Goal: Information Seeking & Learning: Compare options

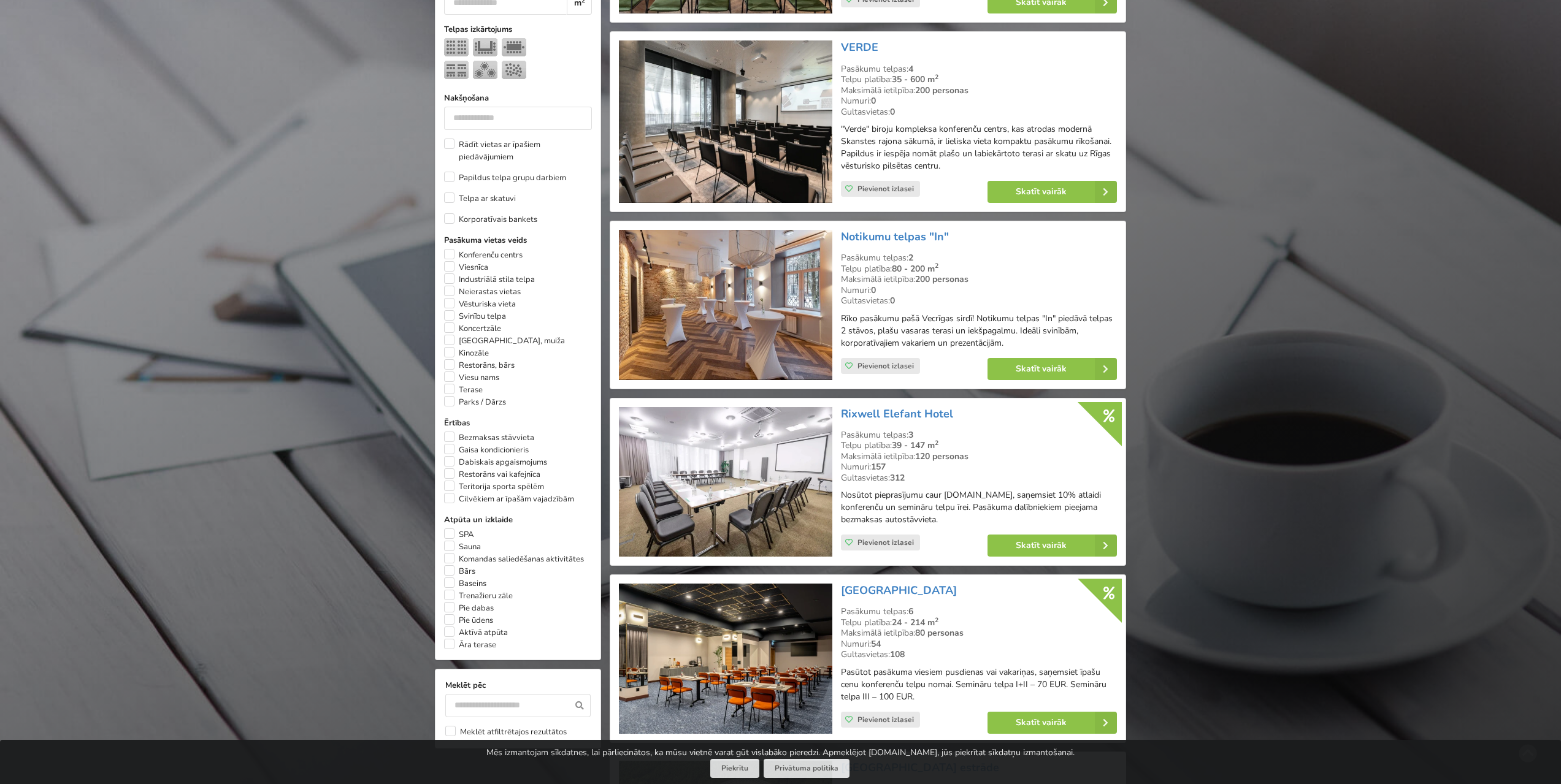
scroll to position [551, 0]
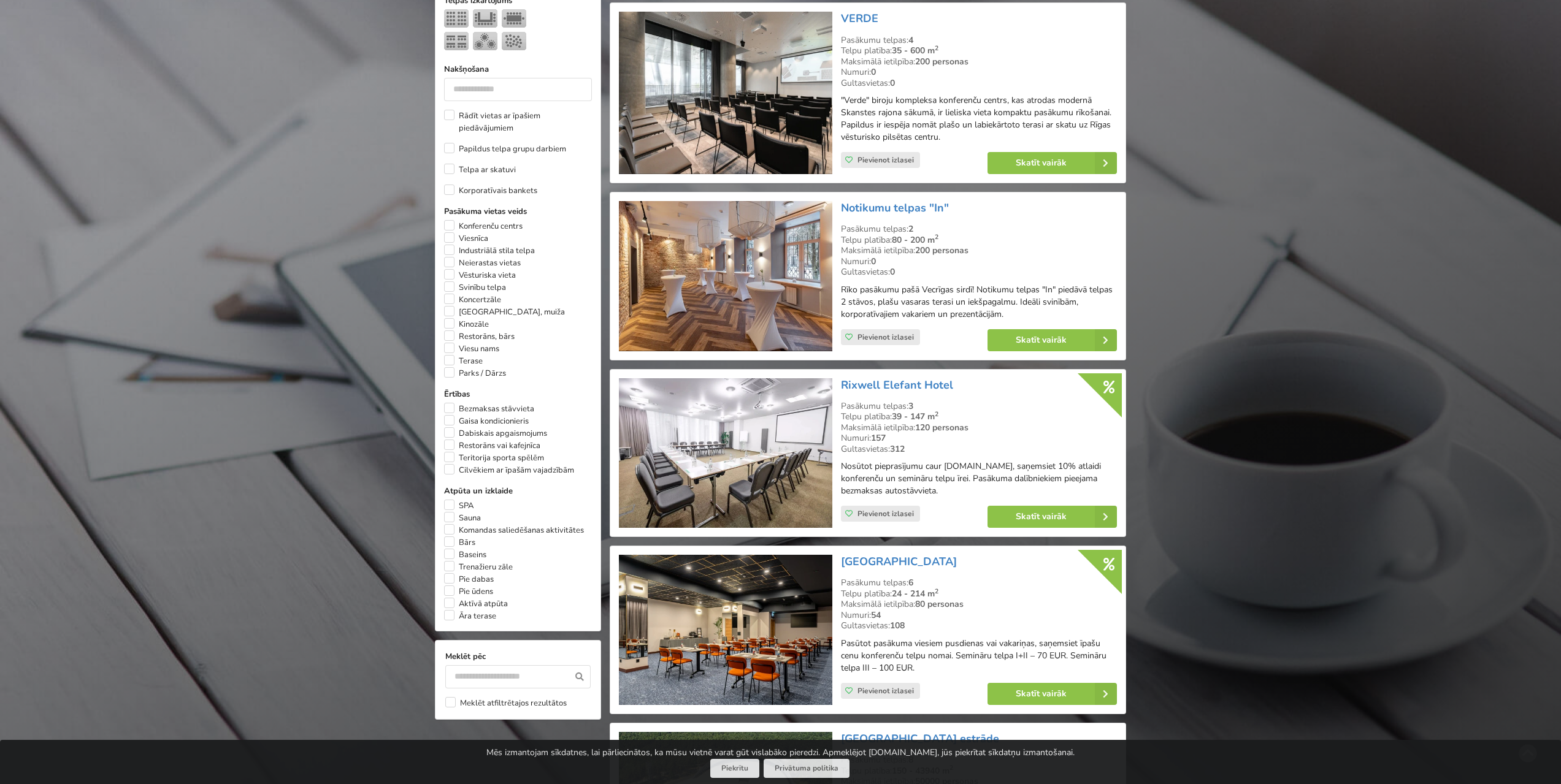
click at [762, 285] on img at bounding box center [725, 276] width 213 height 150
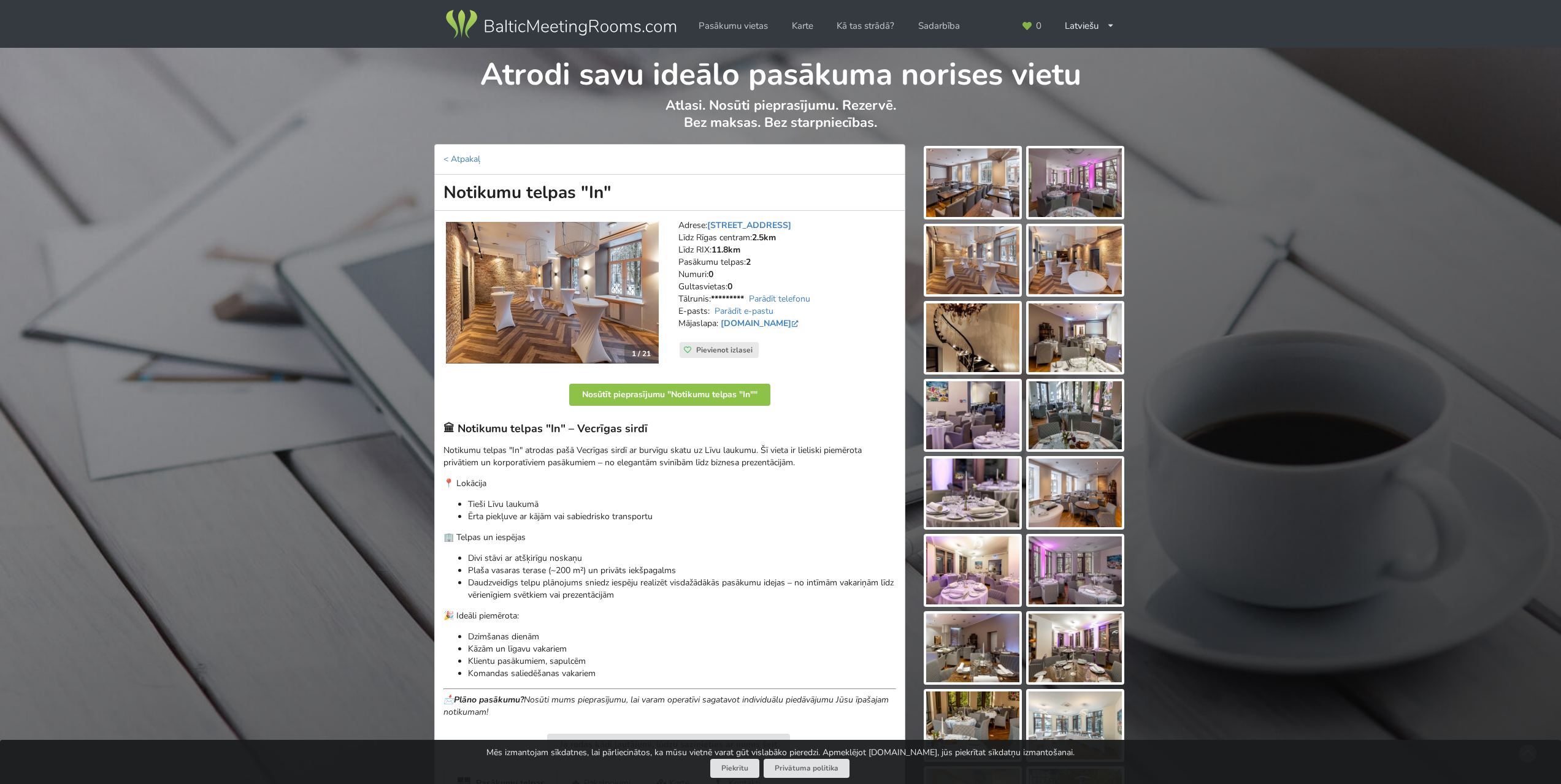
click at [614, 299] on img at bounding box center [552, 293] width 213 height 143
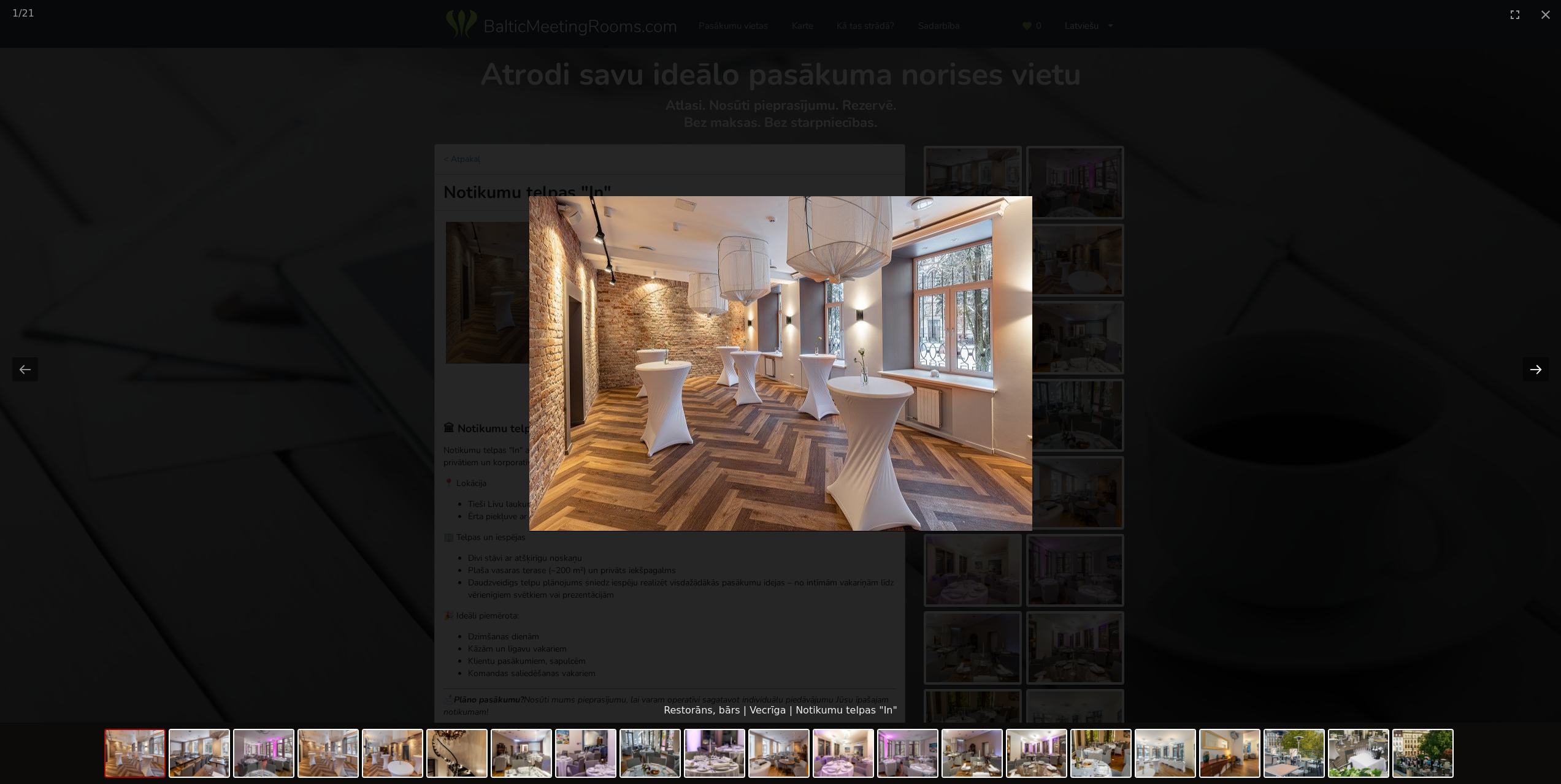
click at [1544, 370] on button "Next slide" at bounding box center [1535, 369] width 26 height 24
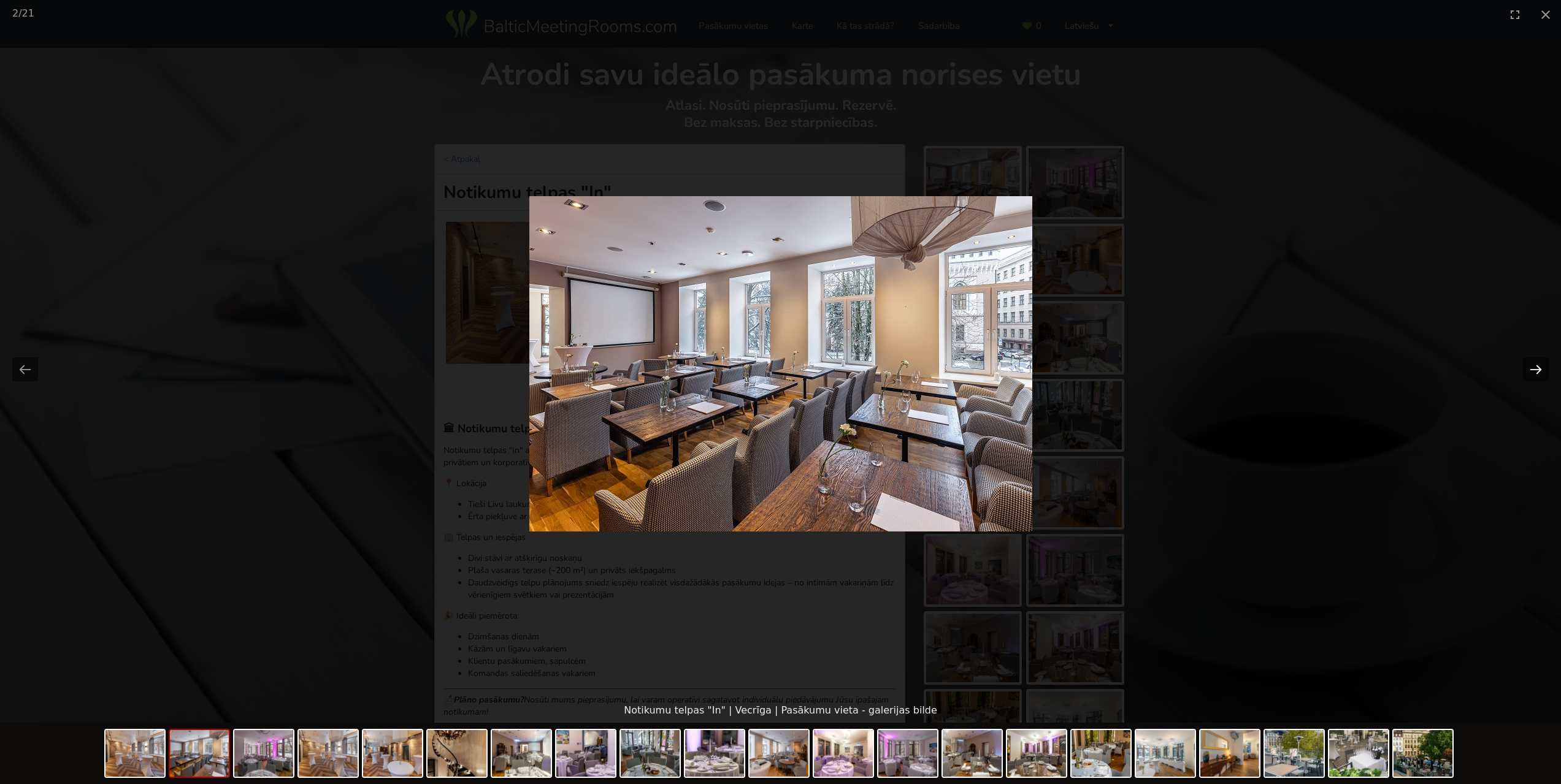
click at [1543, 370] on button "Next slide" at bounding box center [1535, 369] width 26 height 24
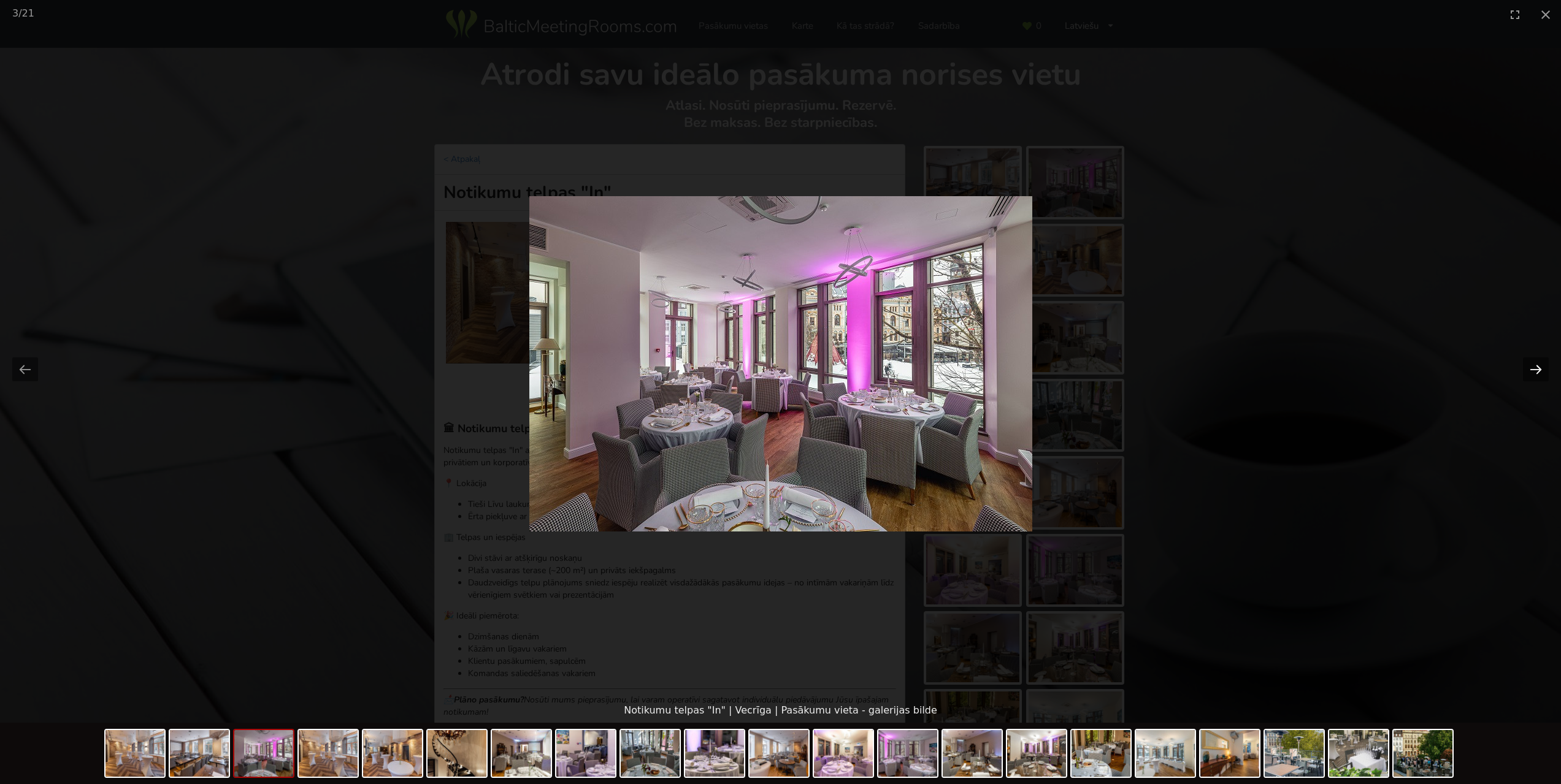
click at [1543, 370] on button "Next slide" at bounding box center [1535, 369] width 26 height 24
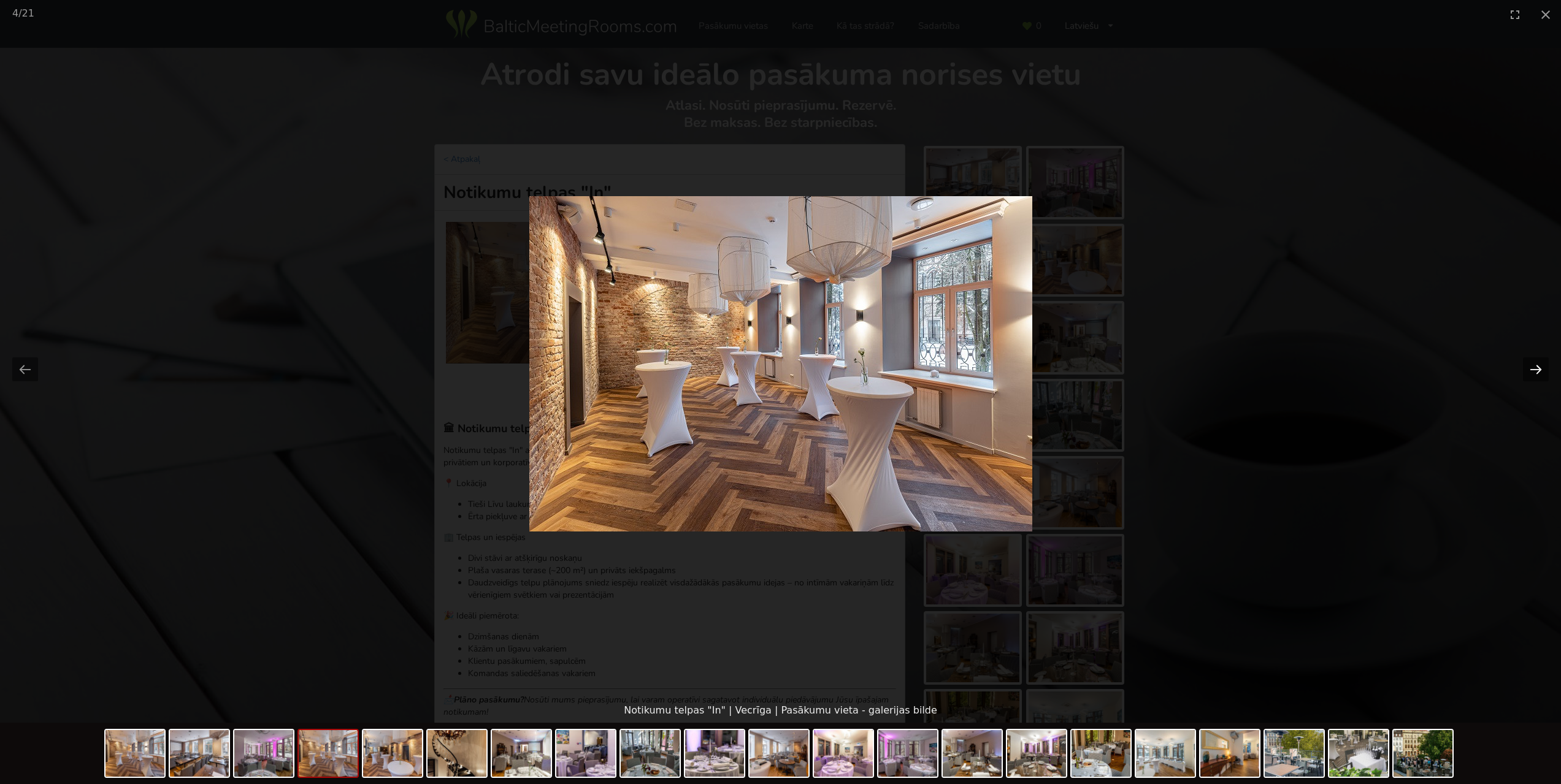
click at [1543, 370] on button "Next slide" at bounding box center [1535, 369] width 26 height 24
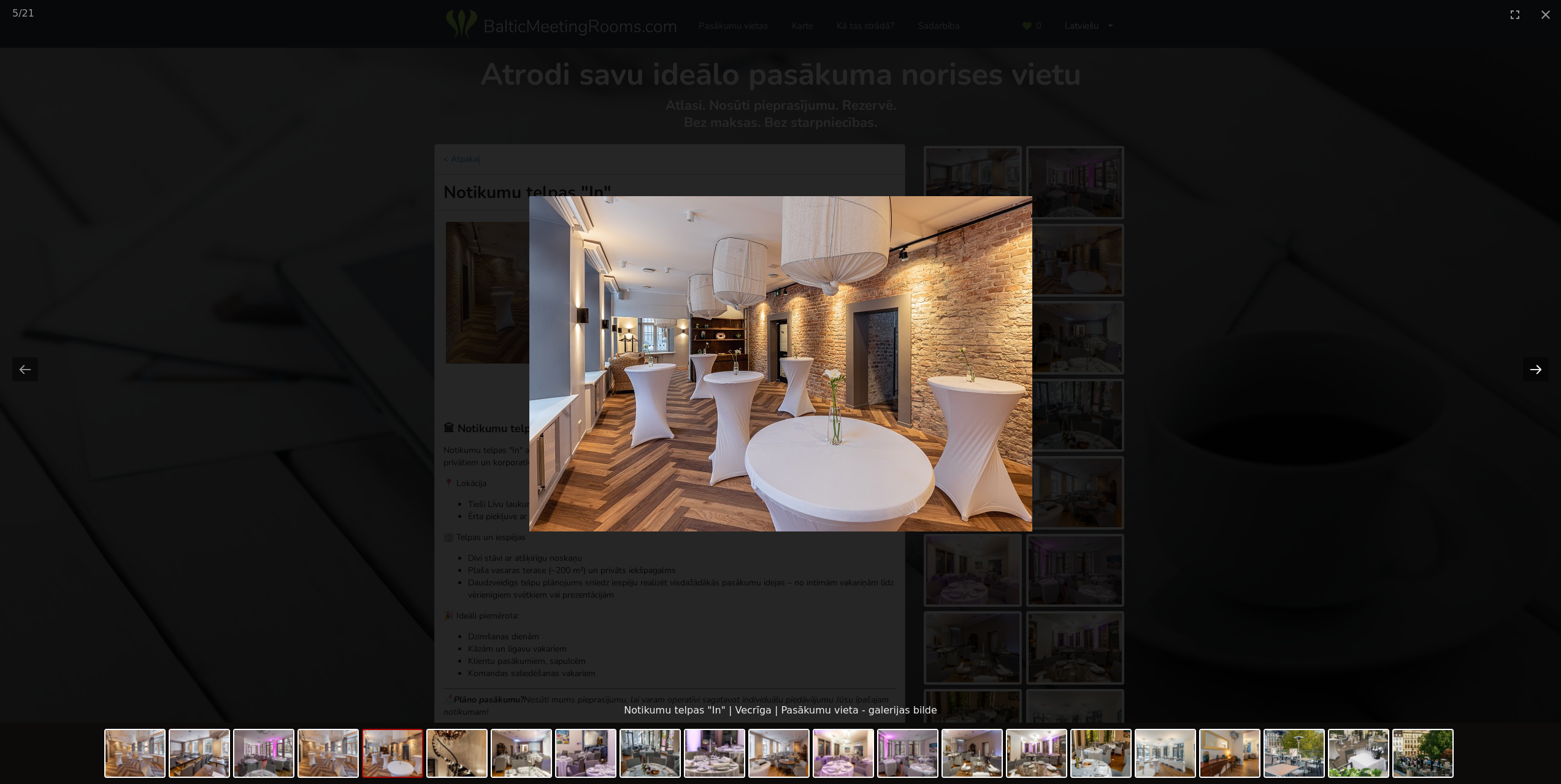
click at [1543, 370] on button "Next slide" at bounding box center [1535, 369] width 26 height 24
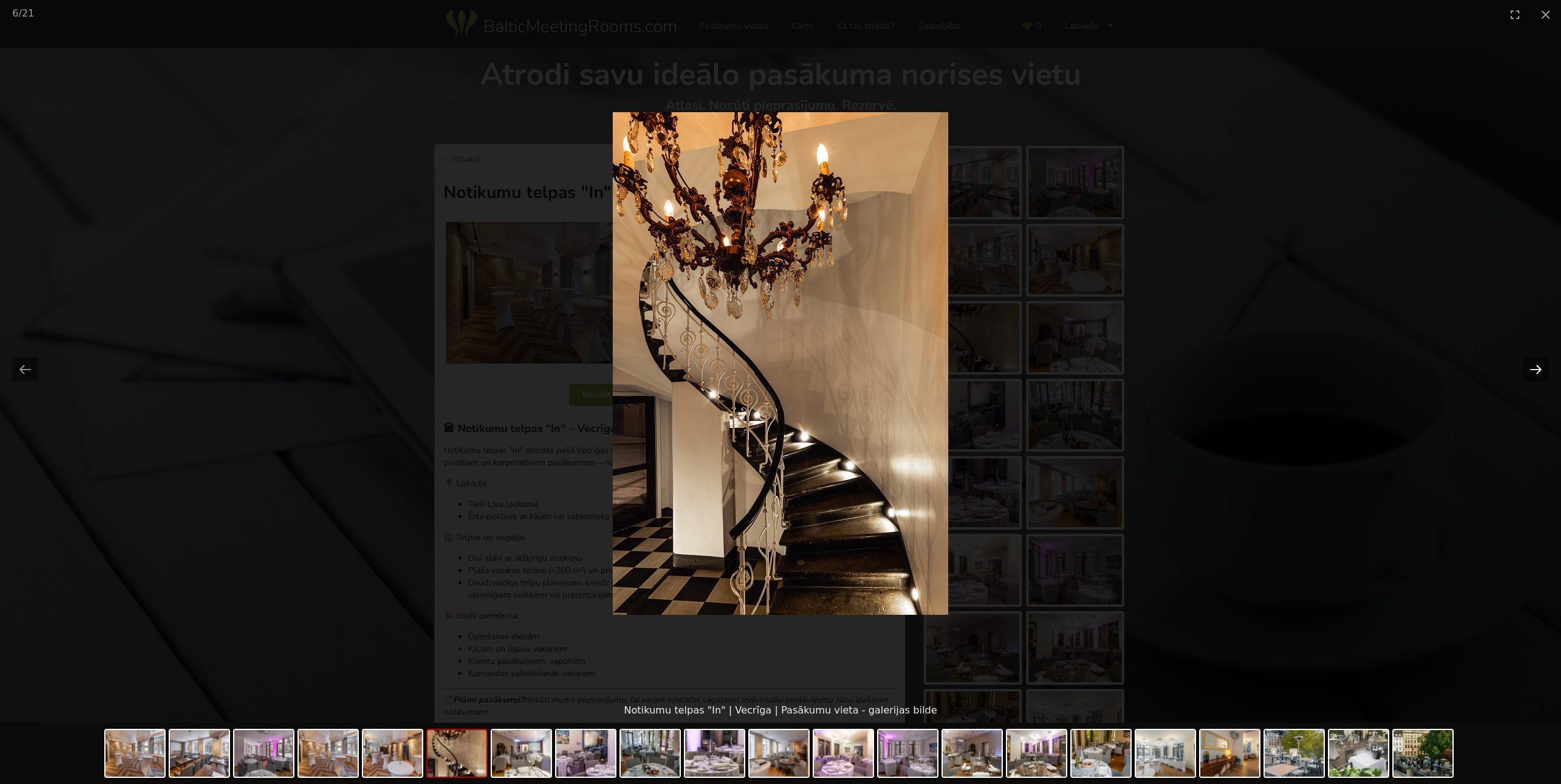
click at [1543, 370] on button "Next slide" at bounding box center [1535, 369] width 26 height 24
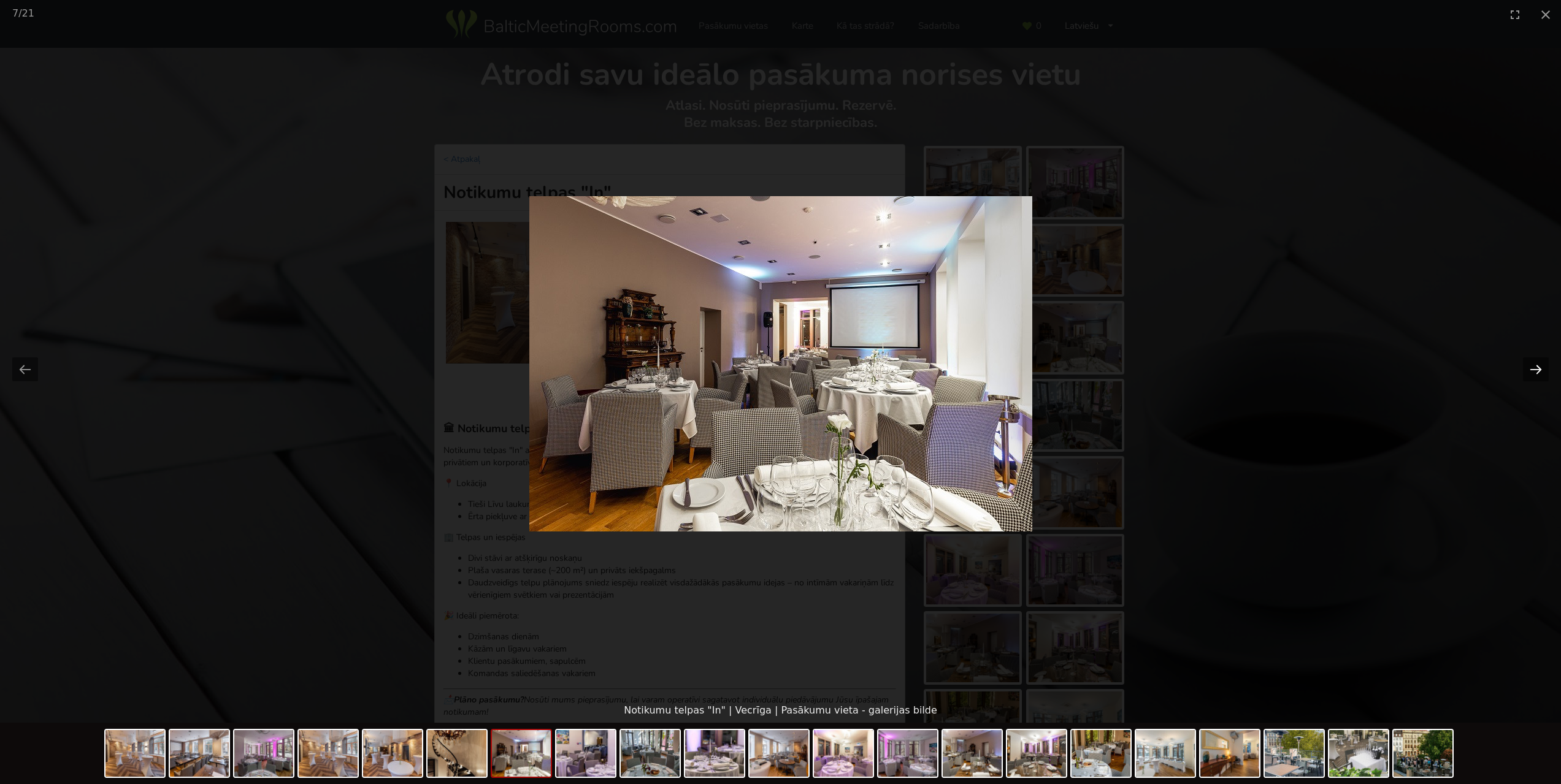
click at [1543, 370] on button "Next slide" at bounding box center [1535, 369] width 26 height 24
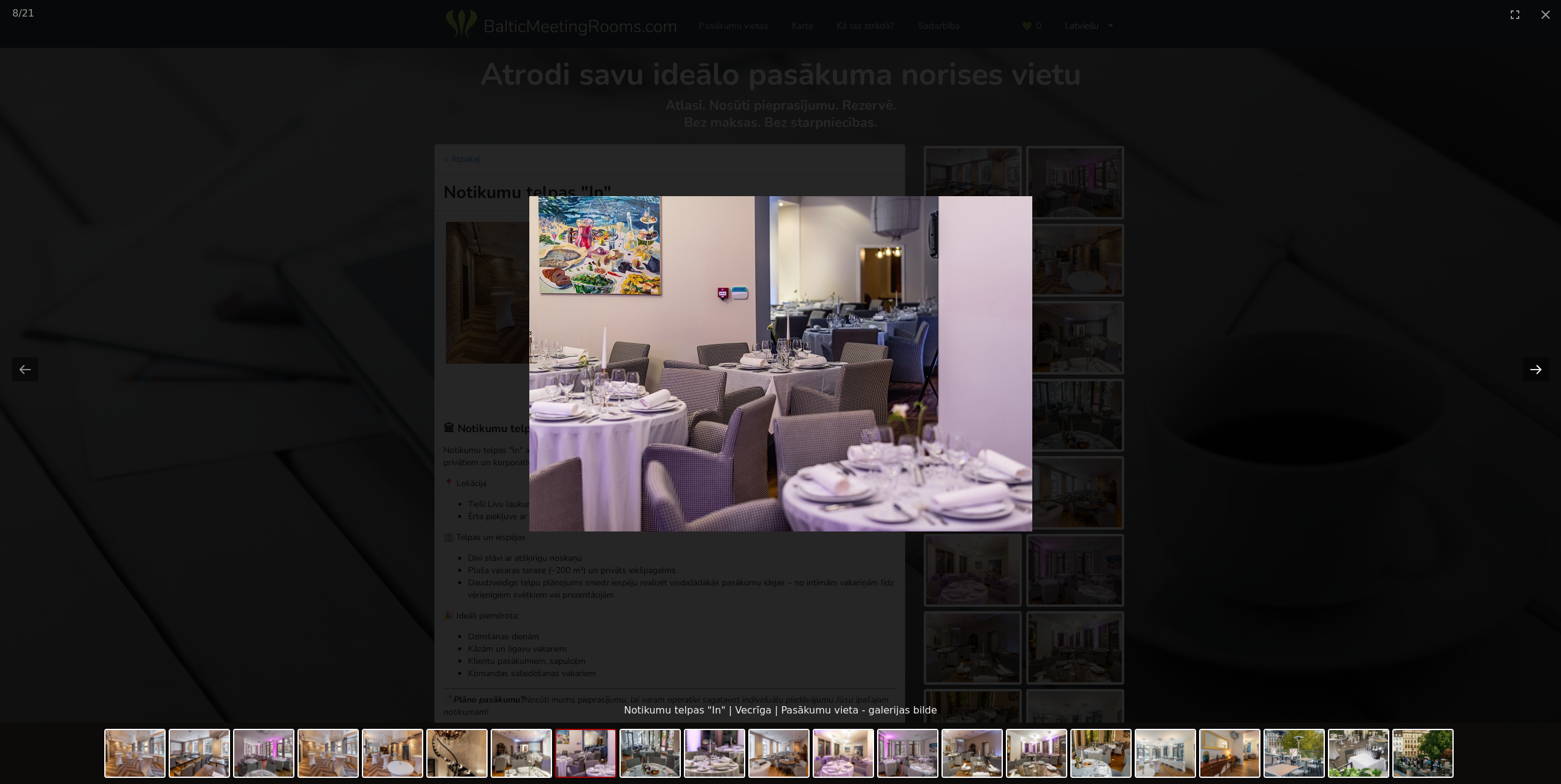
click at [1543, 370] on button "Next slide" at bounding box center [1535, 369] width 26 height 24
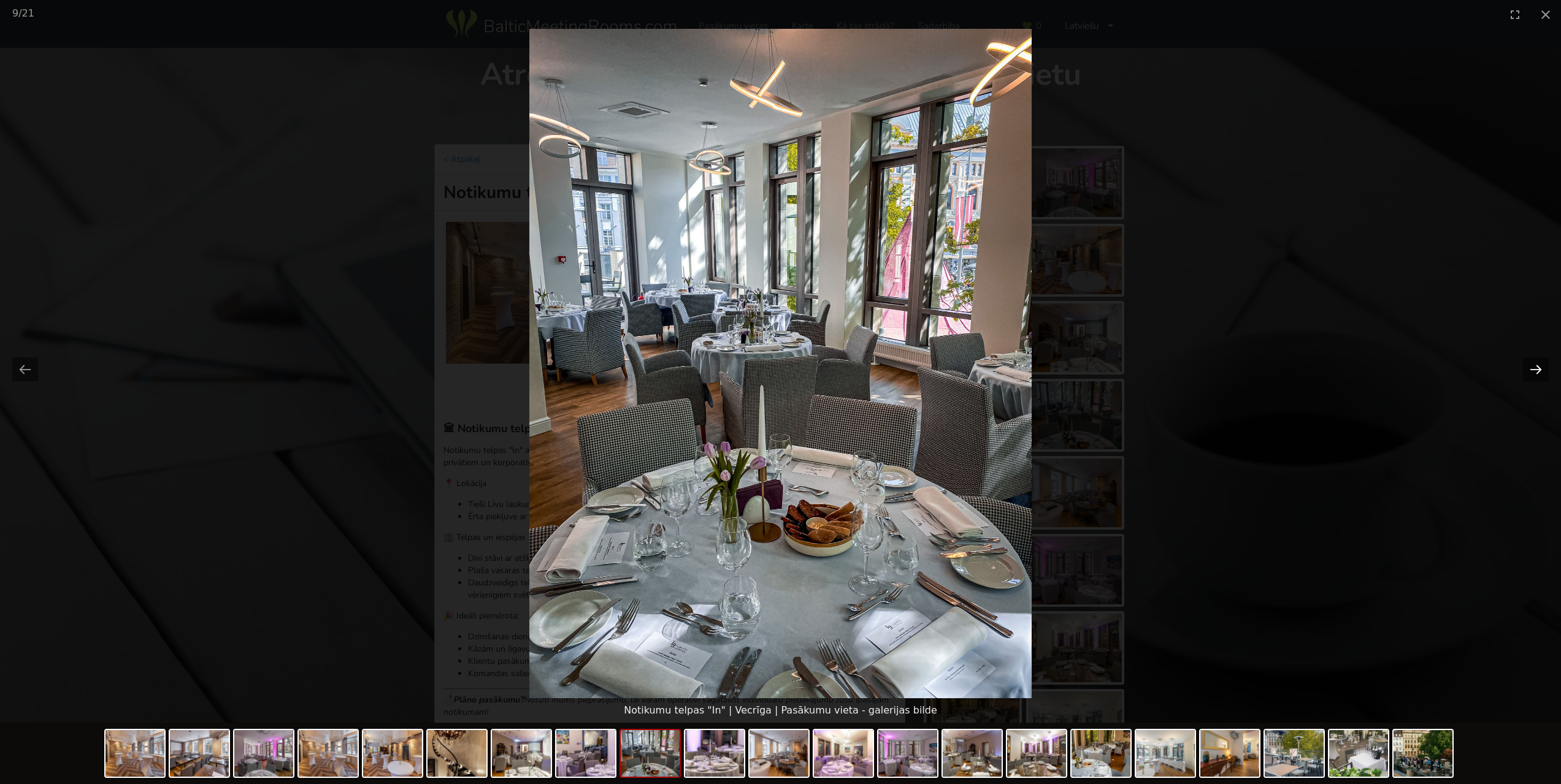
click at [1543, 370] on button "Next slide" at bounding box center [1535, 369] width 26 height 24
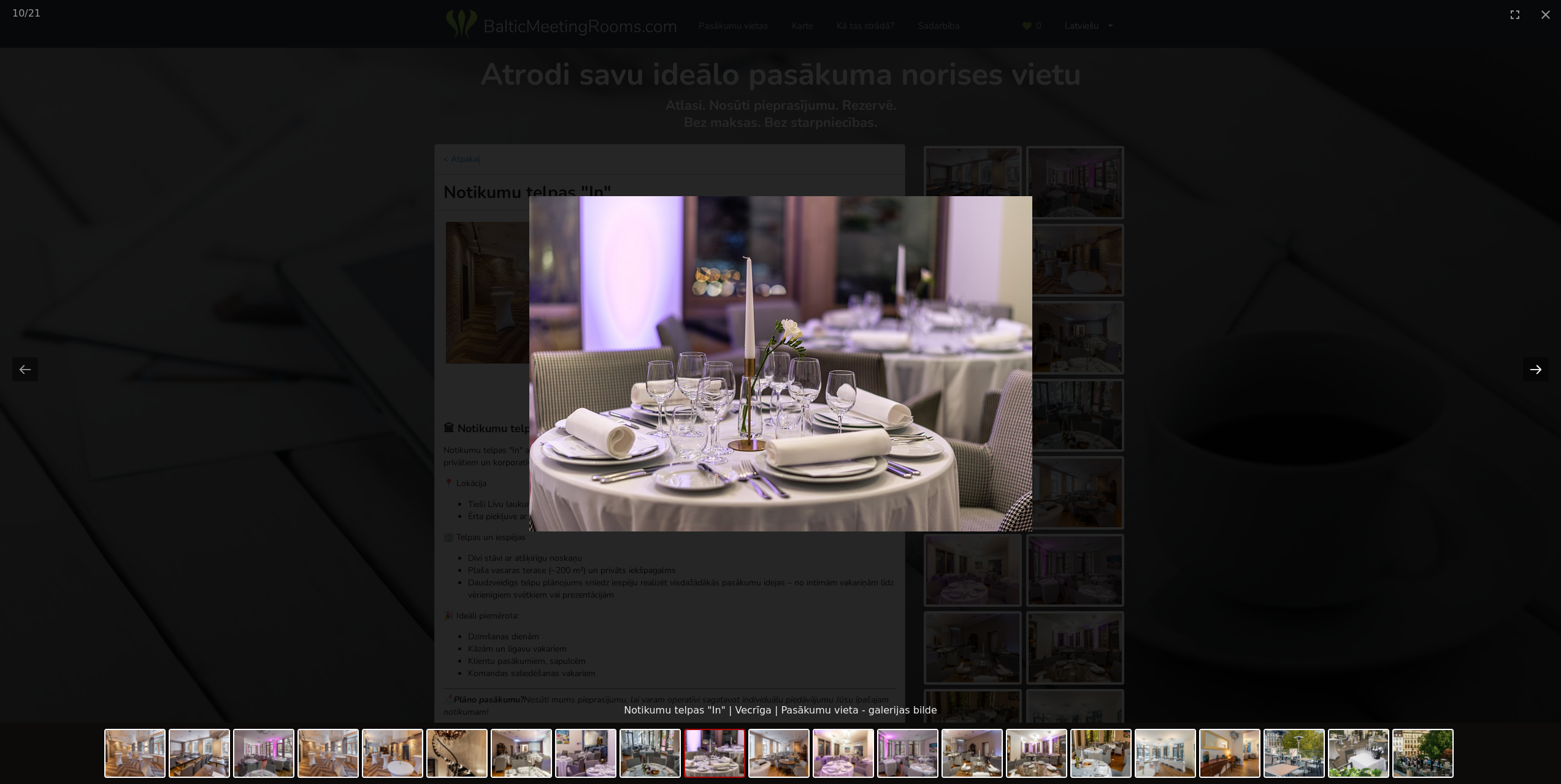
click at [1543, 370] on button "Next slide" at bounding box center [1535, 369] width 26 height 24
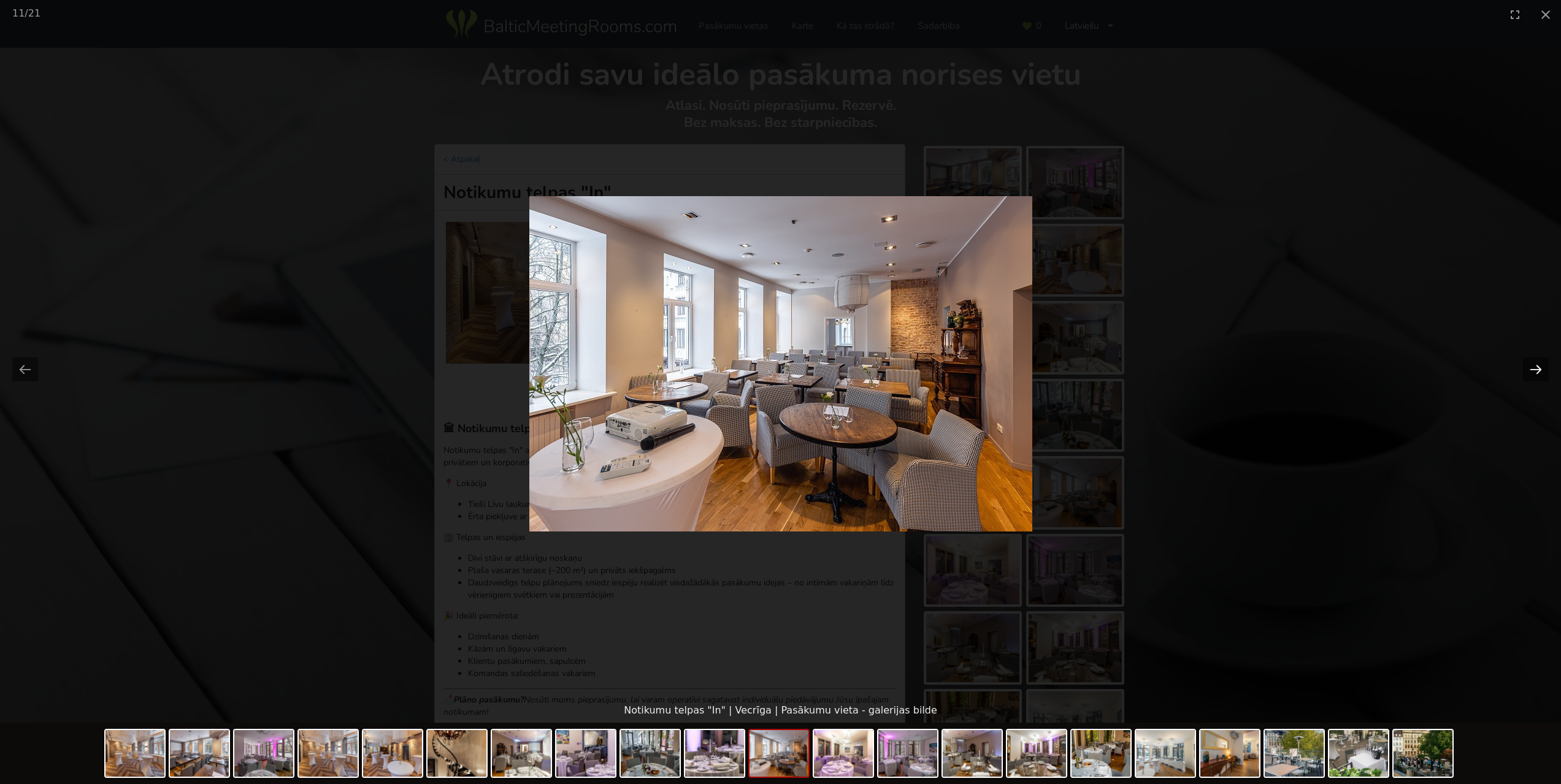
click at [1543, 370] on button "Next slide" at bounding box center [1535, 369] width 26 height 24
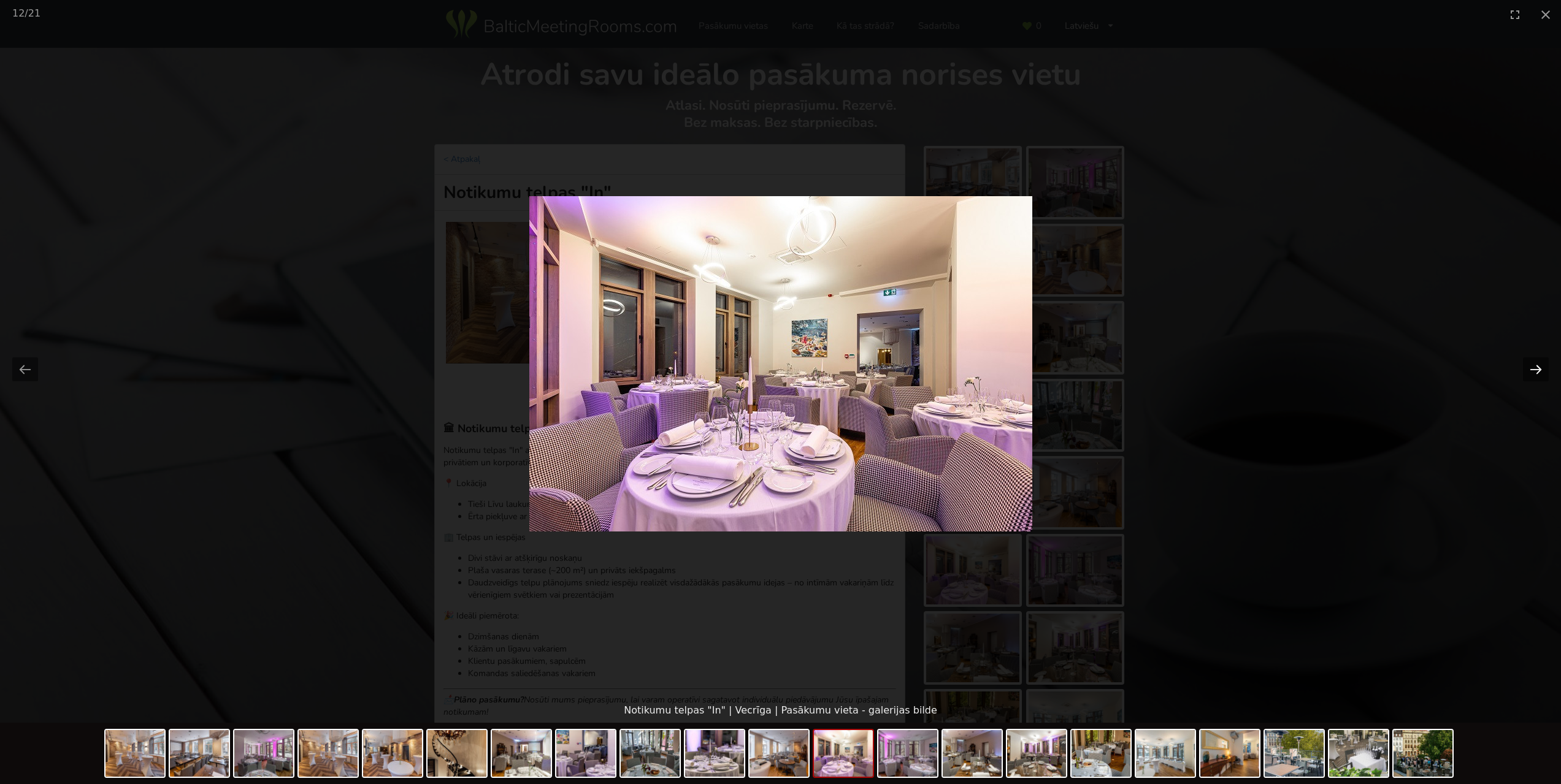
click at [1543, 370] on button "Next slide" at bounding box center [1535, 369] width 26 height 24
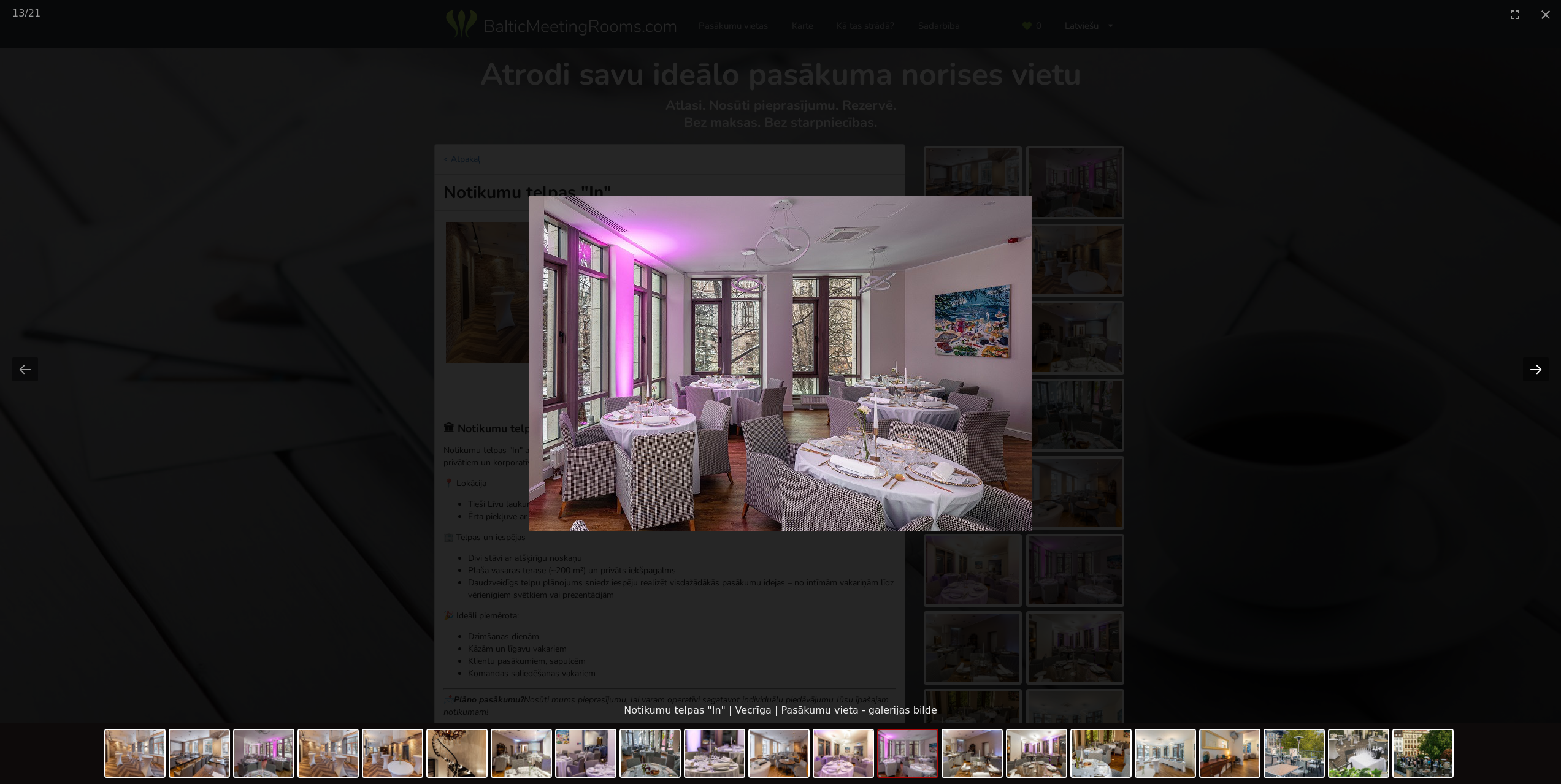
click at [1543, 370] on button "Next slide" at bounding box center [1535, 369] width 26 height 24
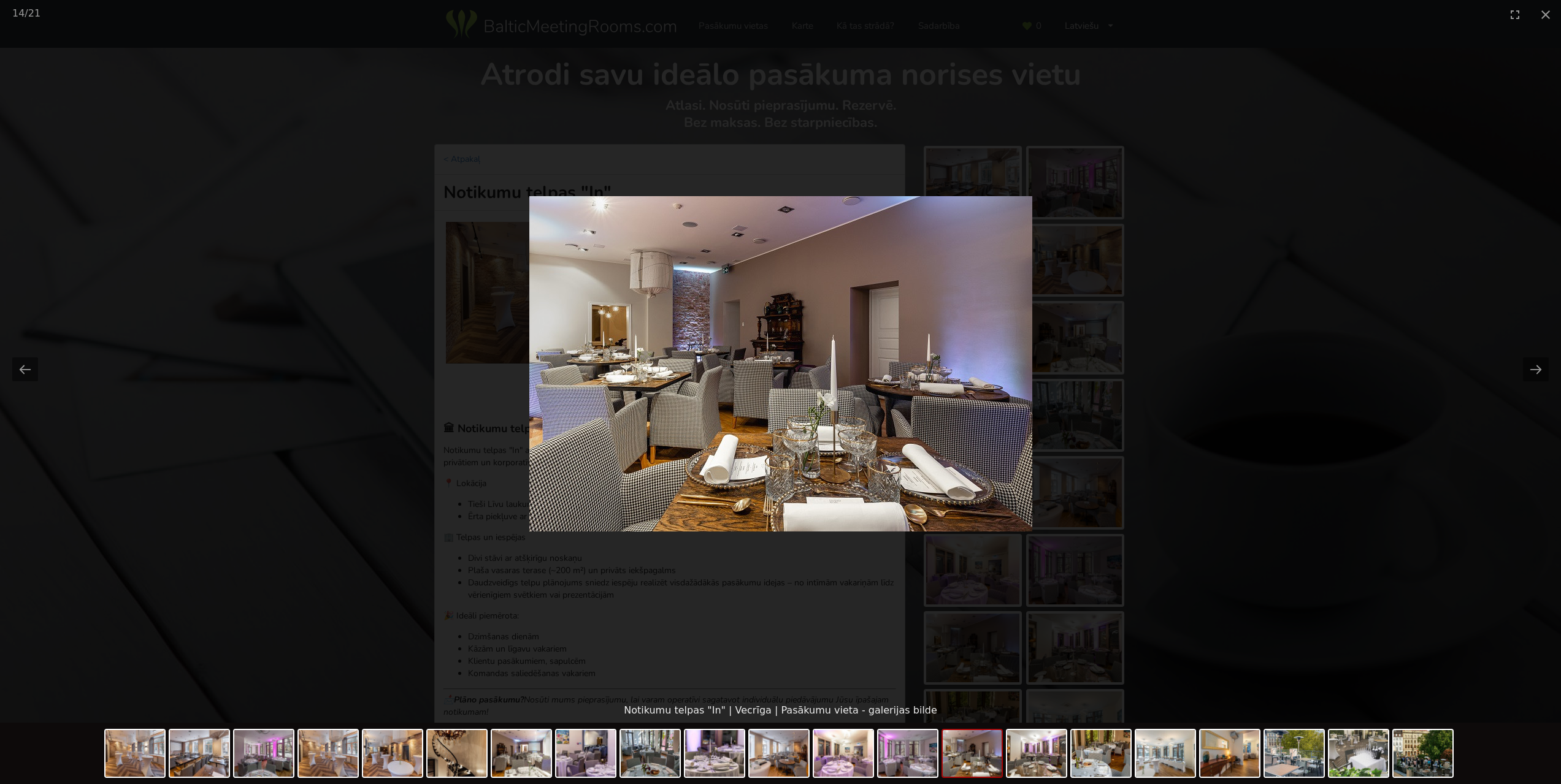
click at [1208, 230] on picture at bounding box center [780, 363] width 1561 height 669
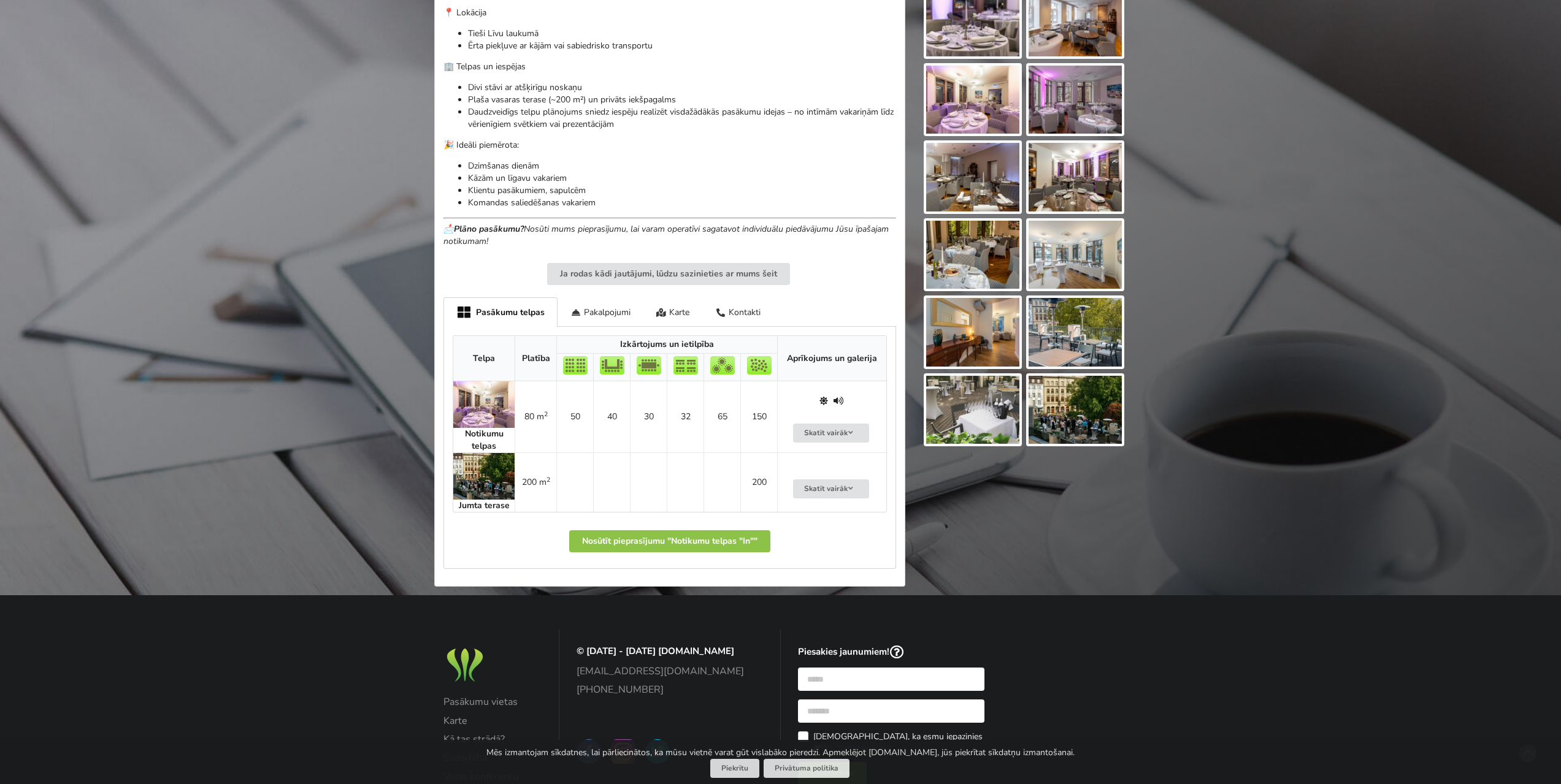
scroll to position [490, 0]
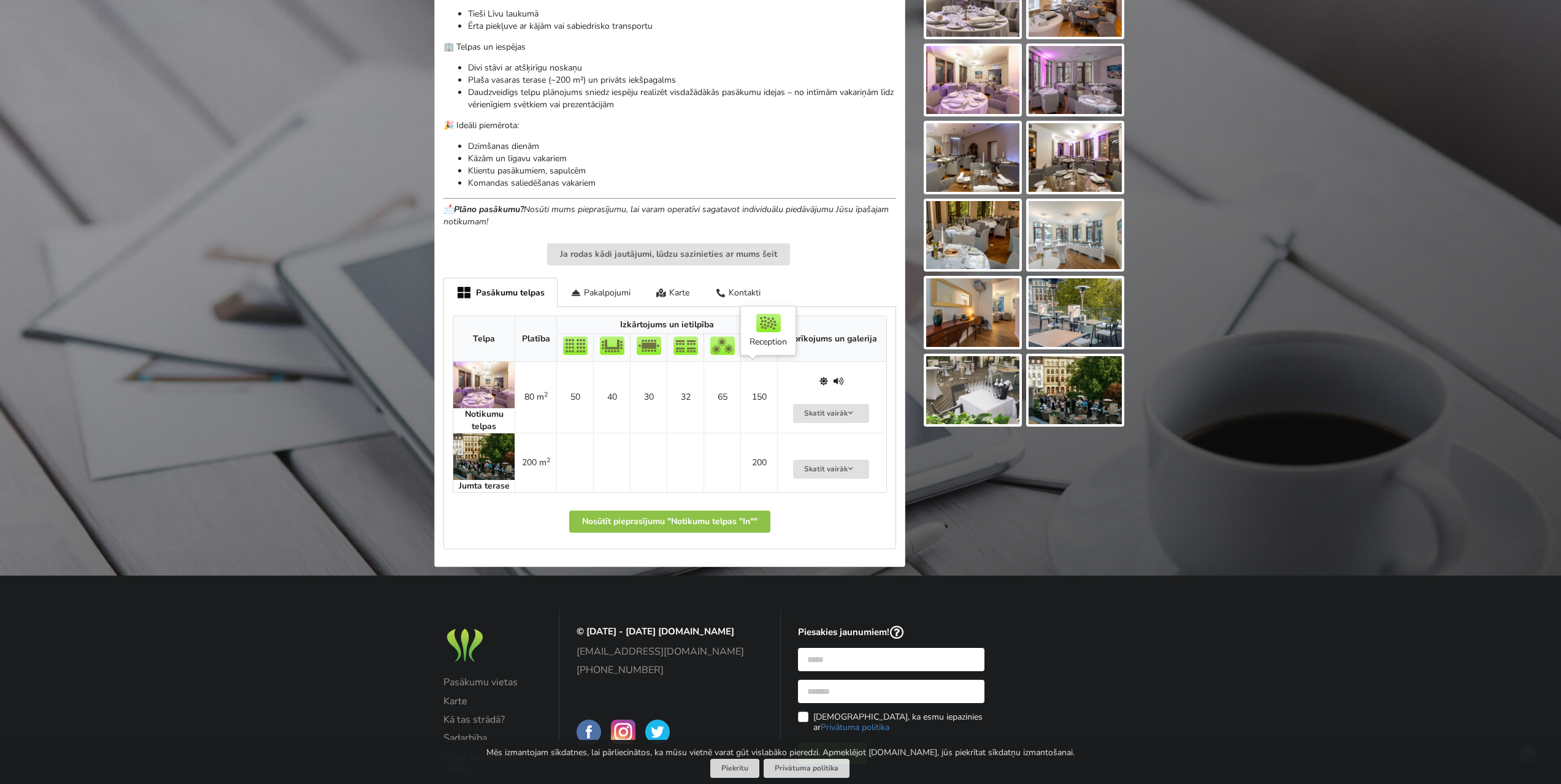
click at [763, 390] on td "150" at bounding box center [758, 397] width 36 height 71
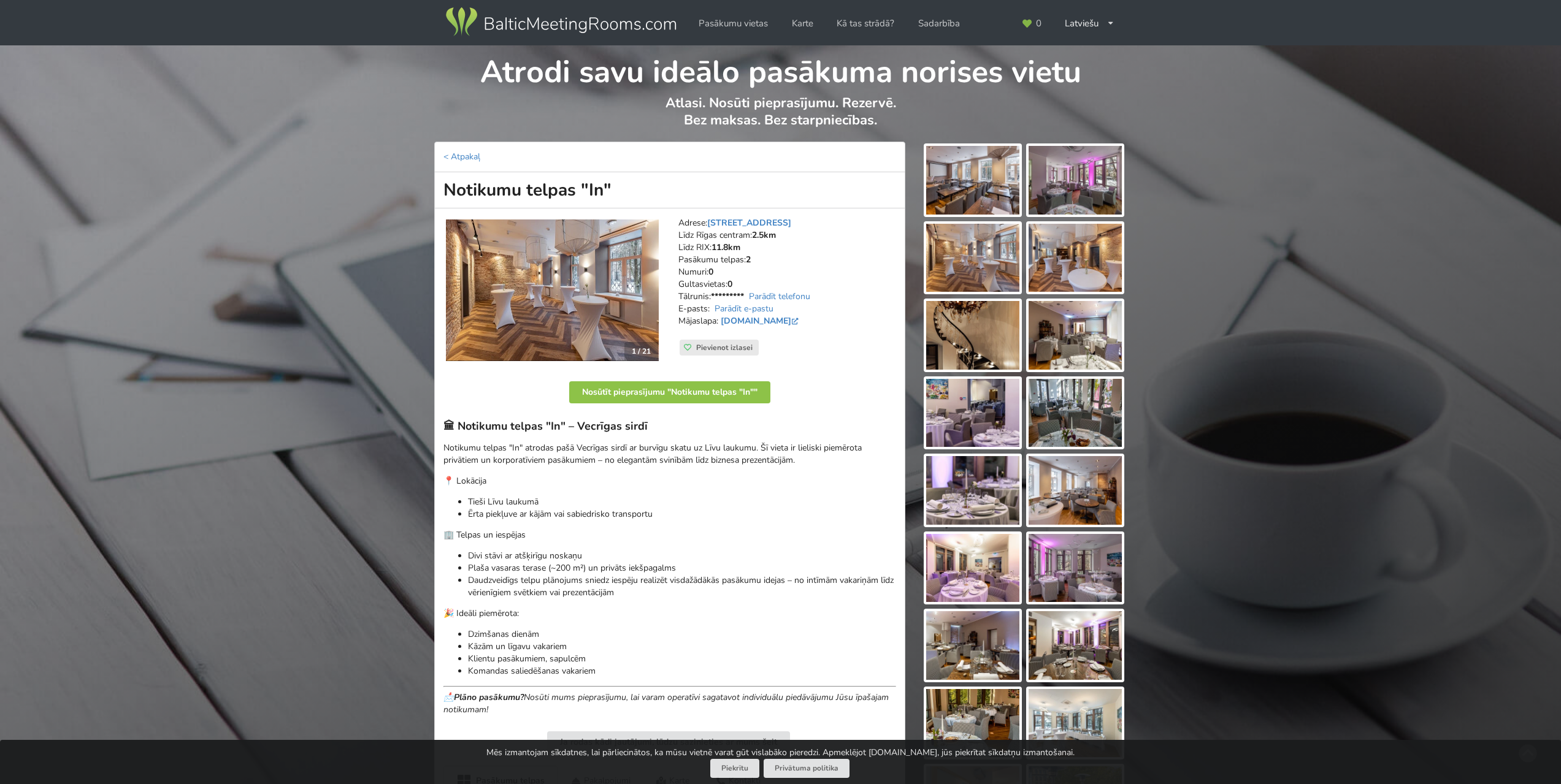
scroll to position [0, 0]
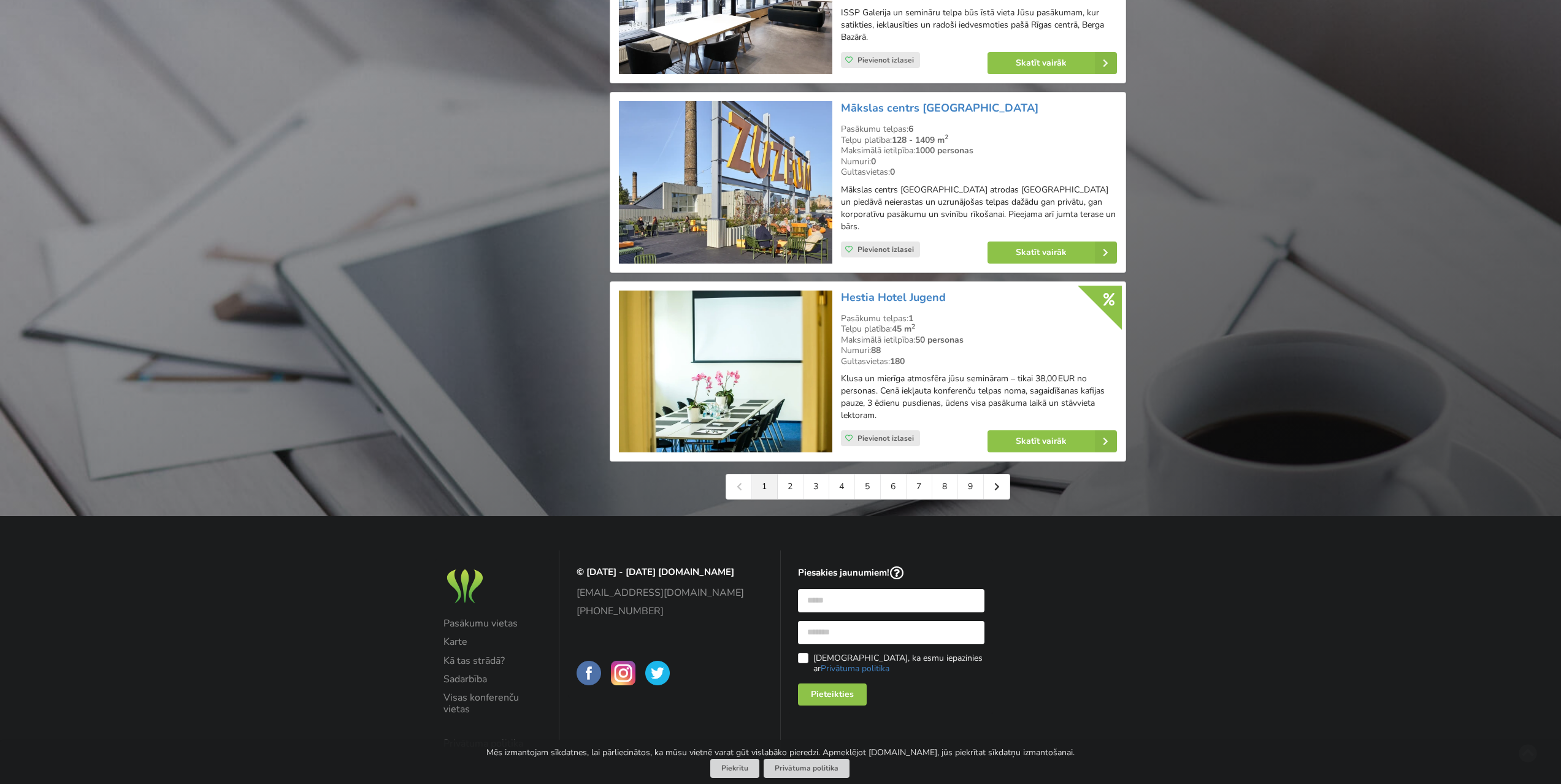
scroll to position [2635, 0]
click at [794, 483] on link "2" at bounding box center [790, 486] width 26 height 25
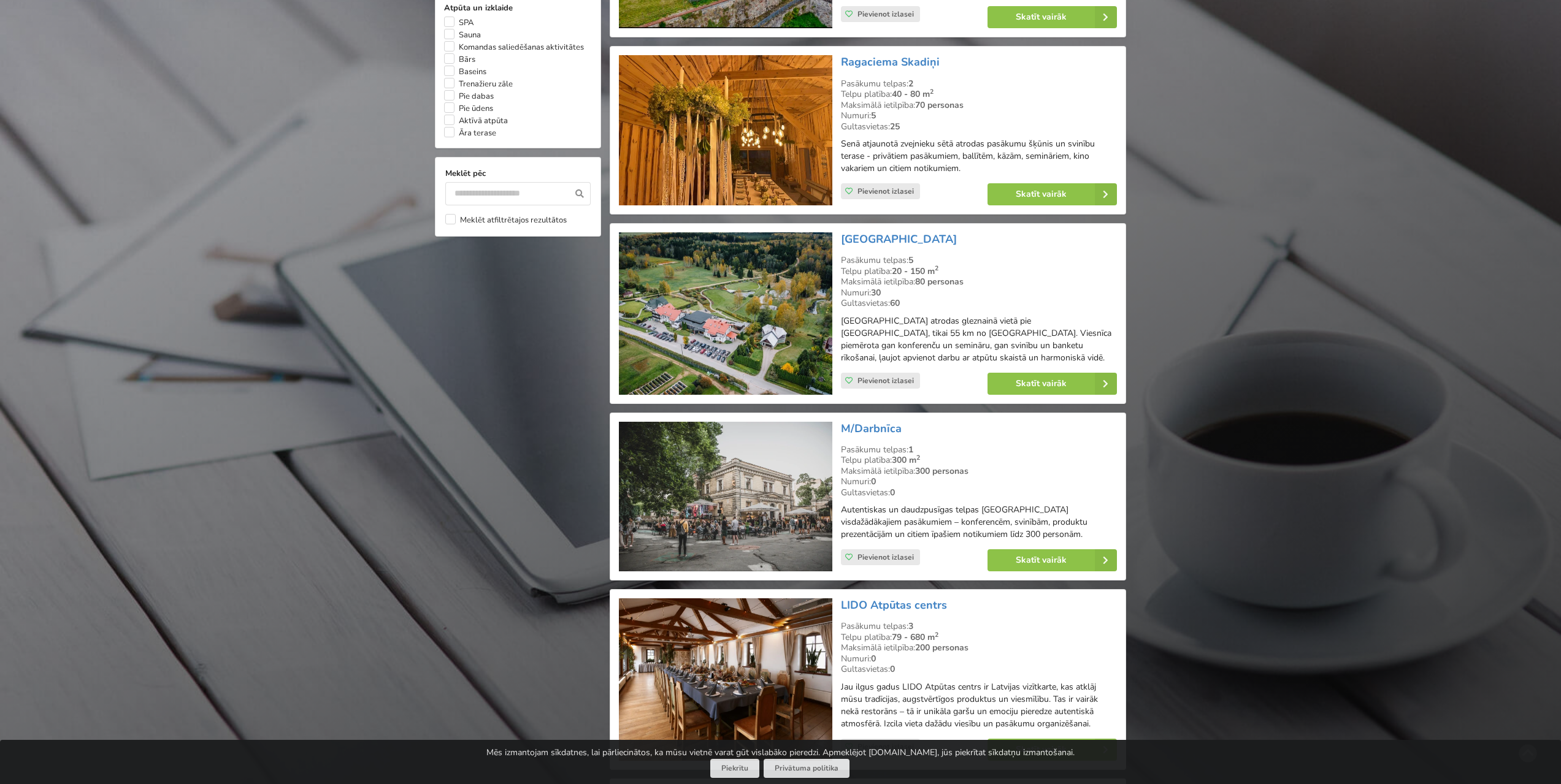
scroll to position [1042, 0]
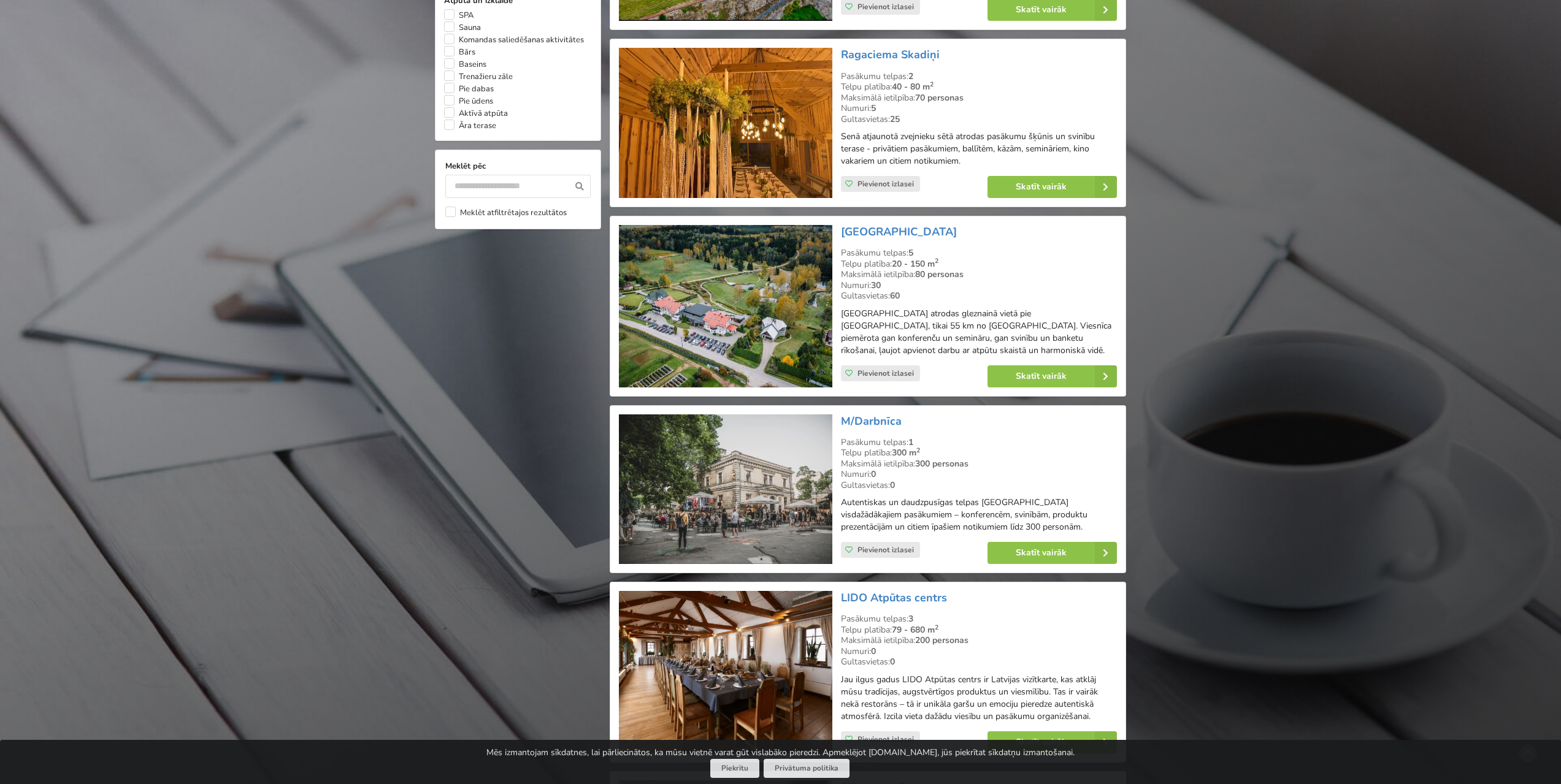
click at [742, 471] on img at bounding box center [725, 489] width 213 height 150
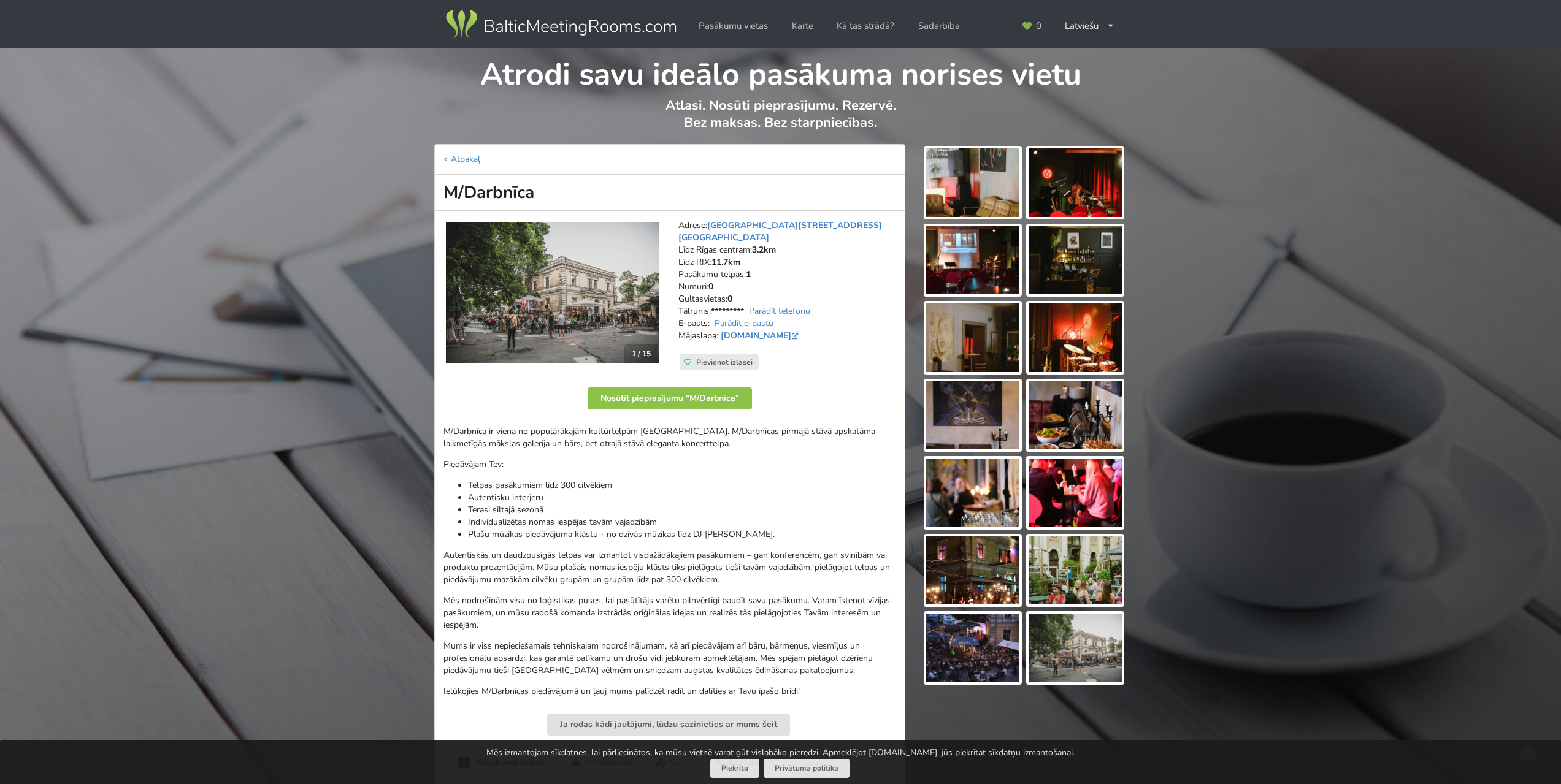
click at [563, 264] on img at bounding box center [552, 293] width 213 height 143
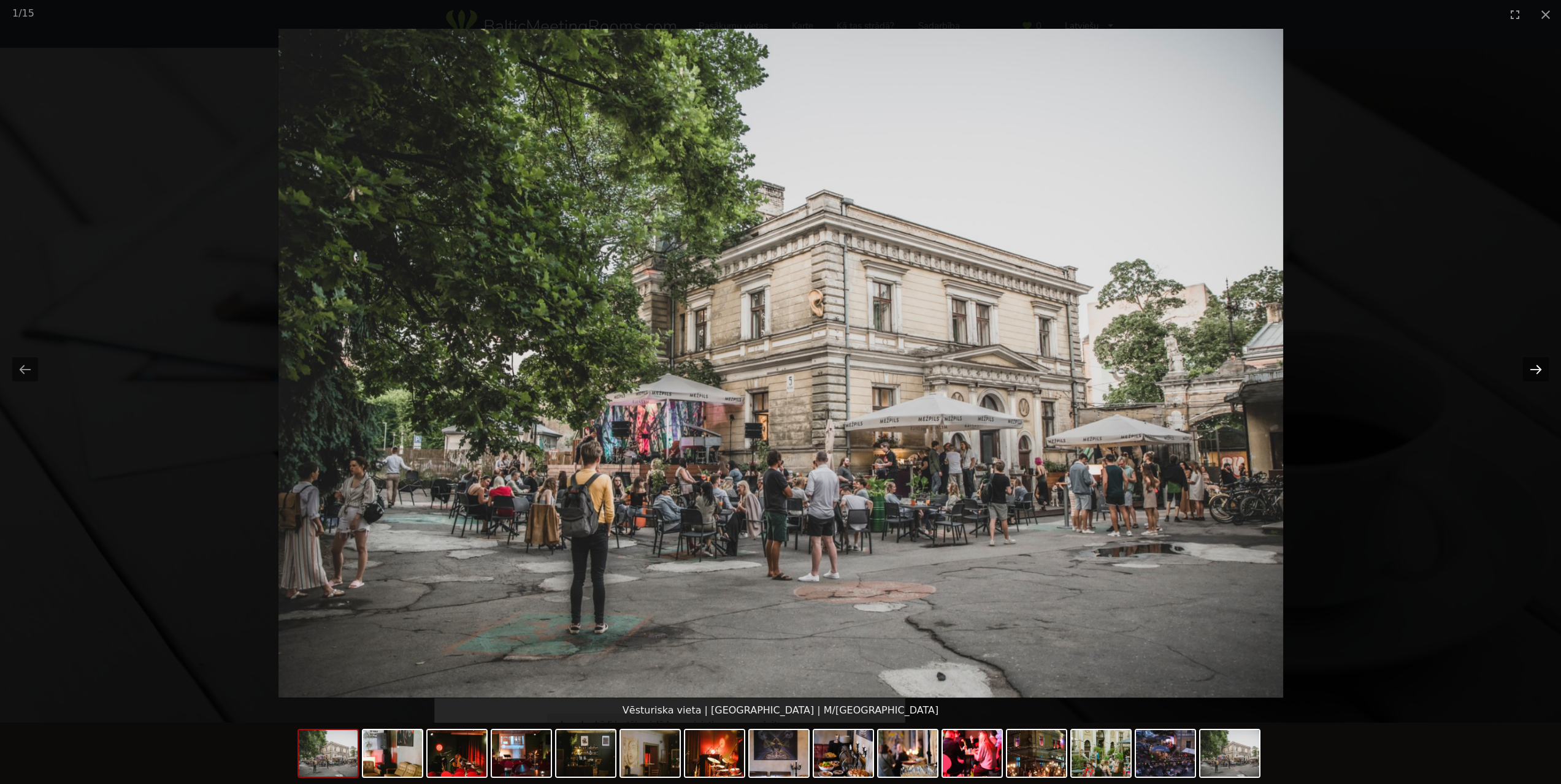
click at [1532, 373] on button "Next slide" at bounding box center [1535, 369] width 26 height 24
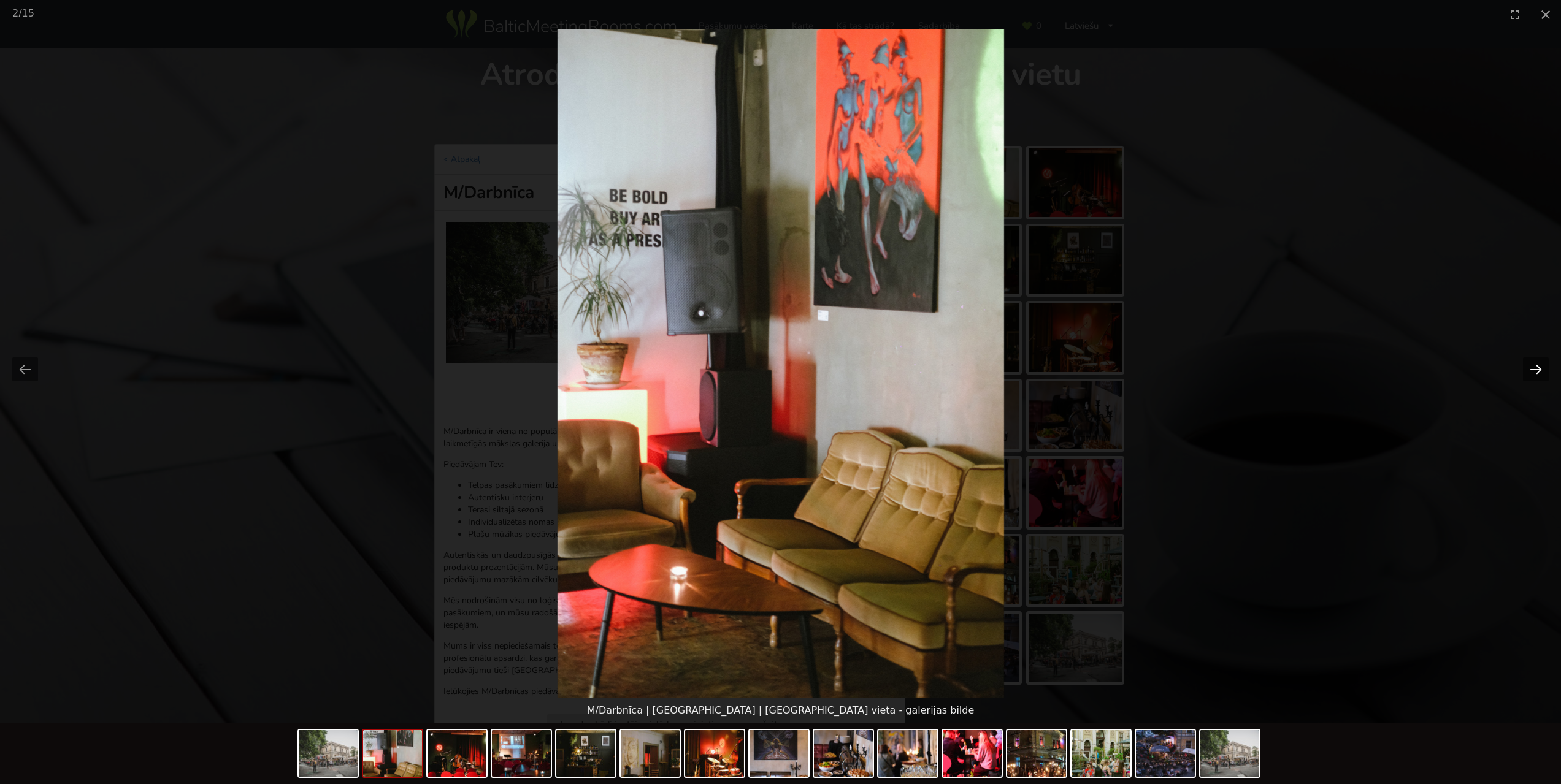
click at [1532, 373] on button "Next slide" at bounding box center [1535, 369] width 26 height 24
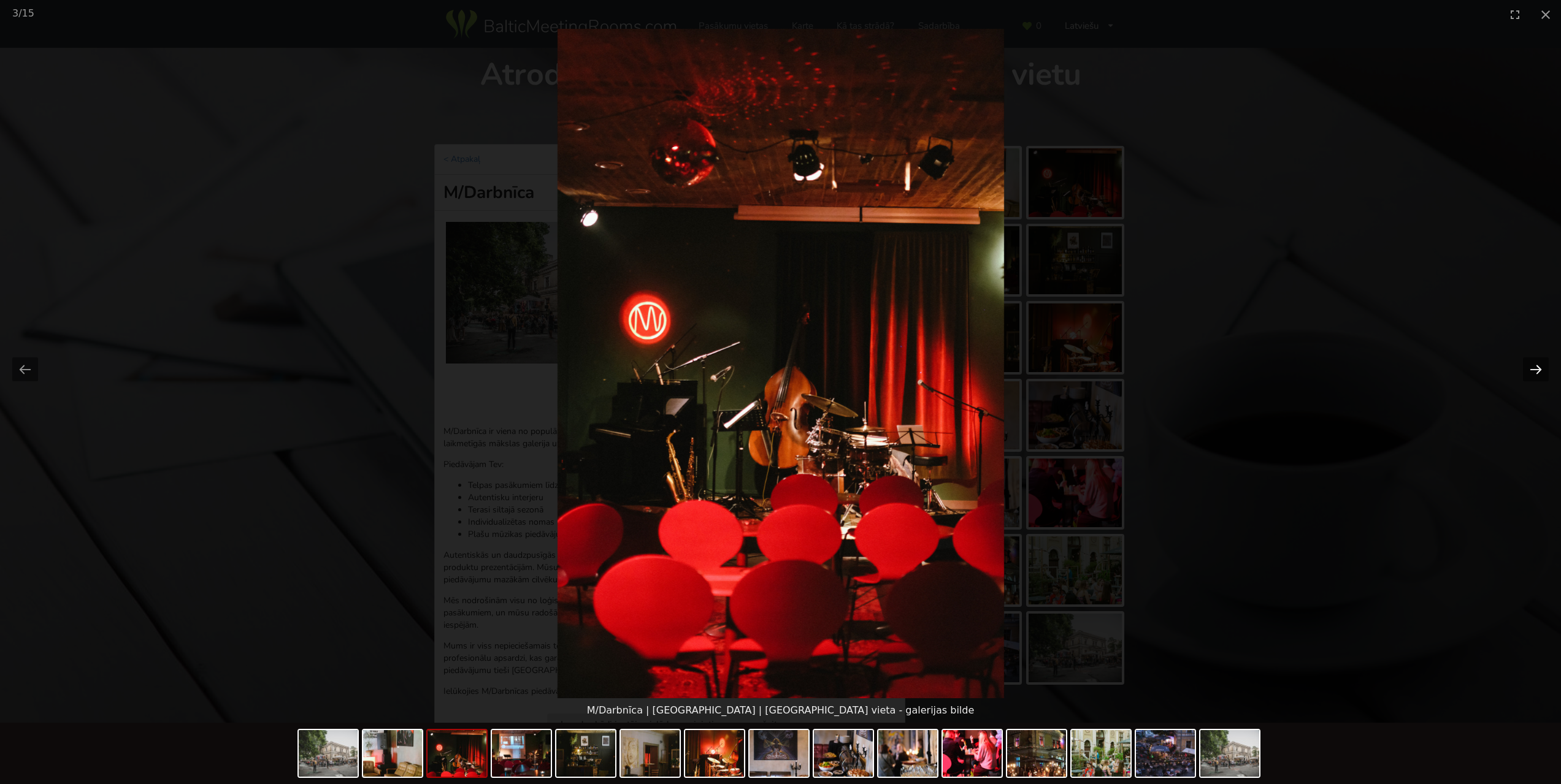
click at [1532, 373] on button "Next slide" at bounding box center [1535, 369] width 26 height 24
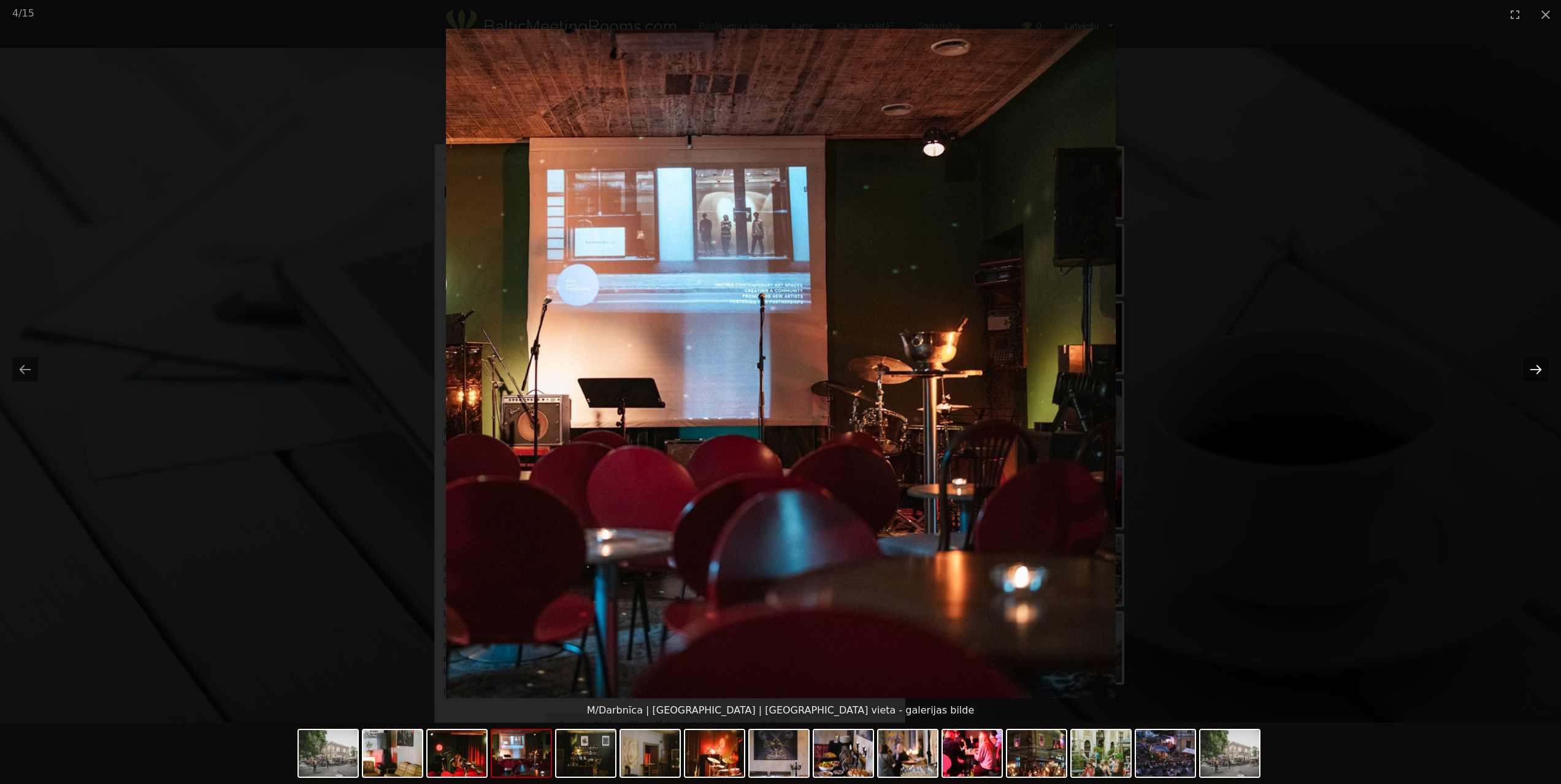
click at [1532, 373] on button "Next slide" at bounding box center [1535, 369] width 26 height 24
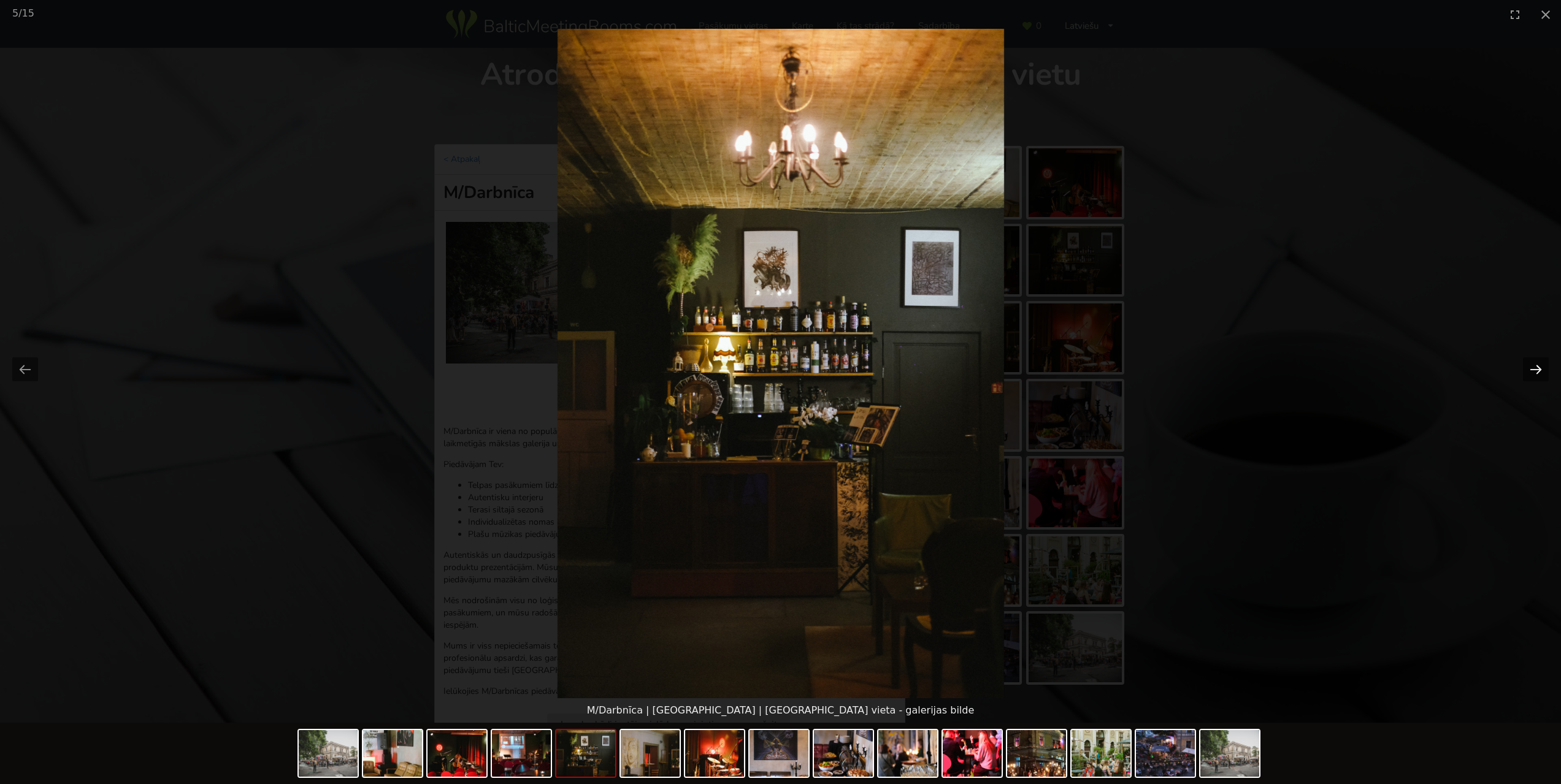
click at [1532, 373] on button "Next slide" at bounding box center [1535, 369] width 26 height 24
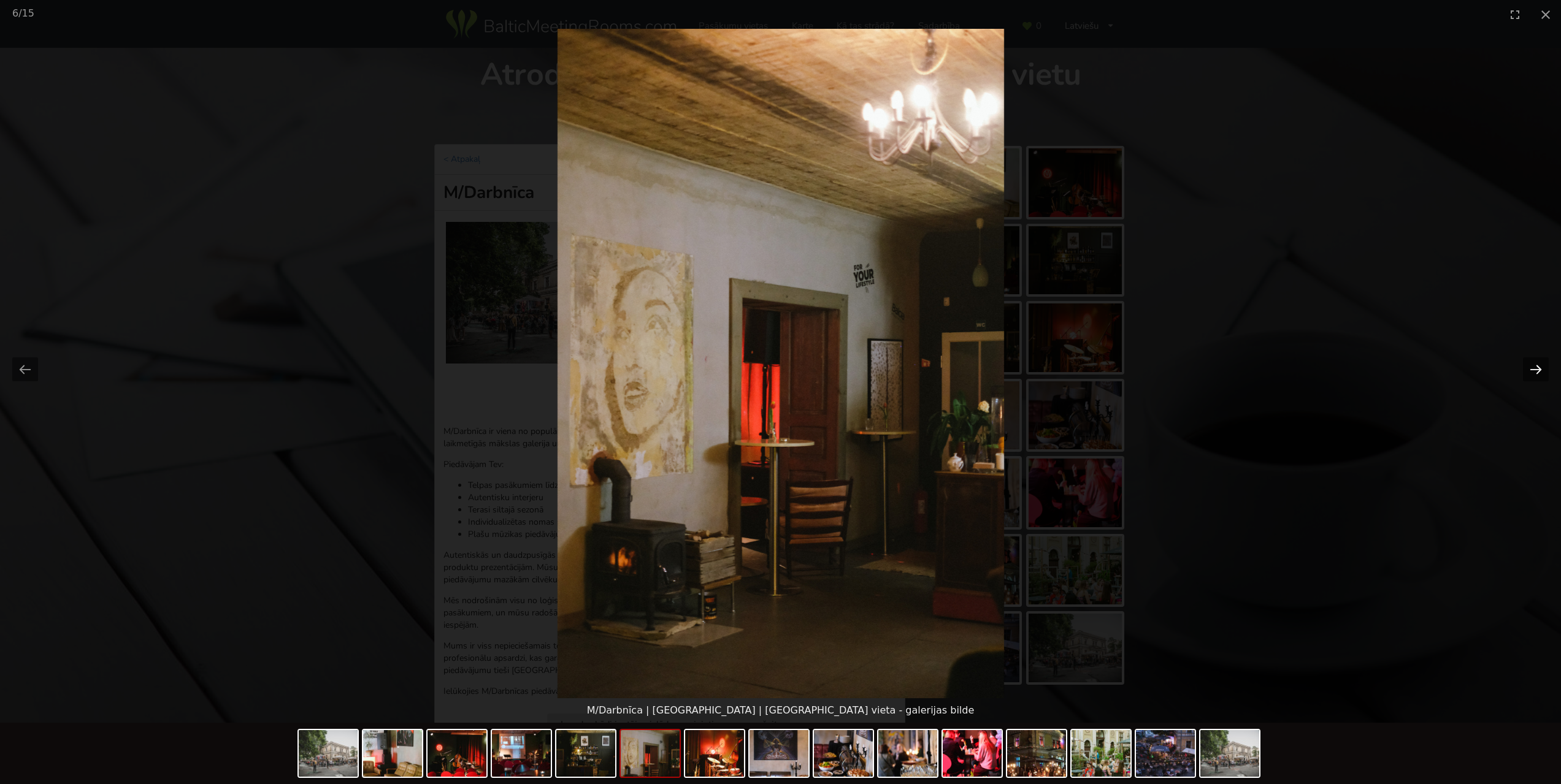
click at [1532, 373] on button "Next slide" at bounding box center [1535, 369] width 26 height 24
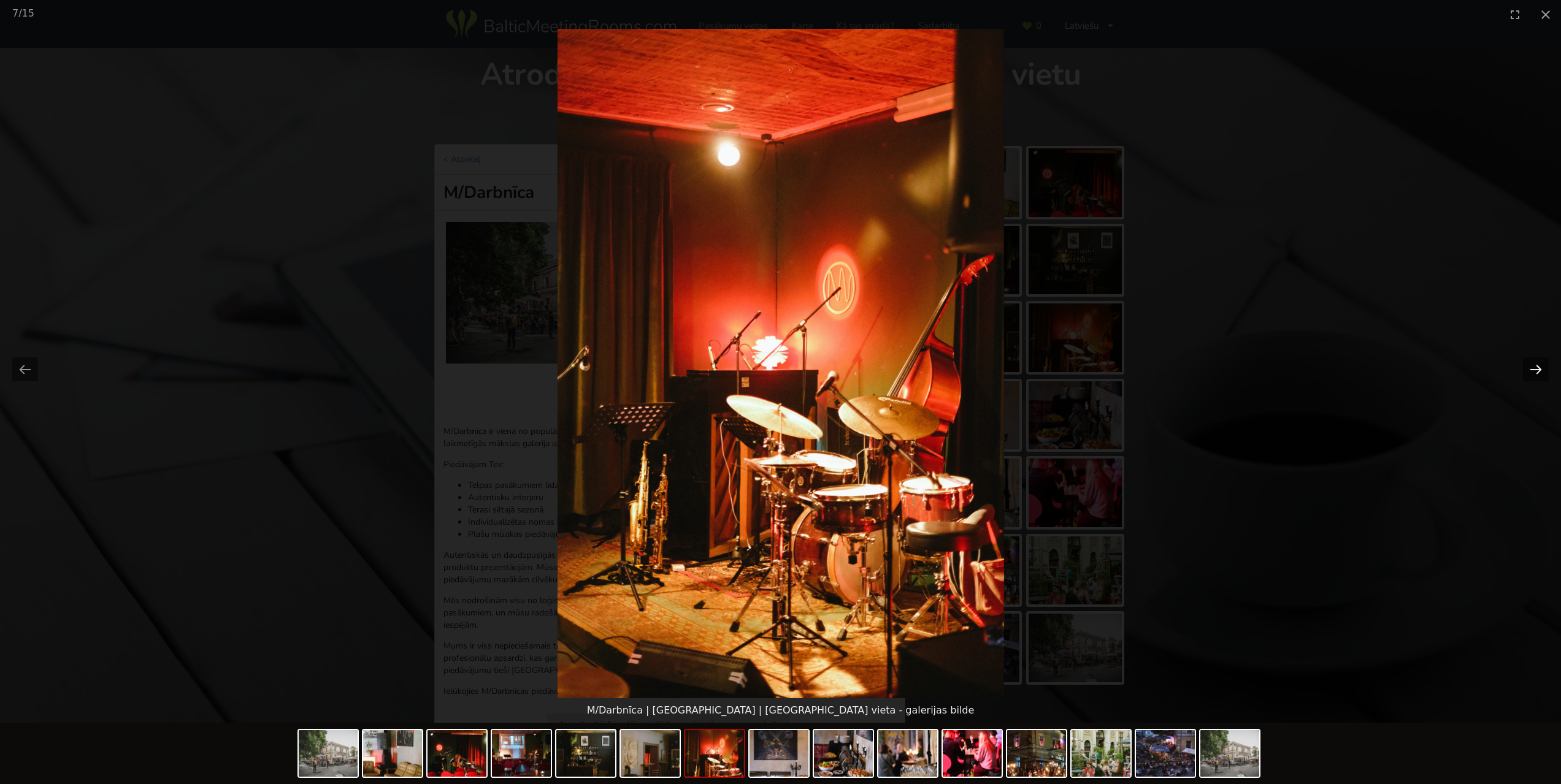
click at [1532, 372] on button "Next slide" at bounding box center [1535, 369] width 26 height 24
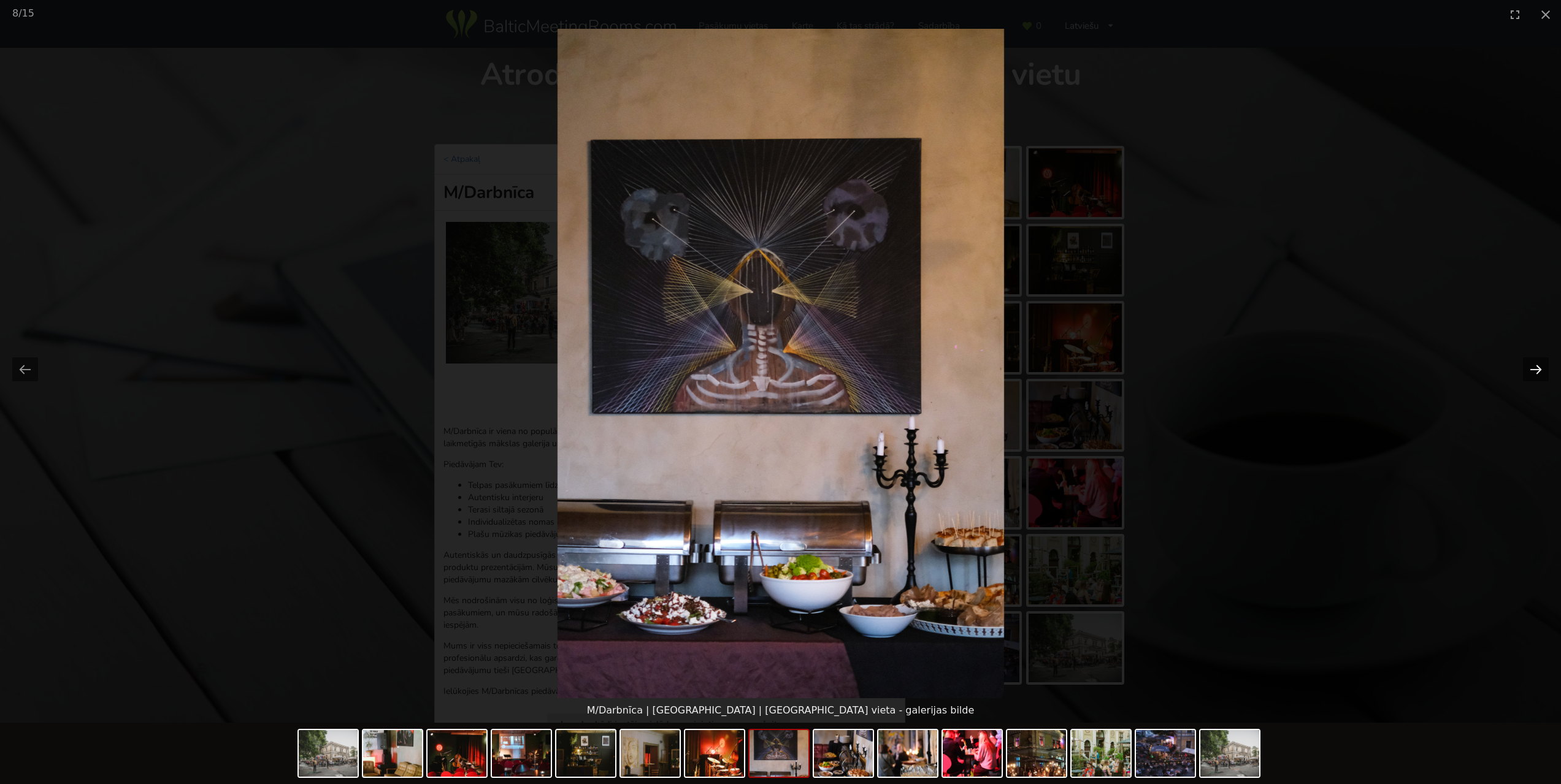
click at [1532, 372] on button "Next slide" at bounding box center [1535, 369] width 26 height 24
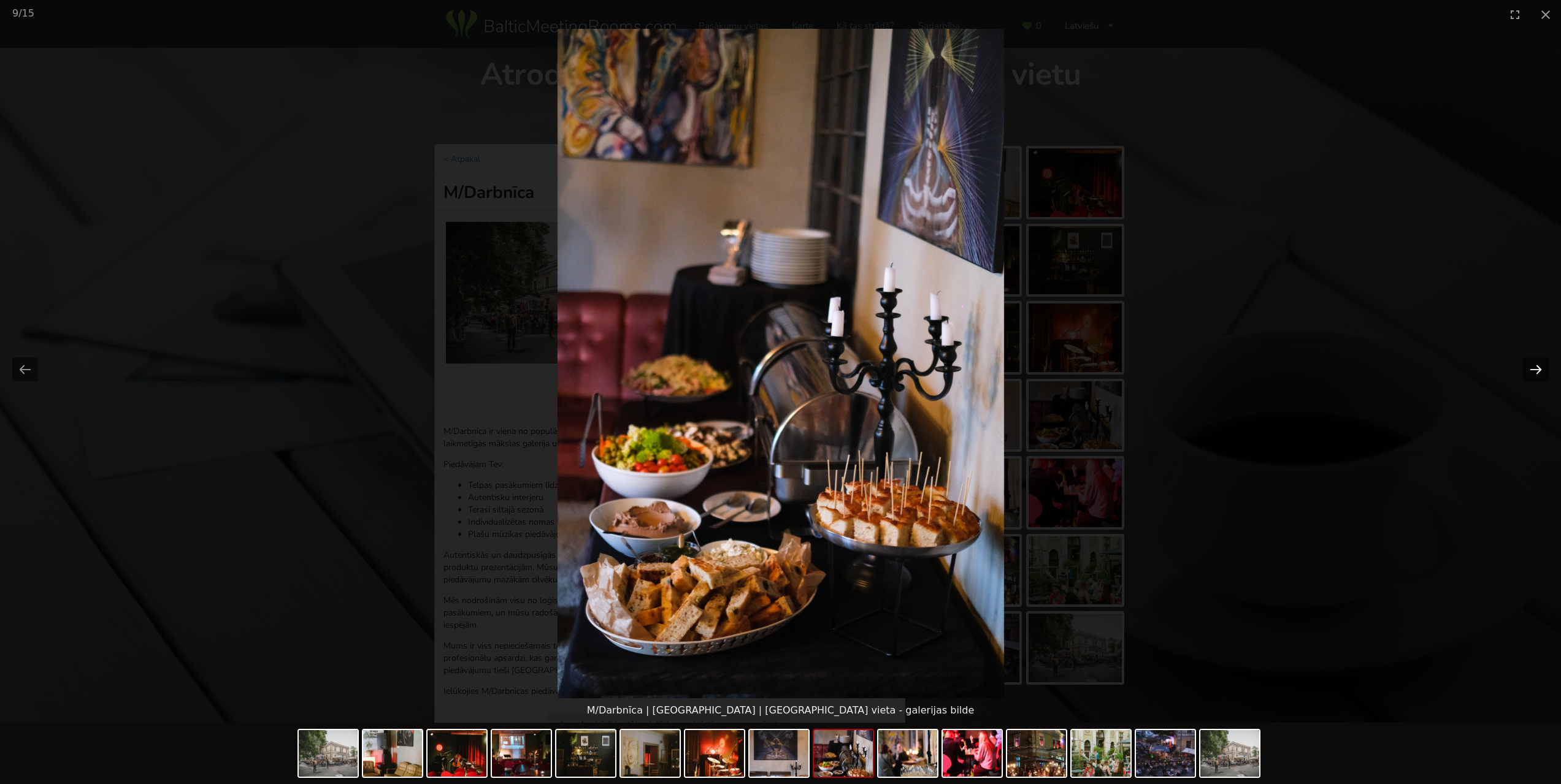
click at [1532, 372] on button "Next slide" at bounding box center [1535, 369] width 26 height 24
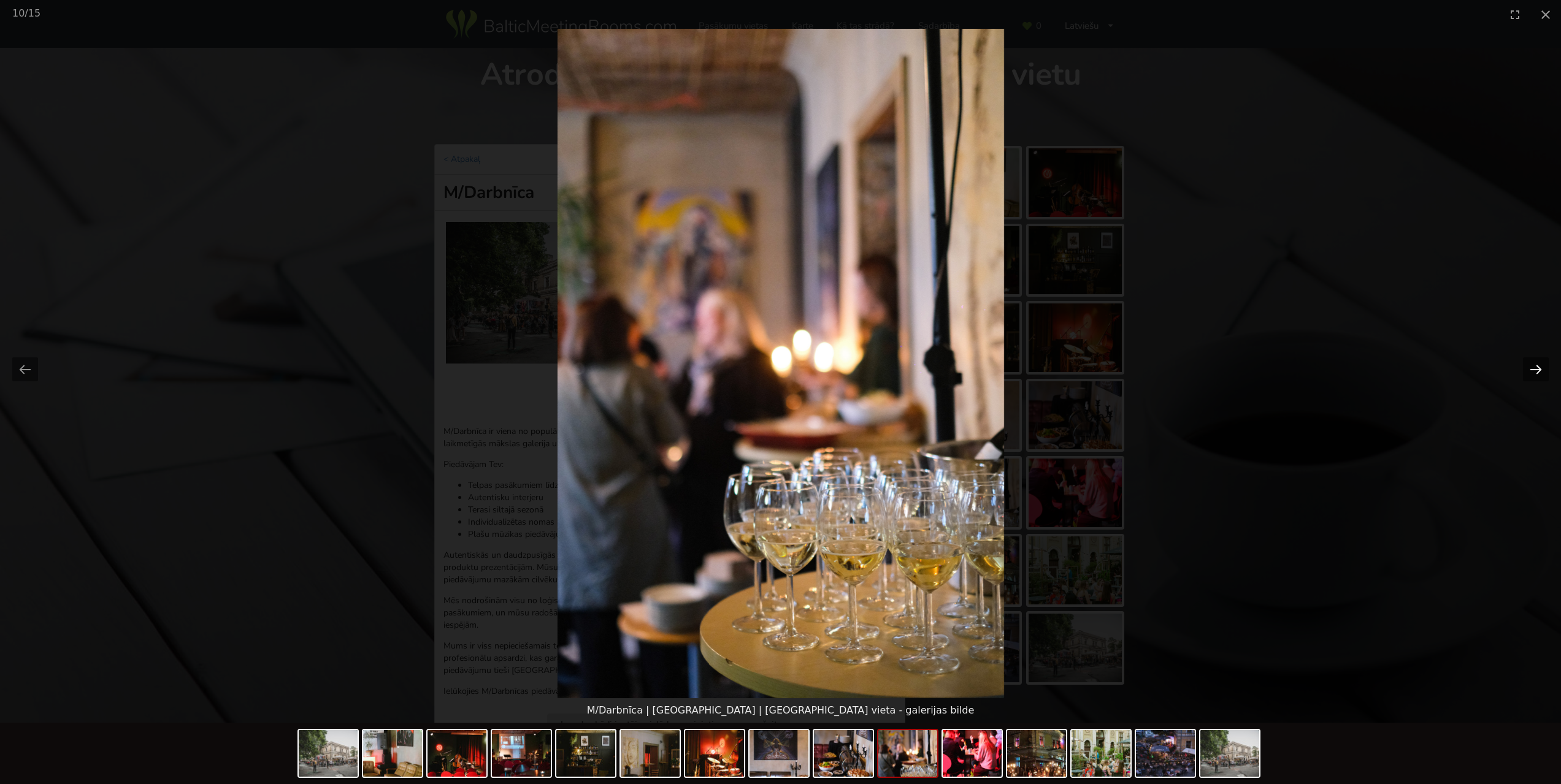
click at [1532, 372] on button "Next slide" at bounding box center [1535, 369] width 26 height 24
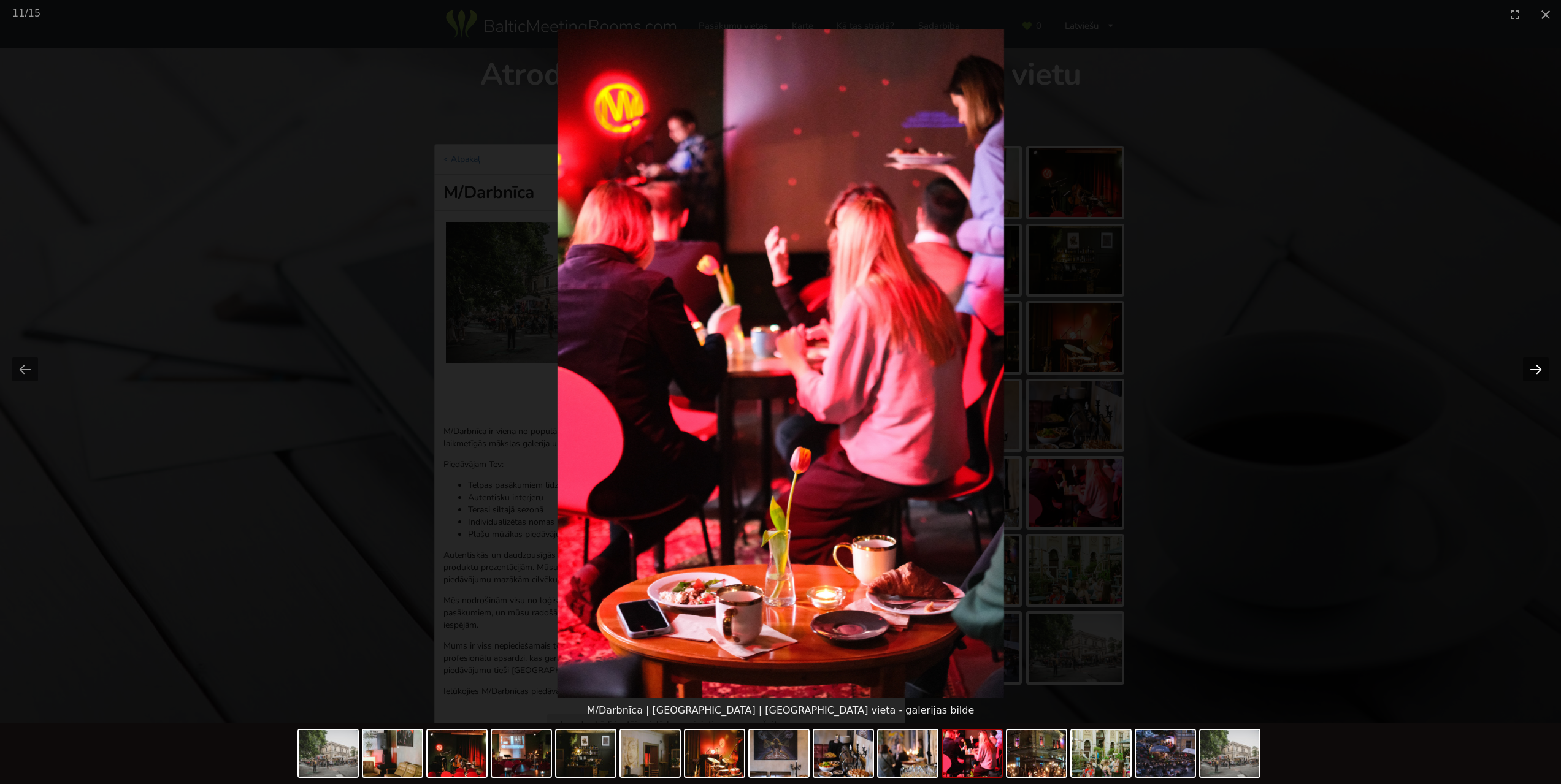
click at [1532, 372] on button "Next slide" at bounding box center [1535, 369] width 26 height 24
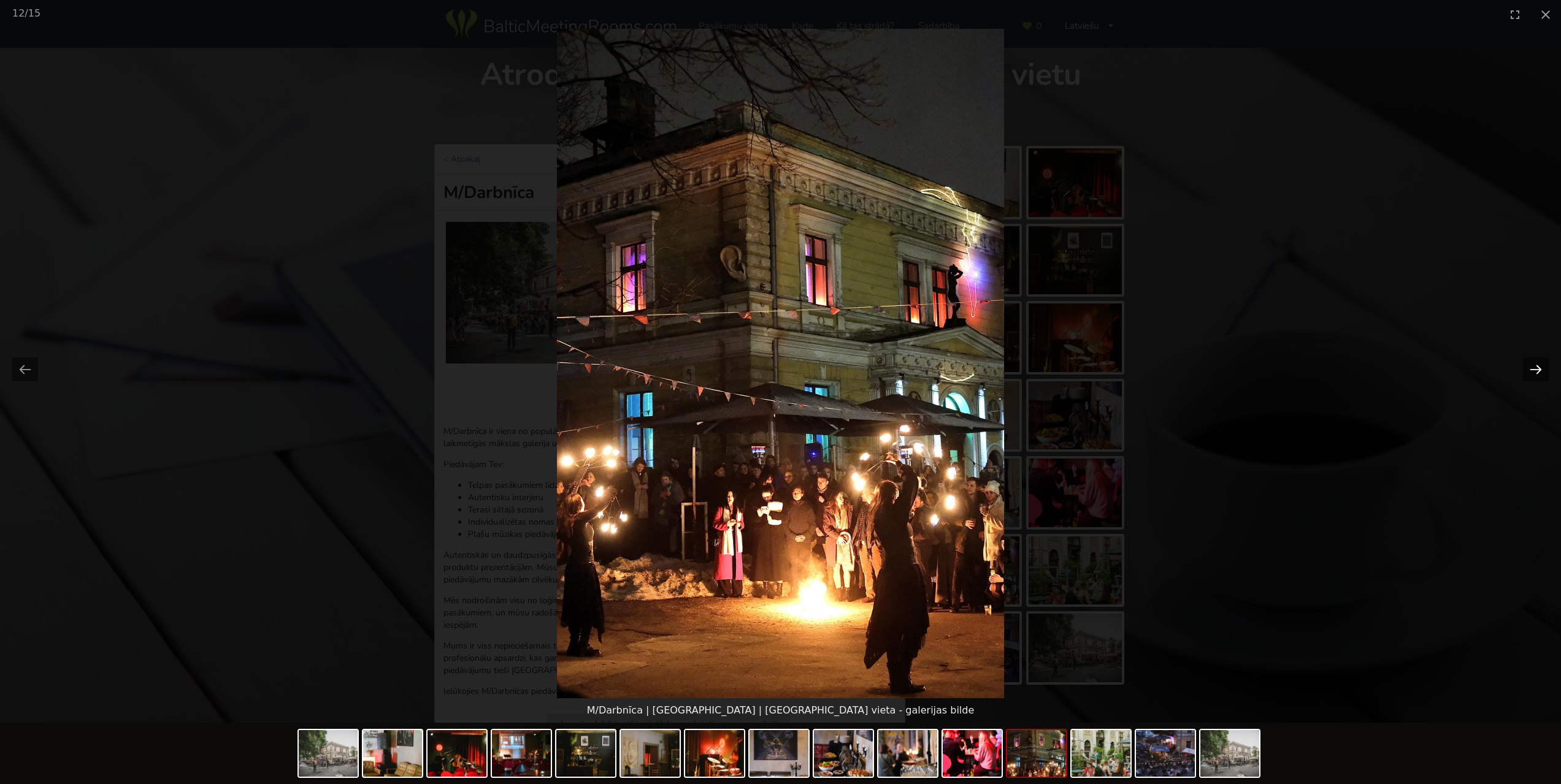
click at [1532, 372] on button "Next slide" at bounding box center [1535, 369] width 26 height 24
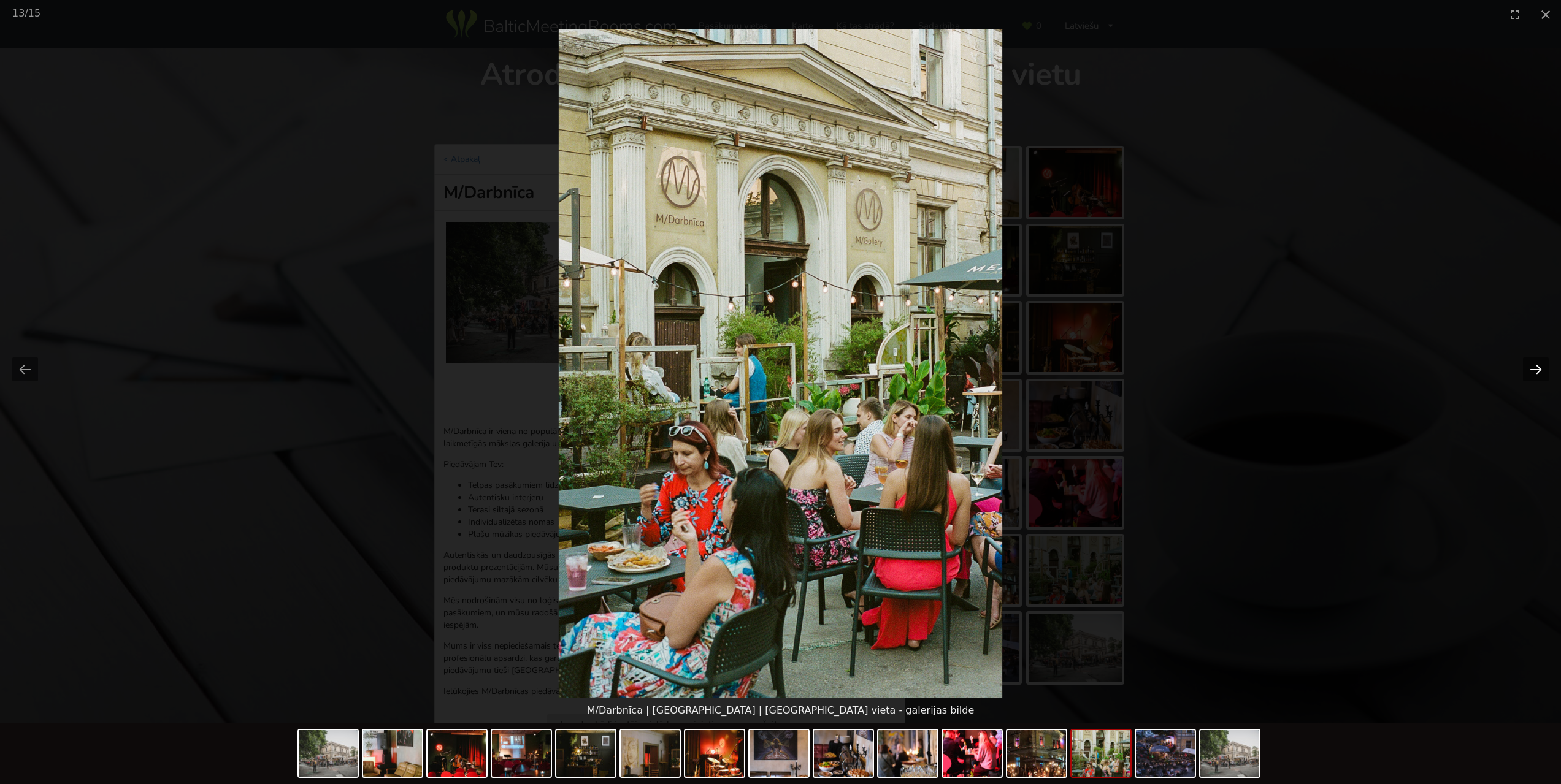
click at [1532, 369] on button "Next slide" at bounding box center [1535, 369] width 26 height 24
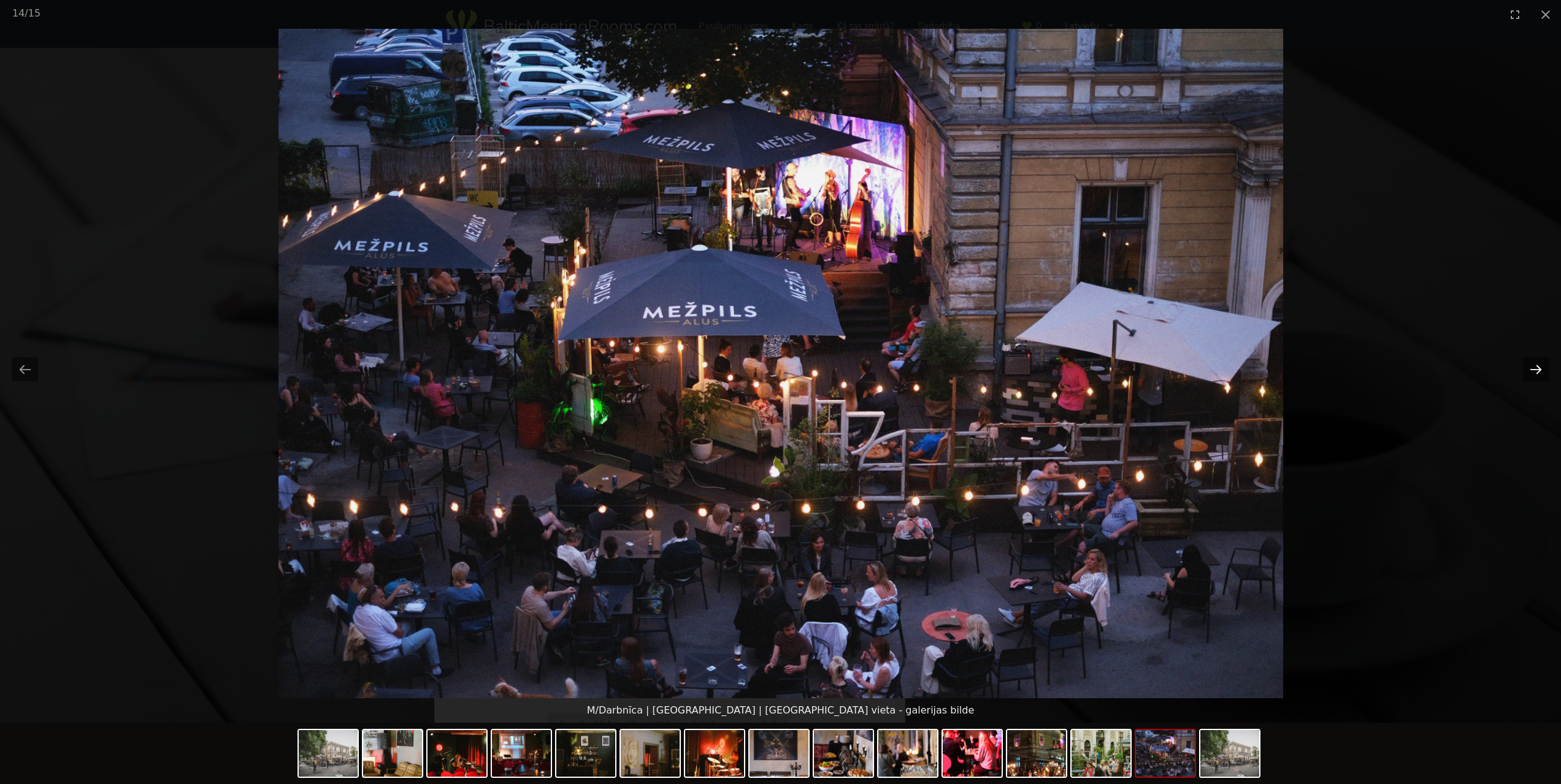
click at [1532, 369] on button "Next slide" at bounding box center [1535, 369] width 26 height 24
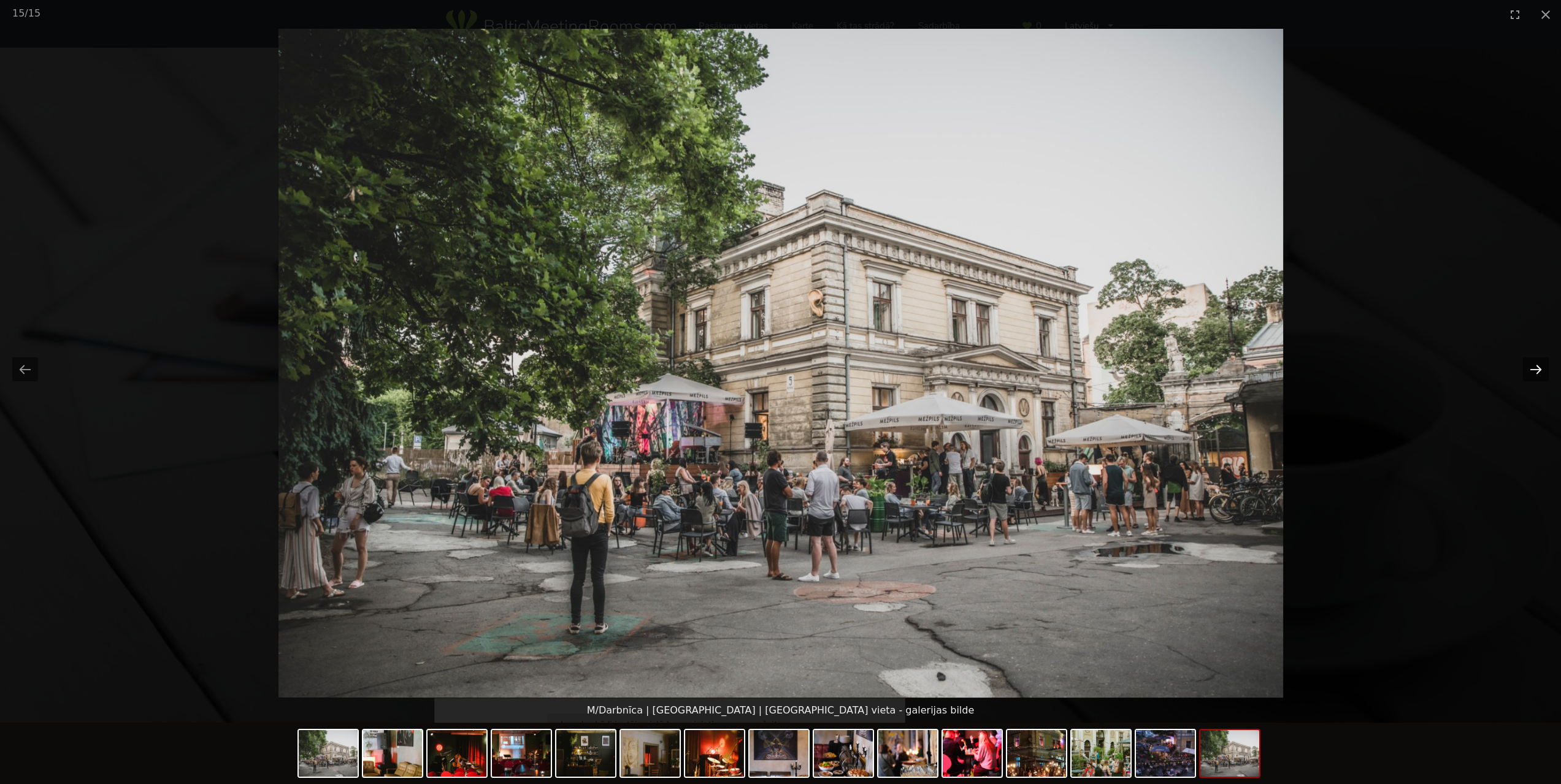
click at [1532, 369] on button "Next slide" at bounding box center [1535, 369] width 26 height 24
click at [1540, 12] on button "Close gallery" at bounding box center [1546, 14] width 31 height 29
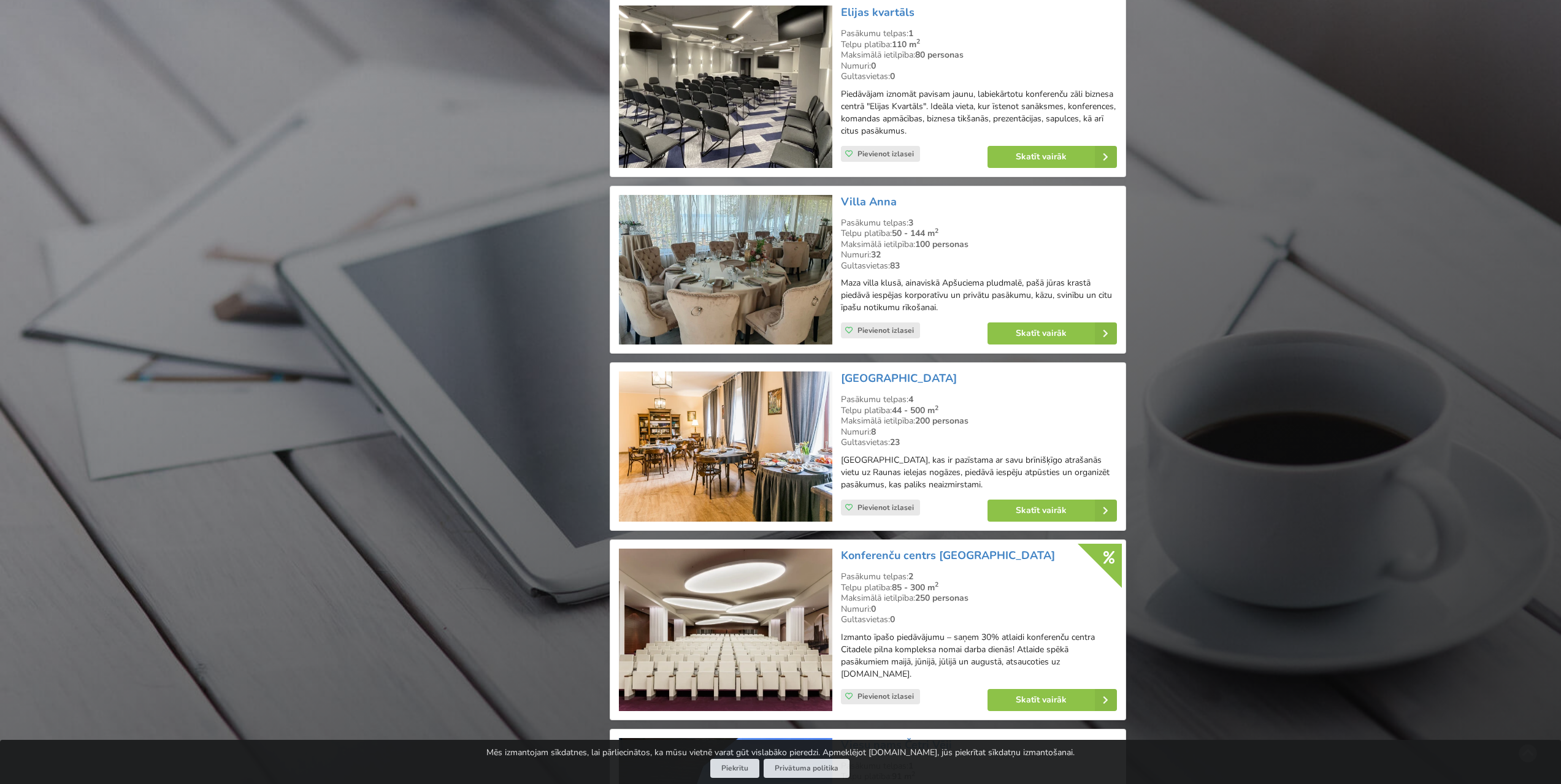
scroll to position [1838, 0]
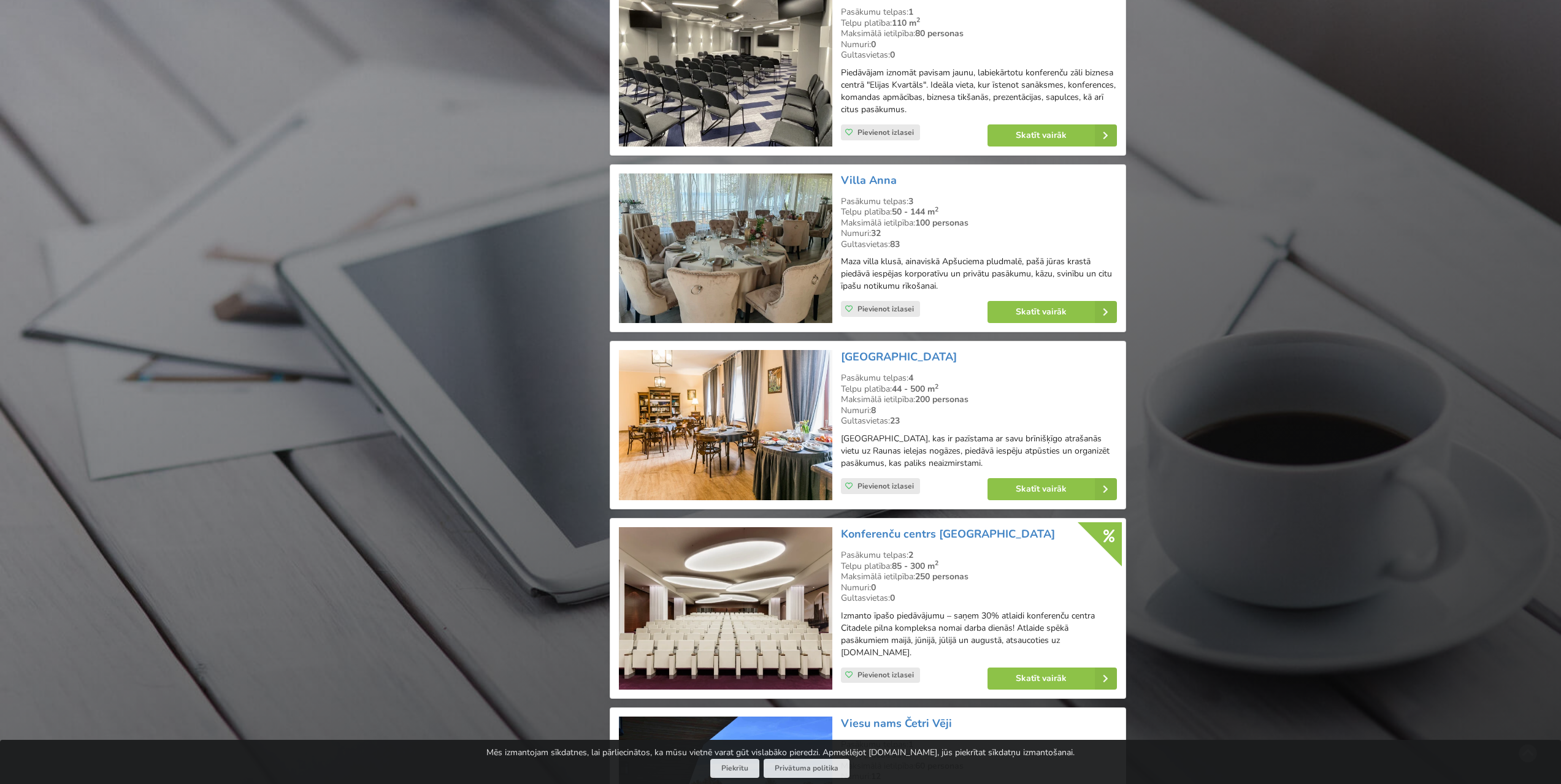
click at [768, 412] on img at bounding box center [725, 425] width 213 height 150
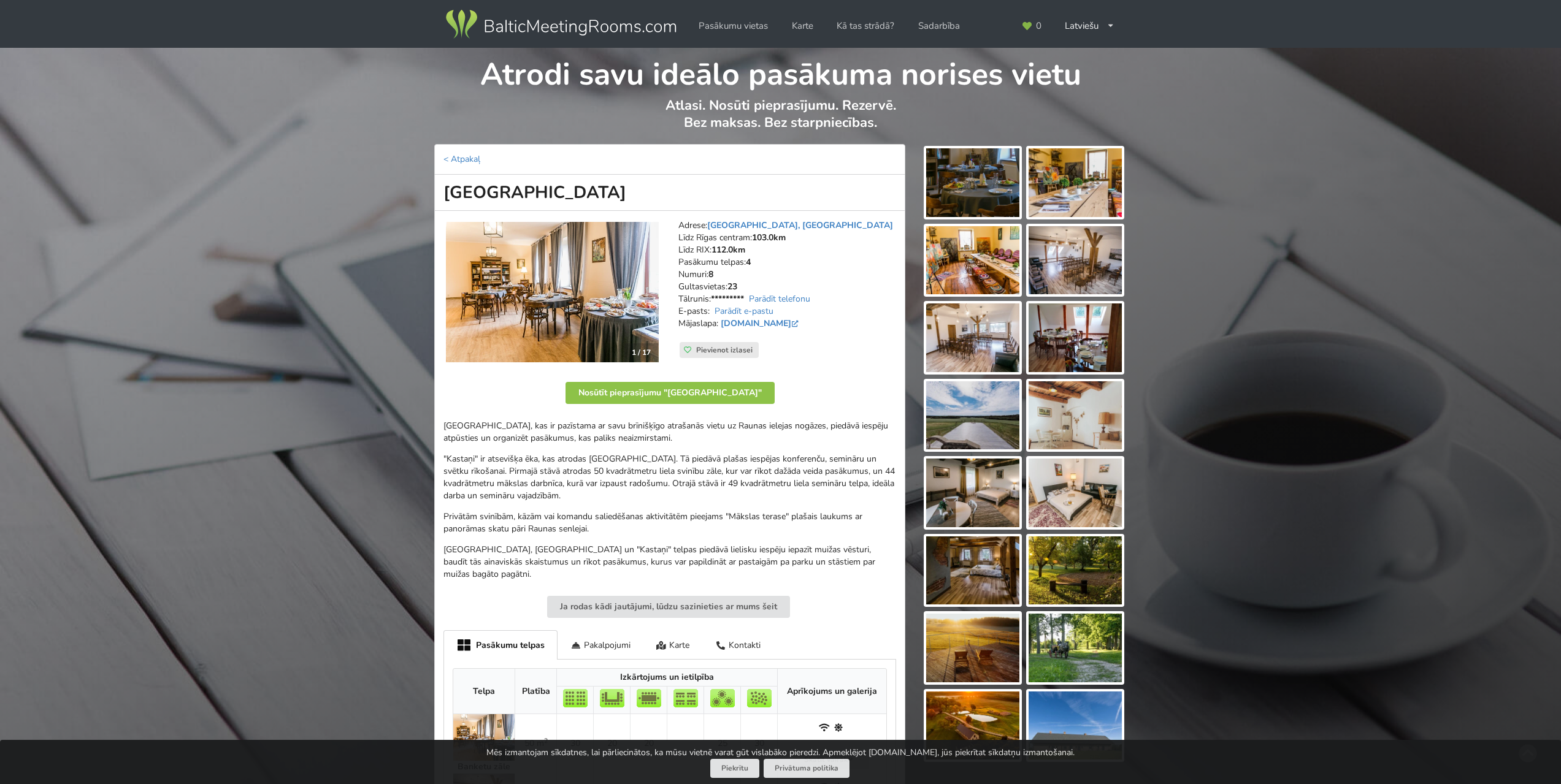
click at [574, 285] on img at bounding box center [552, 292] width 213 height 141
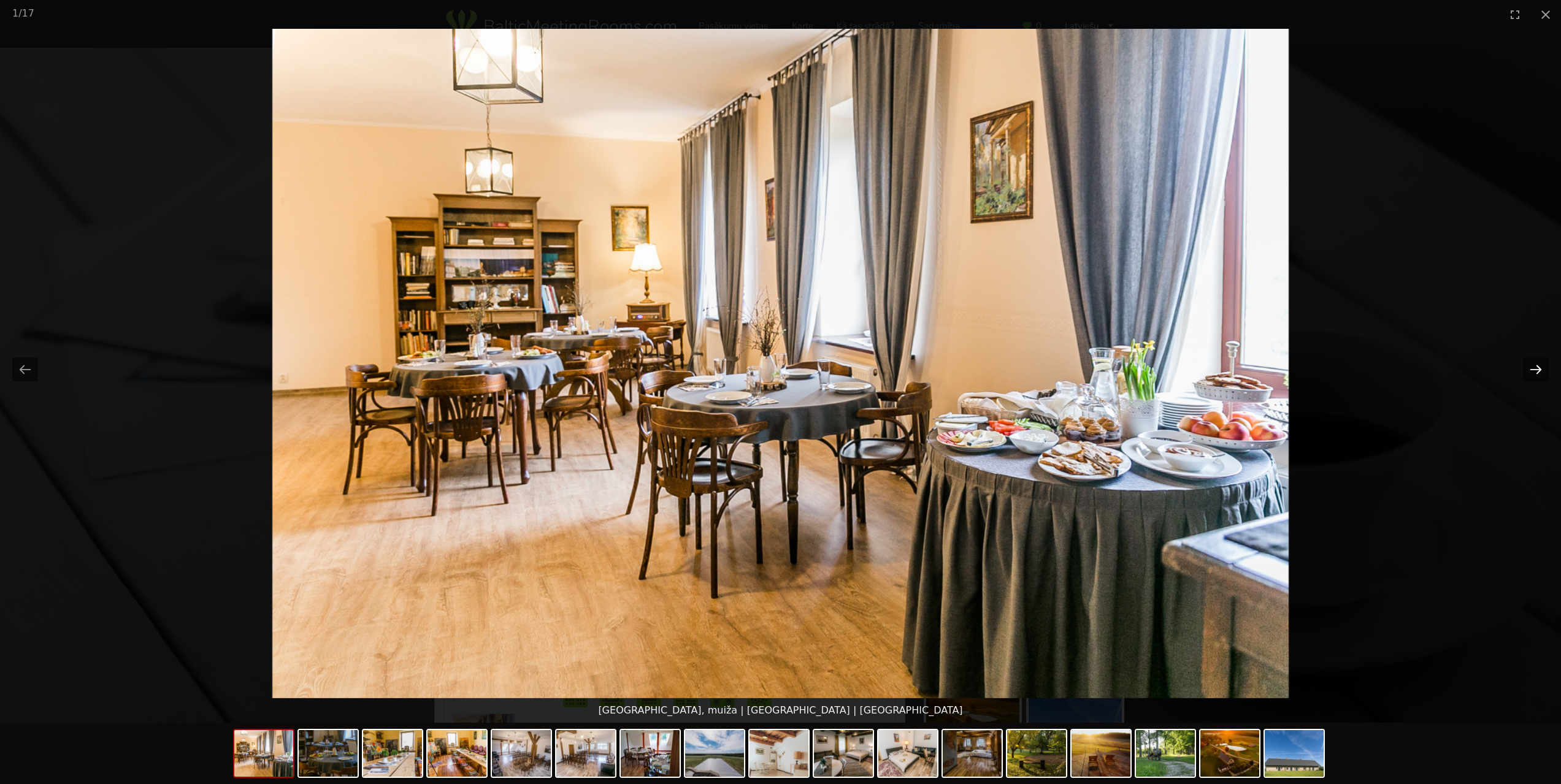
click at [1530, 374] on button "Next slide" at bounding box center [1535, 369] width 26 height 24
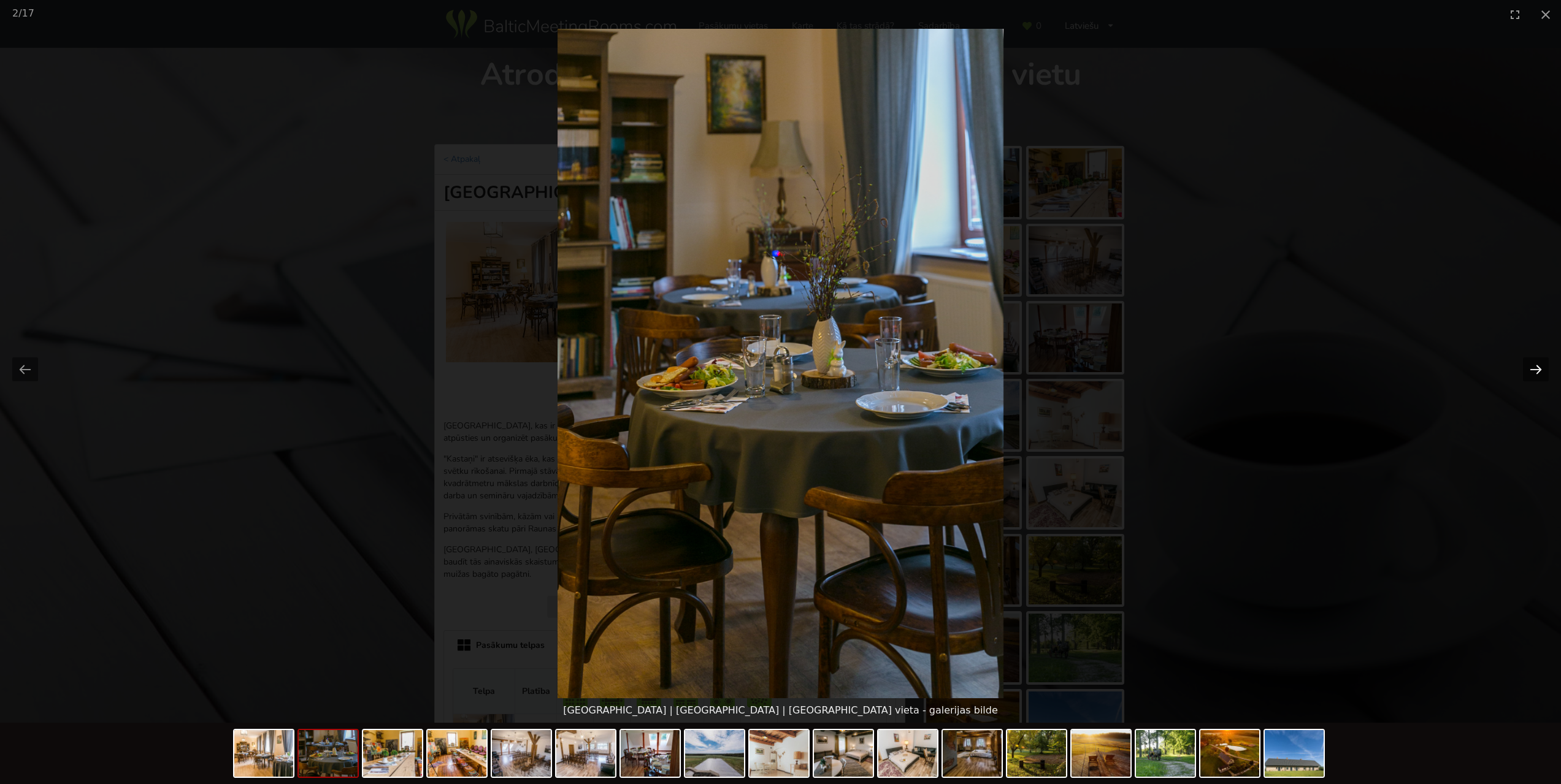
click at [1530, 374] on button "Next slide" at bounding box center [1535, 369] width 26 height 24
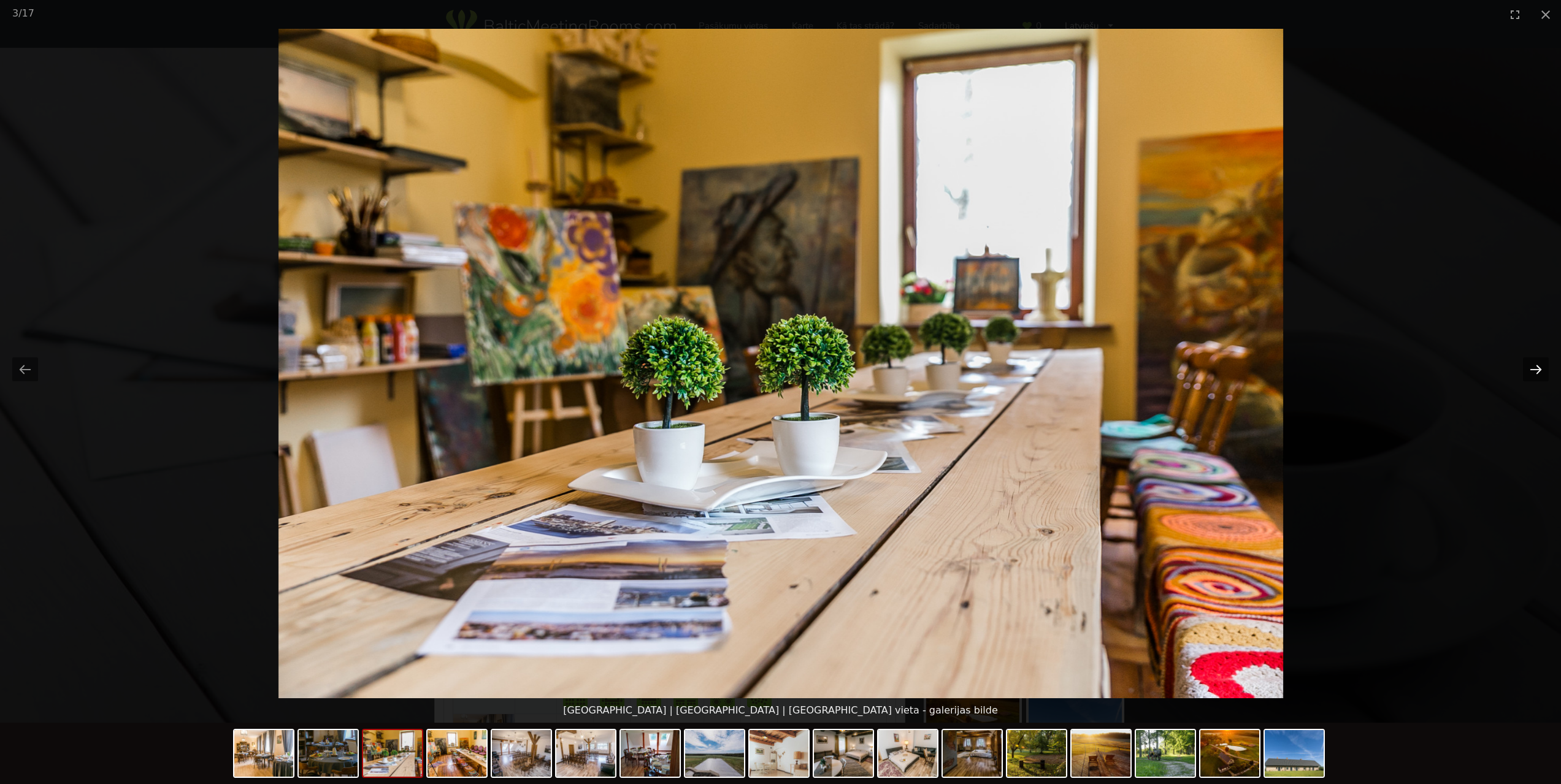
click at [1530, 374] on button "Next slide" at bounding box center [1535, 369] width 26 height 24
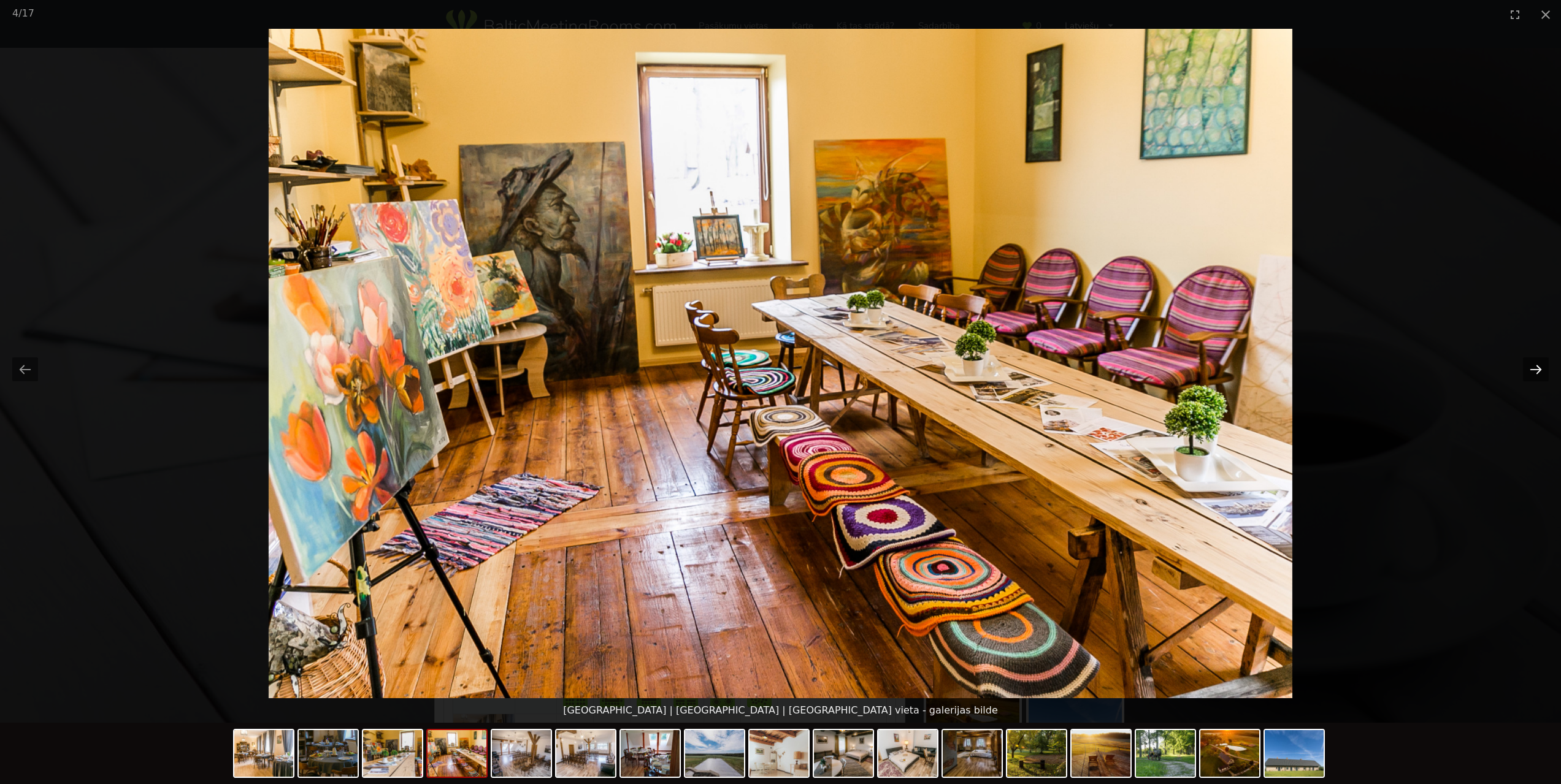
click at [1530, 374] on button "Next slide" at bounding box center [1535, 369] width 26 height 24
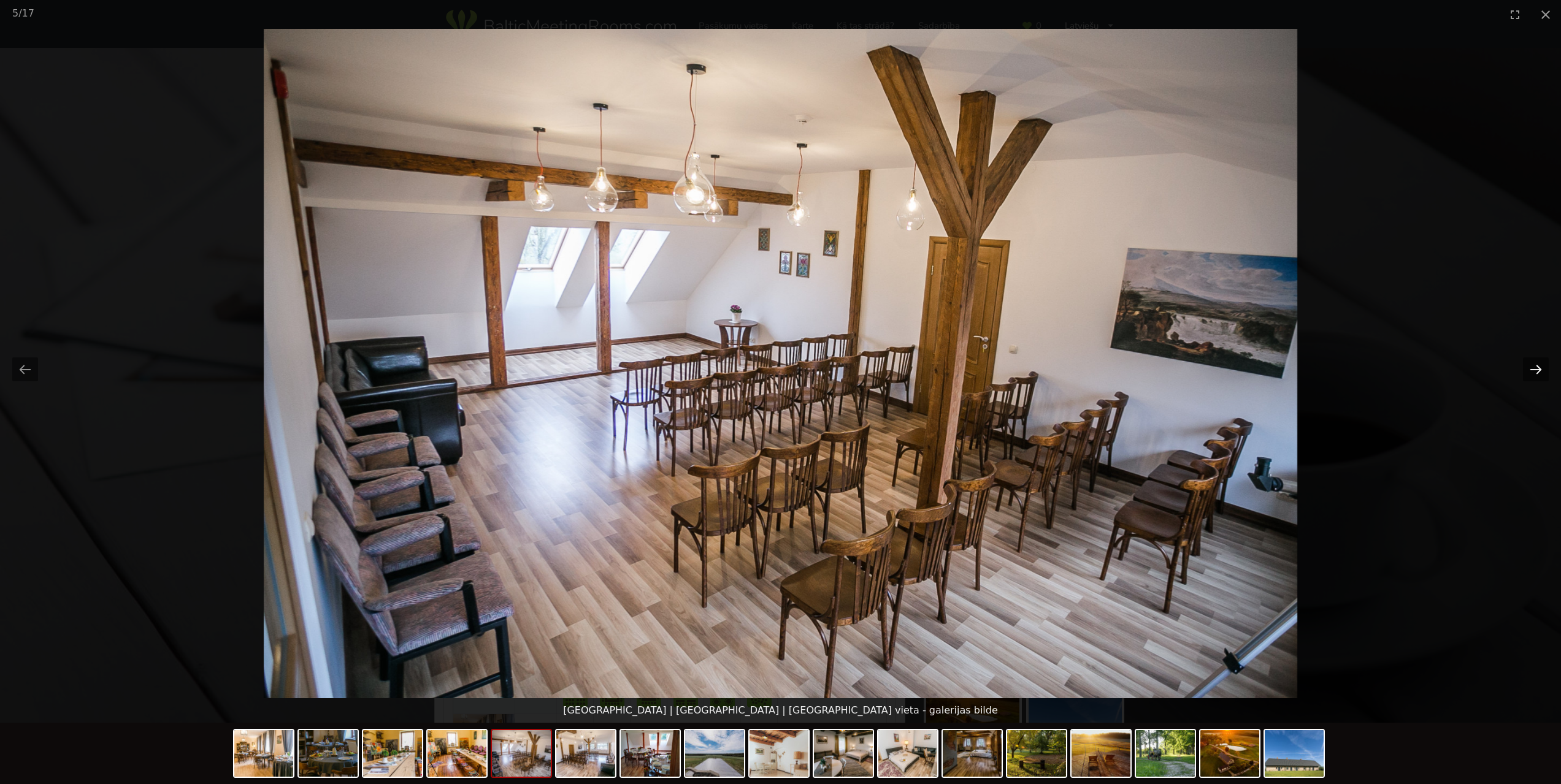
click at [1530, 374] on button "Next slide" at bounding box center [1535, 369] width 26 height 24
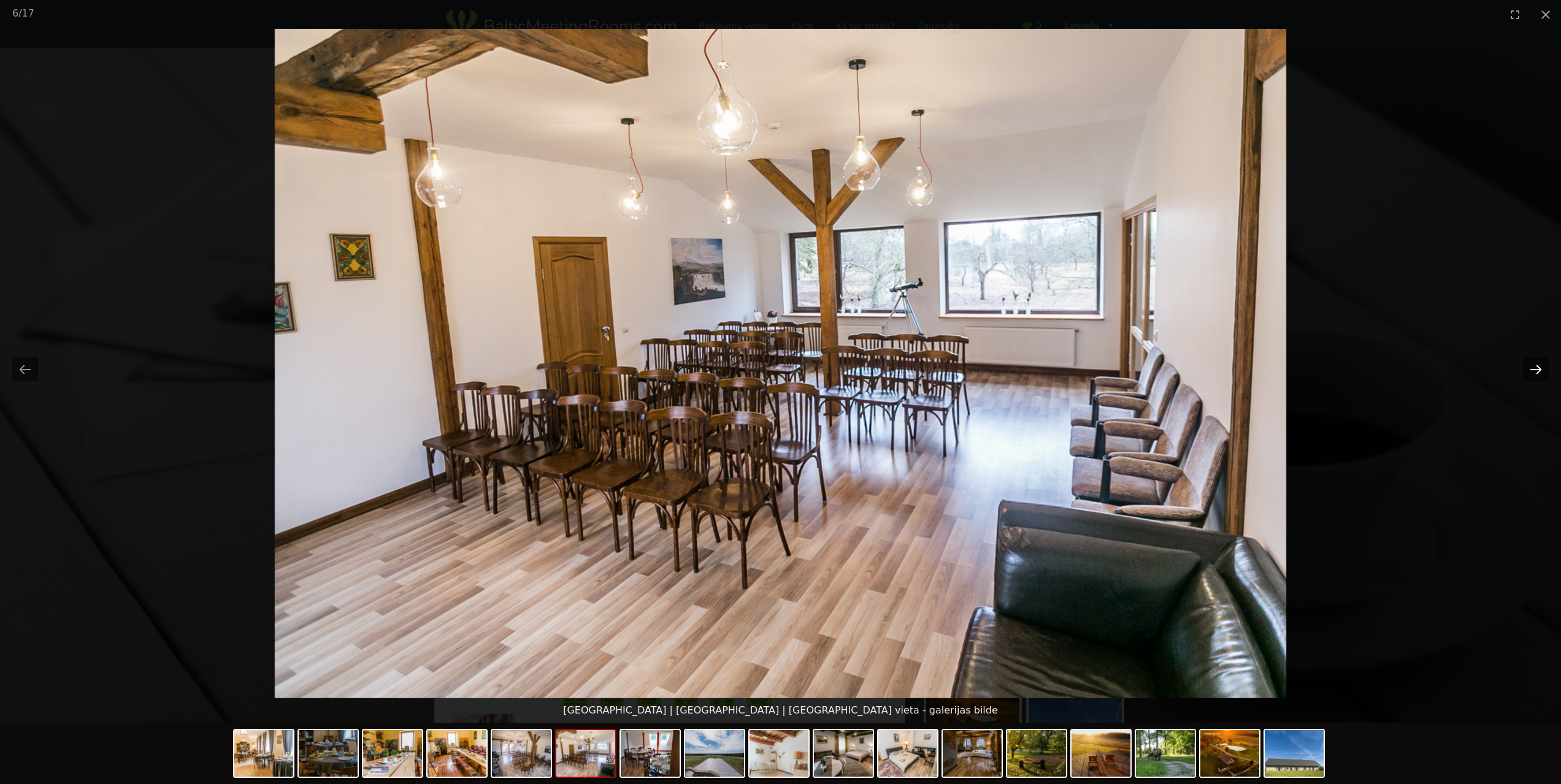
click at [1530, 374] on button "Next slide" at bounding box center [1535, 369] width 26 height 24
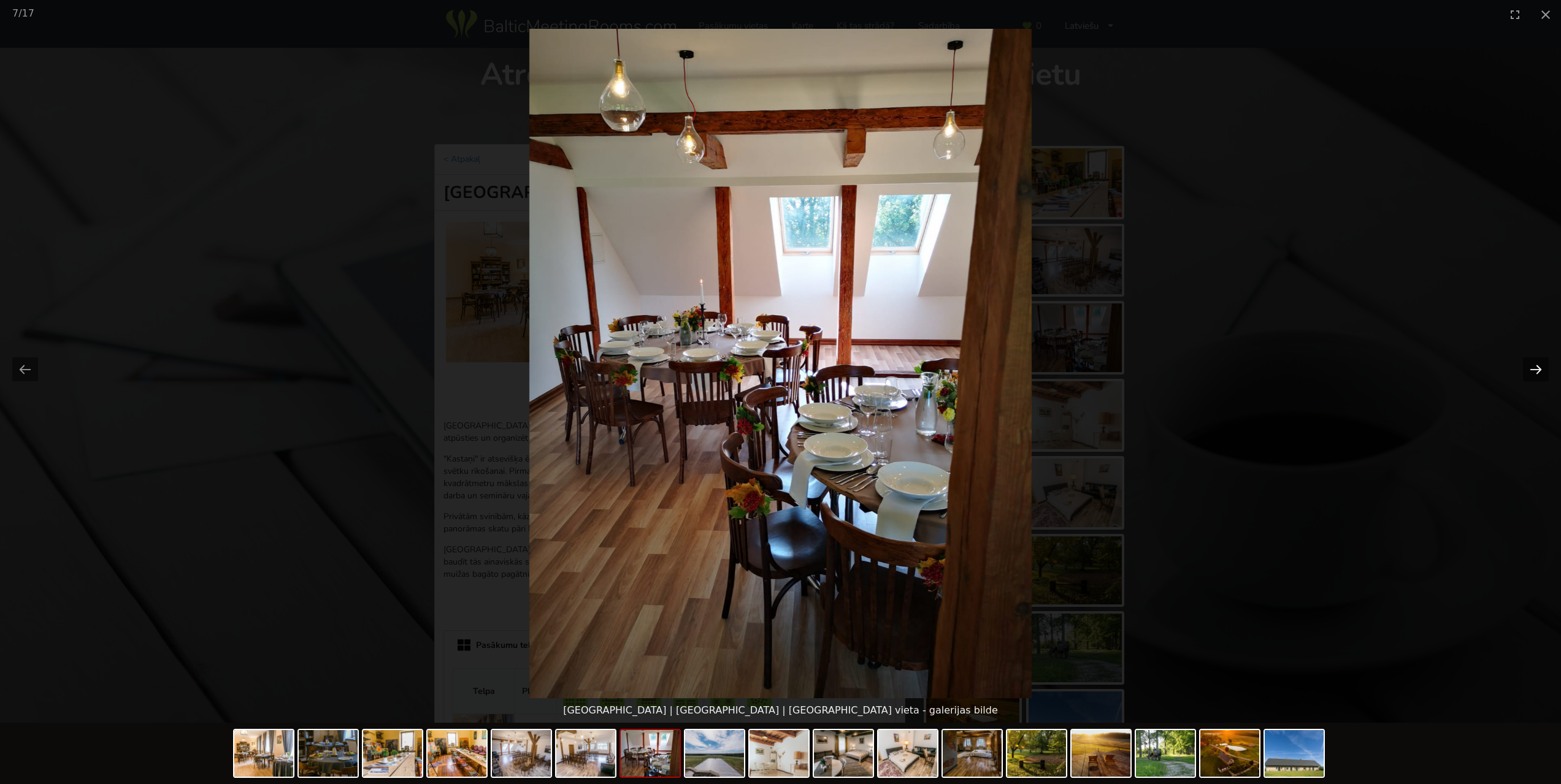
click at [1530, 374] on button "Next slide" at bounding box center [1535, 369] width 26 height 24
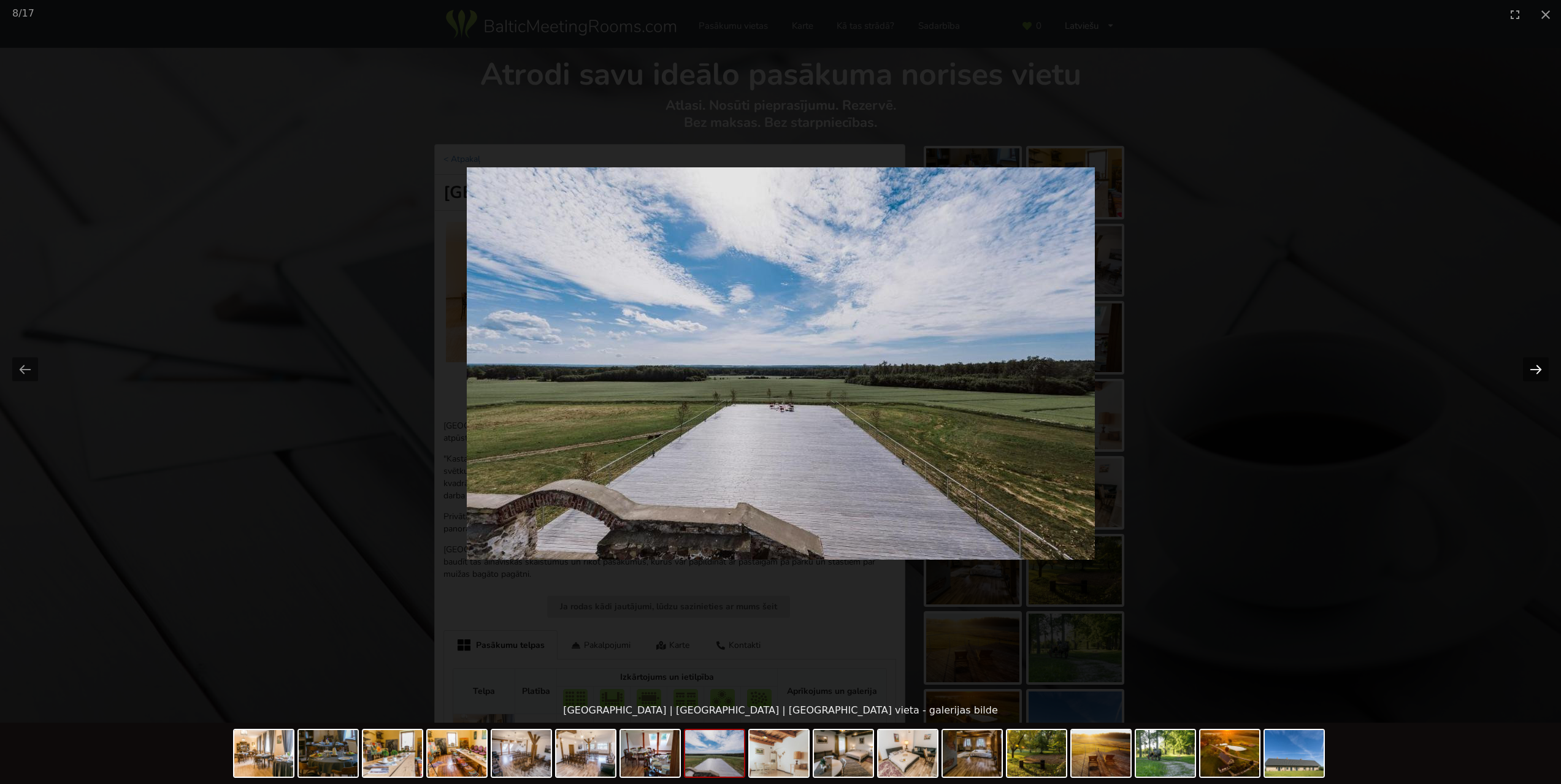
click at [1530, 374] on button "Next slide" at bounding box center [1535, 369] width 26 height 24
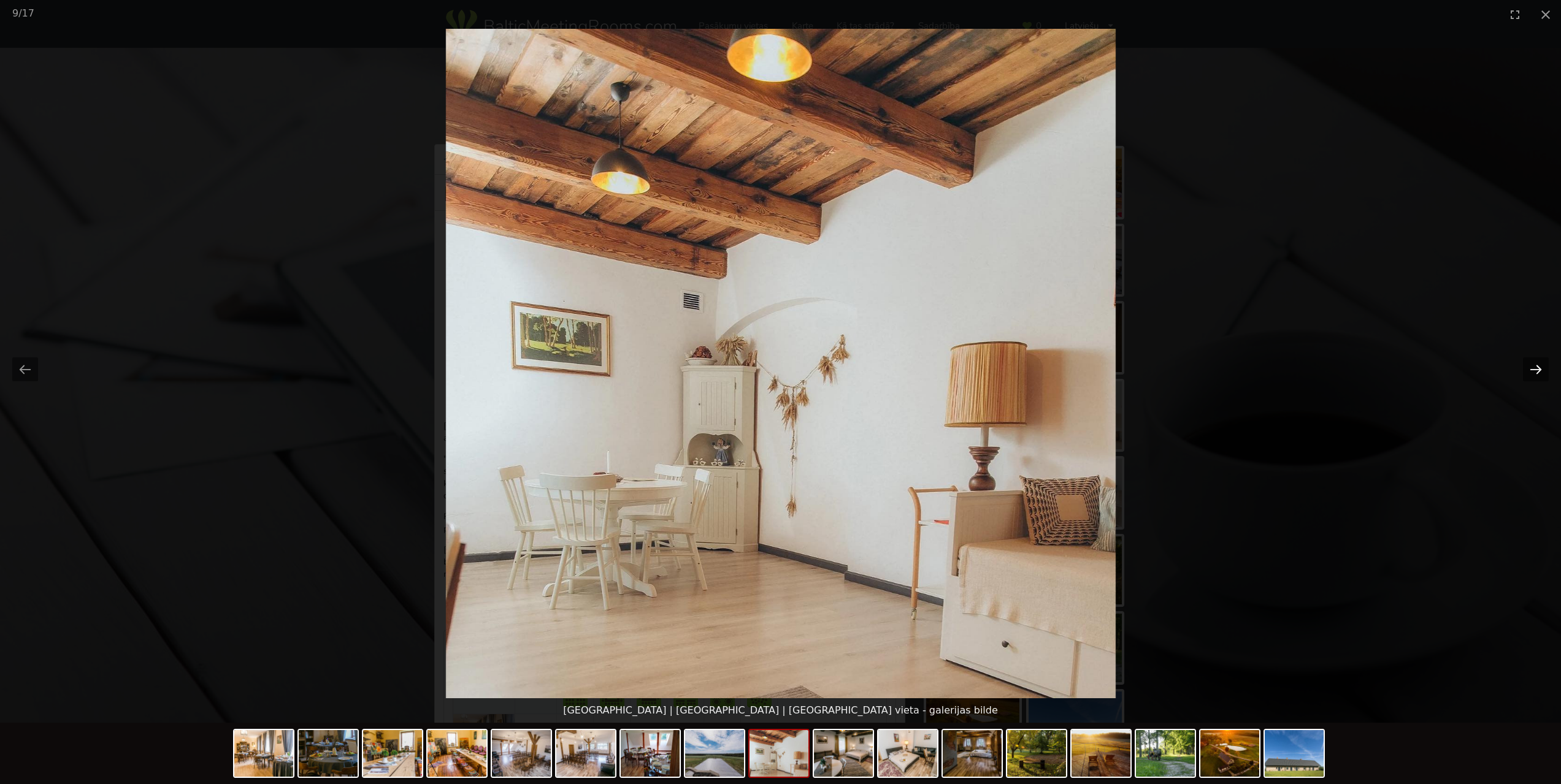
click at [1530, 374] on button "Next slide" at bounding box center [1535, 369] width 26 height 24
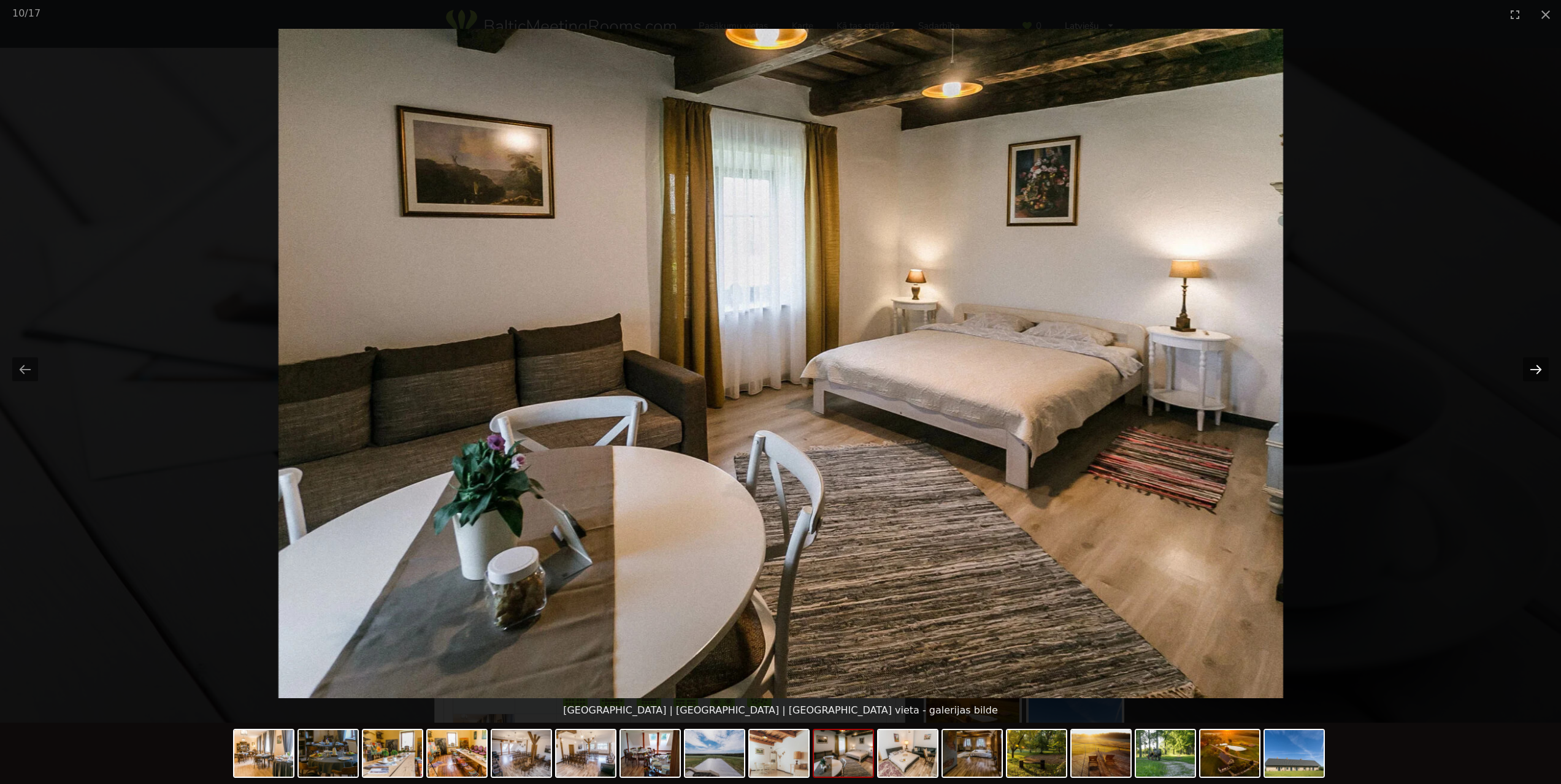
click at [1530, 374] on button "Next slide" at bounding box center [1535, 369] width 26 height 24
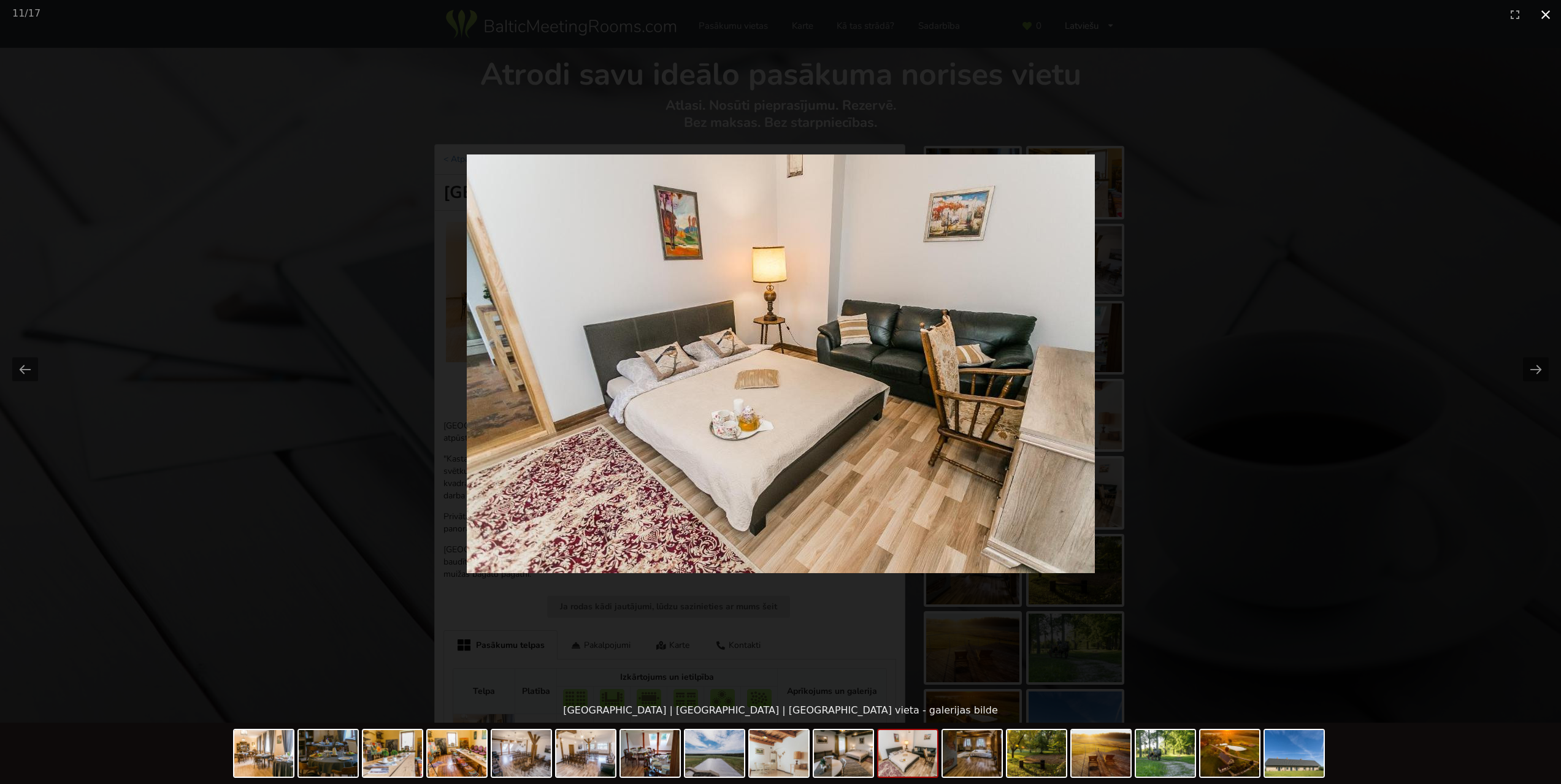
click at [1545, 10] on button "Close gallery" at bounding box center [1546, 14] width 31 height 29
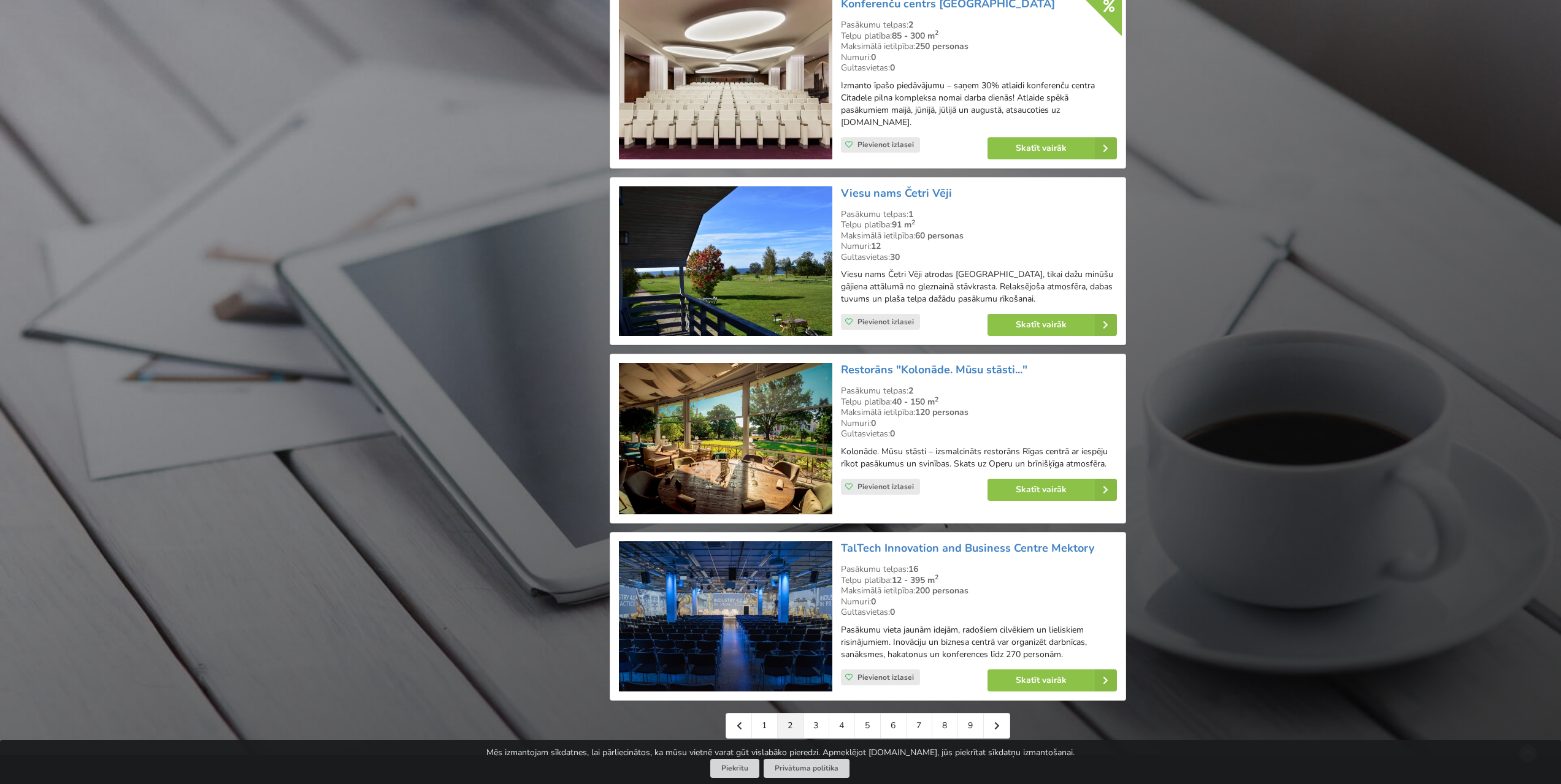
scroll to position [2389, 0]
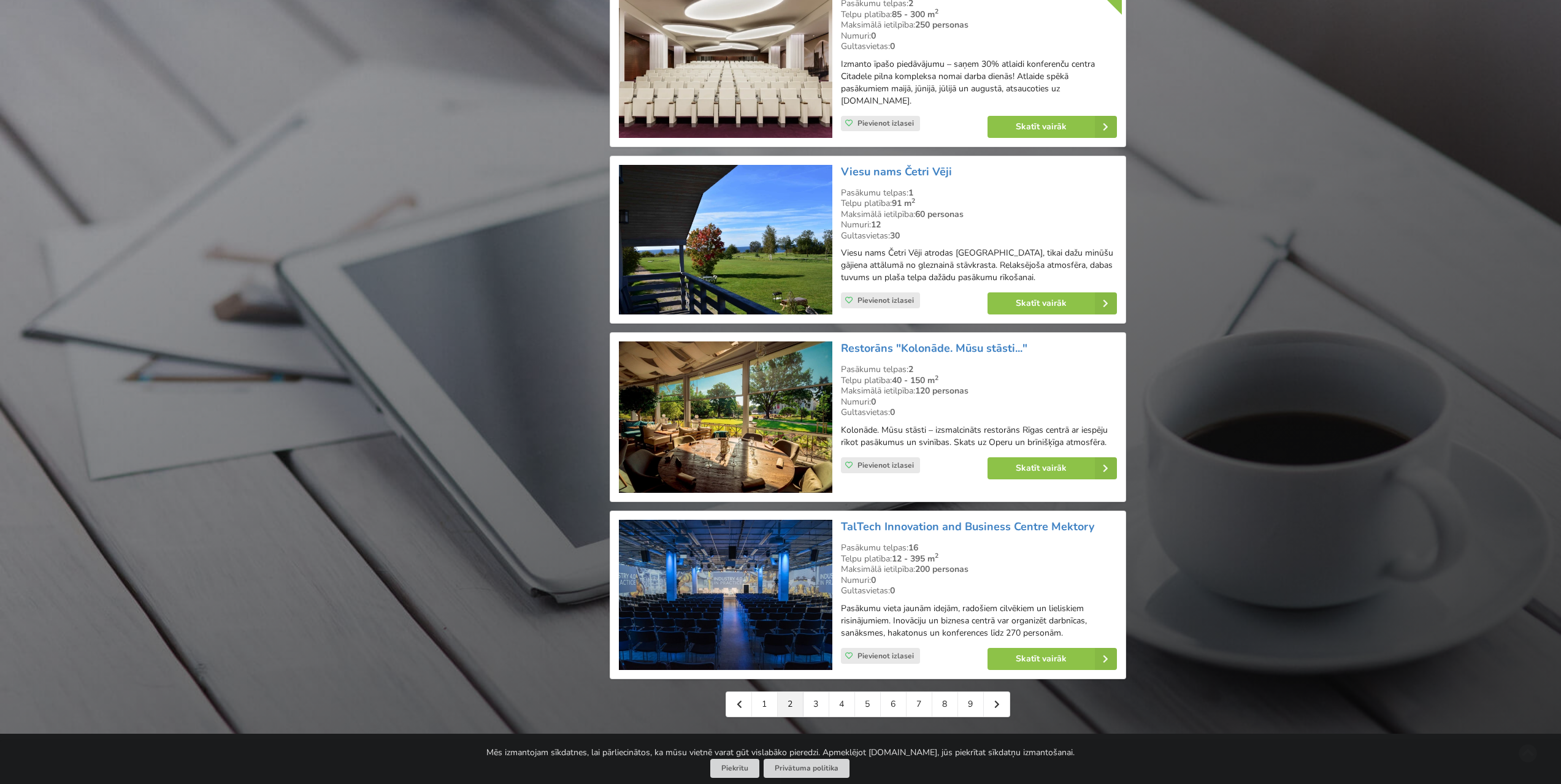
click at [745, 412] on img at bounding box center [725, 417] width 213 height 151
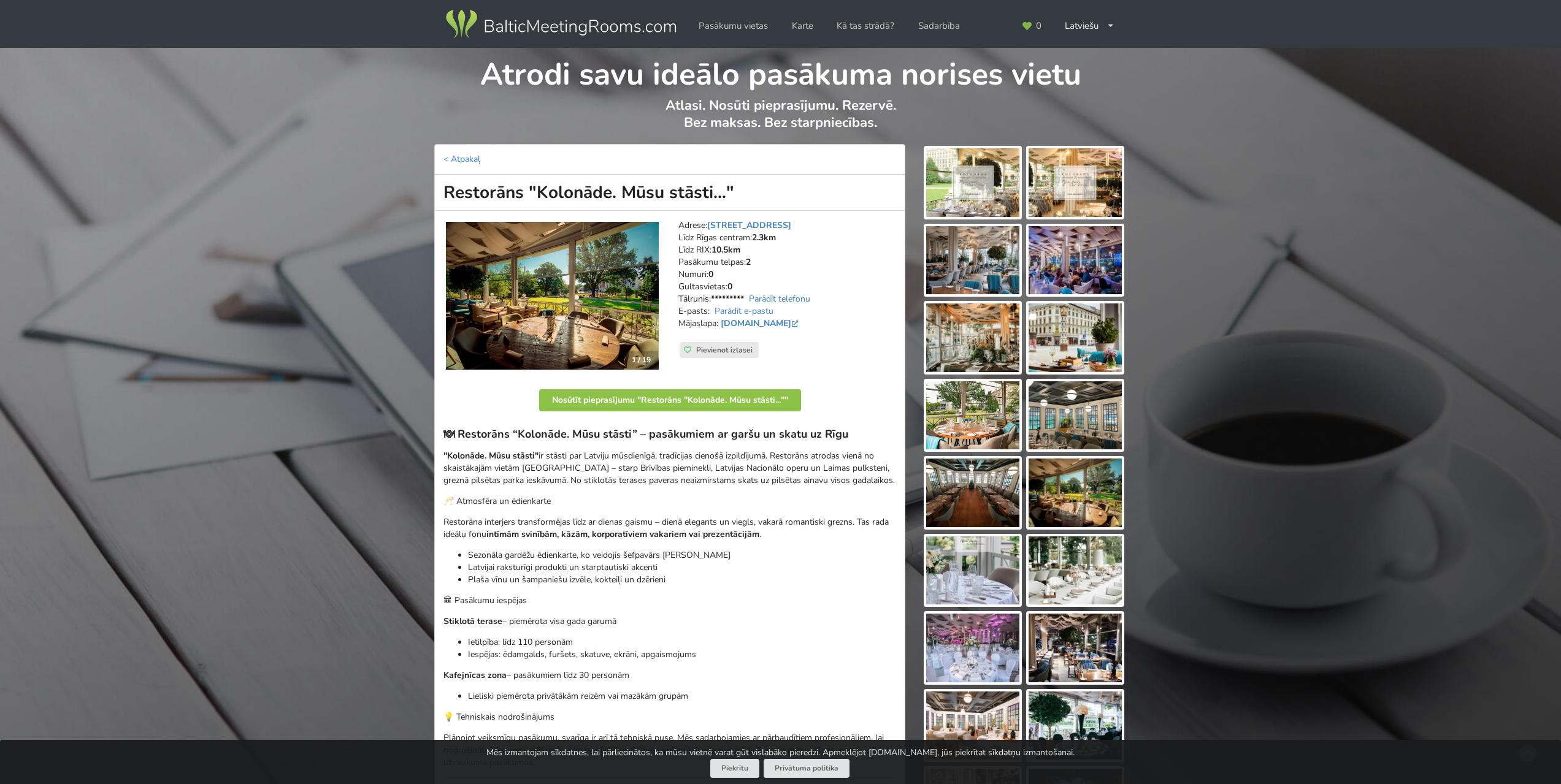
click at [617, 293] on img at bounding box center [552, 296] width 213 height 147
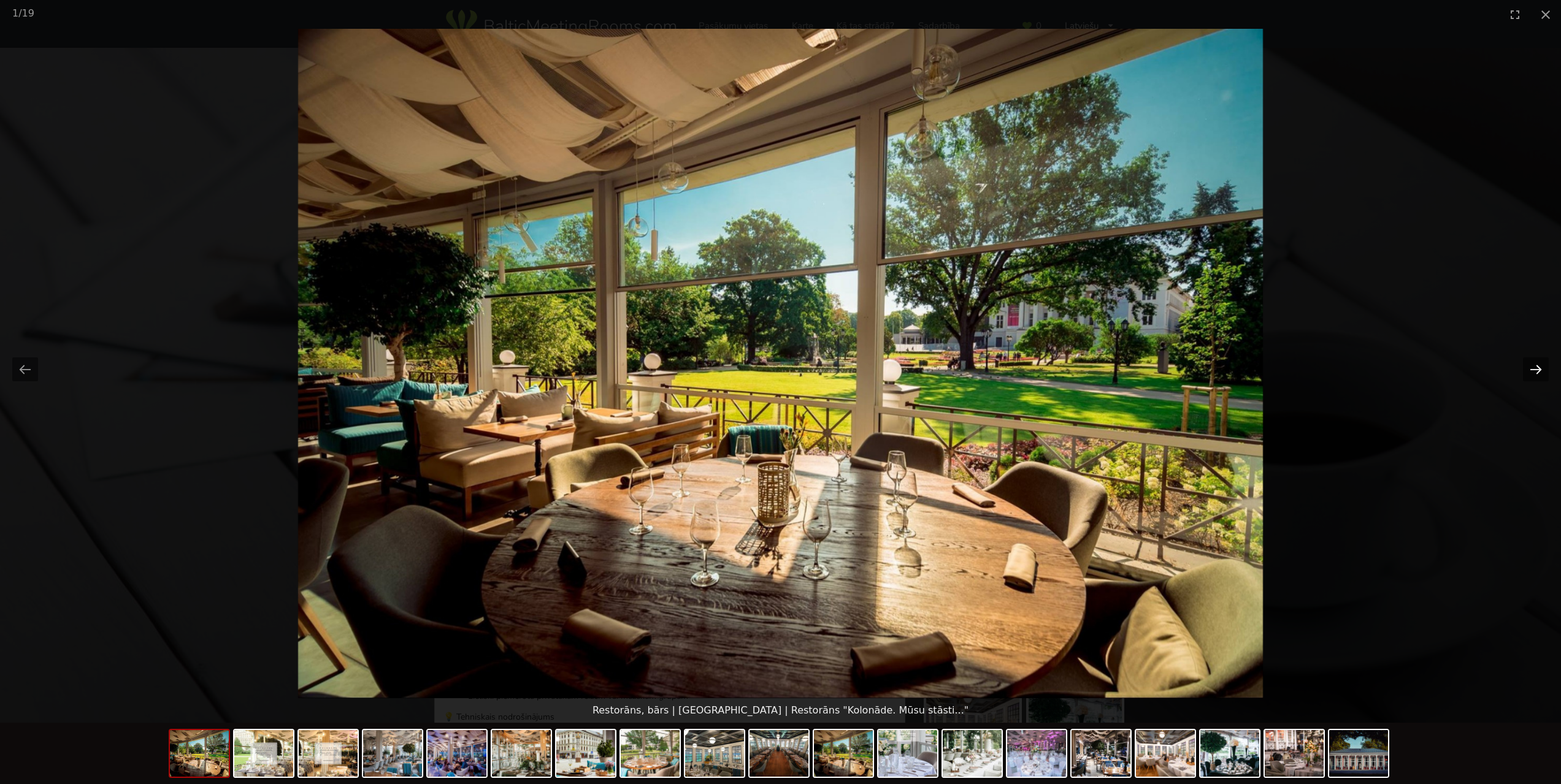
click at [1538, 368] on button "Next slide" at bounding box center [1535, 369] width 26 height 24
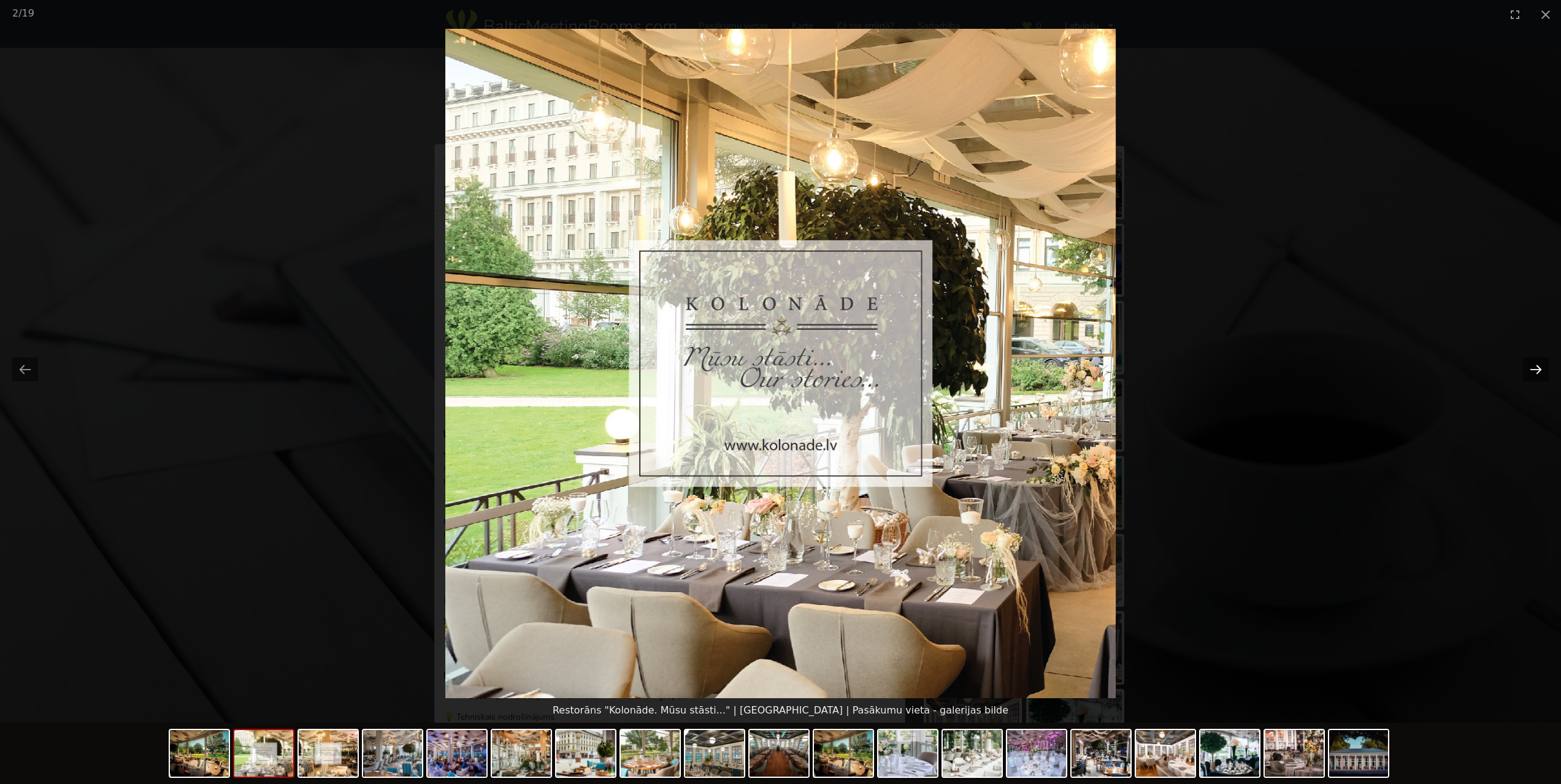
click at [1538, 368] on button "Next slide" at bounding box center [1535, 369] width 26 height 24
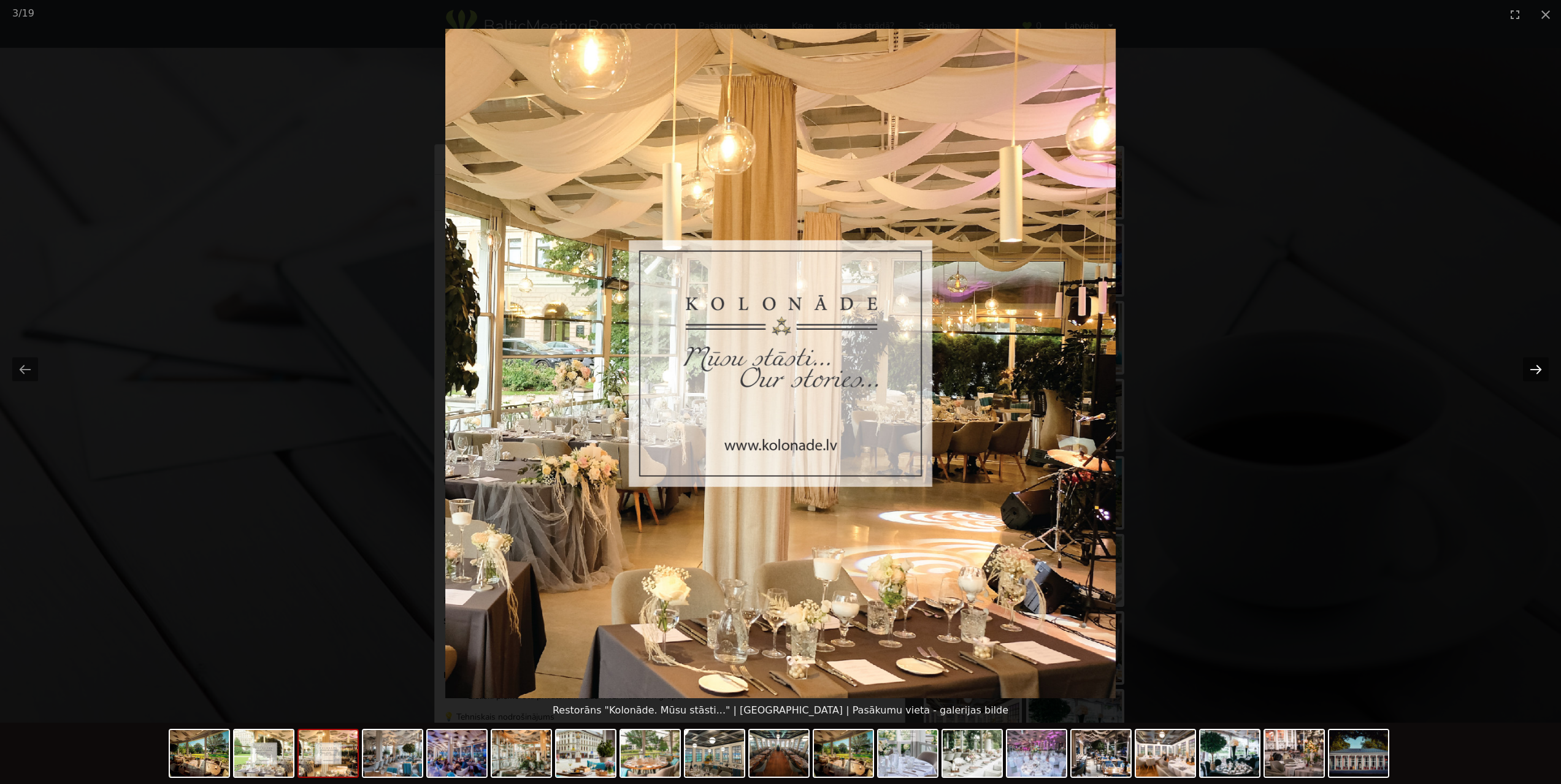
click at [1538, 368] on button "Next slide" at bounding box center [1535, 369] width 26 height 24
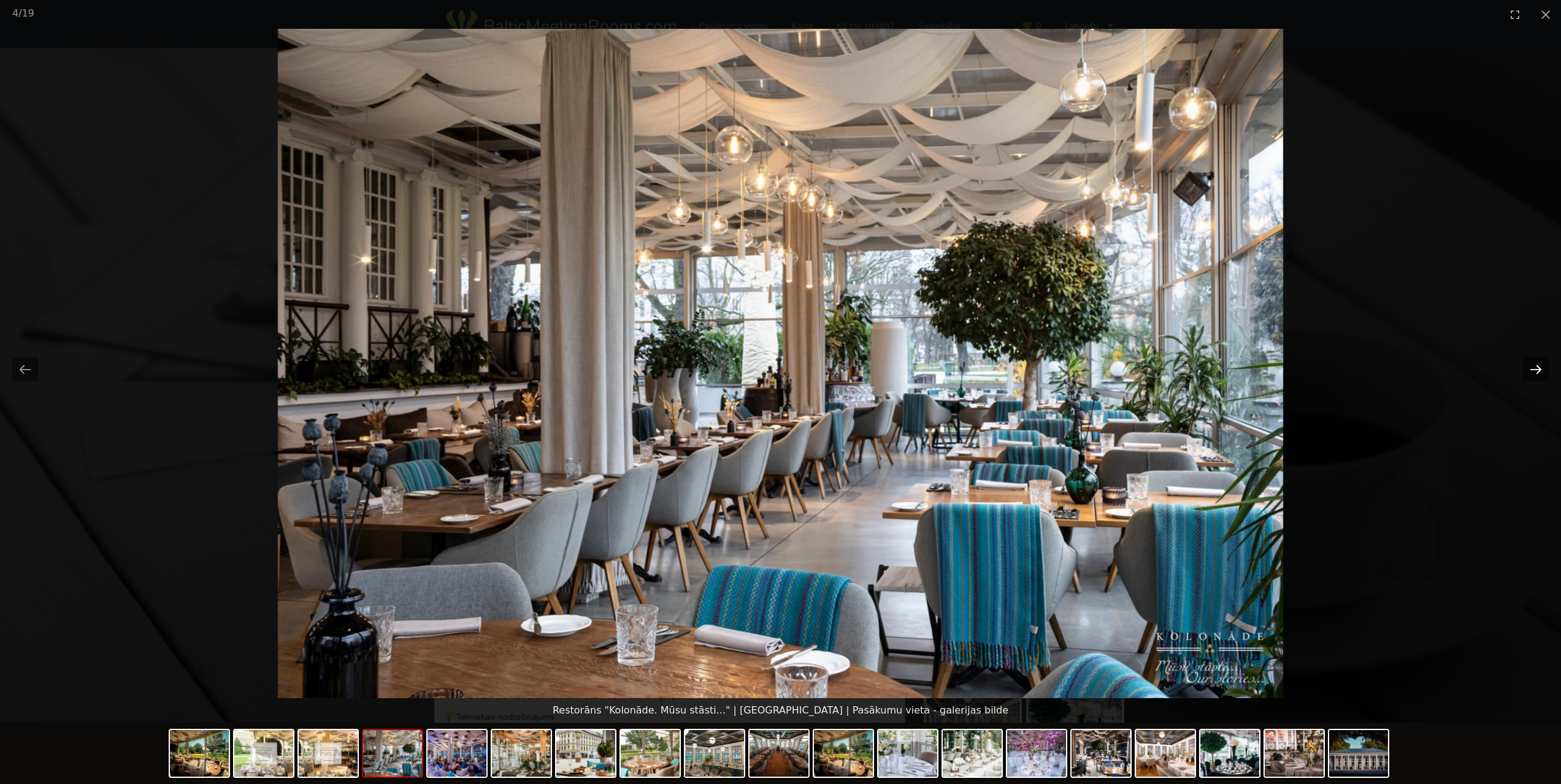
click at [1538, 368] on button "Next slide" at bounding box center [1535, 369] width 26 height 24
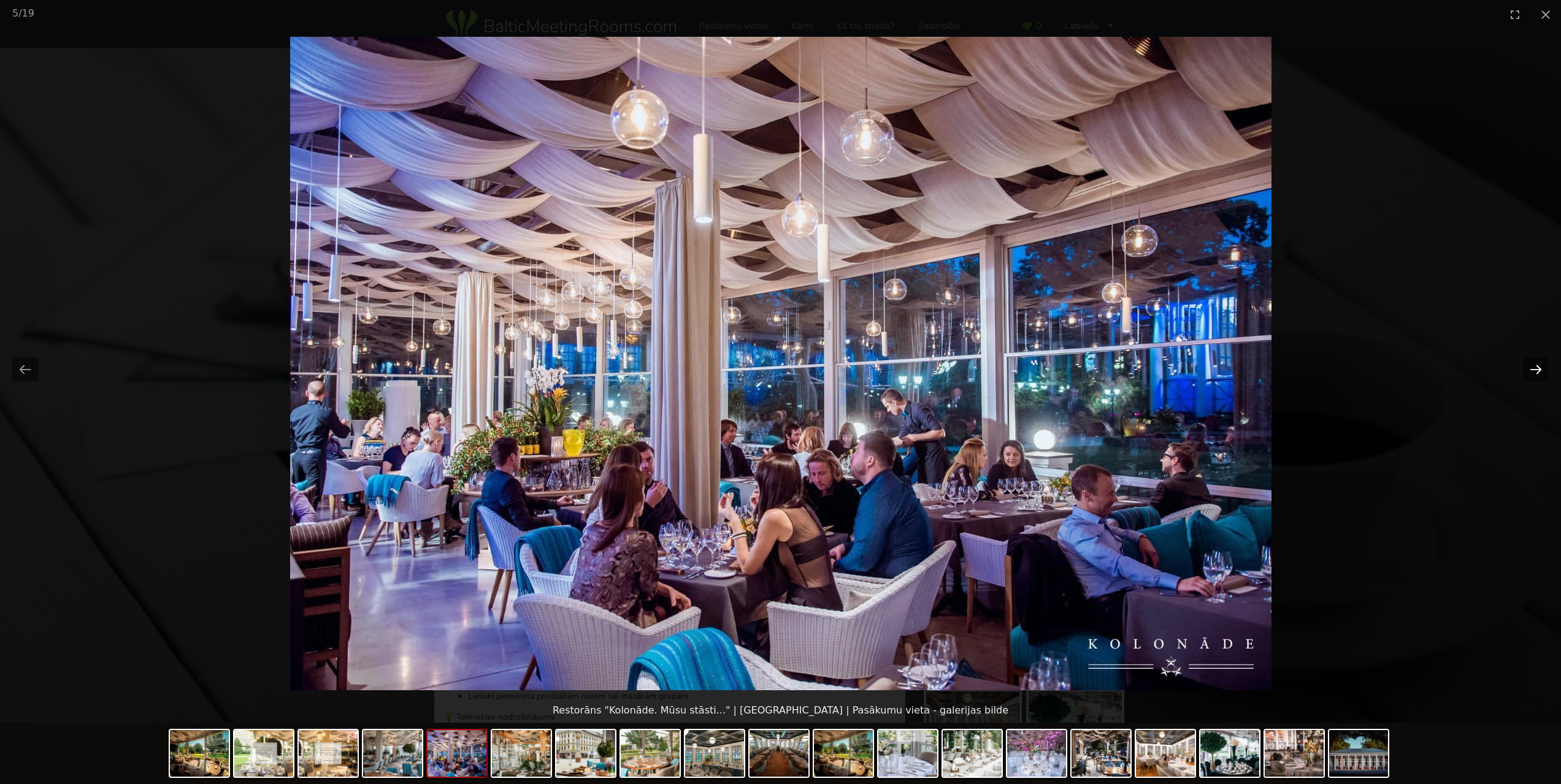
click at [1538, 368] on button "Next slide" at bounding box center [1535, 369] width 26 height 24
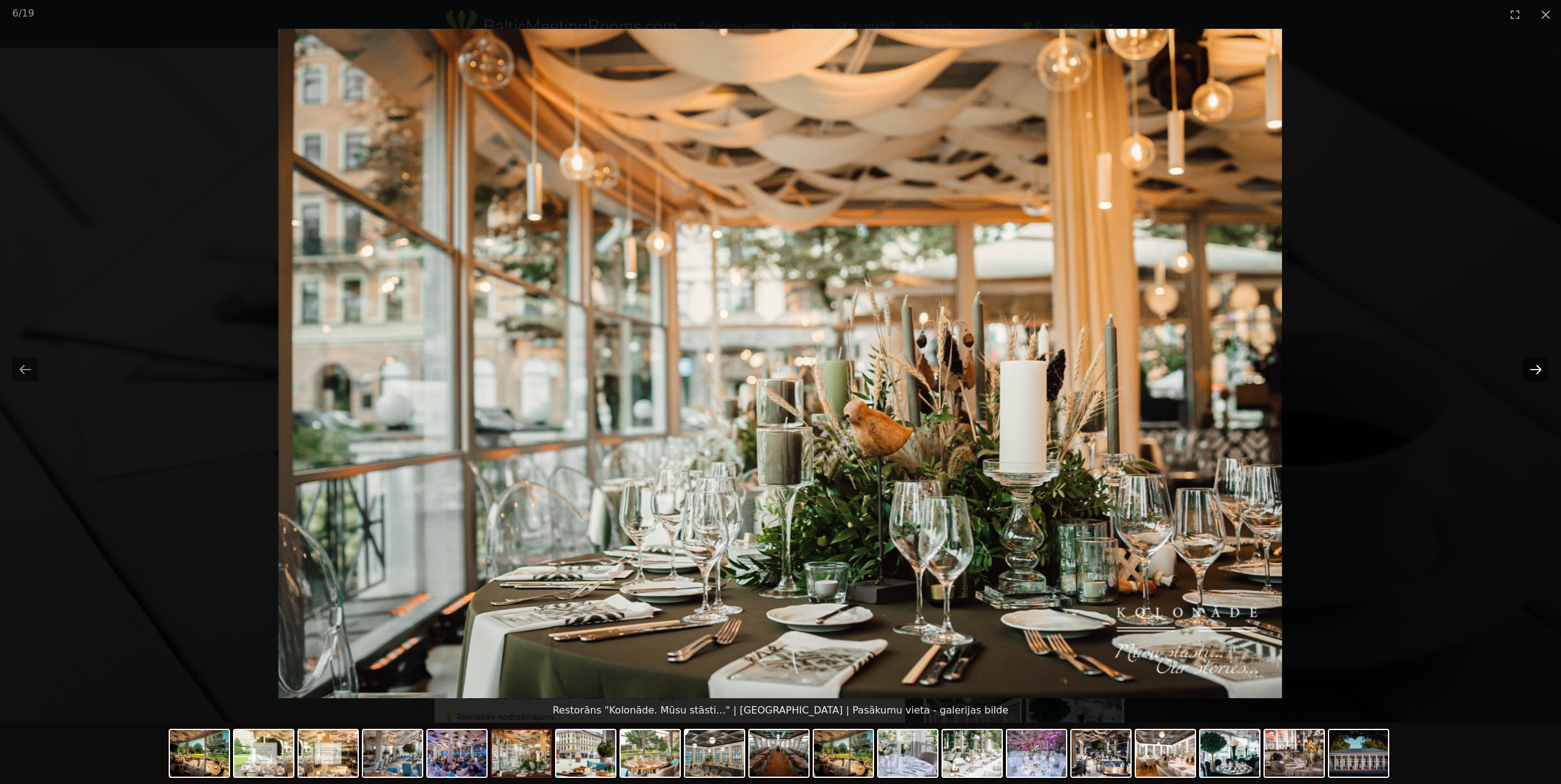
click at [1538, 368] on button "Next slide" at bounding box center [1535, 369] width 26 height 24
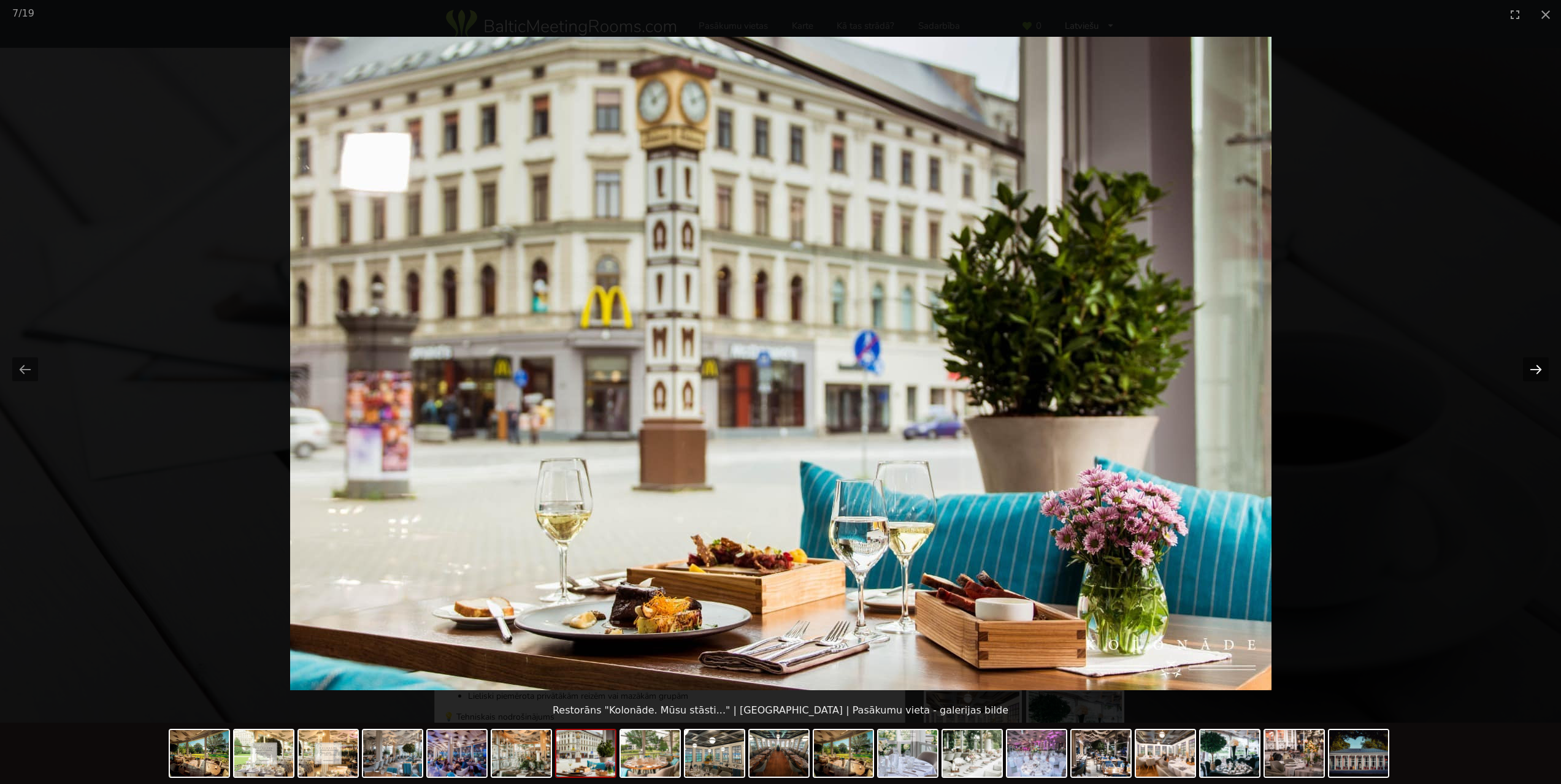
click at [1538, 368] on button "Next slide" at bounding box center [1535, 369] width 26 height 24
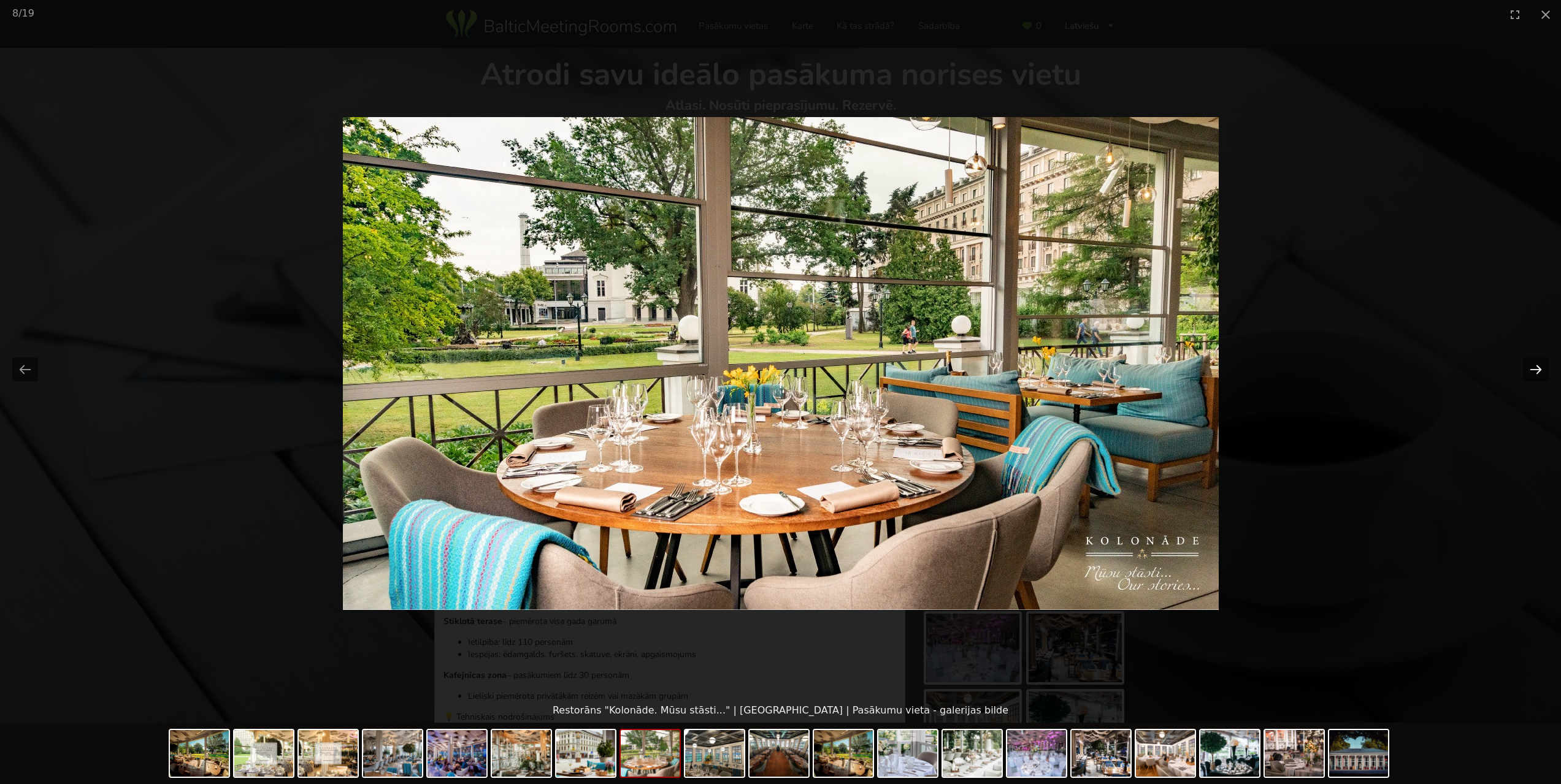
click at [1538, 368] on button "Next slide" at bounding box center [1535, 369] width 26 height 24
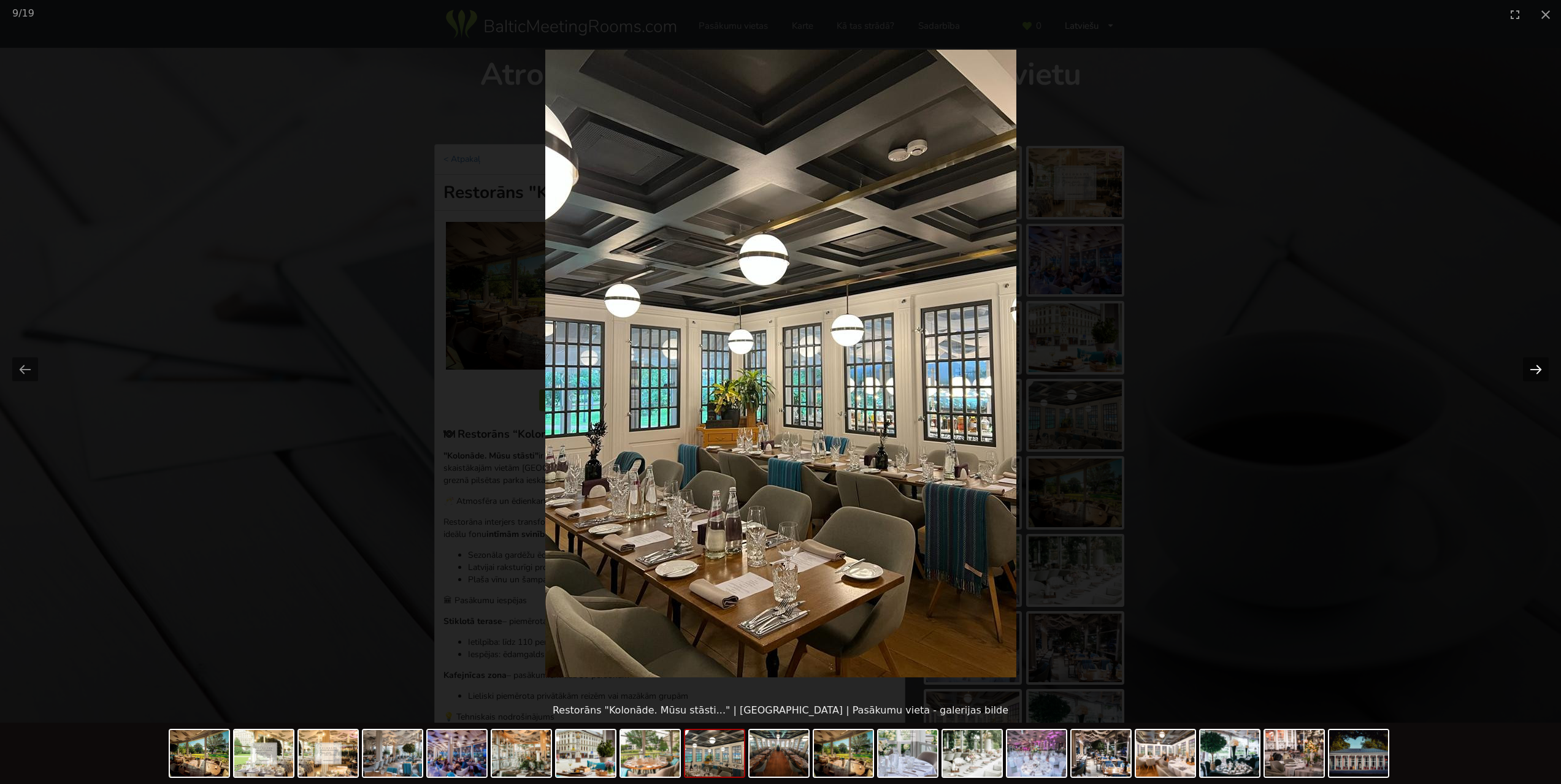
click at [1538, 368] on button "Next slide" at bounding box center [1535, 369] width 26 height 24
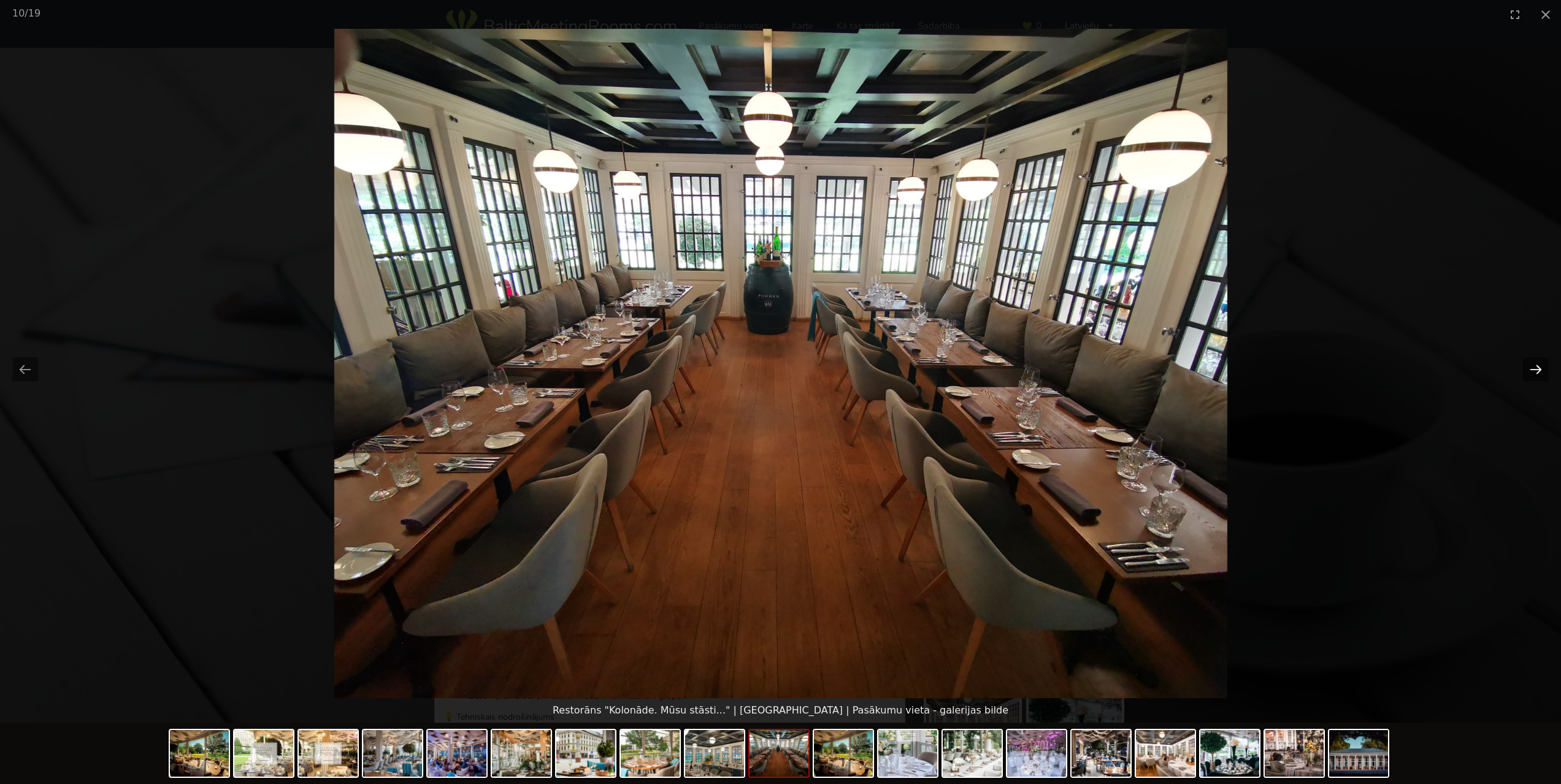
click at [1538, 368] on button "Next slide" at bounding box center [1535, 369] width 26 height 24
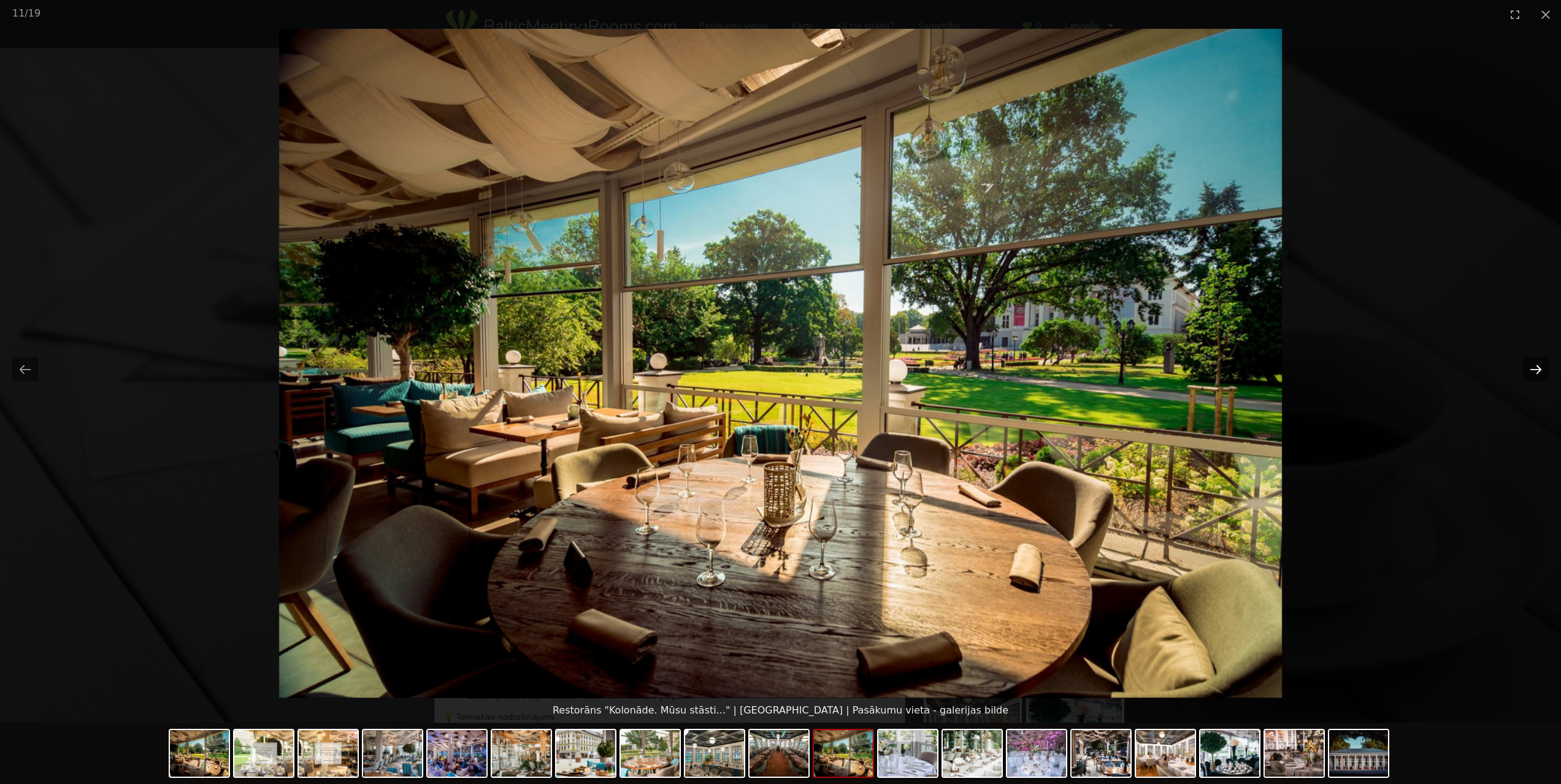
click at [1538, 368] on button "Next slide" at bounding box center [1535, 369] width 26 height 24
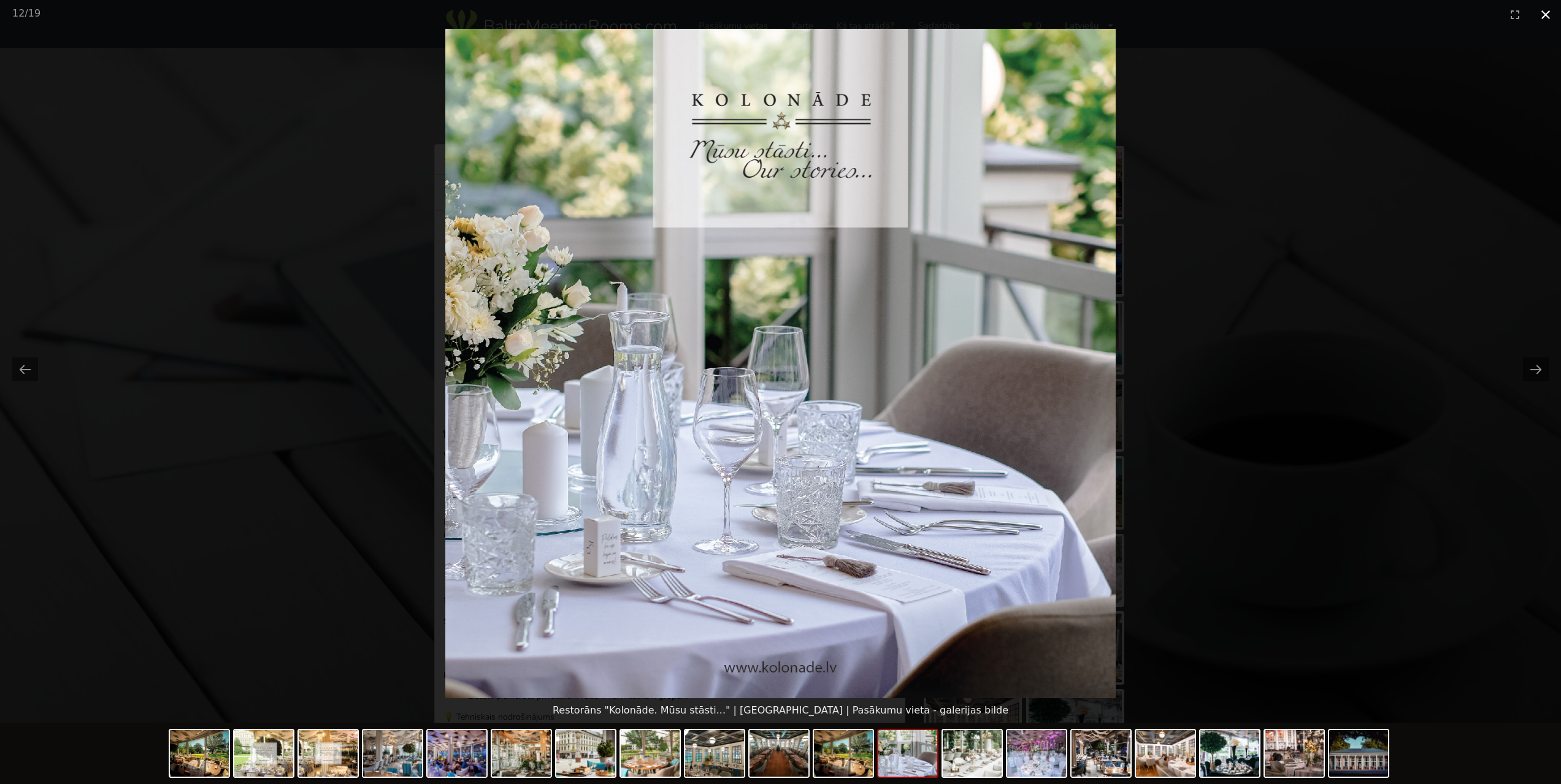
click at [1544, 15] on button "Close gallery" at bounding box center [1546, 14] width 31 height 29
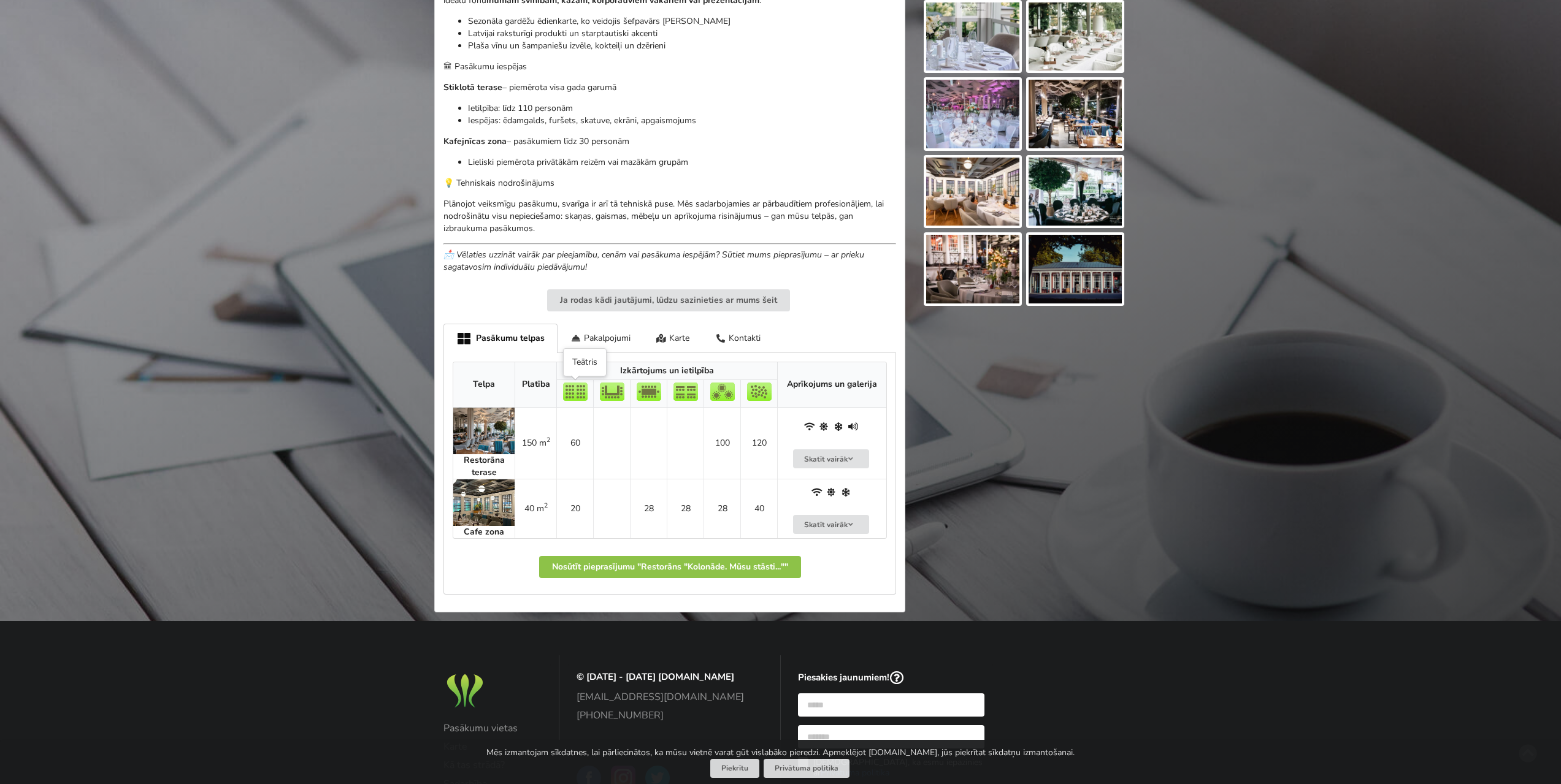
scroll to position [551, 0]
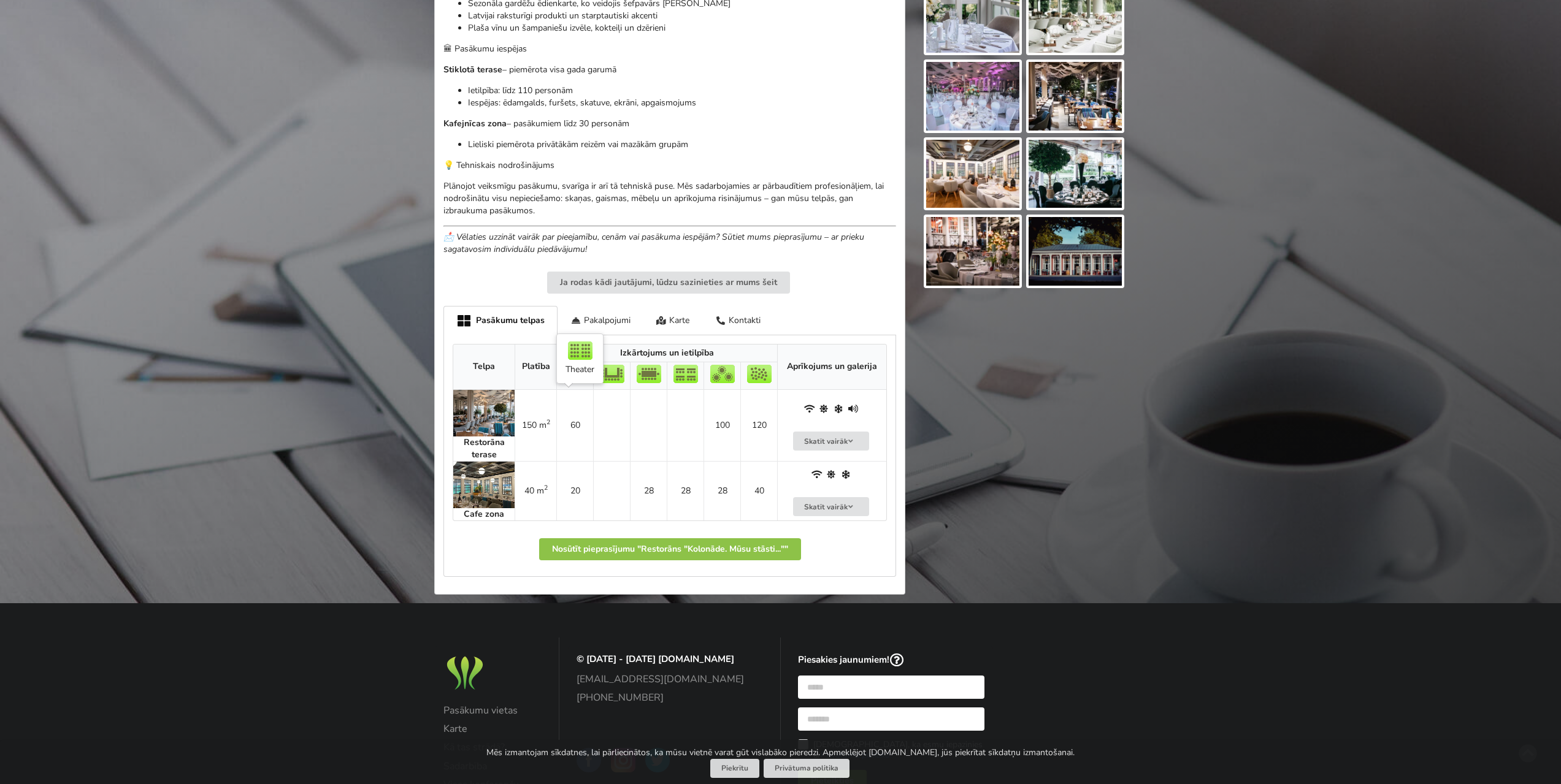
click at [572, 432] on td "60" at bounding box center [575, 425] width 36 height 71
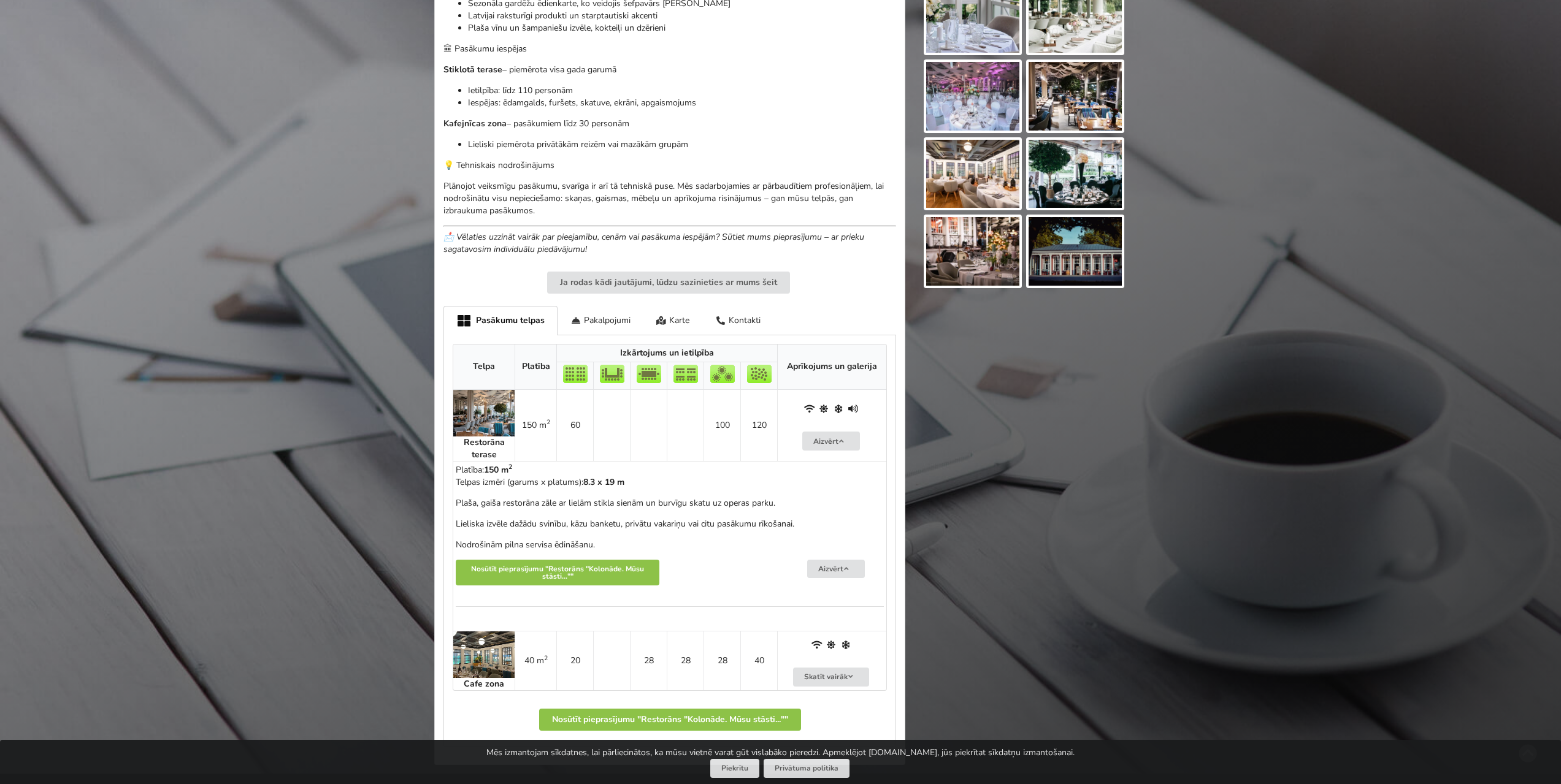
click at [502, 426] on img at bounding box center [484, 413] width 61 height 47
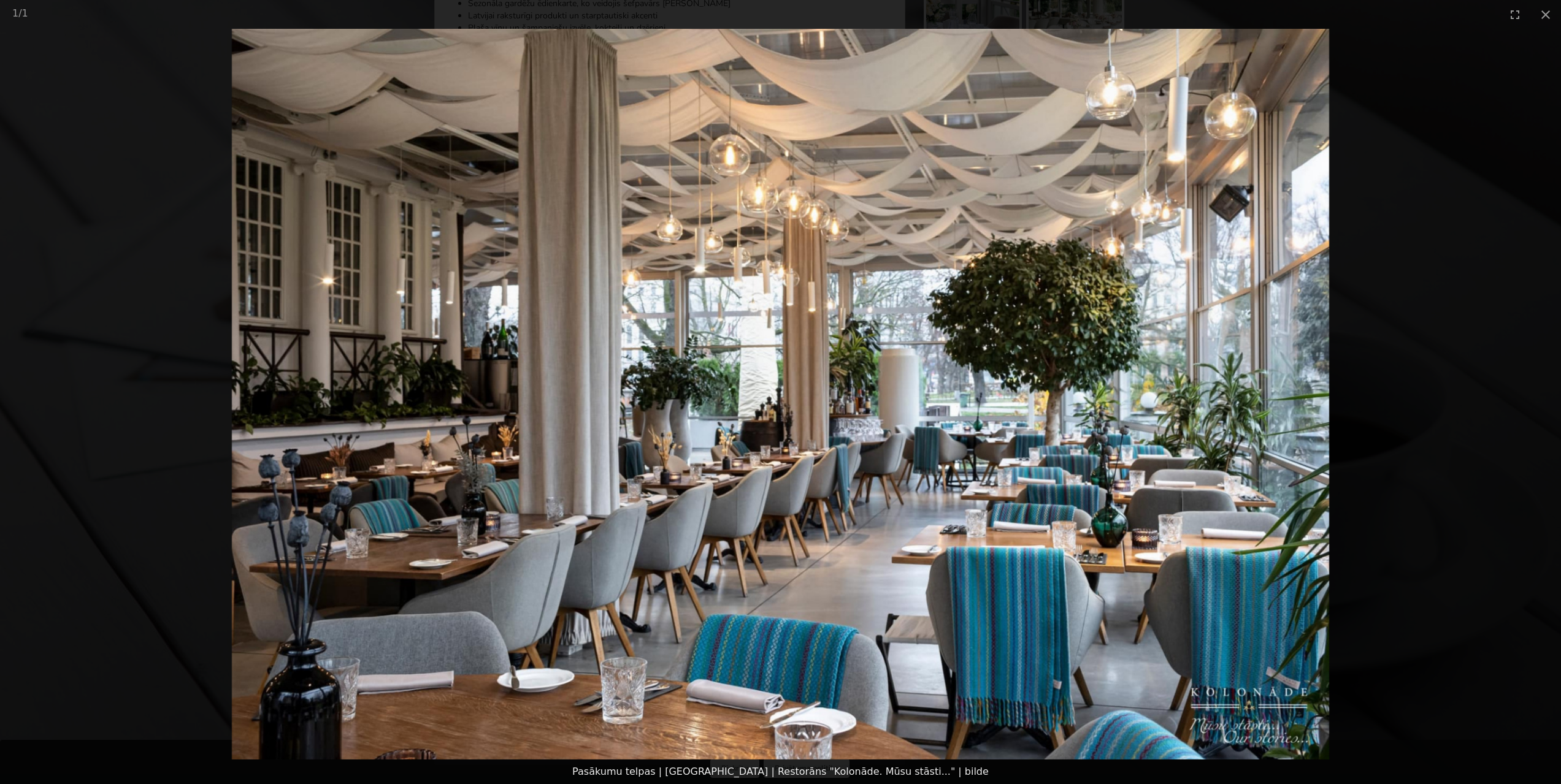
click at [1504, 414] on picture at bounding box center [780, 393] width 1561 height 730
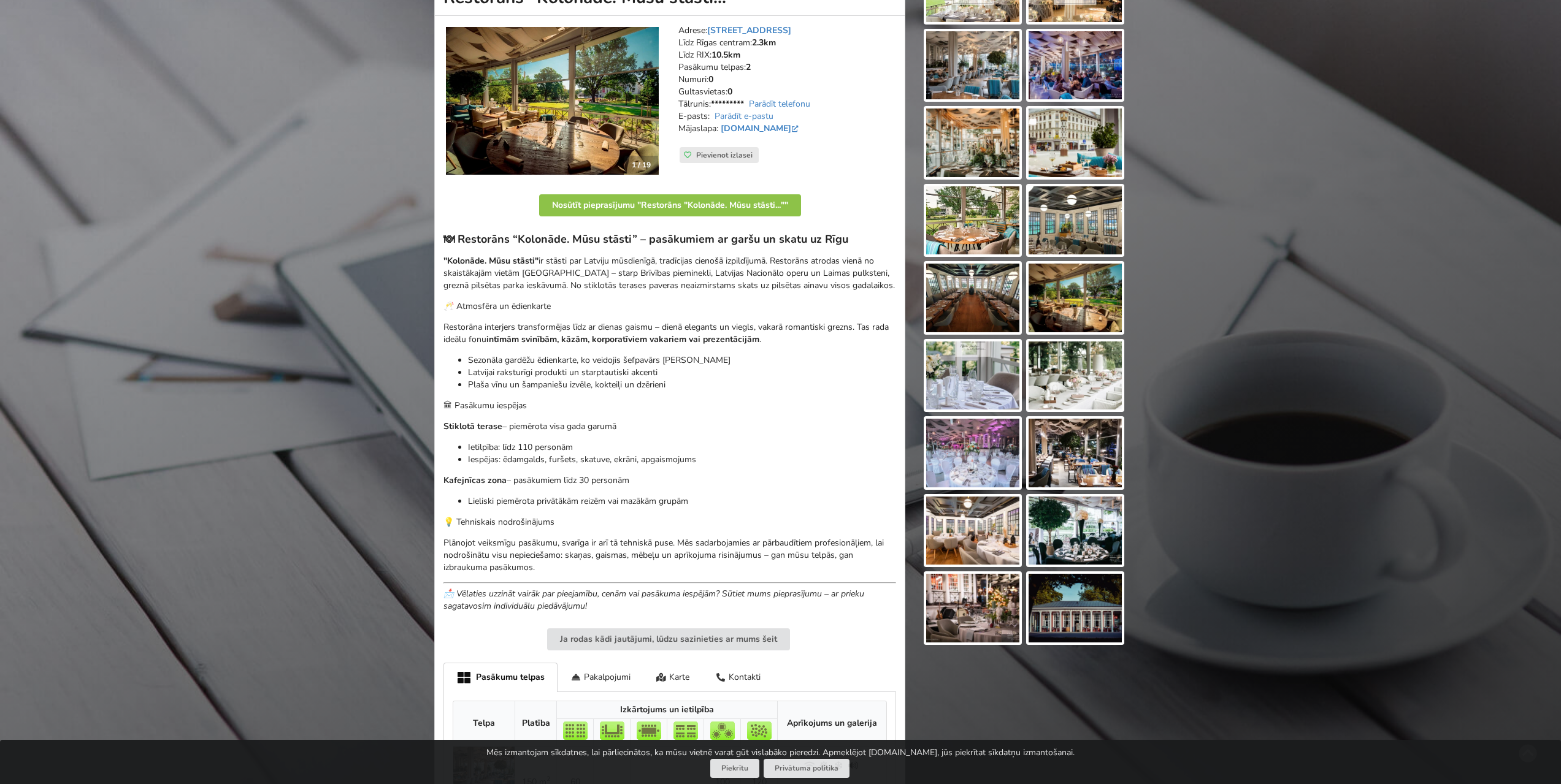
scroll to position [184, 0]
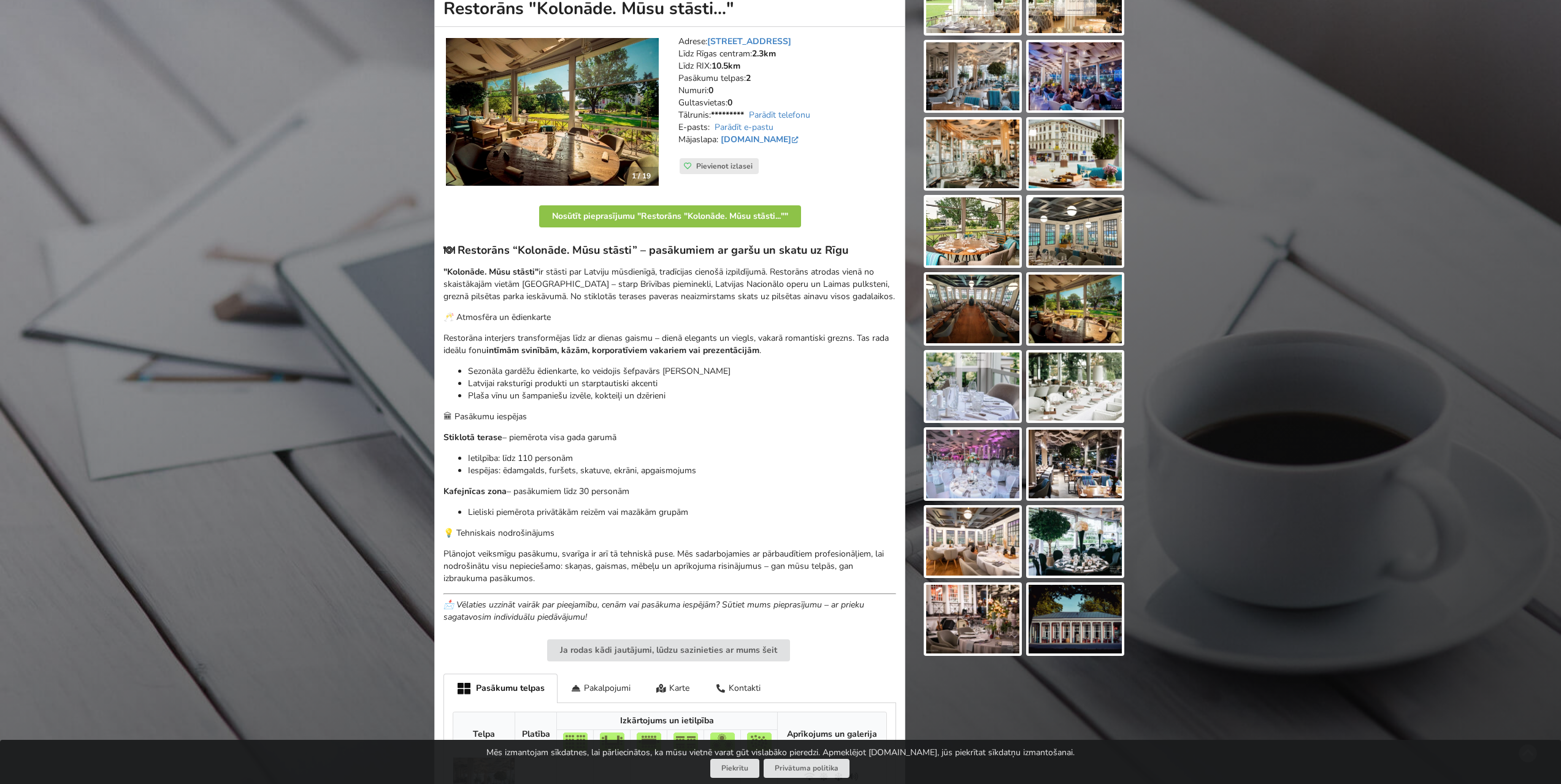
click at [1094, 623] on img at bounding box center [1075, 619] width 93 height 69
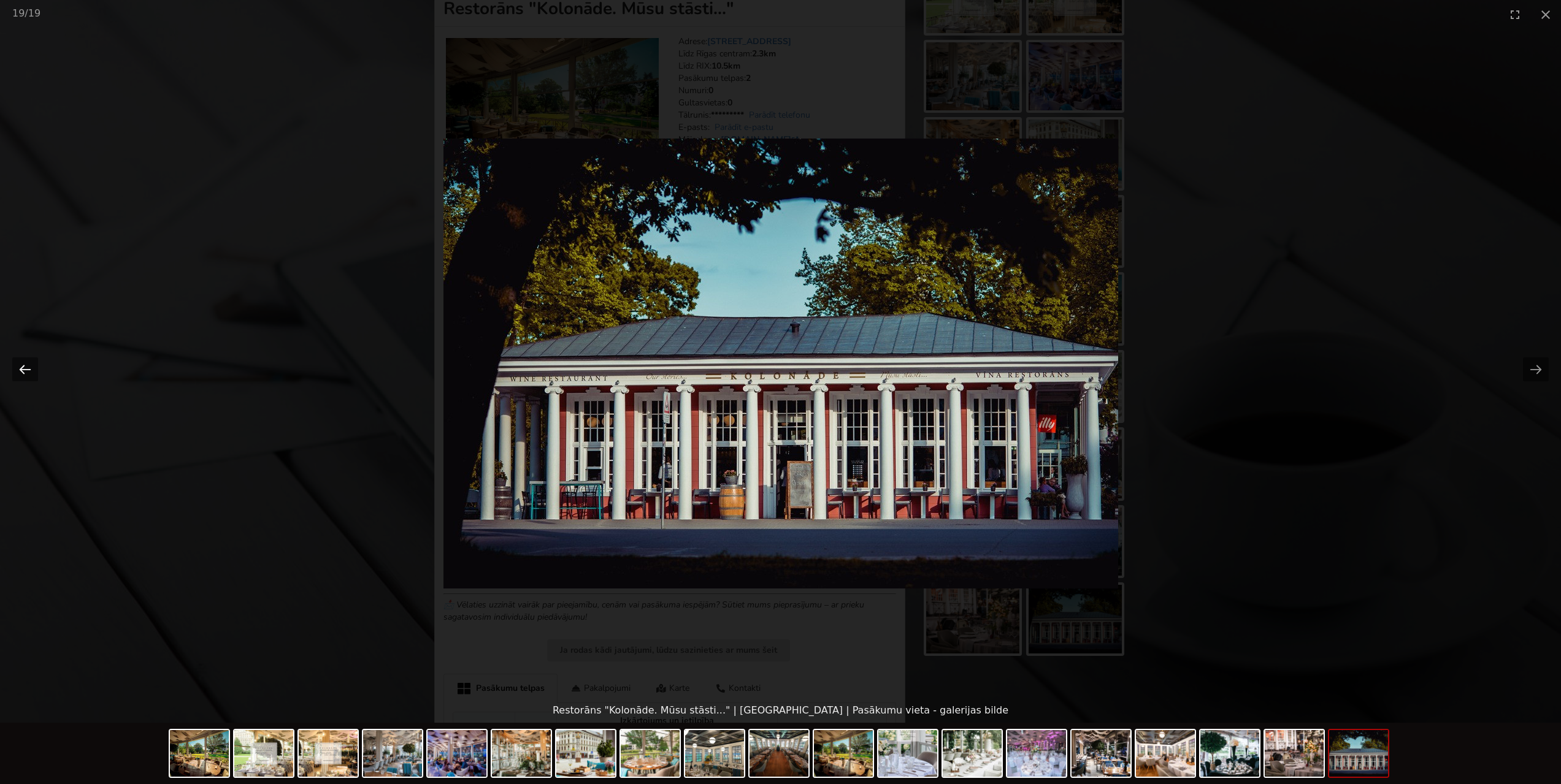
click at [32, 365] on button "Previous slide" at bounding box center [25, 369] width 26 height 24
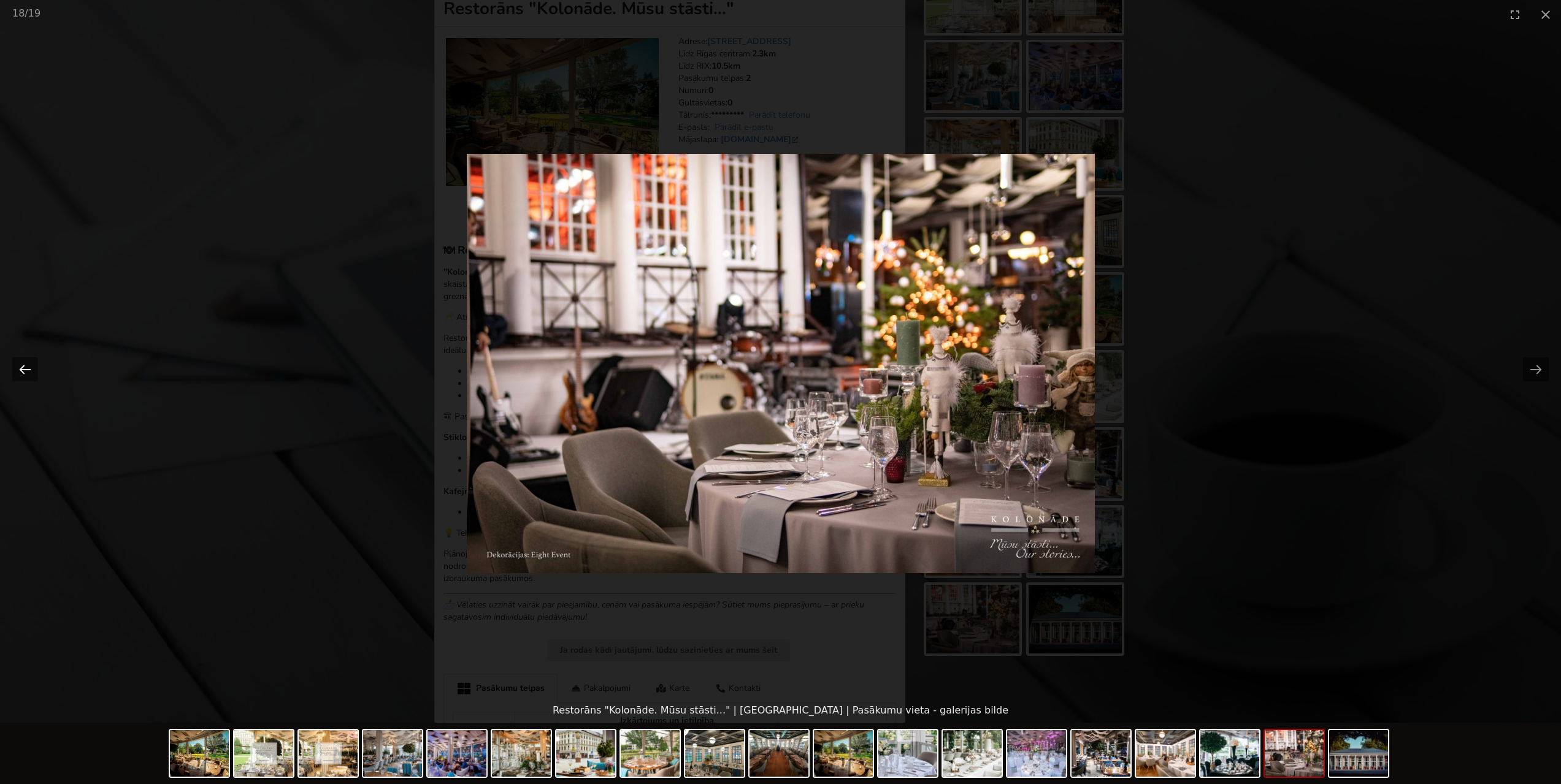
click at [32, 365] on button "Previous slide" at bounding box center [25, 369] width 26 height 24
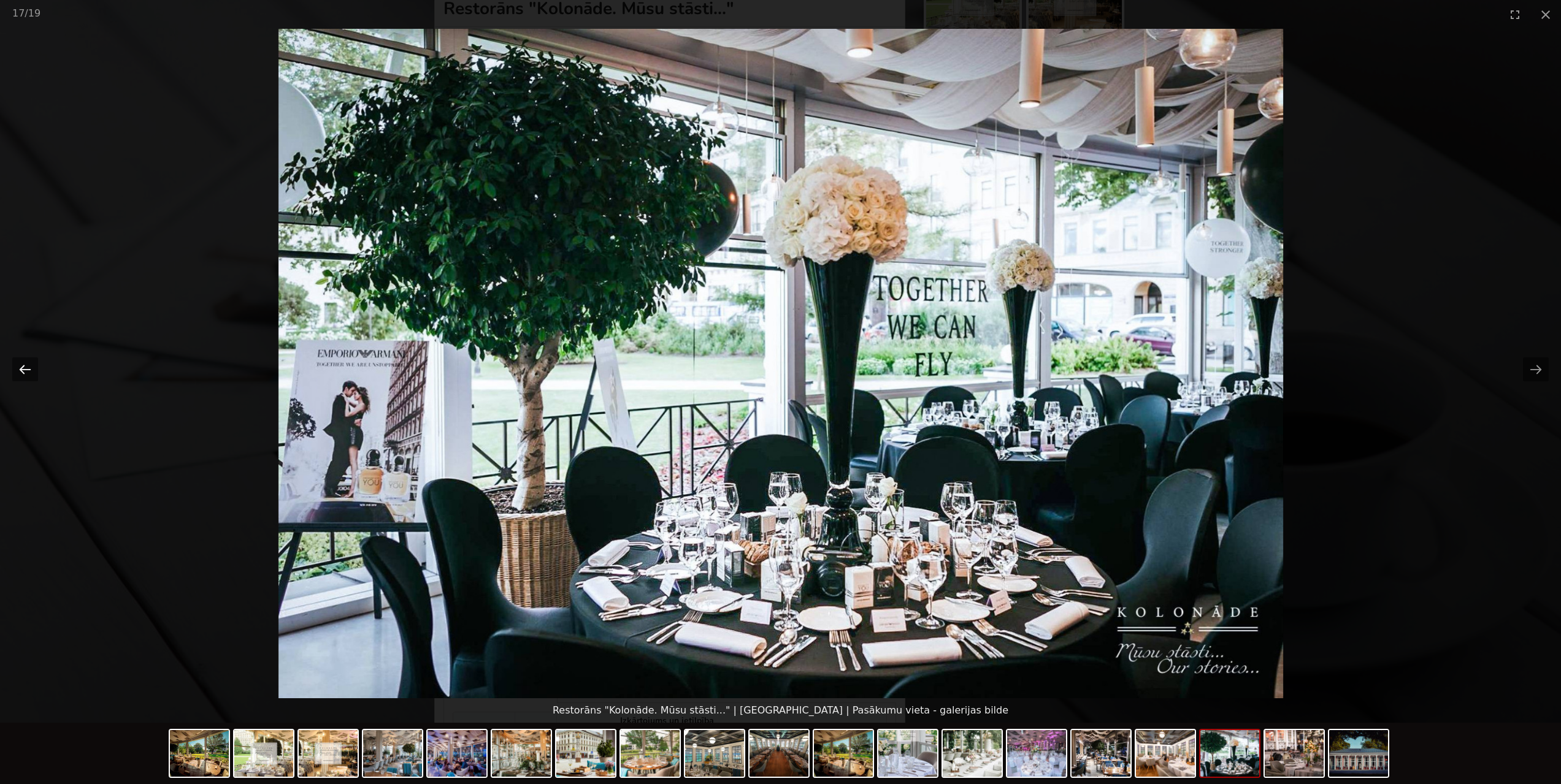
click at [32, 365] on button "Previous slide" at bounding box center [25, 369] width 26 height 24
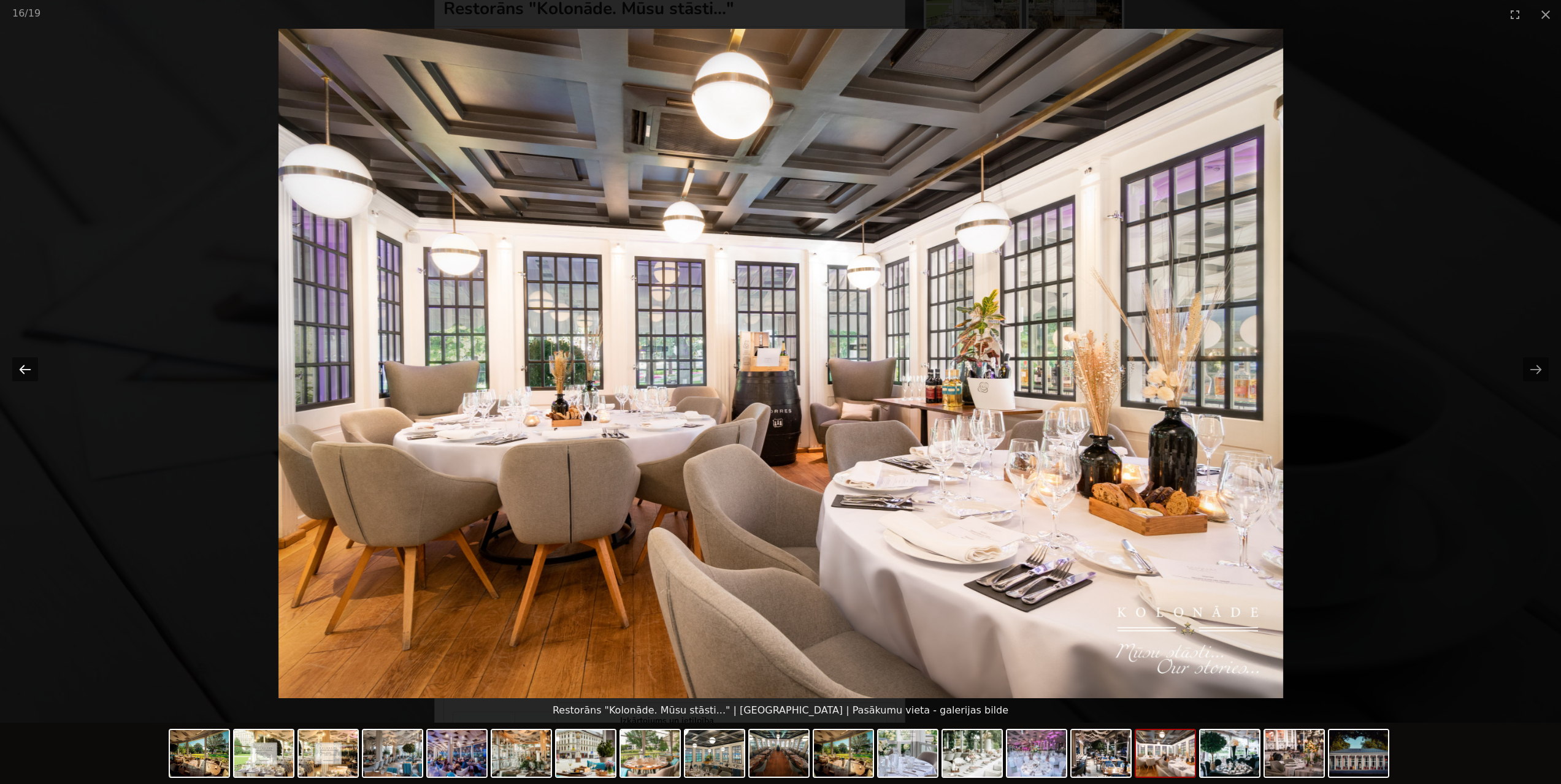
click at [32, 365] on button "Previous slide" at bounding box center [25, 369] width 26 height 24
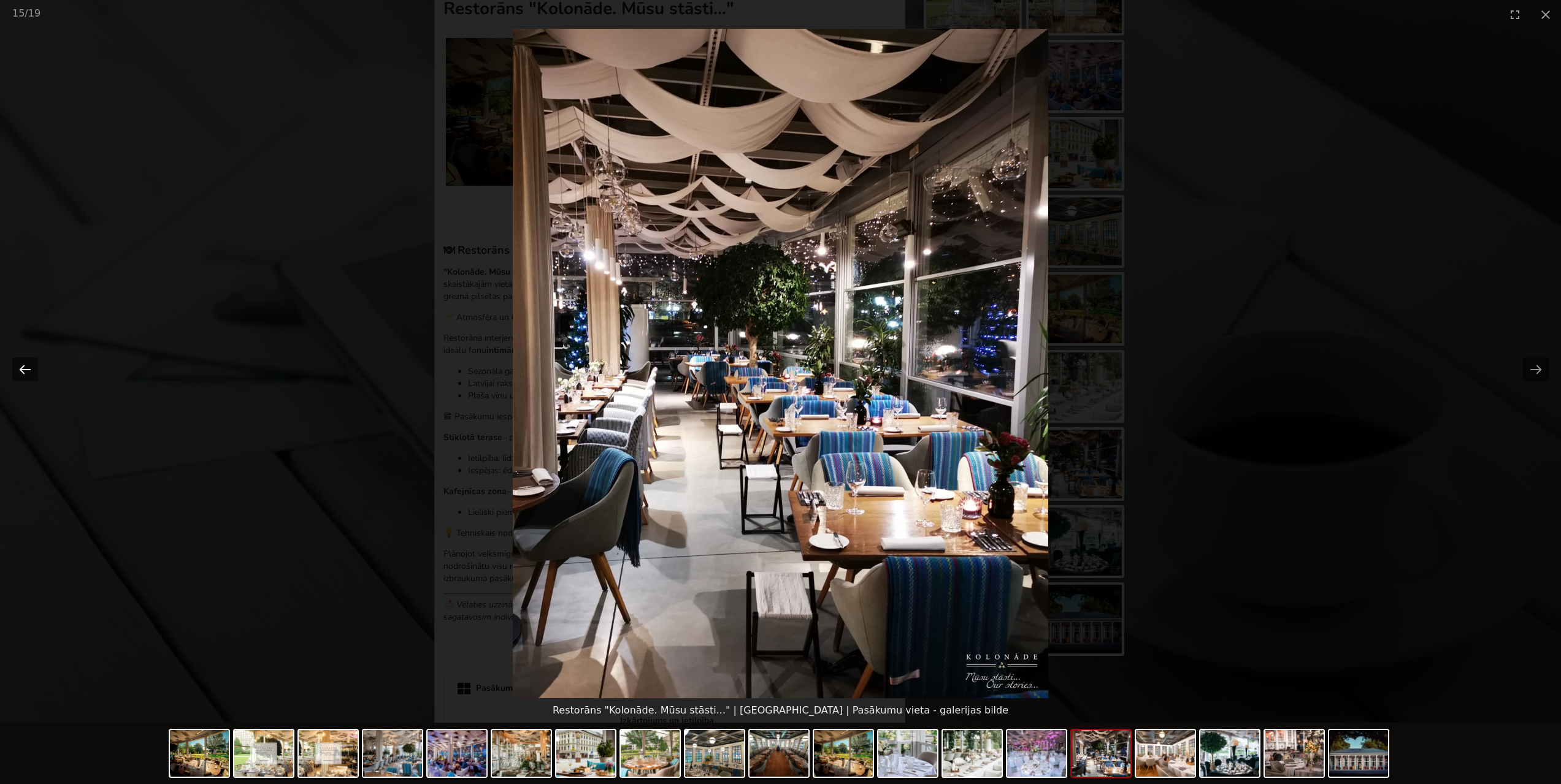
click at [32, 365] on button "Previous slide" at bounding box center [25, 369] width 26 height 24
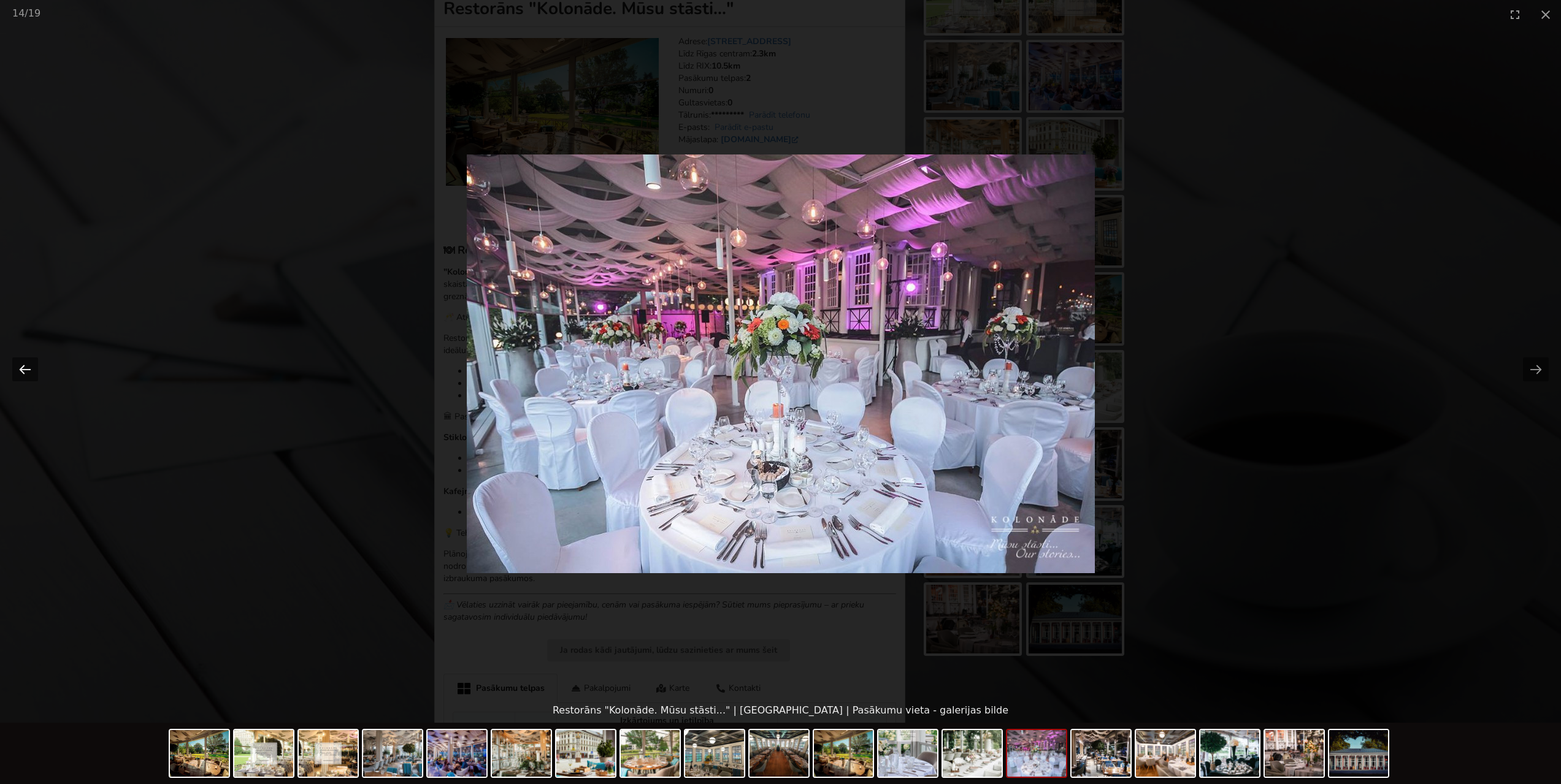
click at [32, 365] on button "Previous slide" at bounding box center [25, 369] width 26 height 24
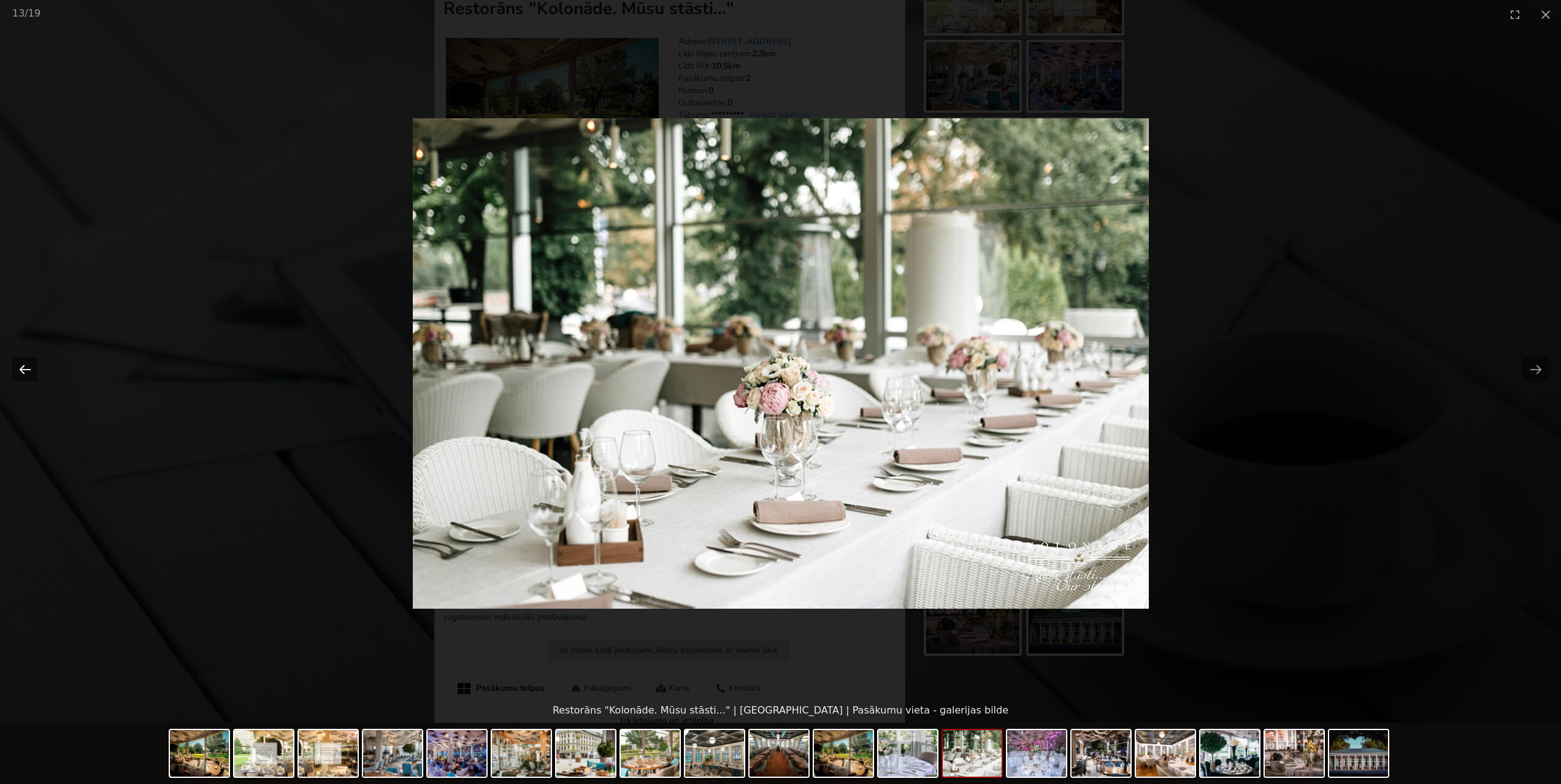
click at [32, 365] on button "Previous slide" at bounding box center [25, 369] width 26 height 24
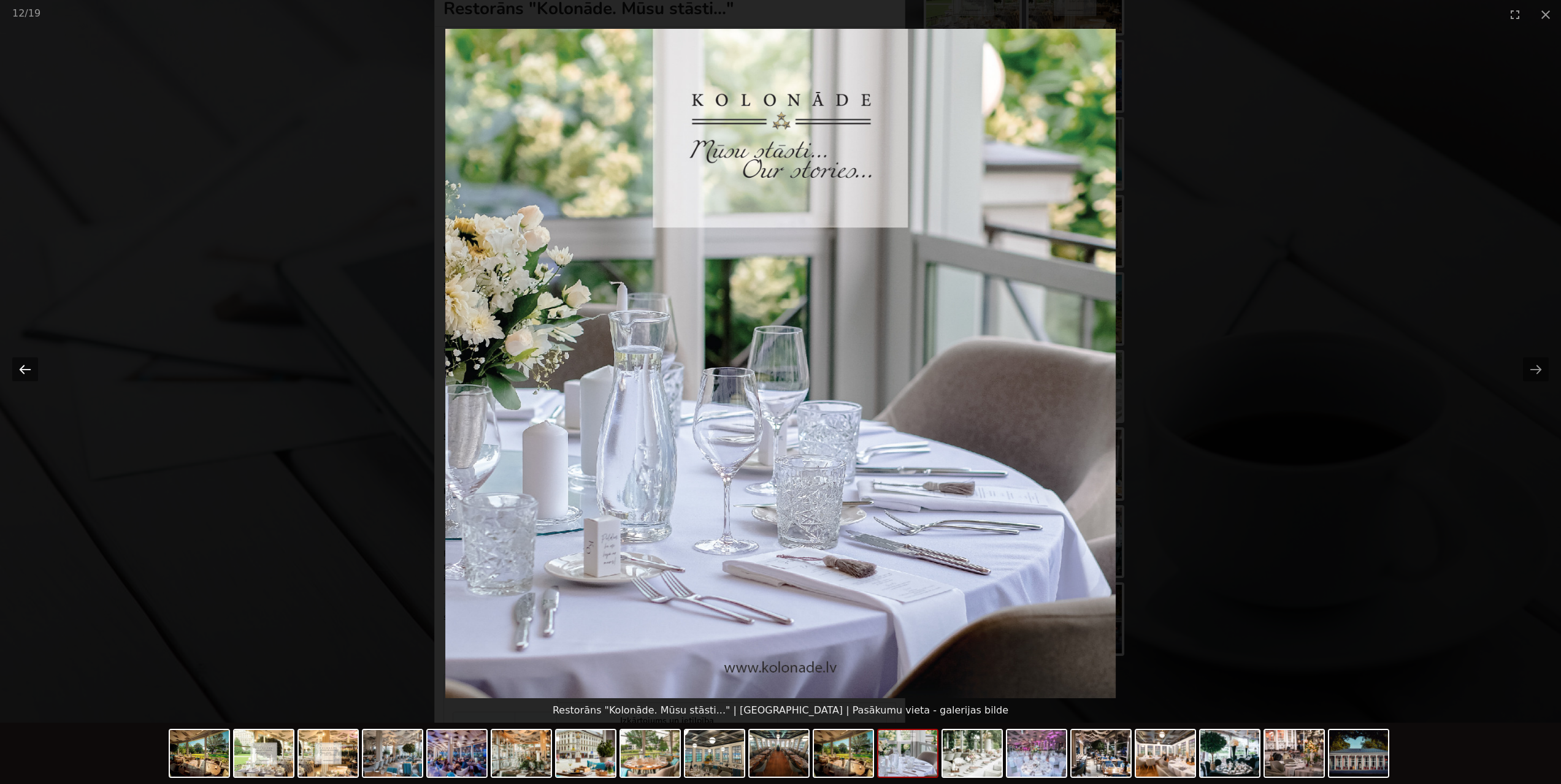
click at [32, 365] on button "Previous slide" at bounding box center [25, 369] width 26 height 24
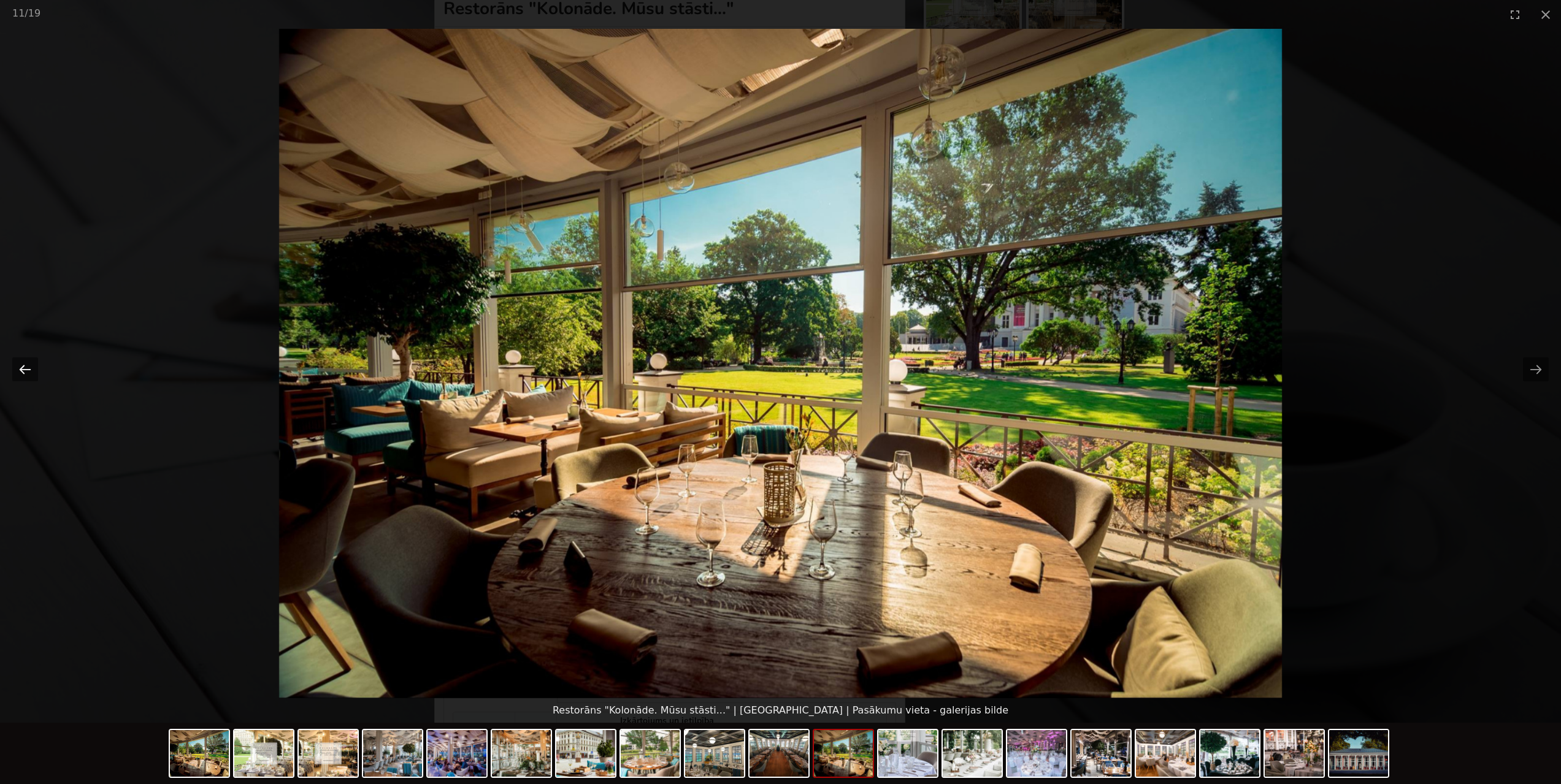
click at [32, 365] on button "Previous slide" at bounding box center [25, 369] width 26 height 24
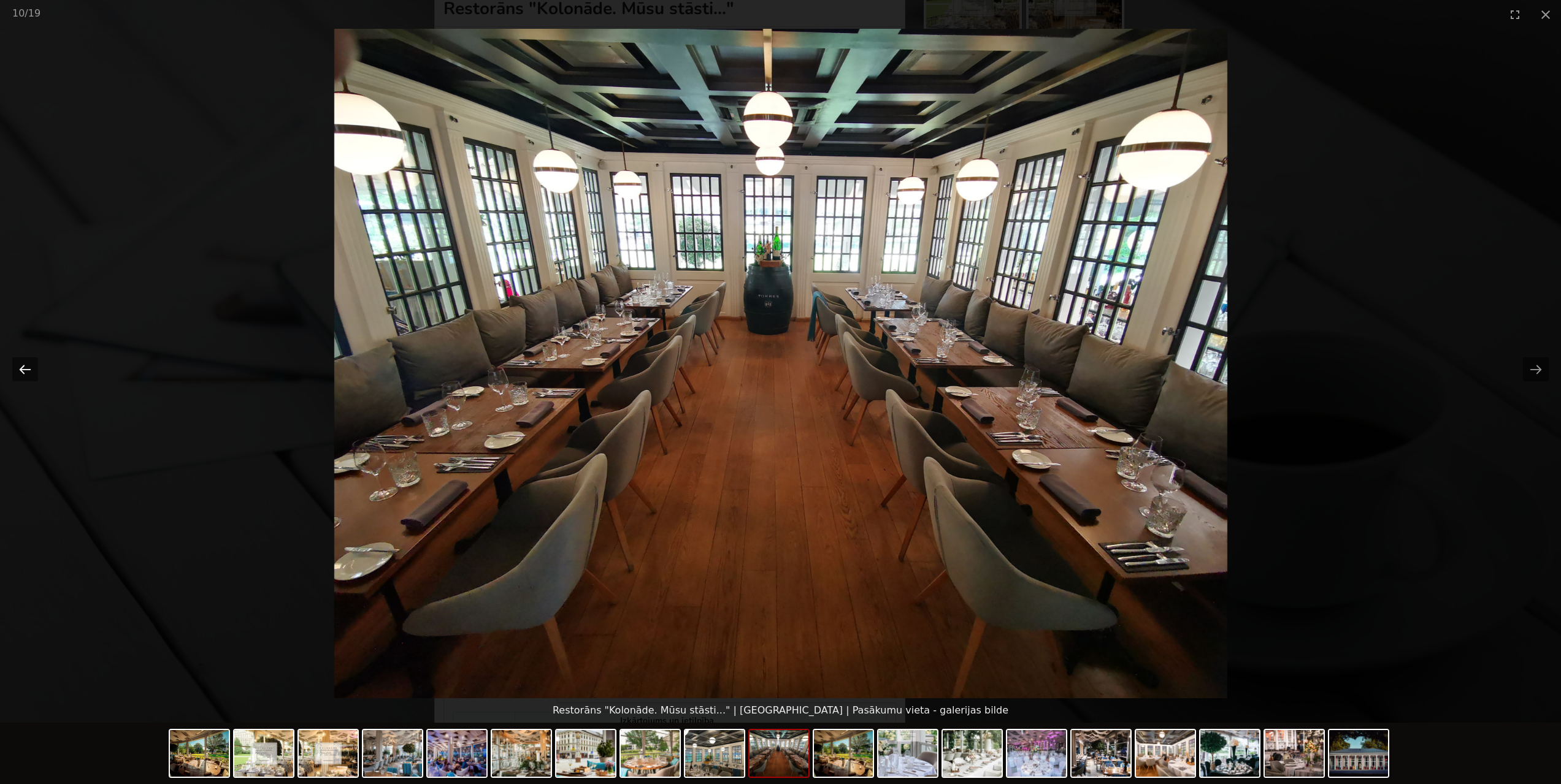
click at [32, 365] on button "Previous slide" at bounding box center [25, 369] width 26 height 24
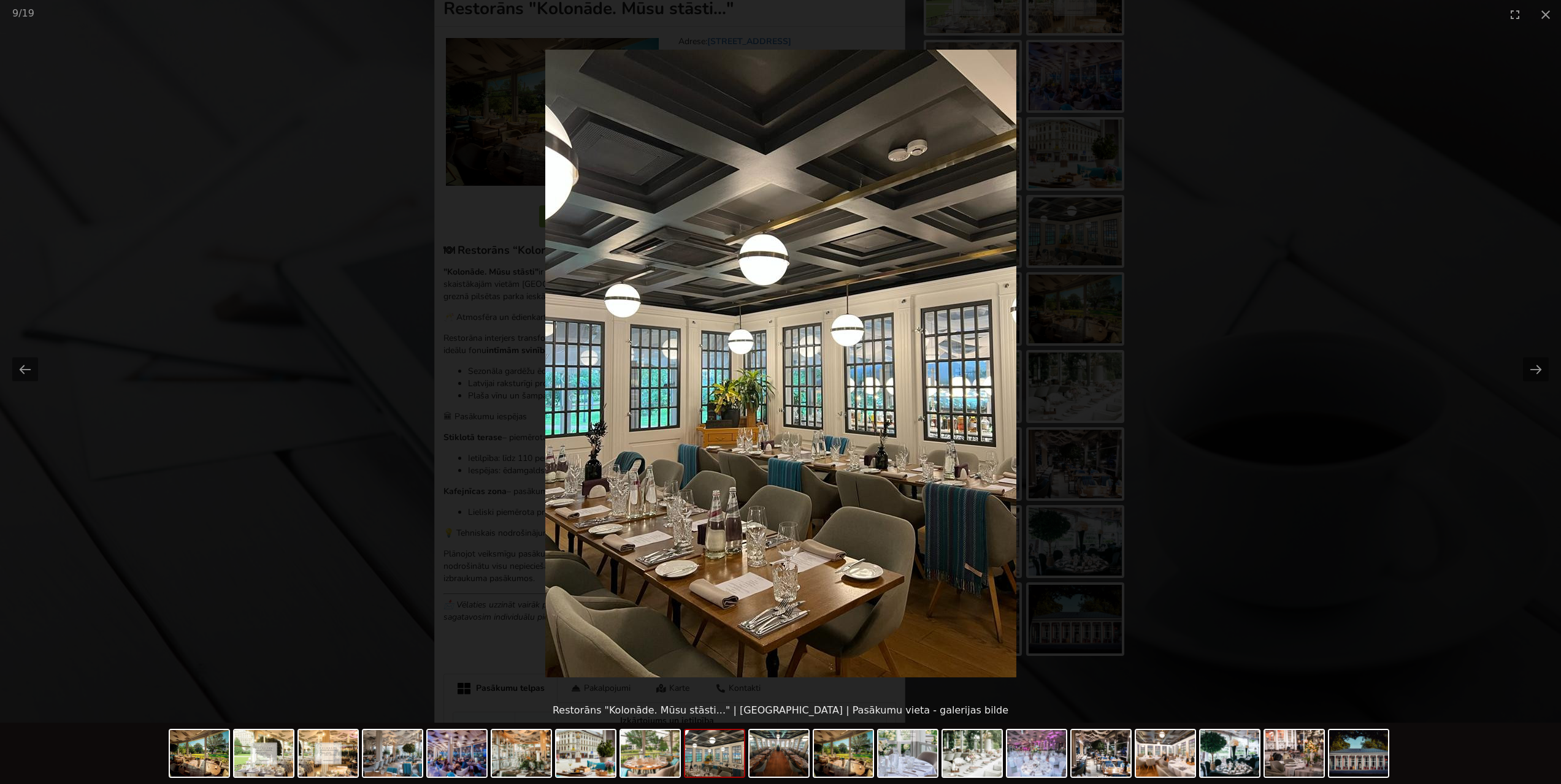
click at [1194, 309] on picture at bounding box center [780, 363] width 1561 height 669
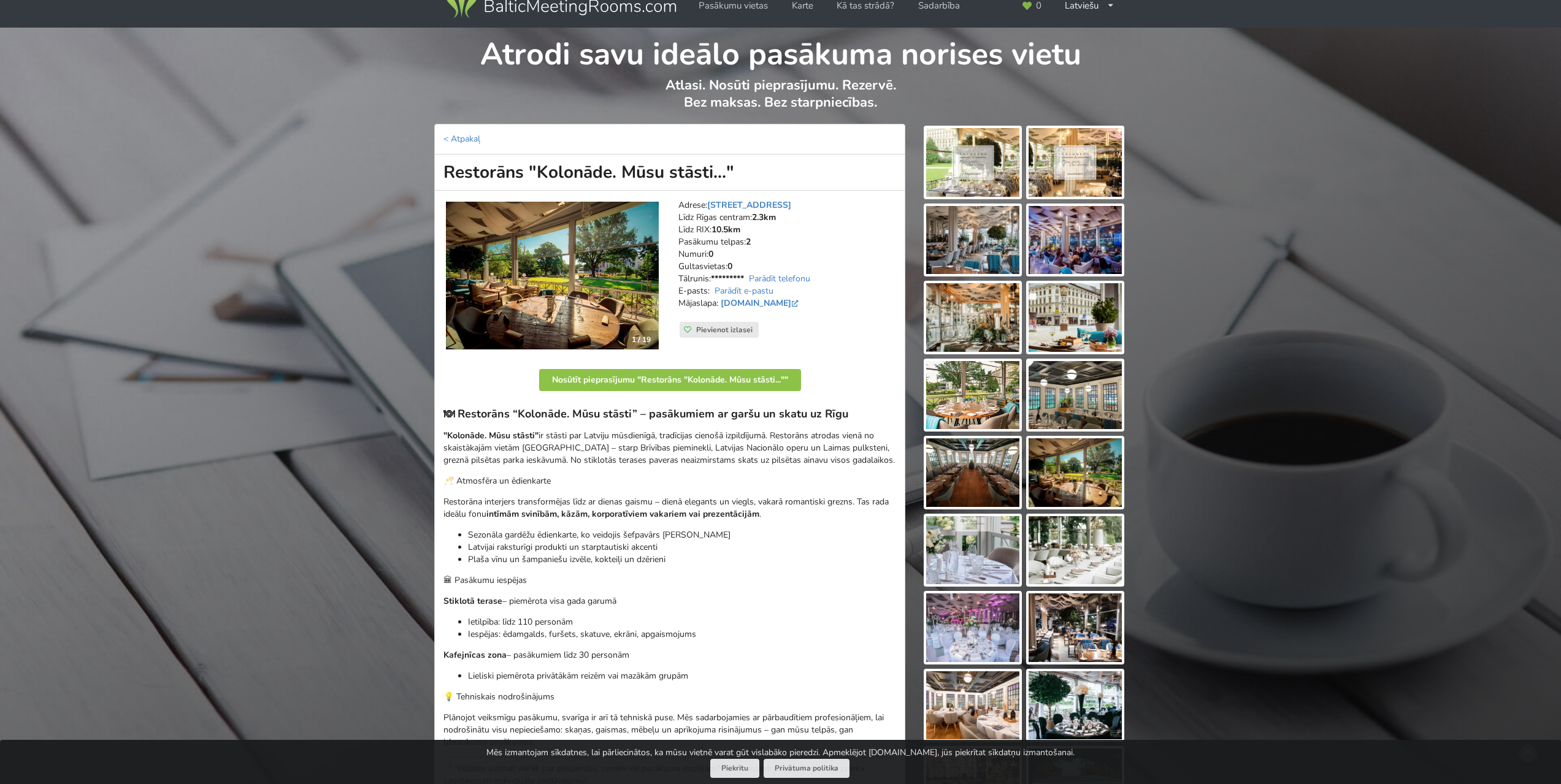
scroll to position [0, 0]
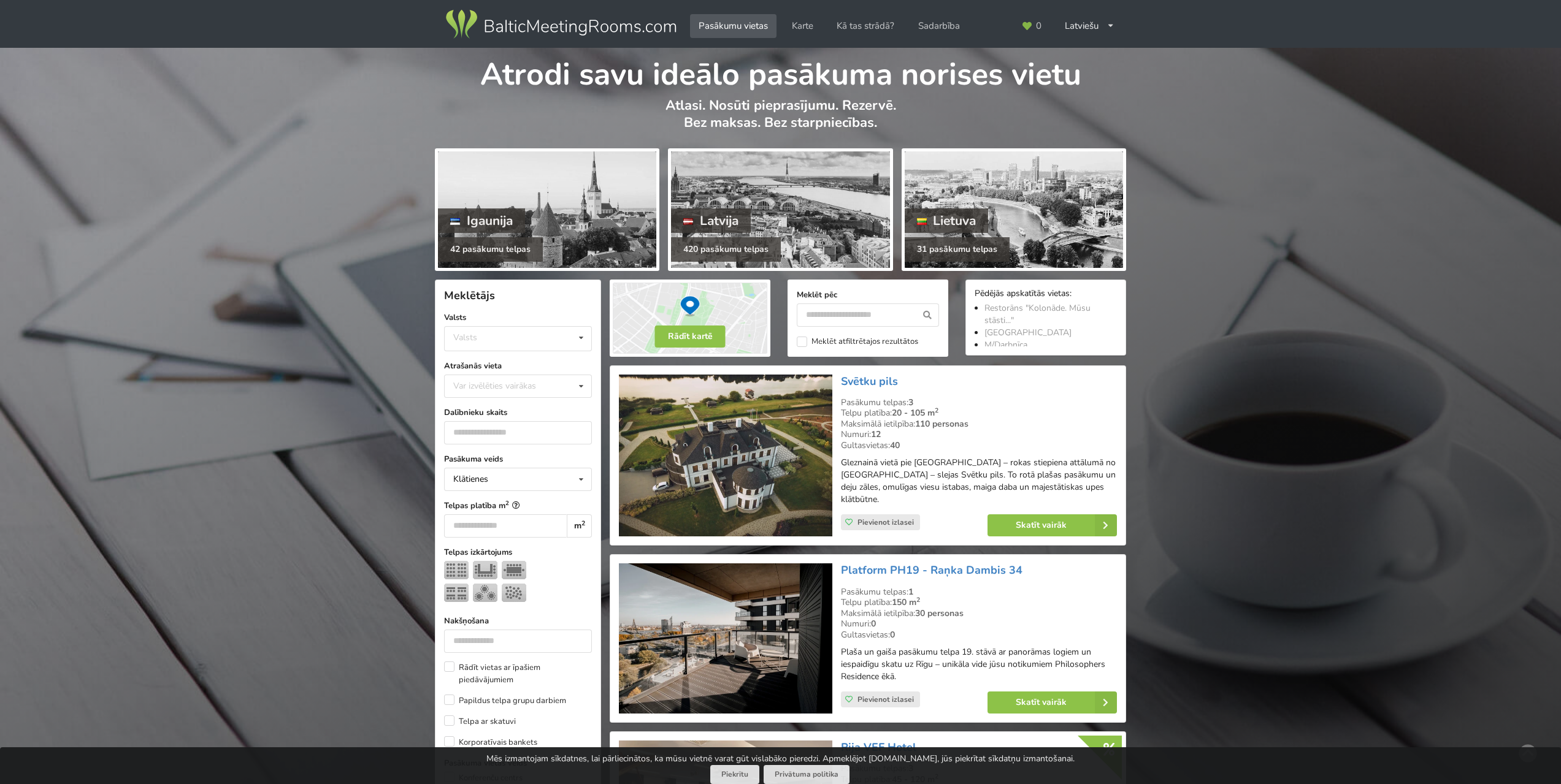
scroll to position [2389, 0]
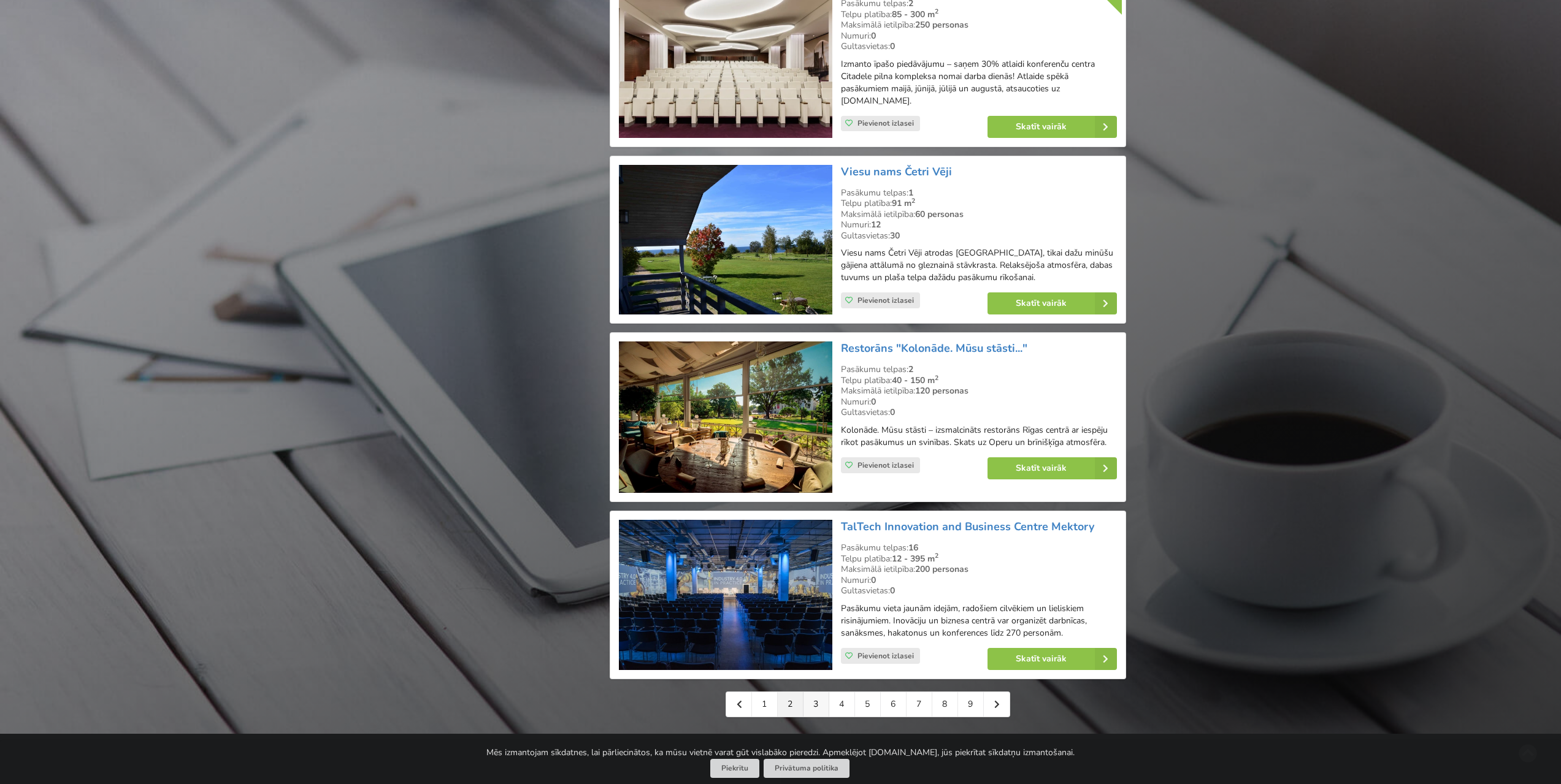
click at [809, 692] on link "3" at bounding box center [816, 705] width 26 height 25
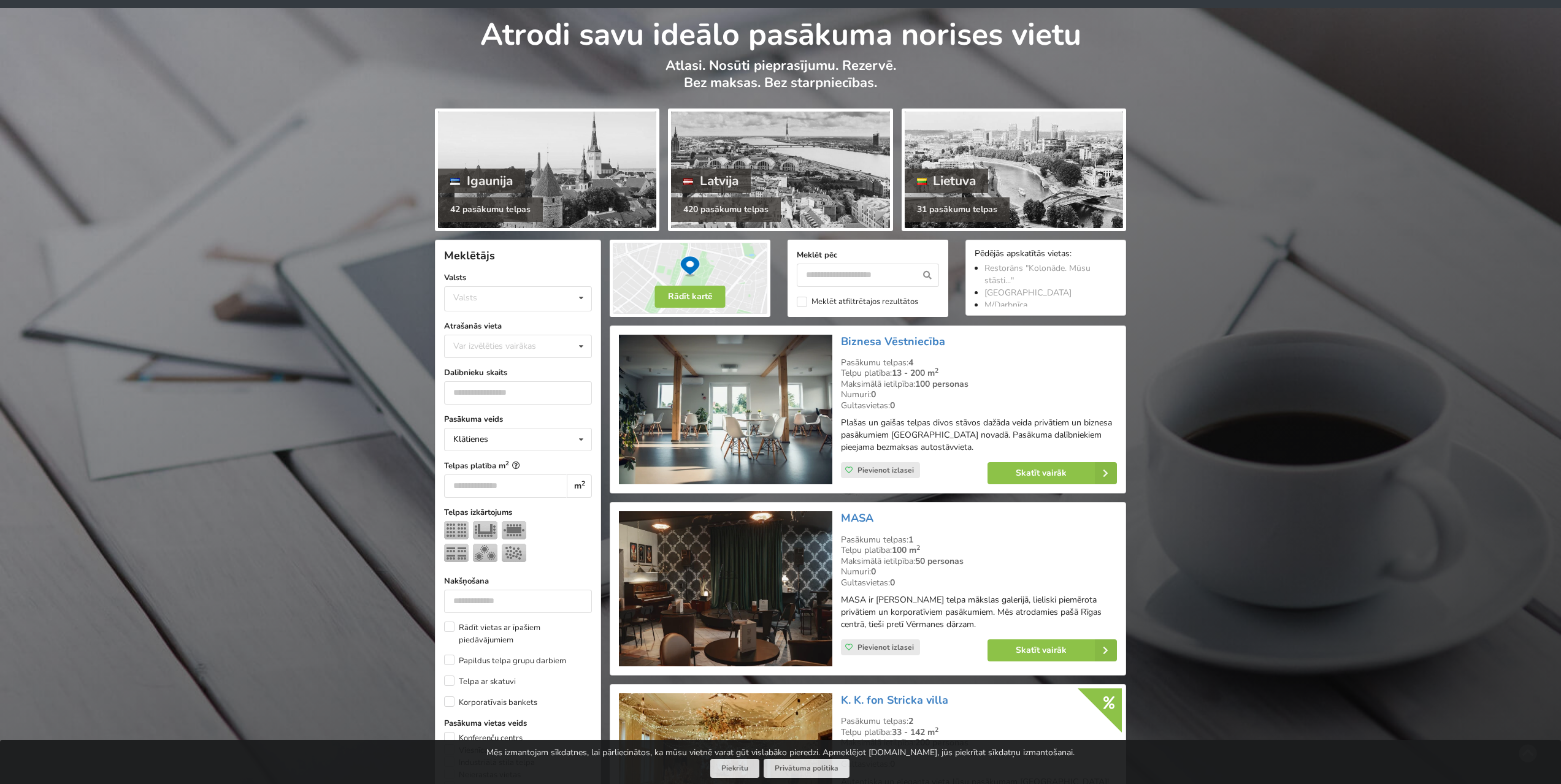
scroll to position [61, 0]
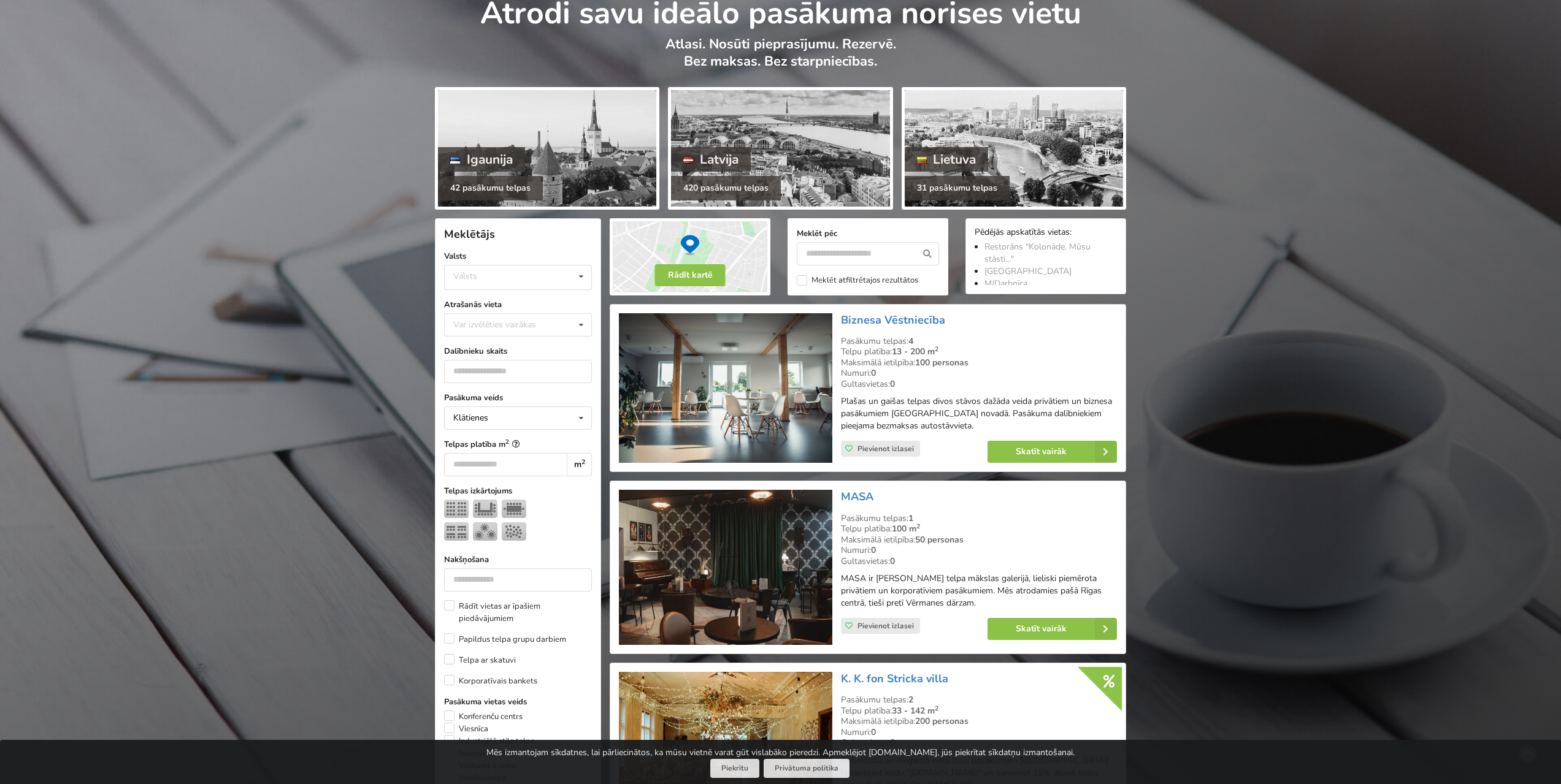
click at [748, 394] on img at bounding box center [725, 388] width 213 height 150
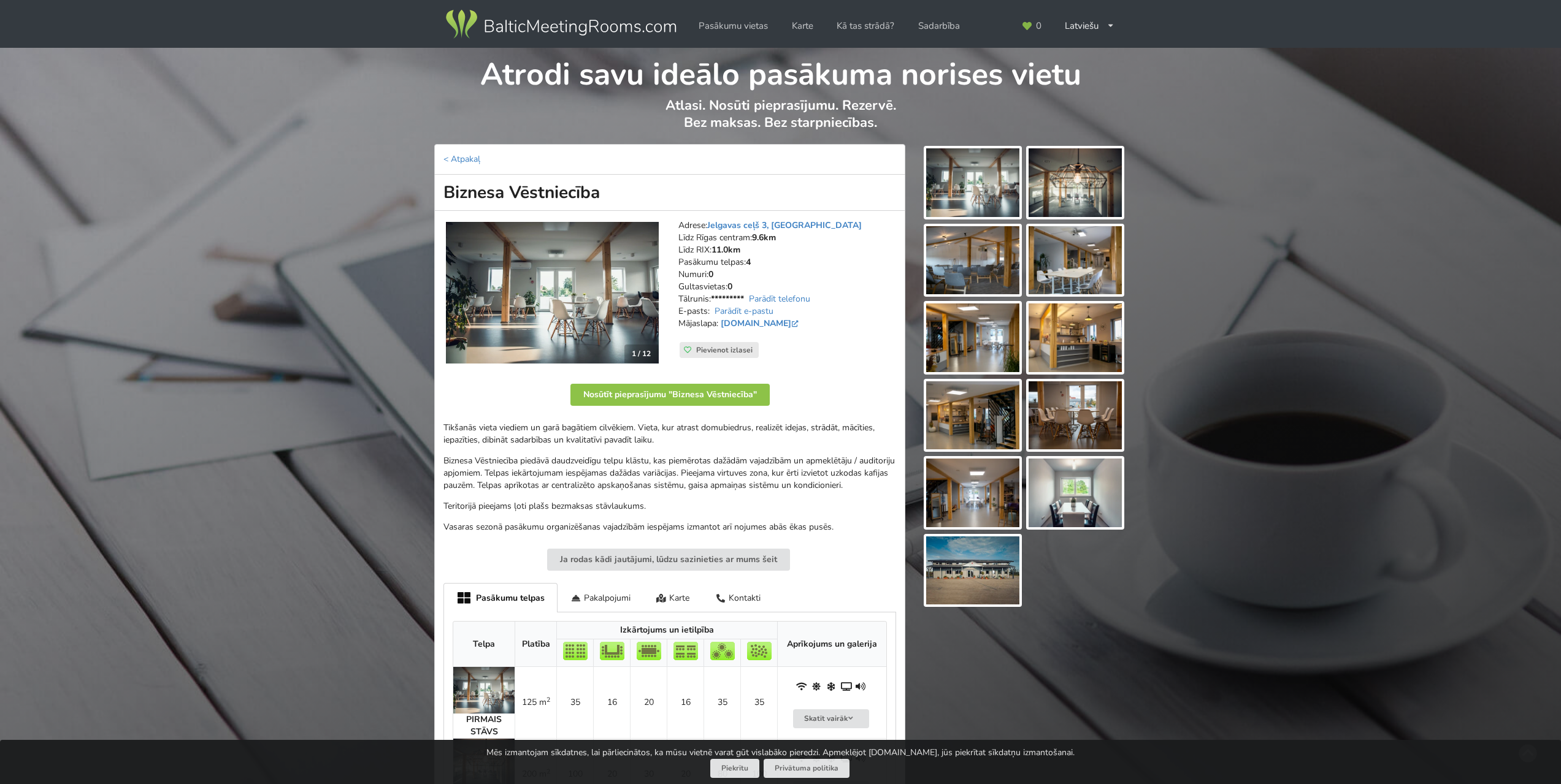
click at [609, 306] on img at bounding box center [552, 293] width 213 height 143
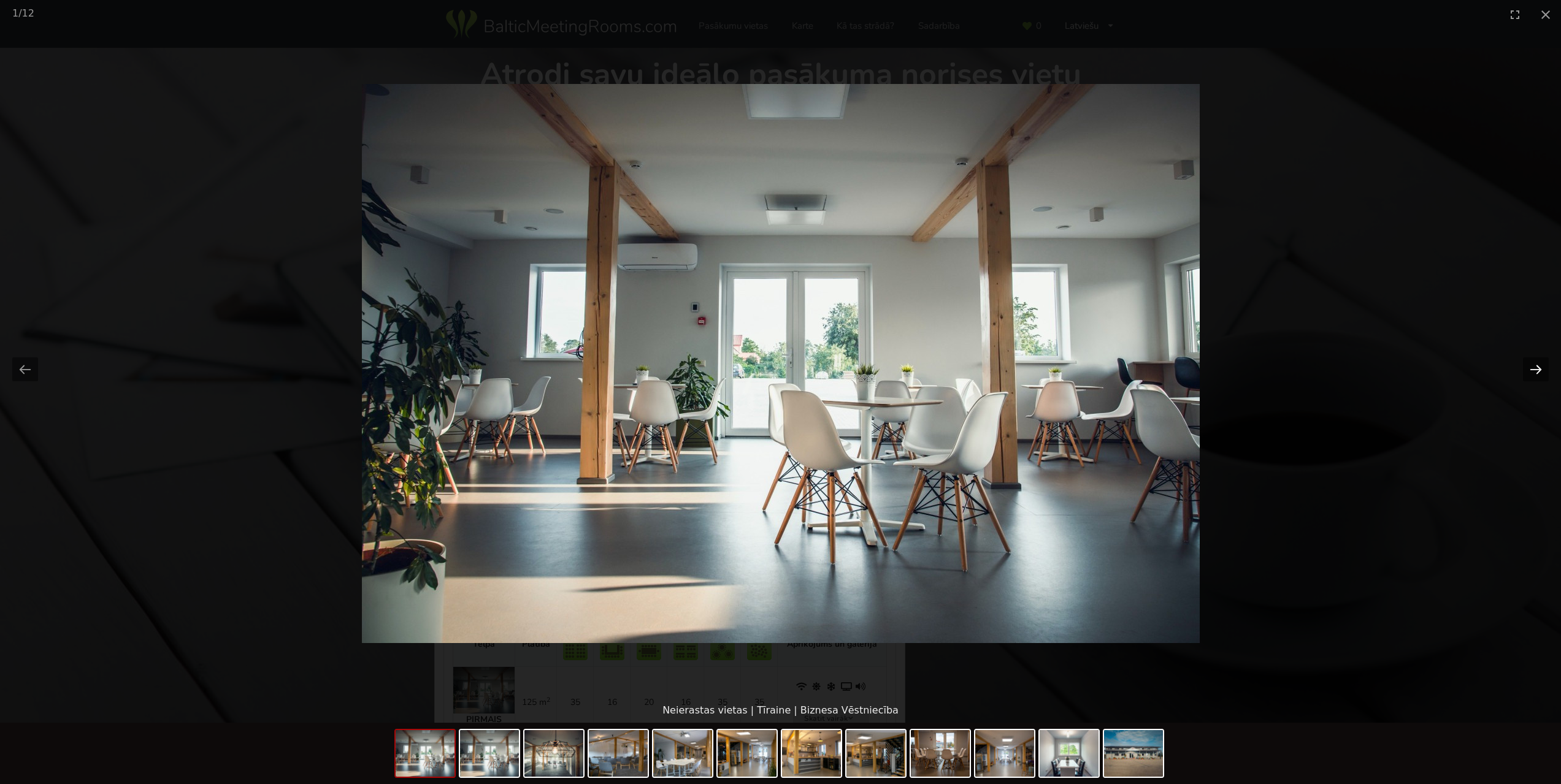
click at [1530, 369] on button "Next slide" at bounding box center [1535, 369] width 26 height 24
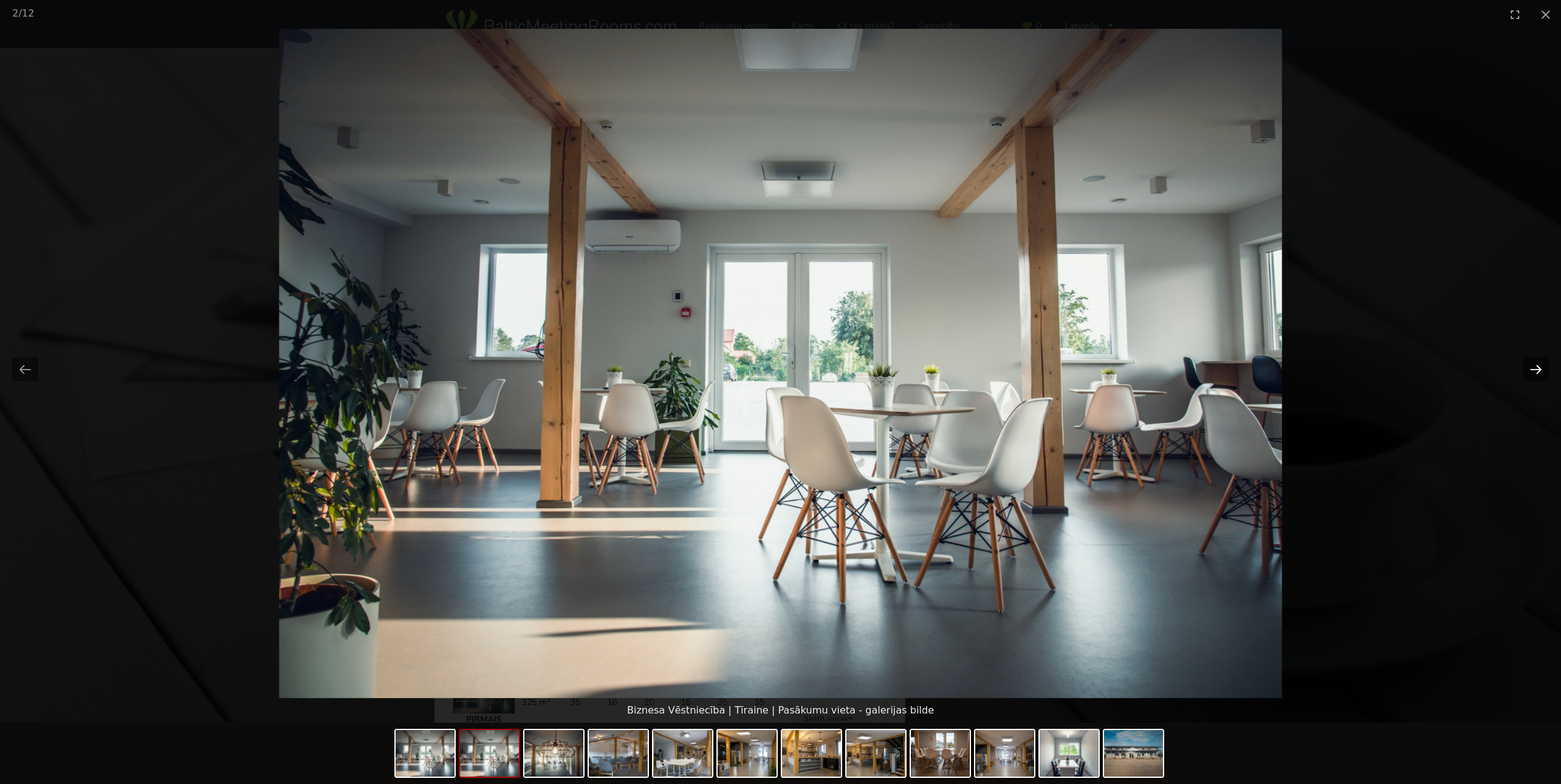
click at [1530, 369] on button "Next slide" at bounding box center [1535, 369] width 26 height 24
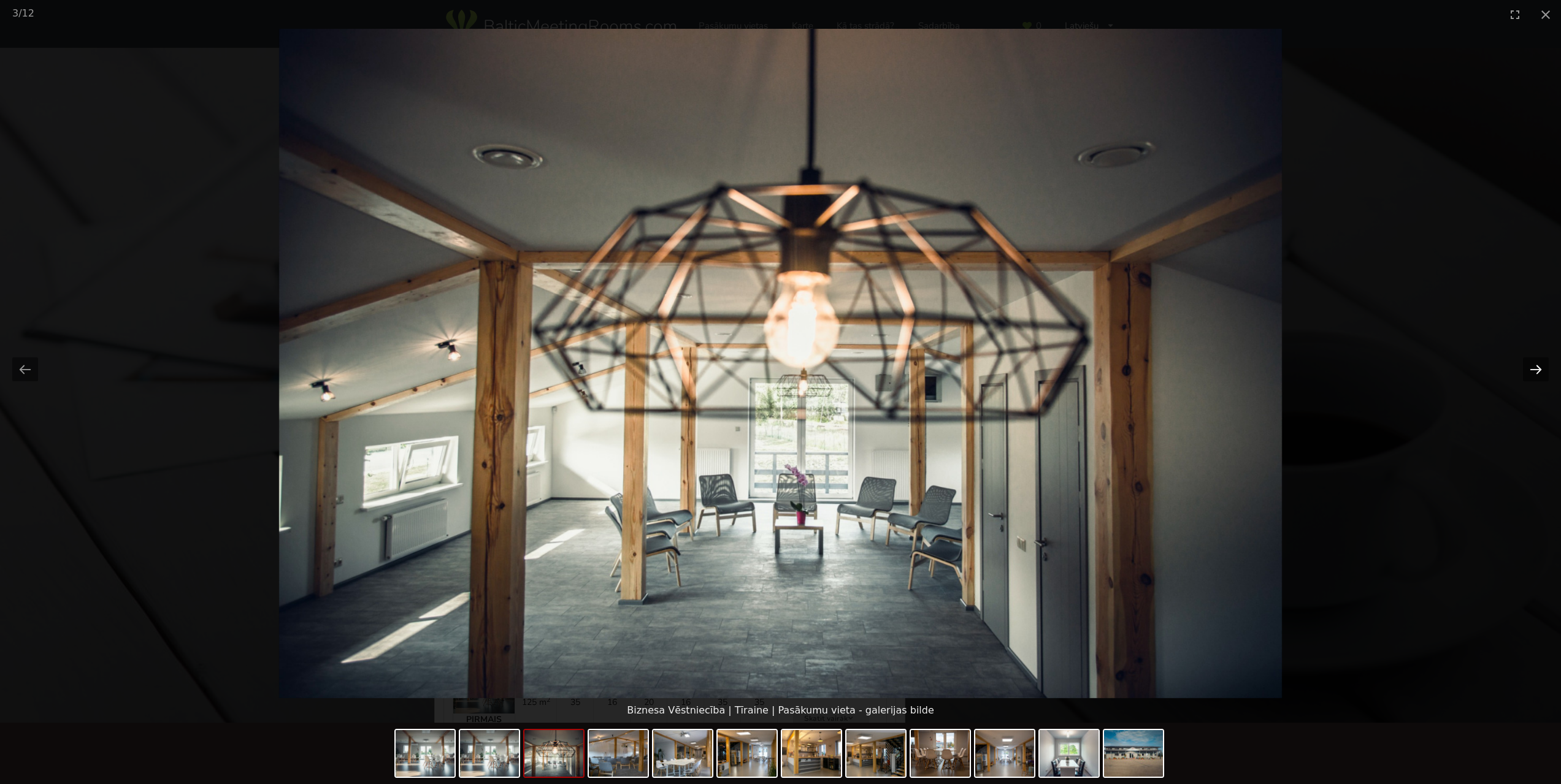
click at [1530, 369] on button "Next slide" at bounding box center [1535, 369] width 26 height 24
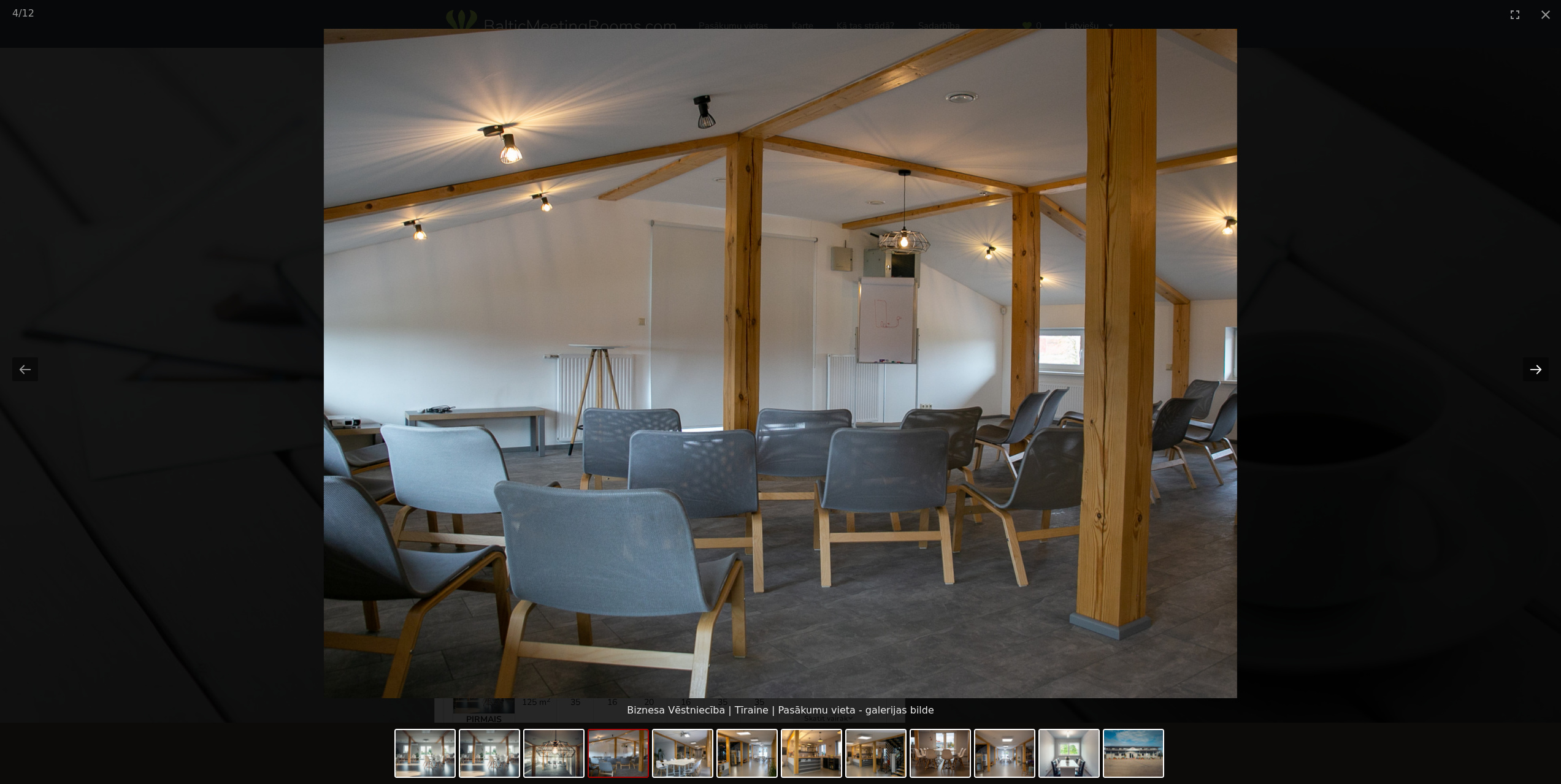
click at [1530, 369] on button "Next slide" at bounding box center [1535, 369] width 26 height 24
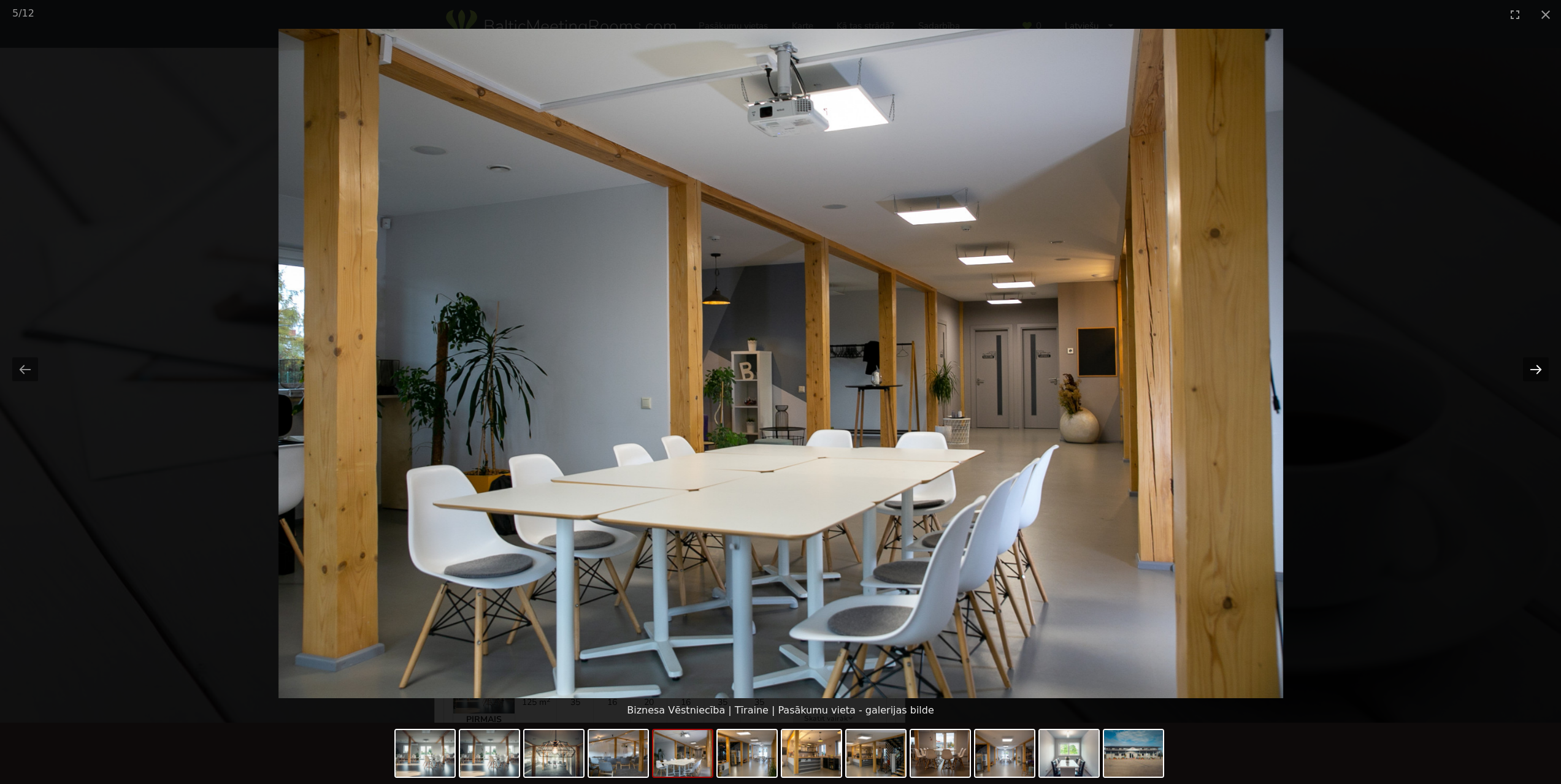
click at [1530, 369] on button "Next slide" at bounding box center [1535, 369] width 26 height 24
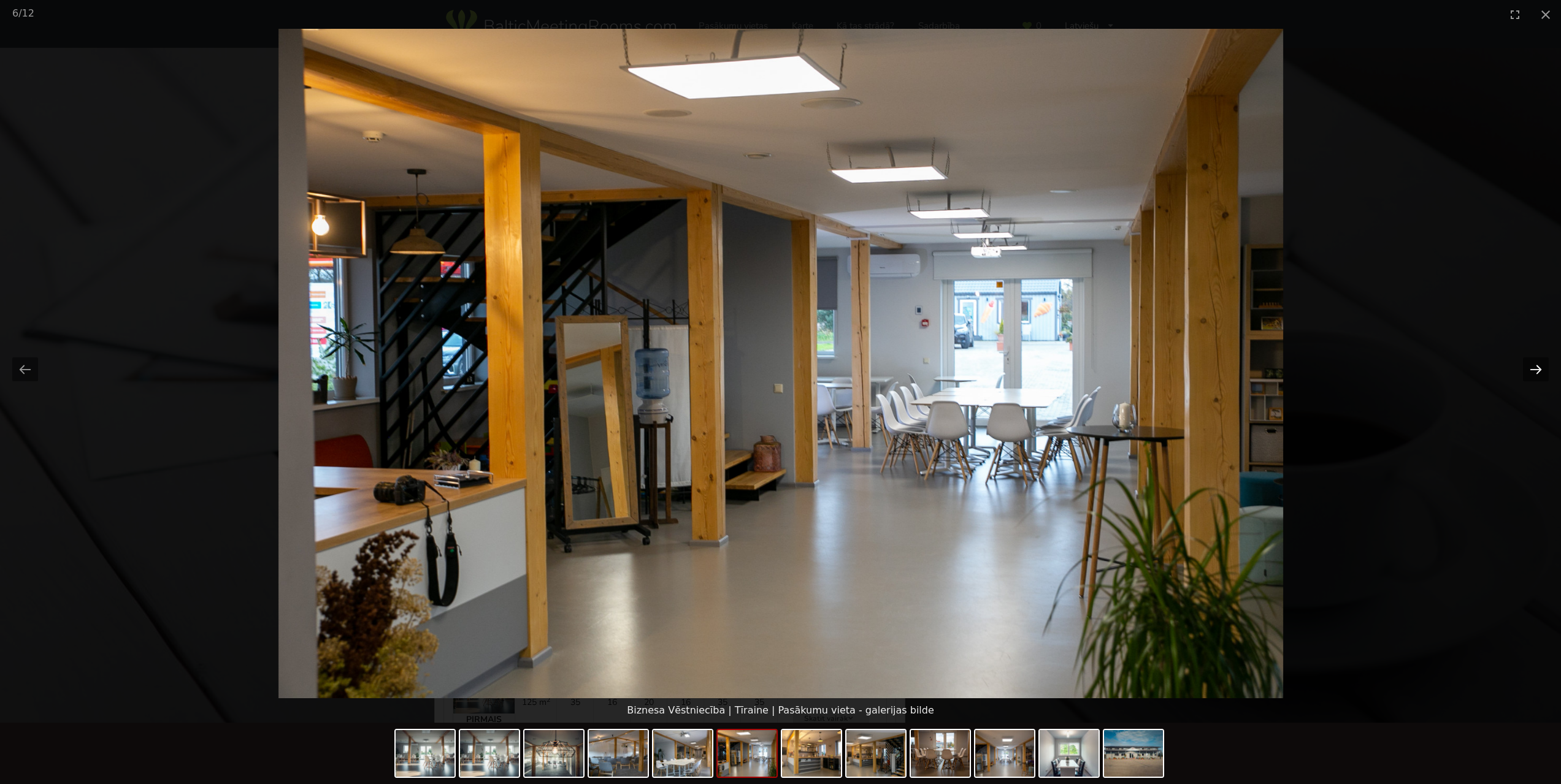
click at [1530, 369] on button "Next slide" at bounding box center [1535, 369] width 26 height 24
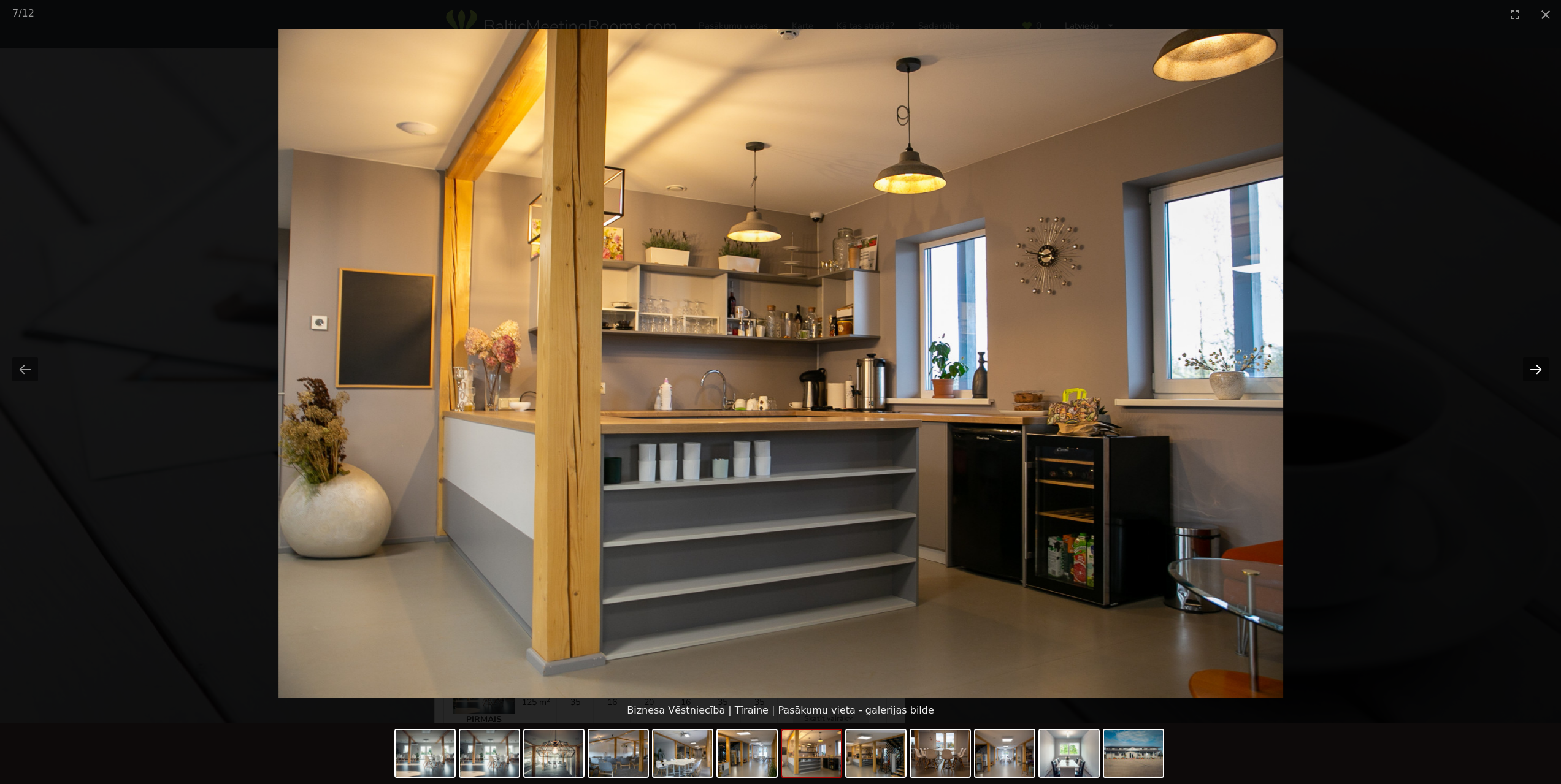
click at [1530, 369] on button "Next slide" at bounding box center [1535, 369] width 26 height 24
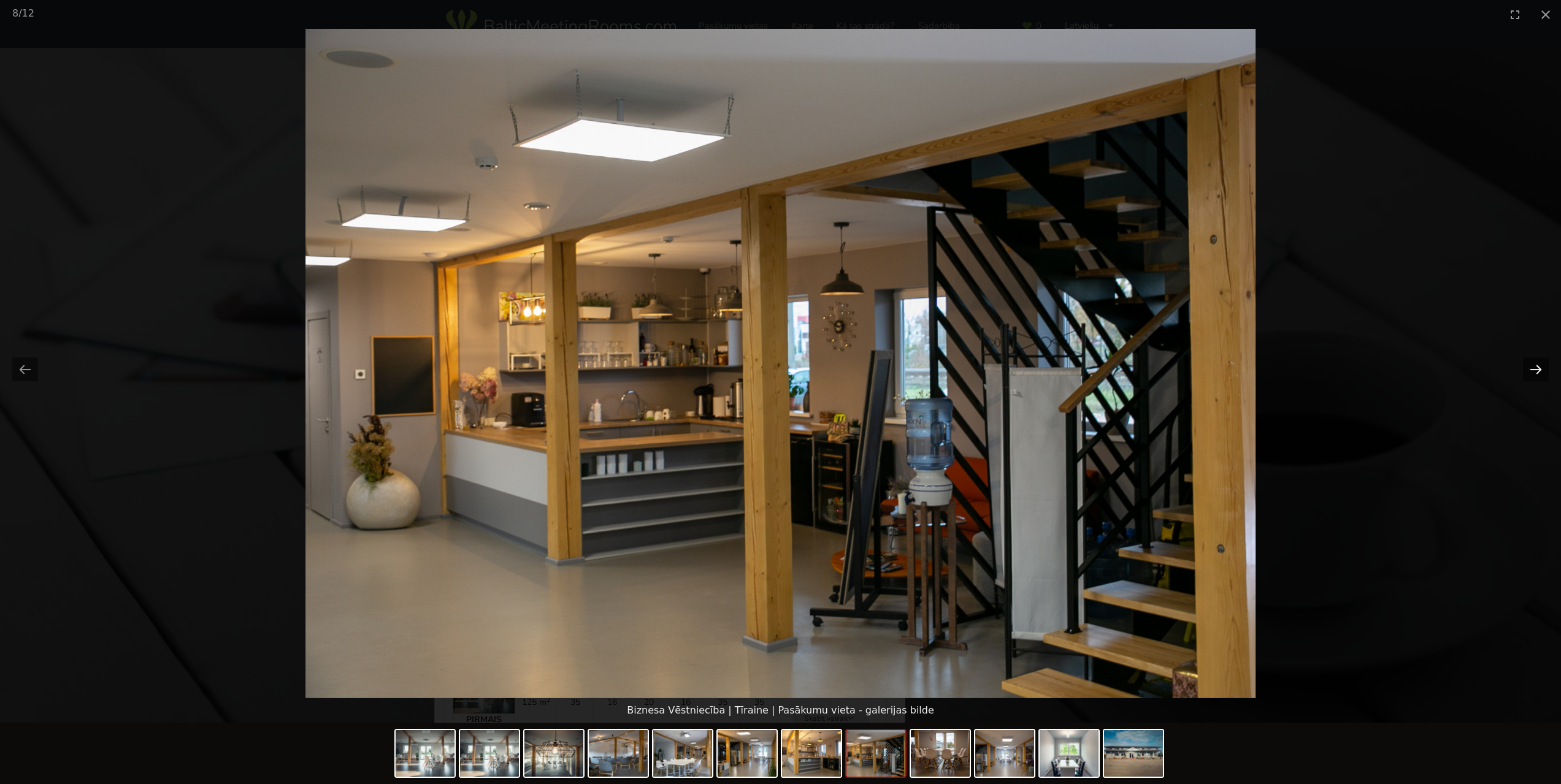
click at [1530, 369] on button "Next slide" at bounding box center [1535, 369] width 26 height 24
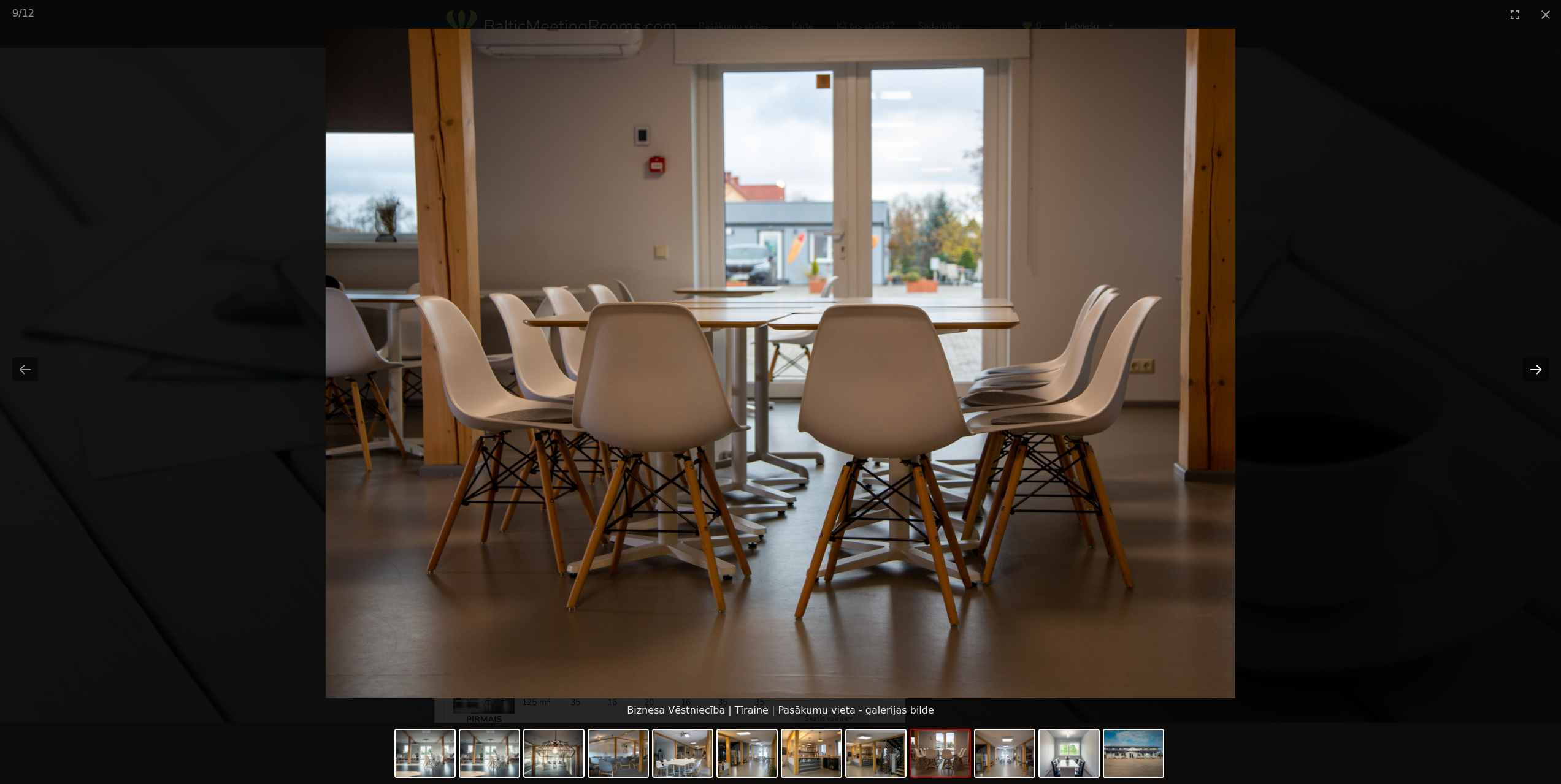
click at [1530, 369] on button "Next slide" at bounding box center [1535, 369] width 26 height 24
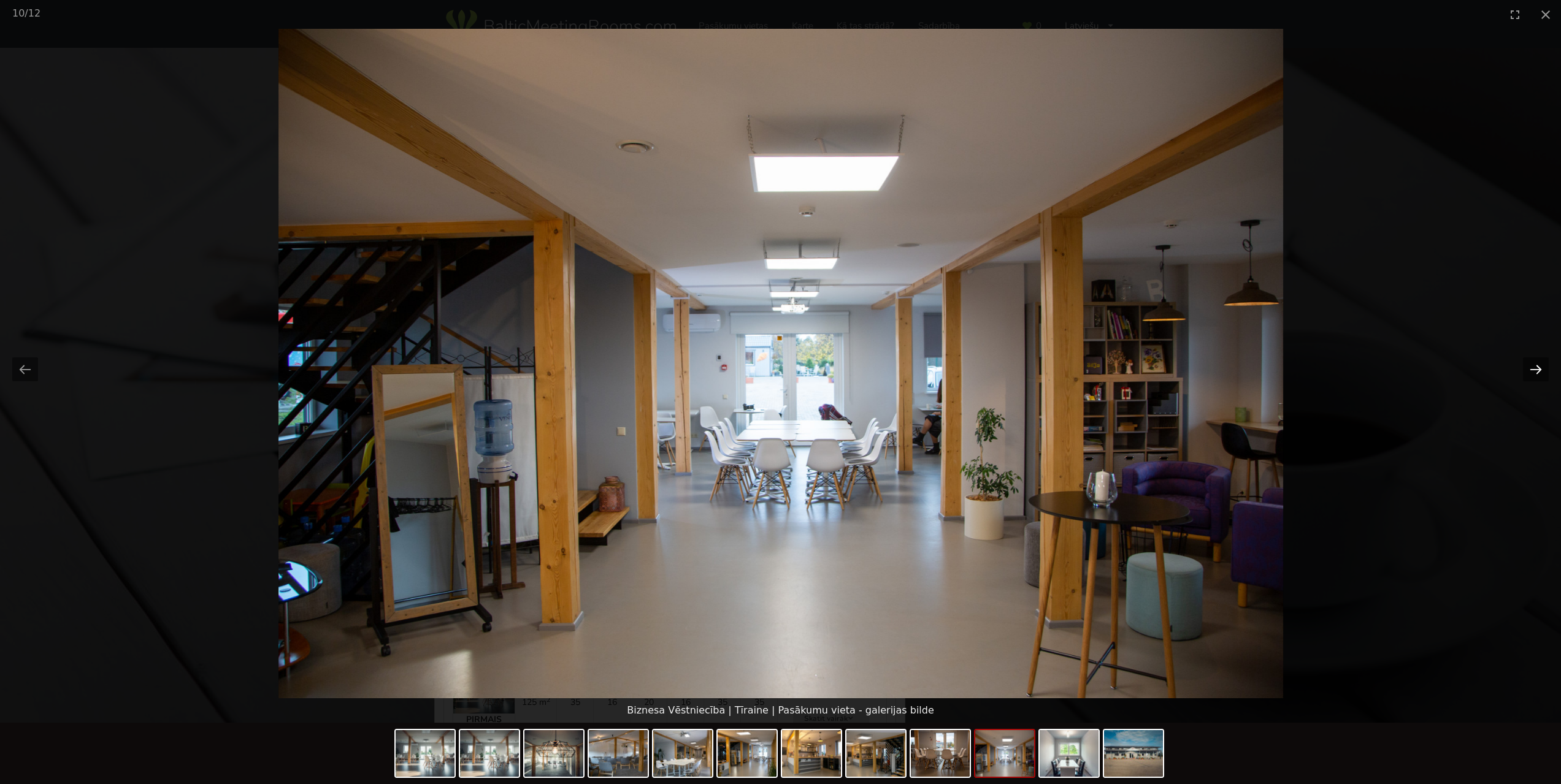
click at [1530, 369] on button "Next slide" at bounding box center [1535, 369] width 26 height 24
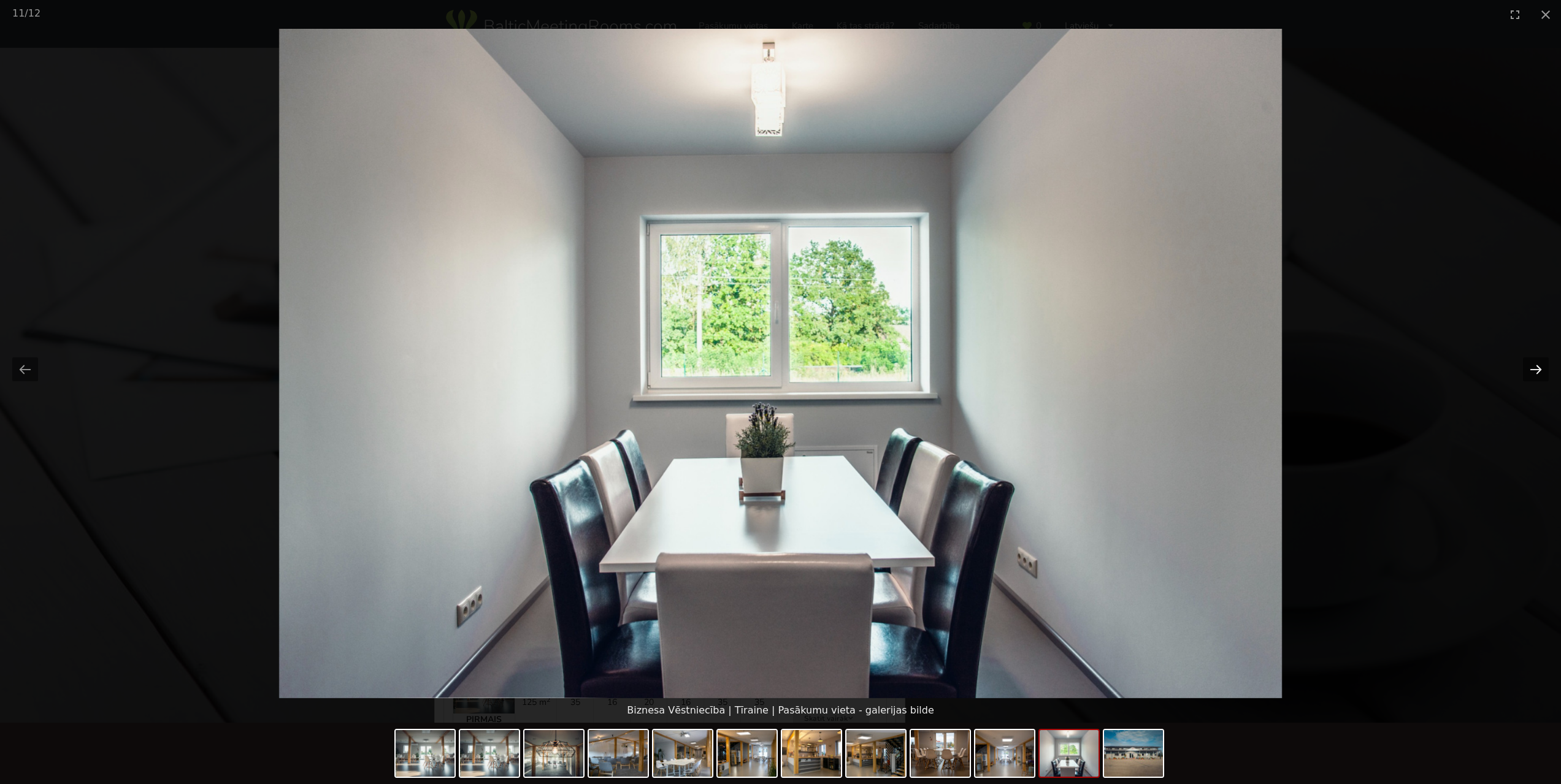
click at [1531, 369] on button "Next slide" at bounding box center [1535, 369] width 26 height 24
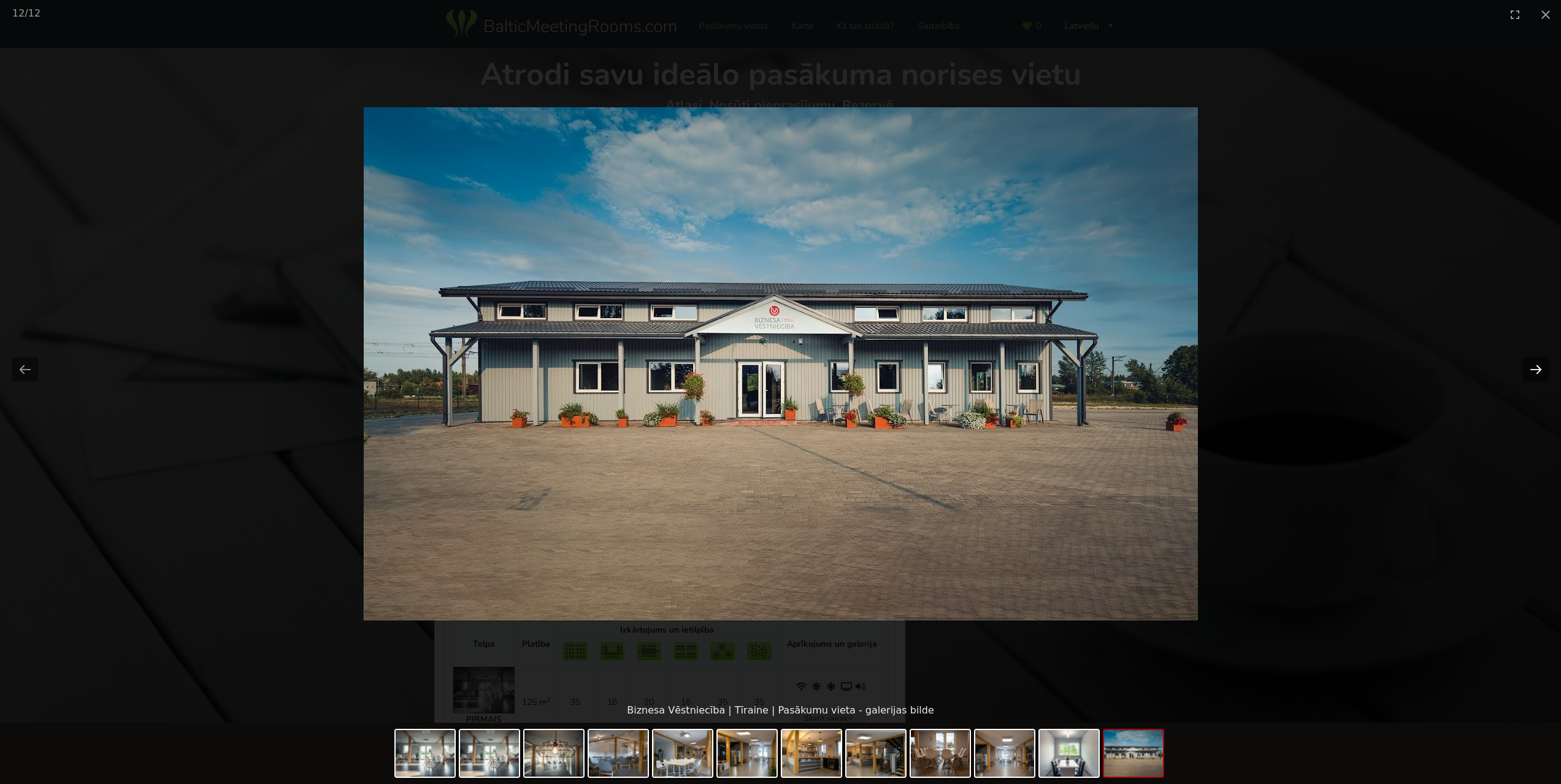
click at [1531, 369] on button "Next slide" at bounding box center [1535, 369] width 26 height 24
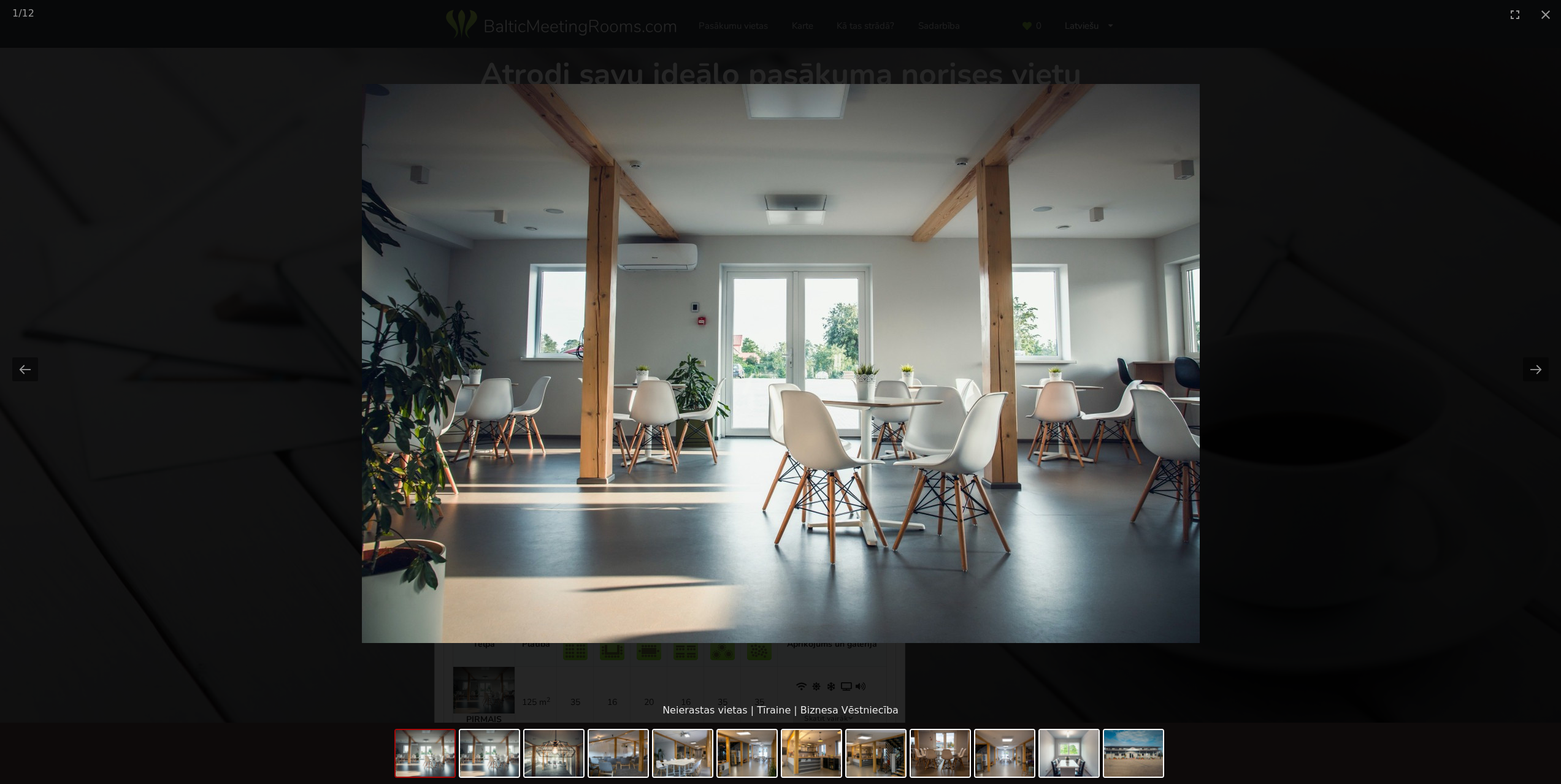
click at [1498, 248] on picture at bounding box center [780, 363] width 1561 height 669
click at [1549, 10] on button "Close gallery" at bounding box center [1546, 14] width 31 height 29
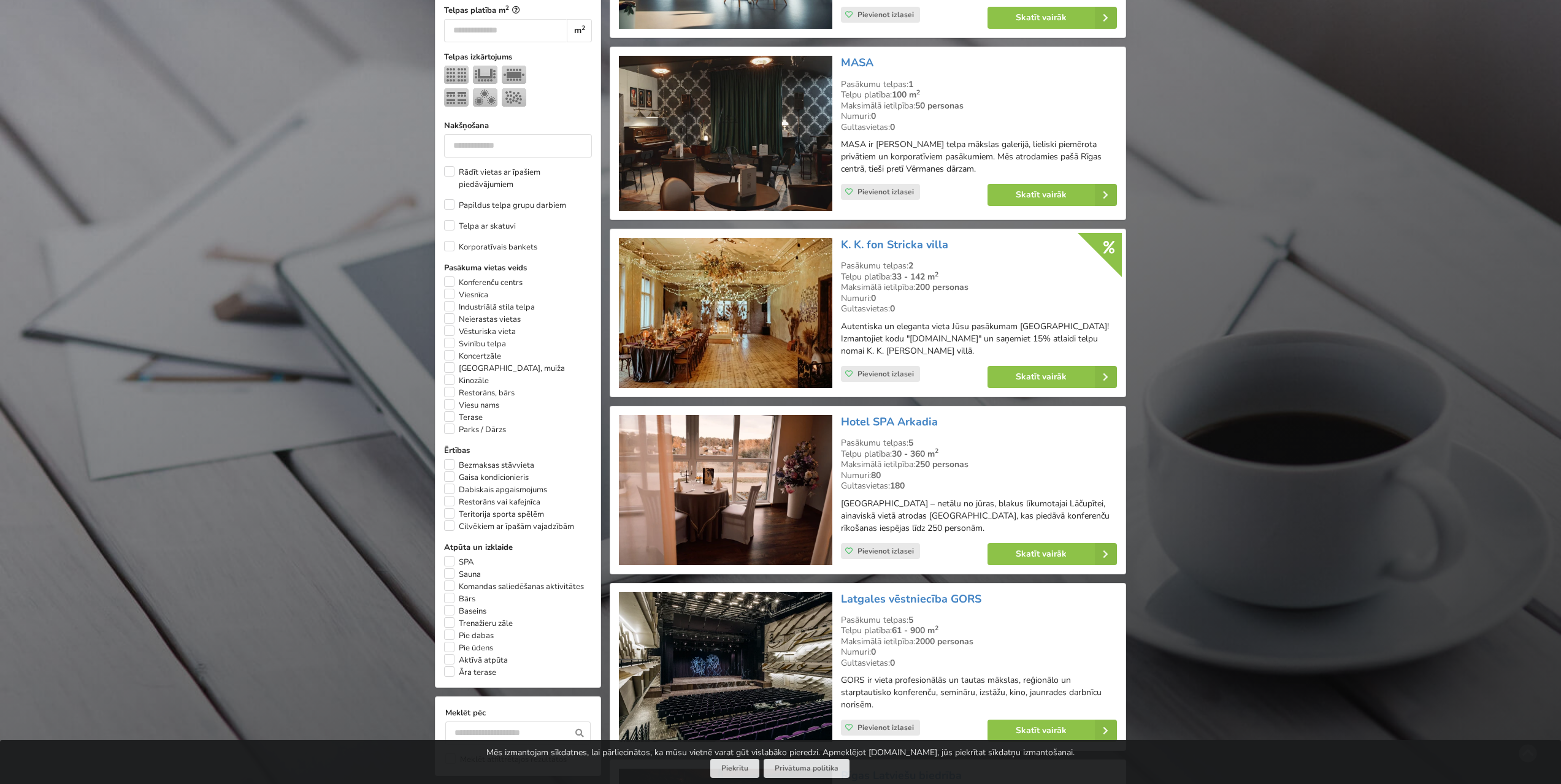
scroll to position [608, 0]
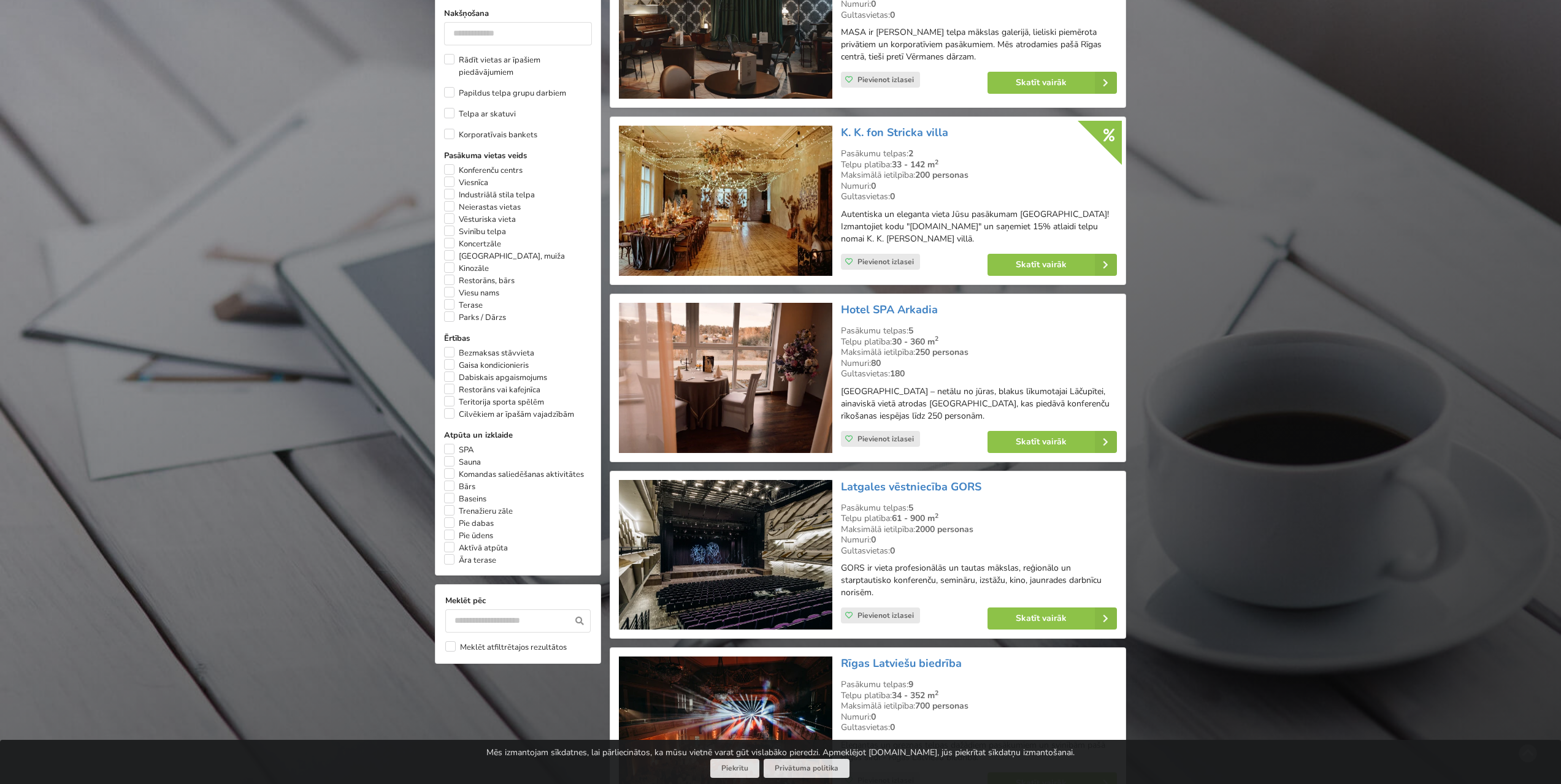
click at [720, 205] on img at bounding box center [725, 200] width 213 height 150
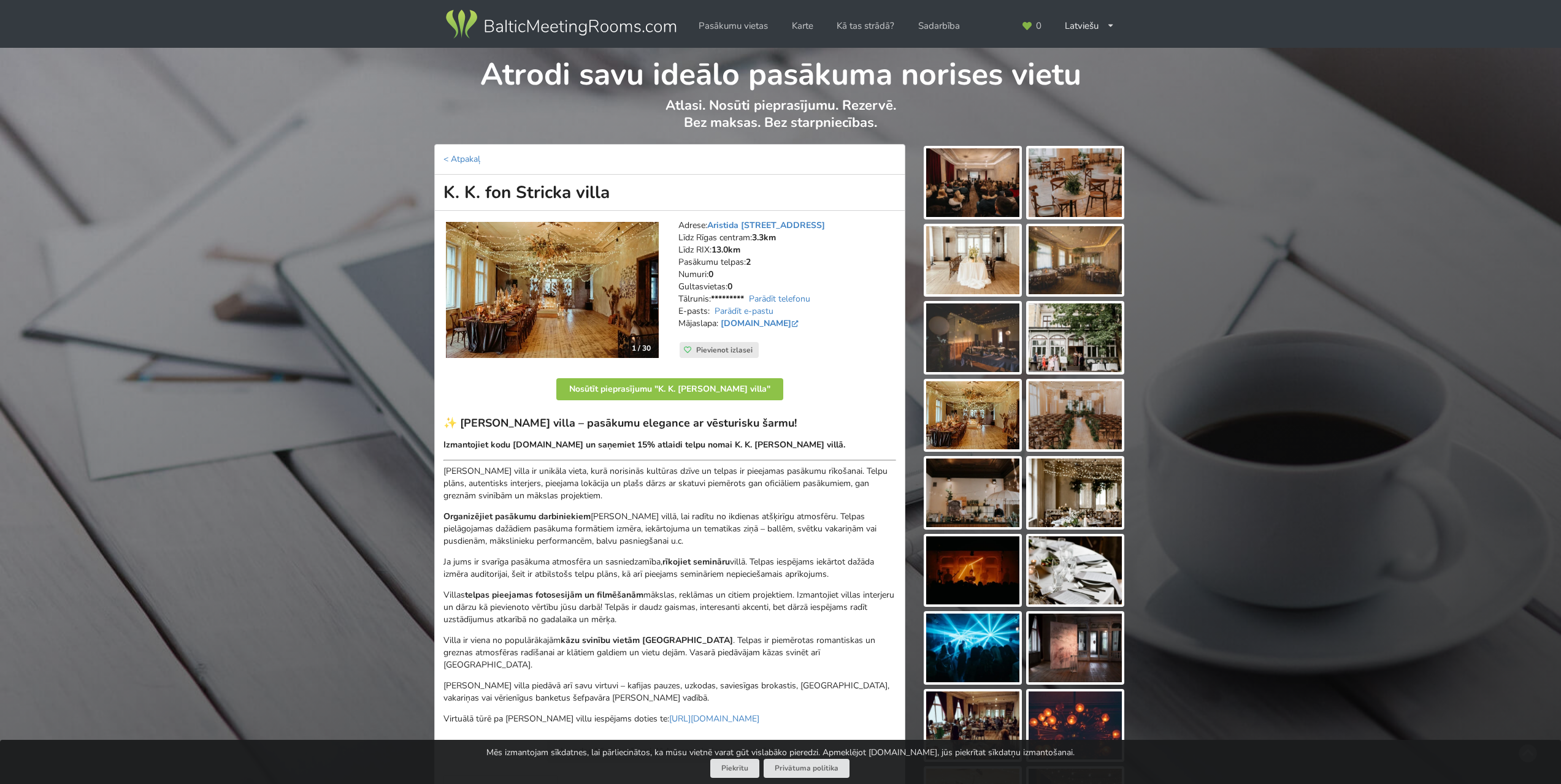
click at [605, 296] on img at bounding box center [552, 290] width 213 height 136
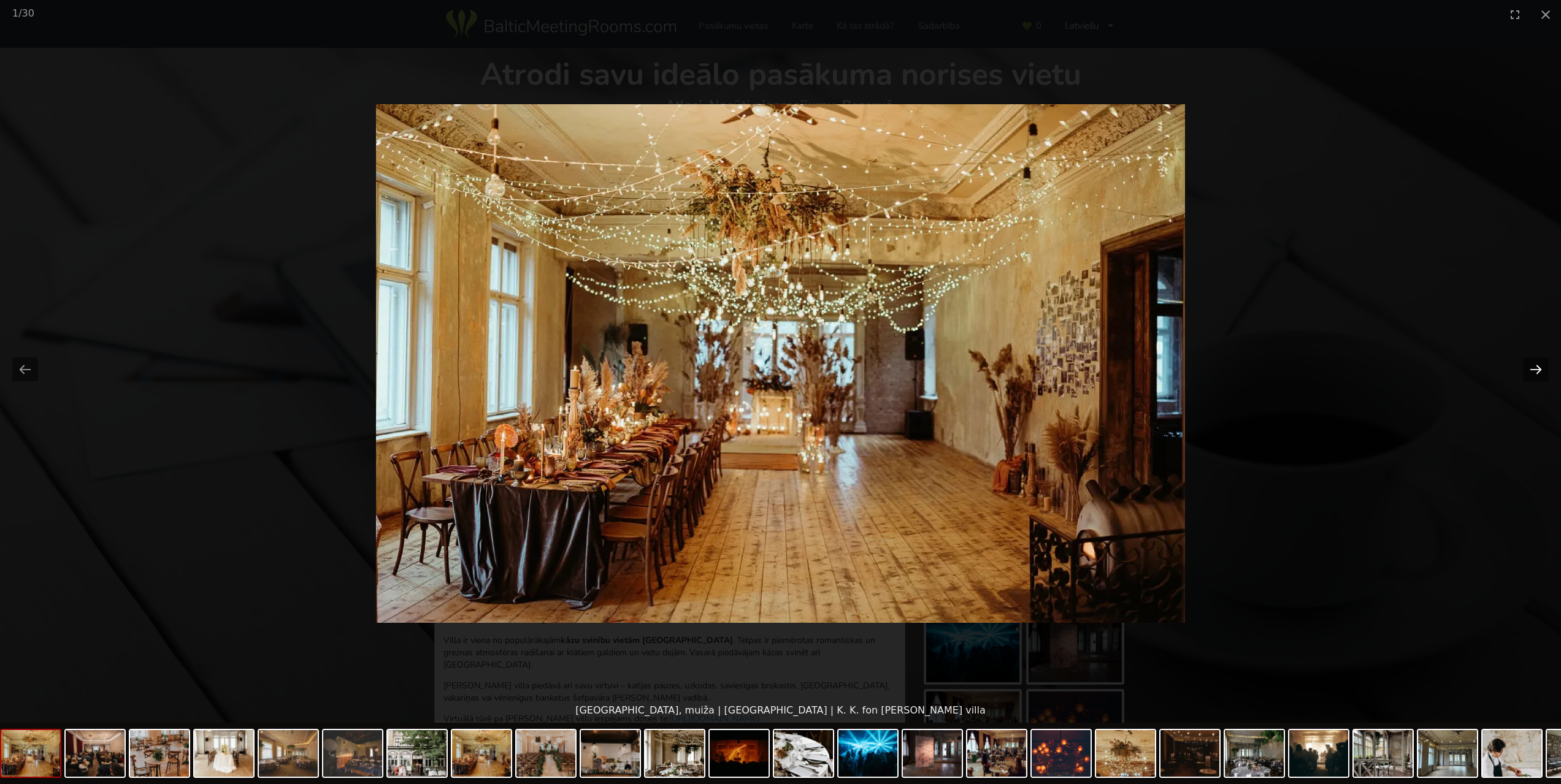
click at [1525, 373] on button "Next slide" at bounding box center [1535, 369] width 26 height 24
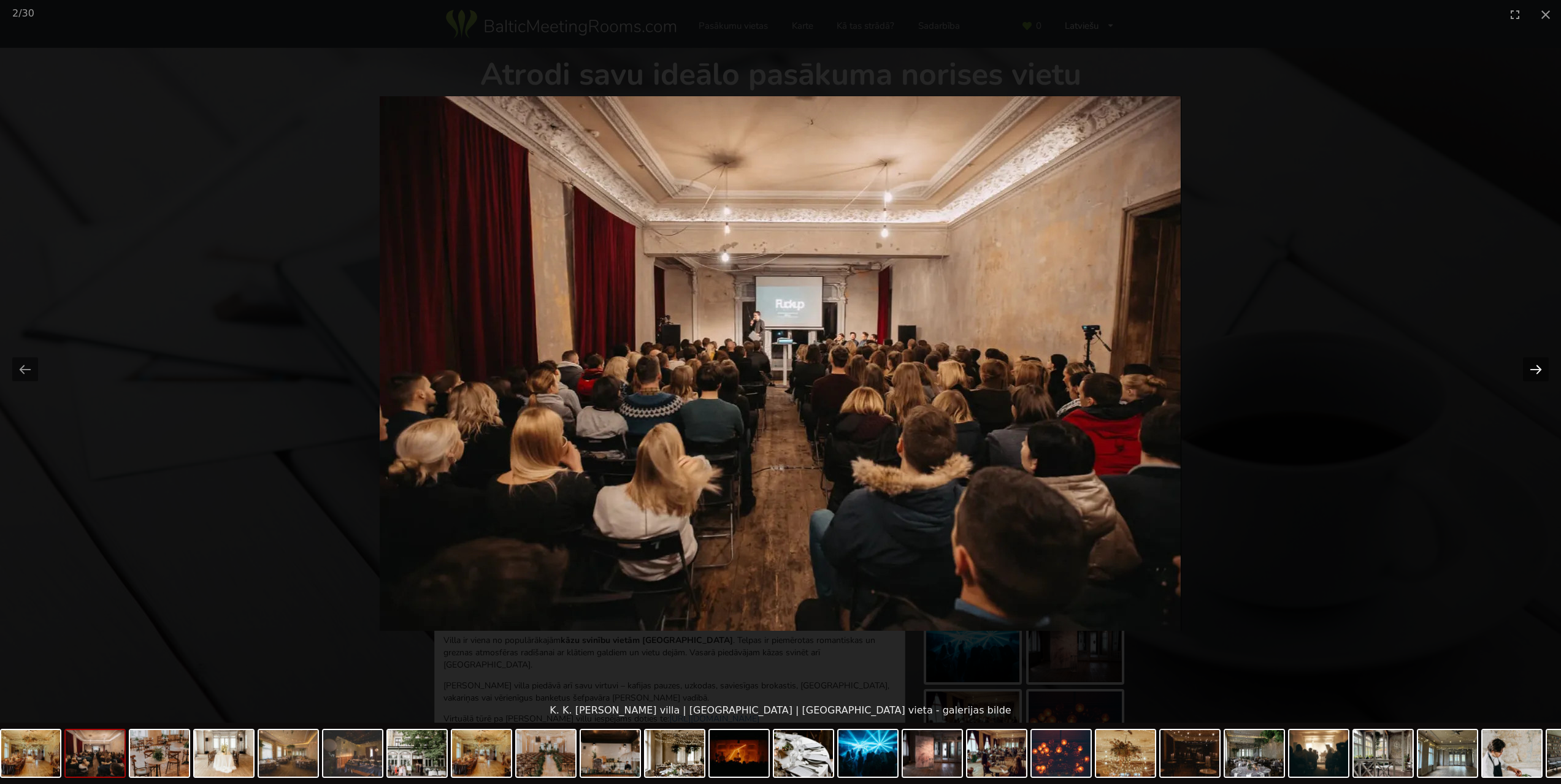
click at [1527, 373] on button "Next slide" at bounding box center [1535, 369] width 26 height 24
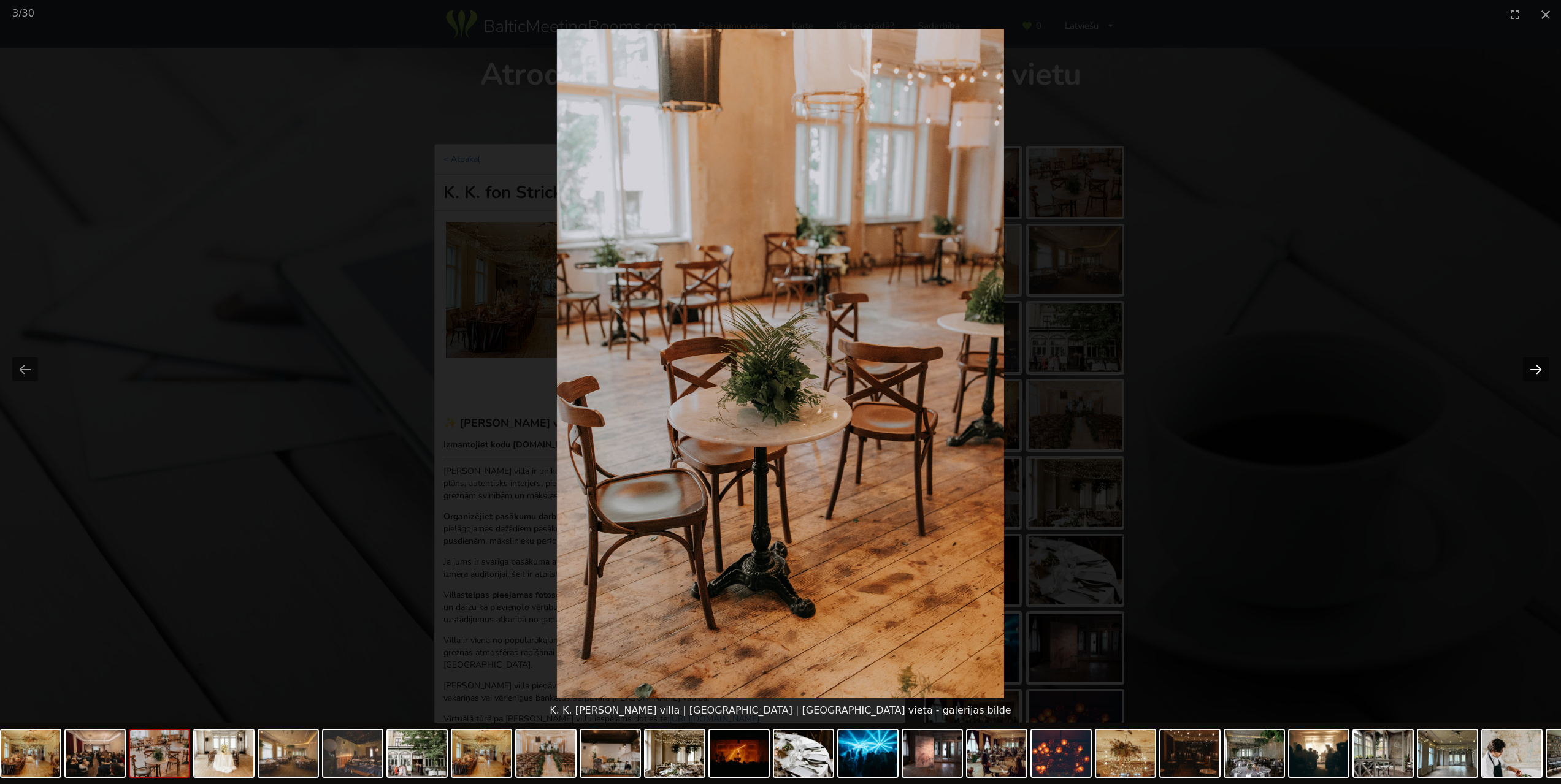
click at [1527, 373] on button "Next slide" at bounding box center [1535, 369] width 26 height 24
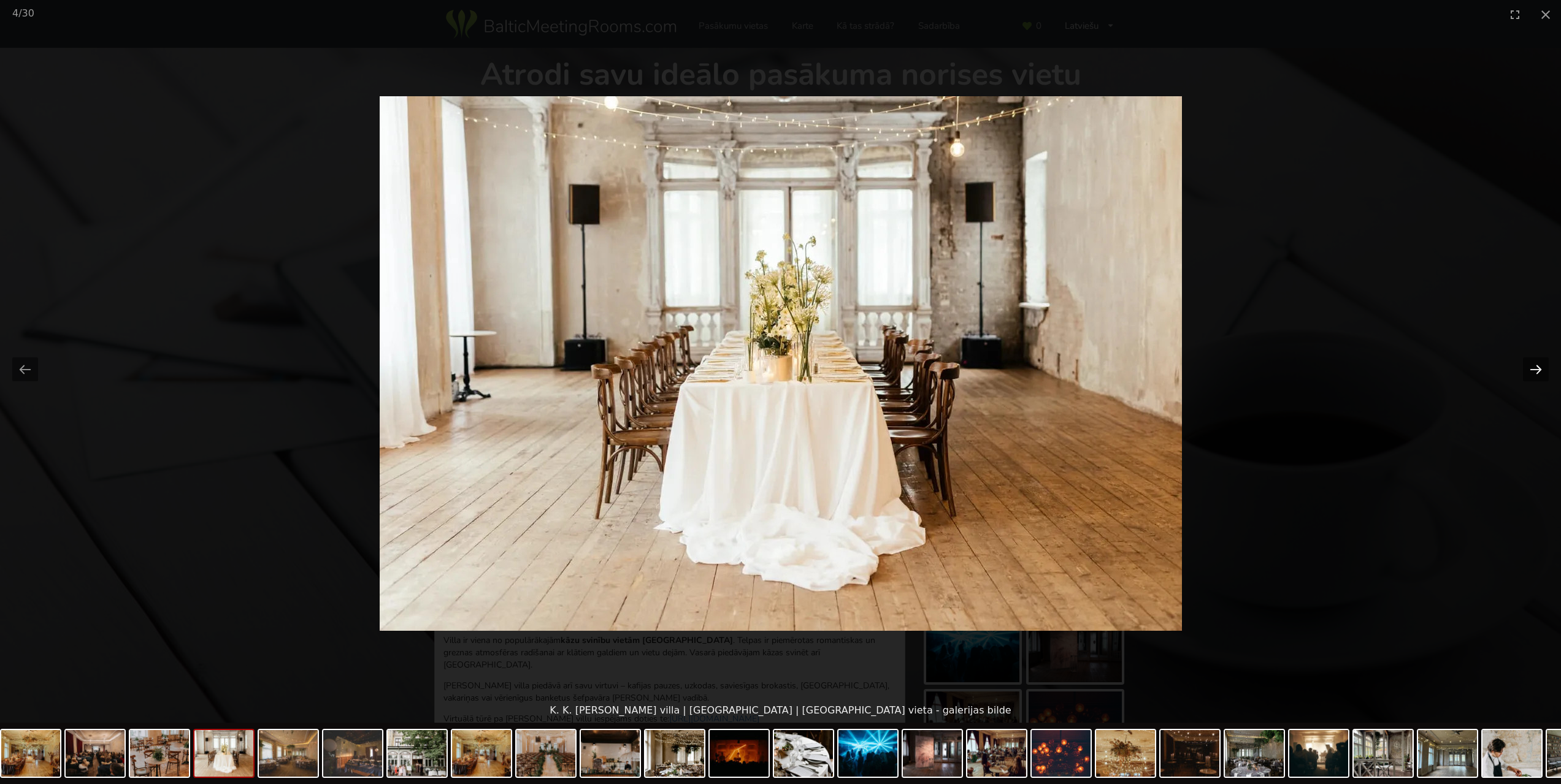
click at [1527, 373] on button "Next slide" at bounding box center [1535, 369] width 26 height 24
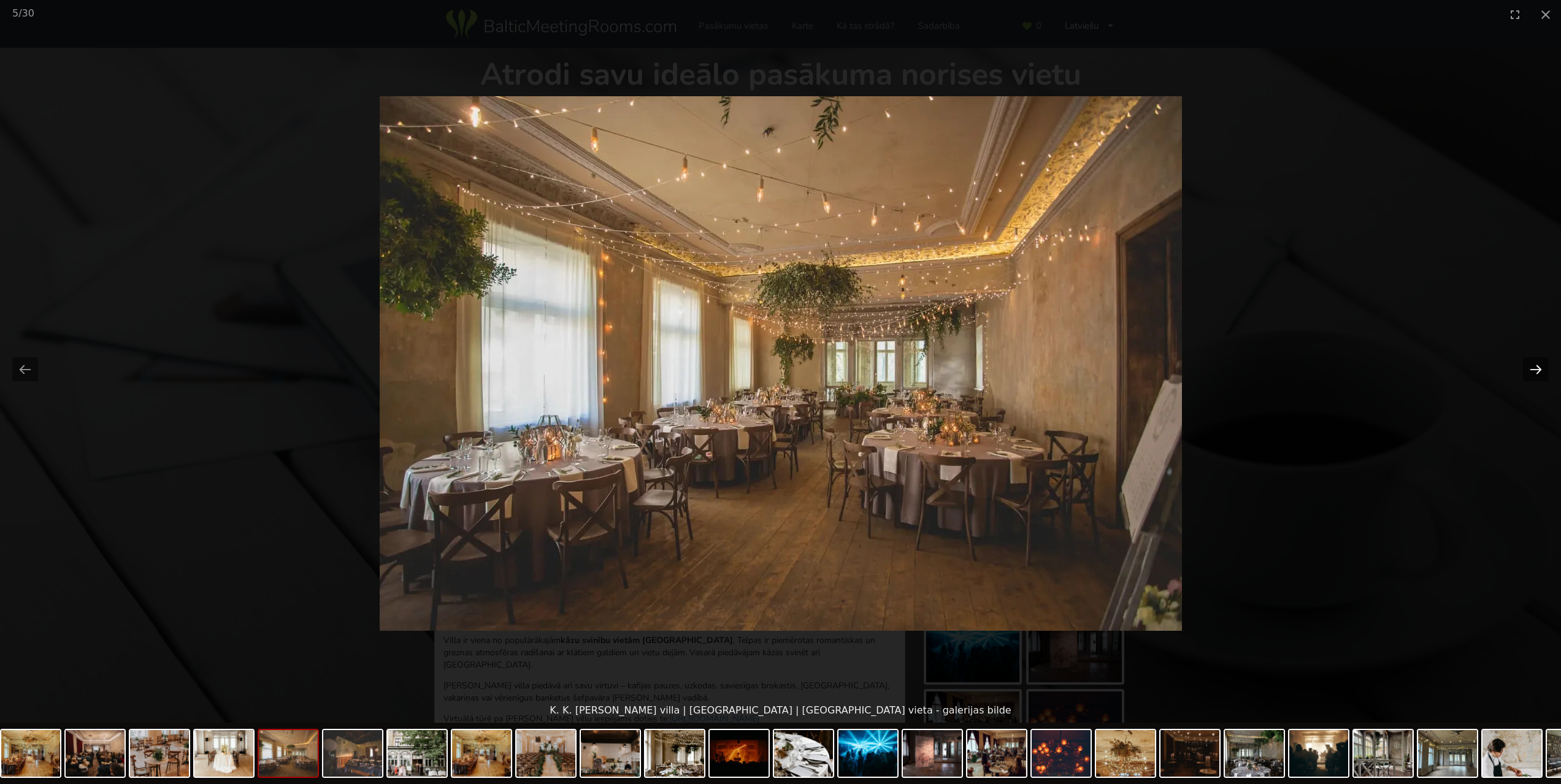
click at [1527, 373] on button "Next slide" at bounding box center [1535, 369] width 26 height 24
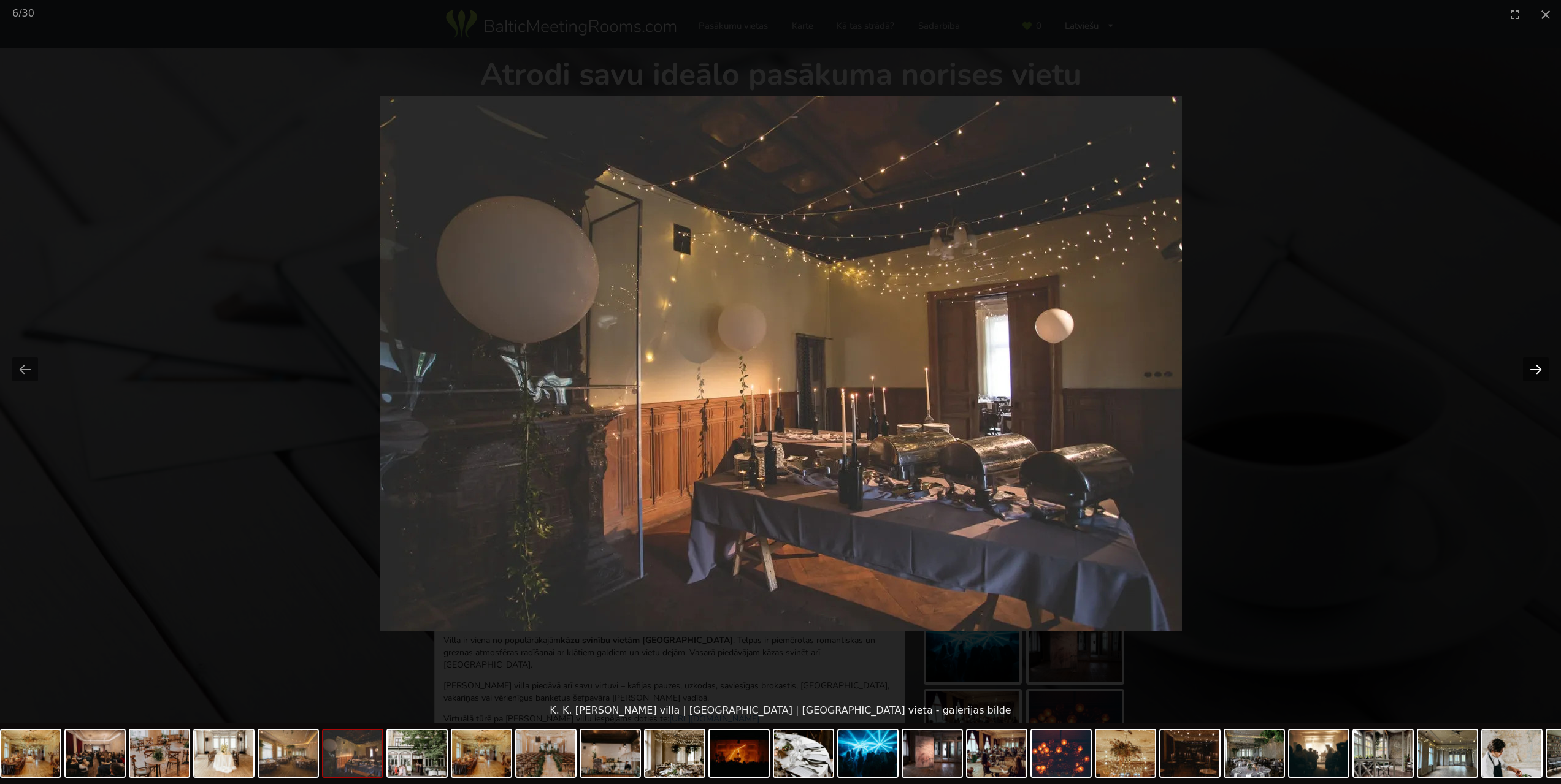
click at [1527, 373] on button "Next slide" at bounding box center [1535, 369] width 26 height 24
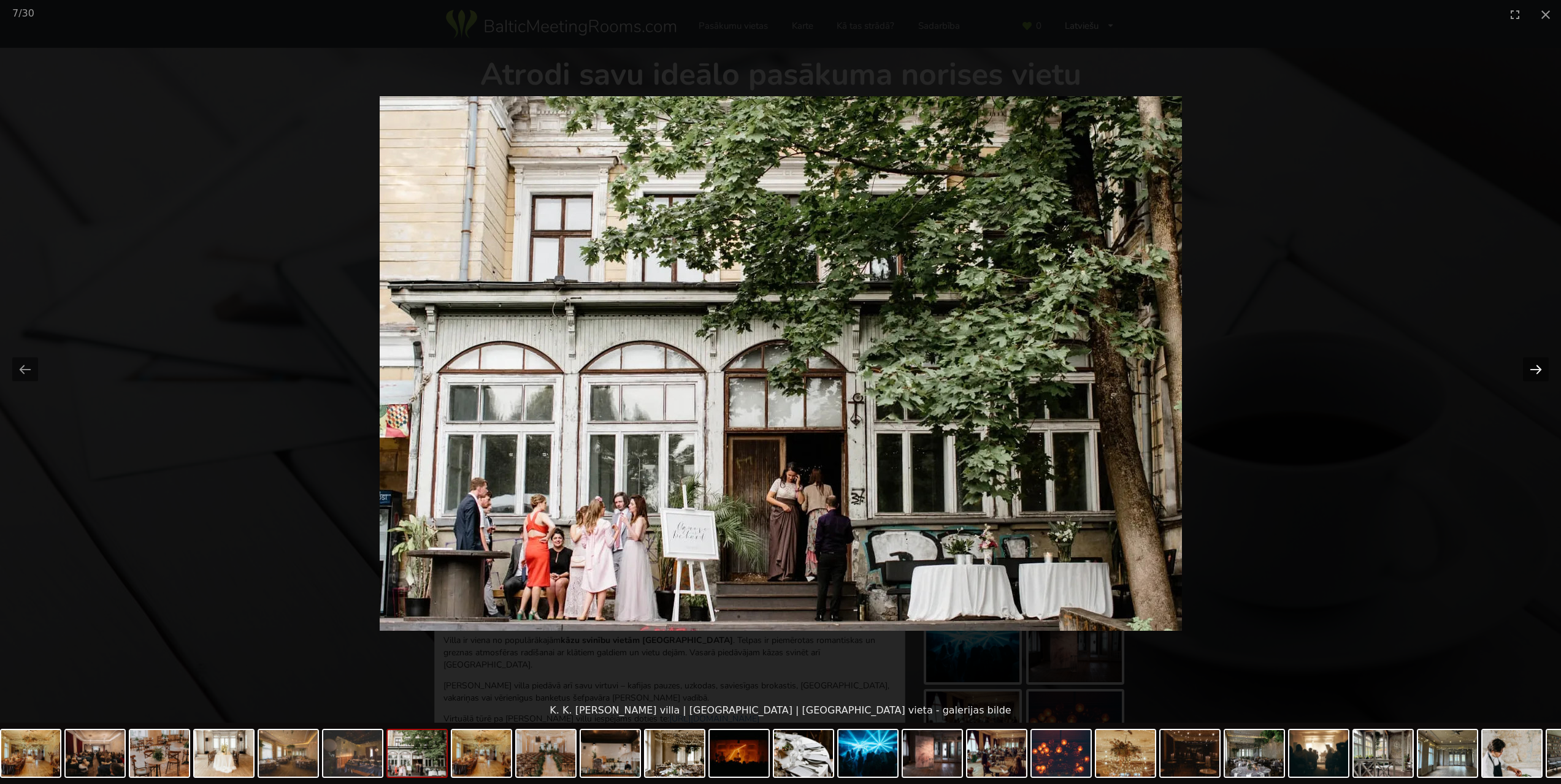
click at [1527, 373] on button "Next slide" at bounding box center [1535, 369] width 26 height 24
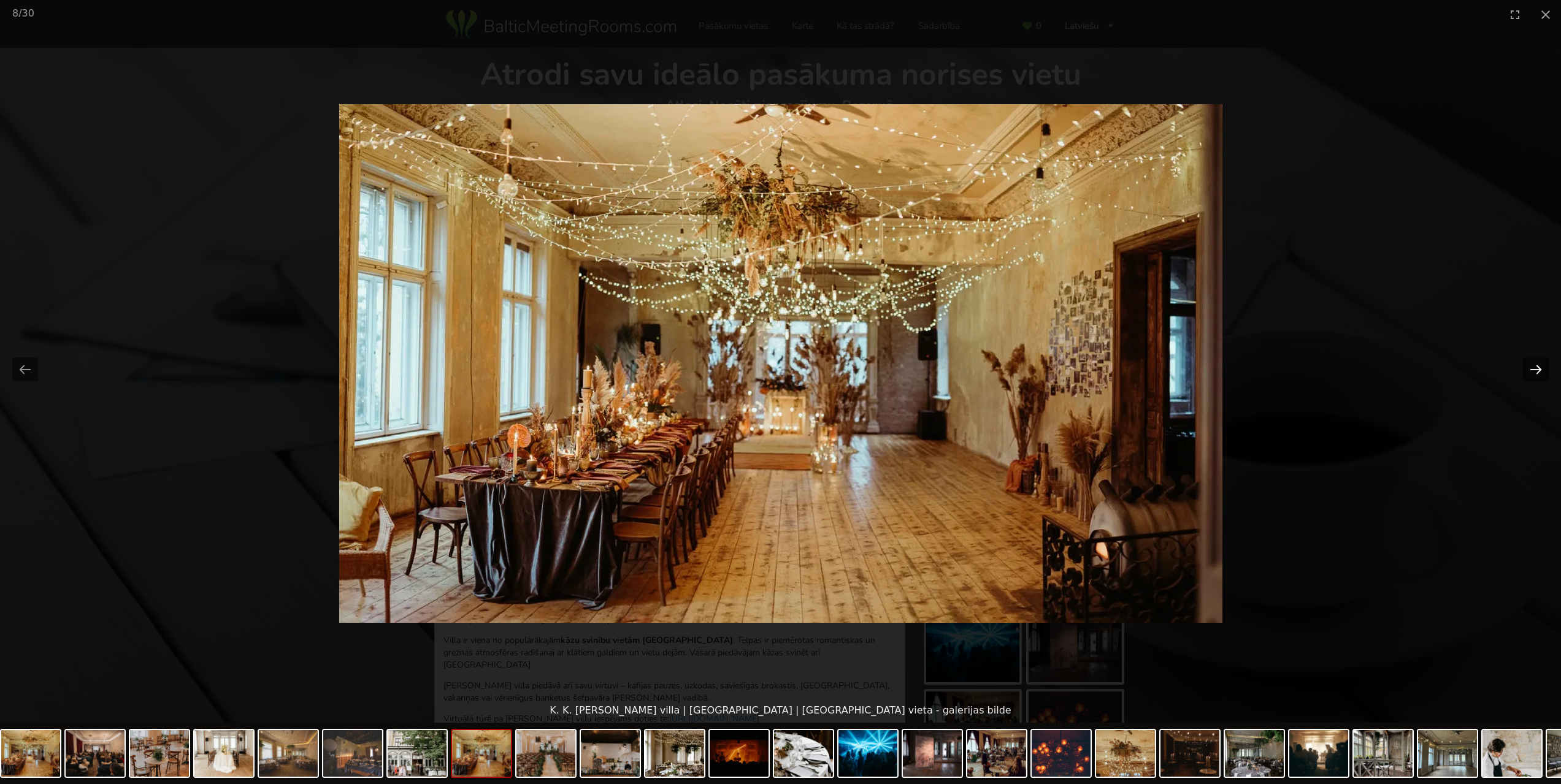
click at [1527, 373] on button "Next slide" at bounding box center [1535, 369] width 26 height 24
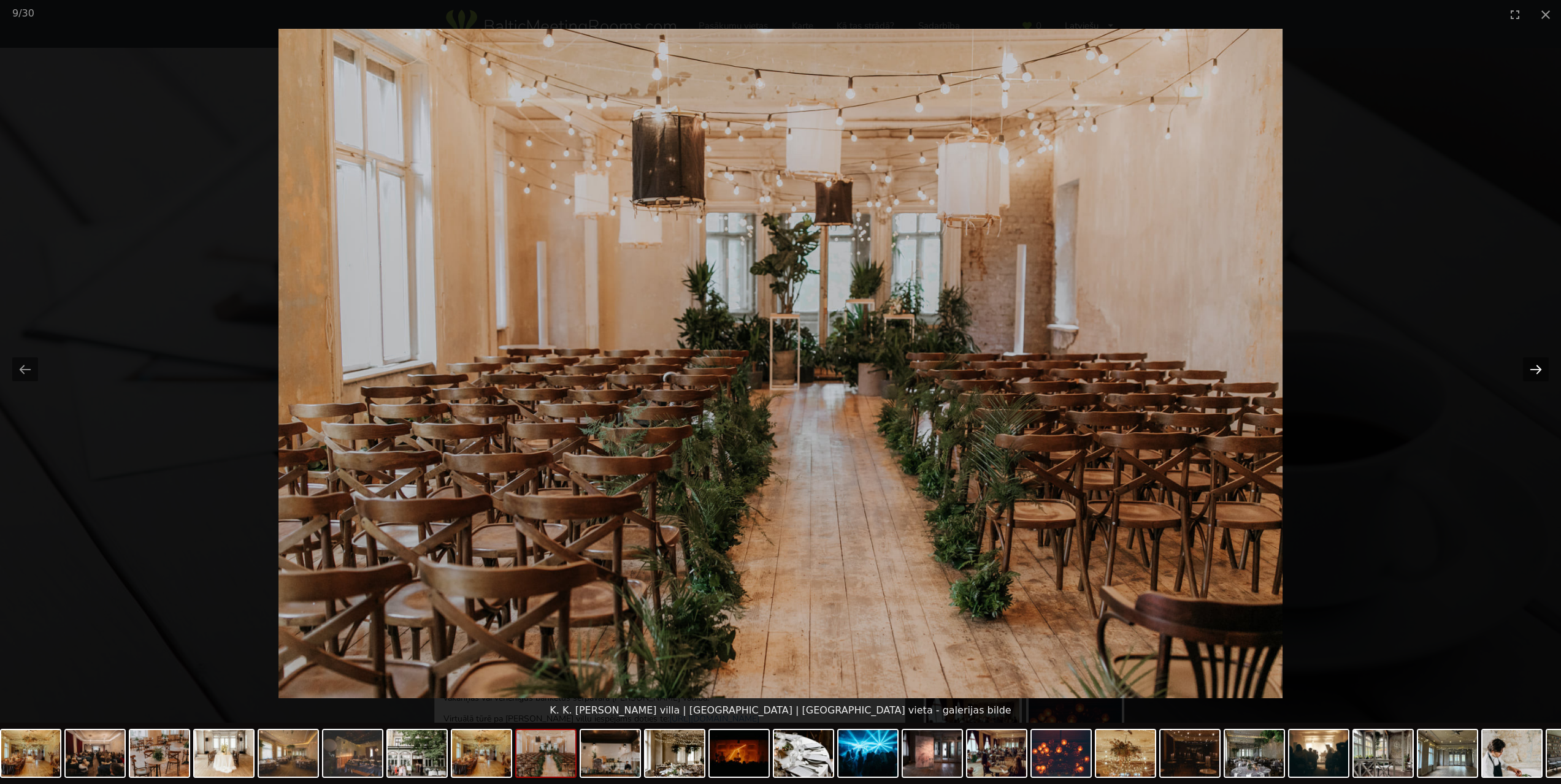
click at [1527, 373] on button "Next slide" at bounding box center [1535, 369] width 26 height 24
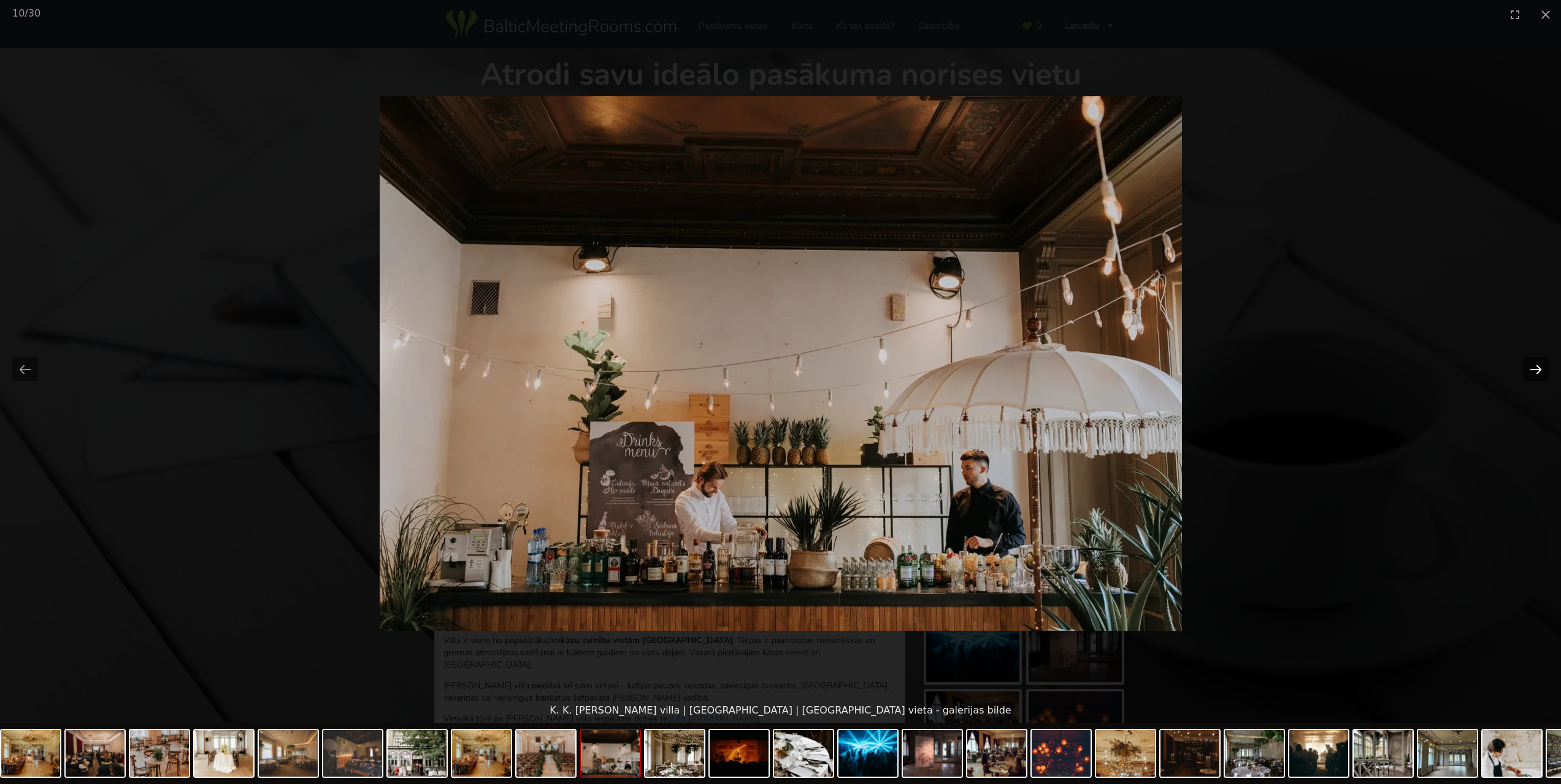
click at [1527, 373] on button "Next slide" at bounding box center [1535, 369] width 26 height 24
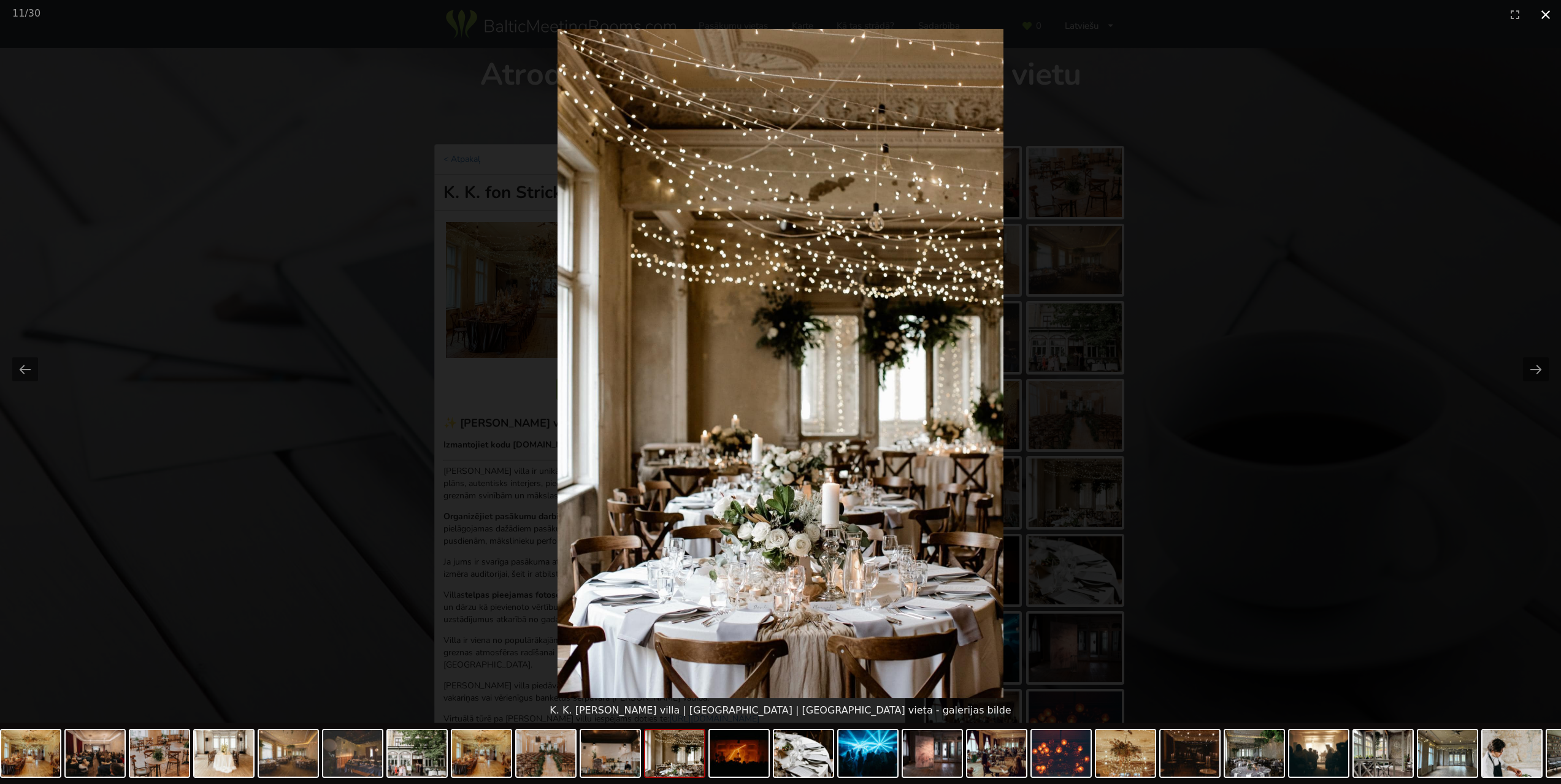
drag, startPoint x: 1542, startPoint y: 11, endPoint x: 1544, endPoint y: 19, distance: 8.2
click at [1542, 12] on button "Close gallery" at bounding box center [1546, 14] width 31 height 29
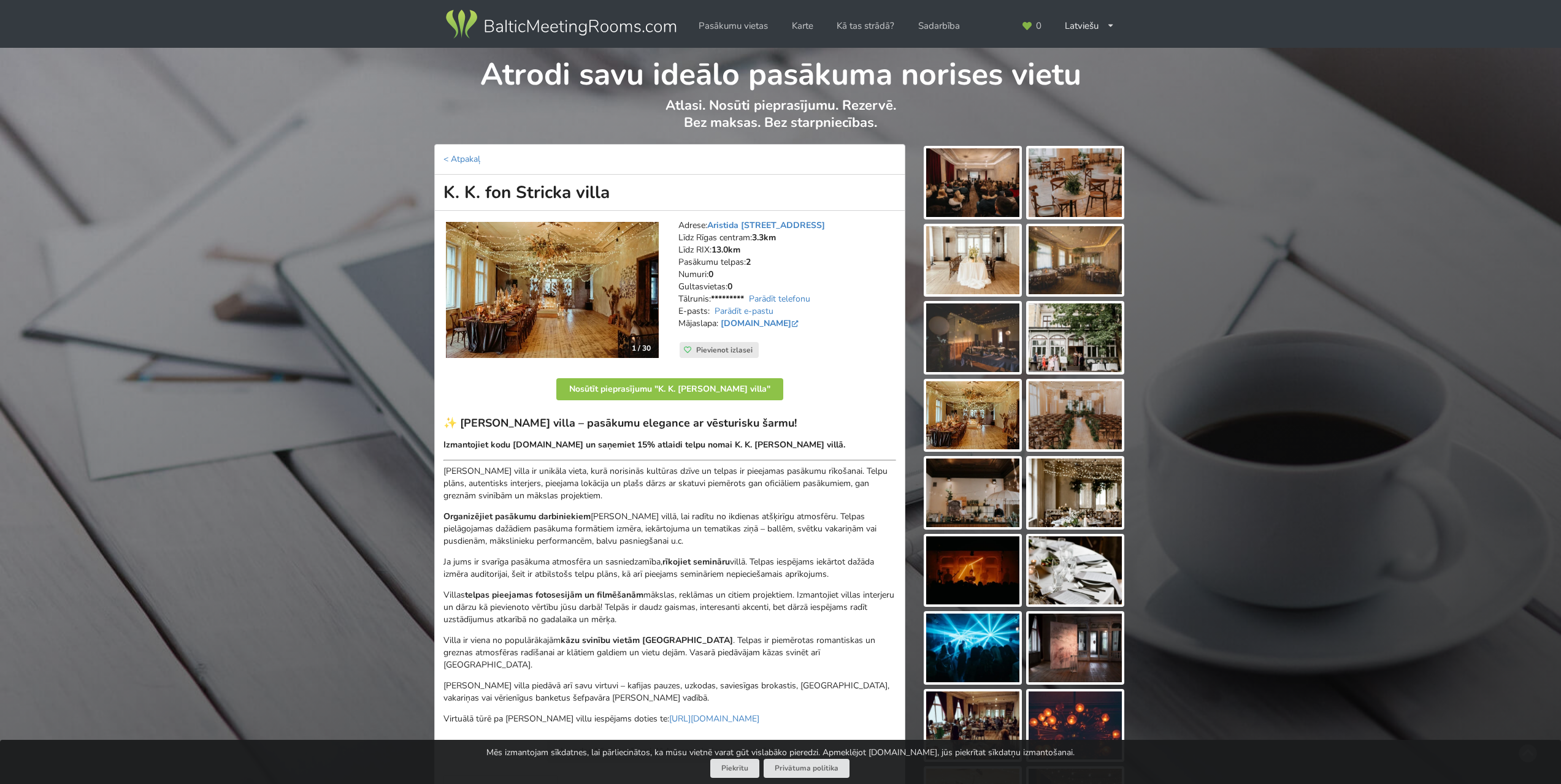
scroll to position [61, 0]
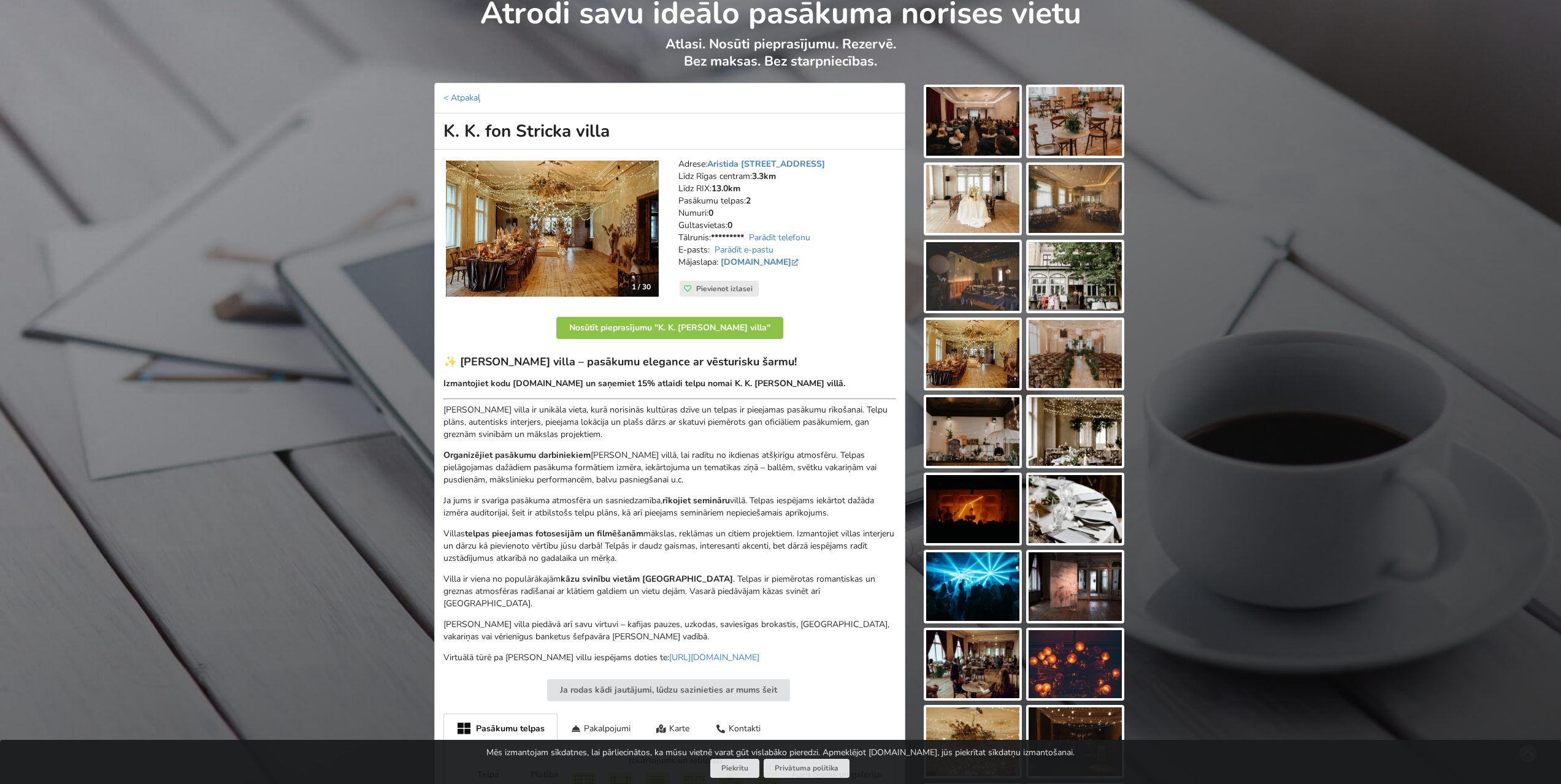
click at [582, 235] on img at bounding box center [552, 229] width 213 height 136
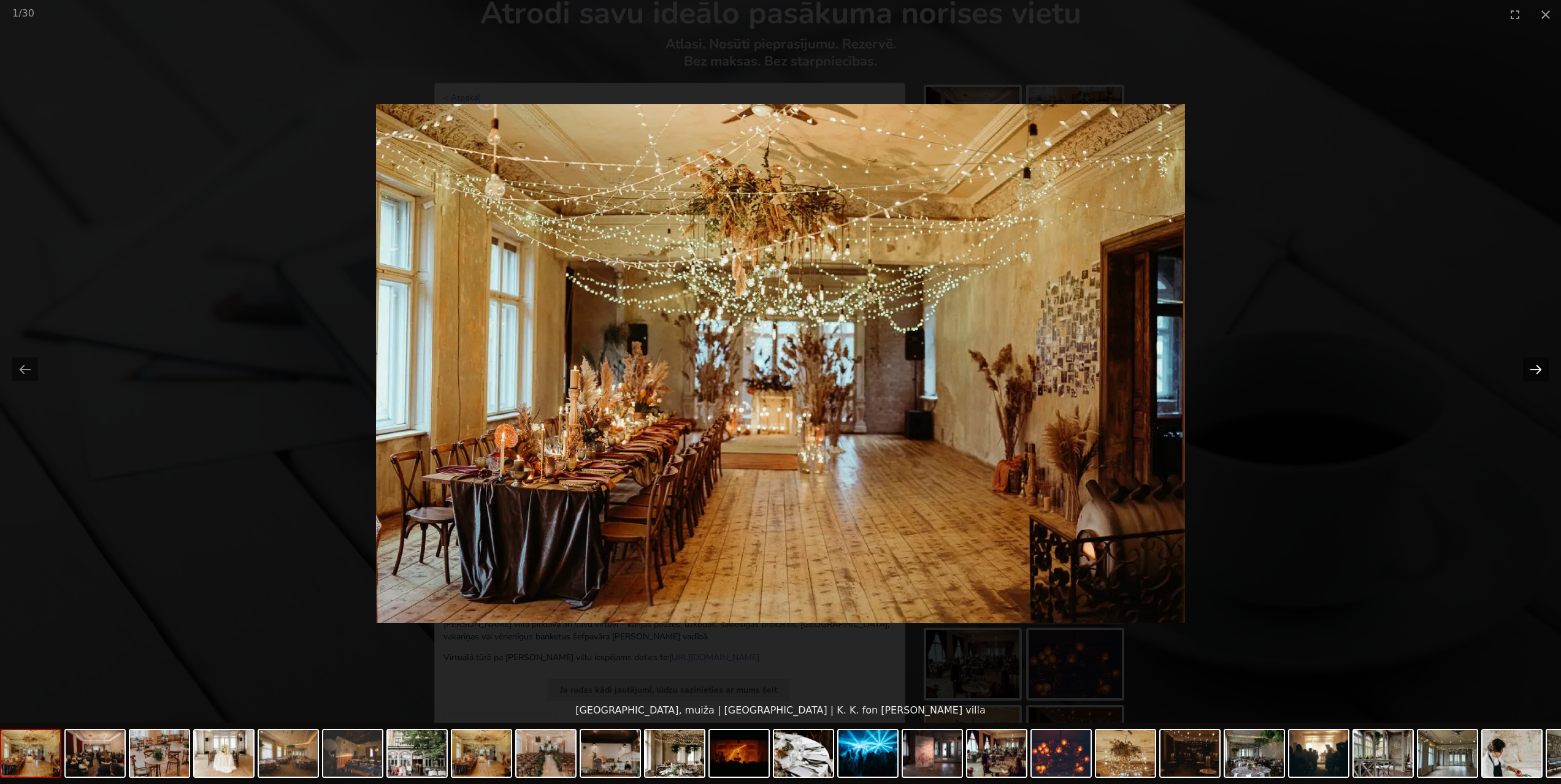
click at [1541, 369] on button "Next slide" at bounding box center [1535, 369] width 26 height 24
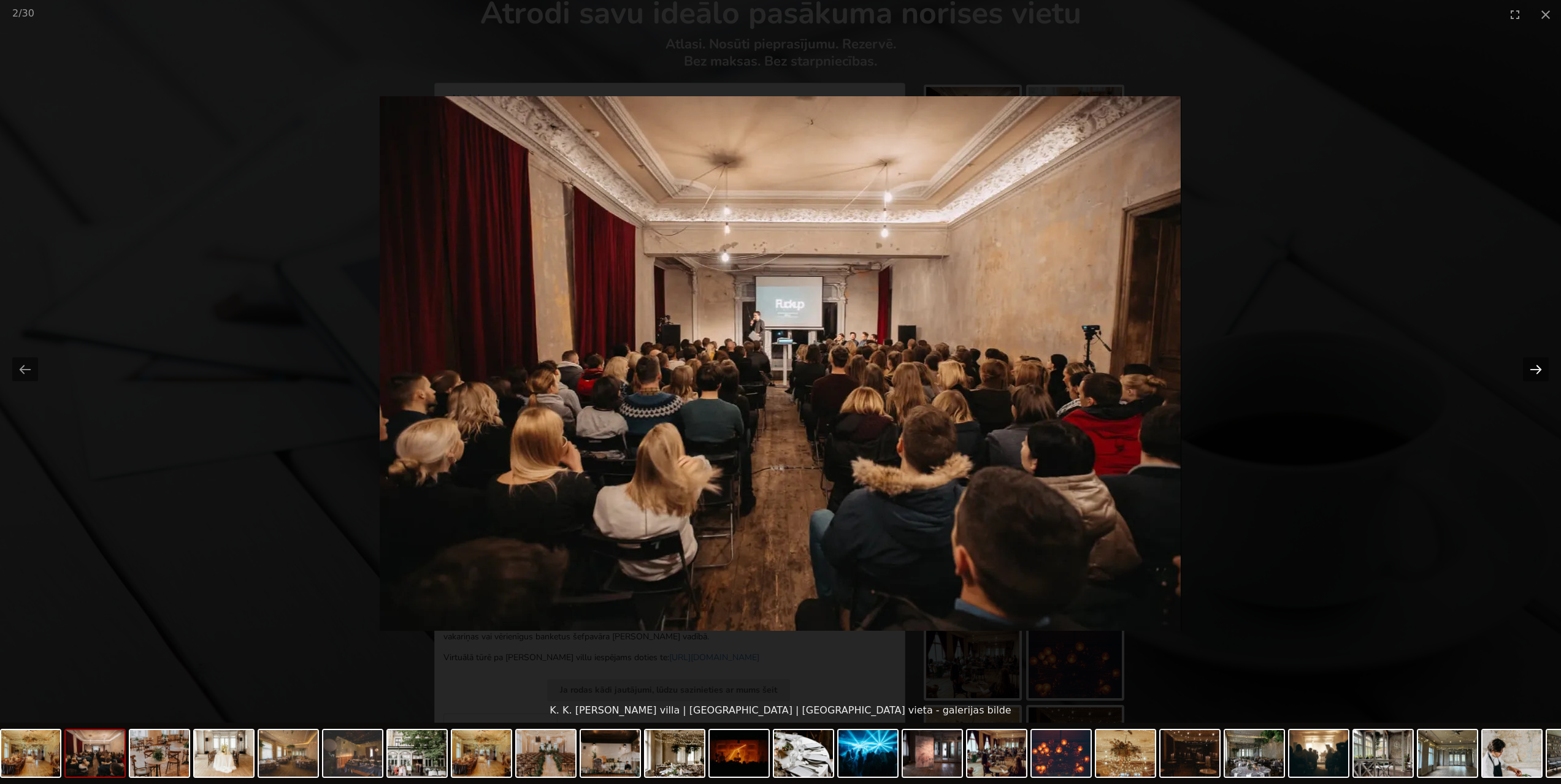
click at [1541, 369] on button "Next slide" at bounding box center [1535, 369] width 26 height 24
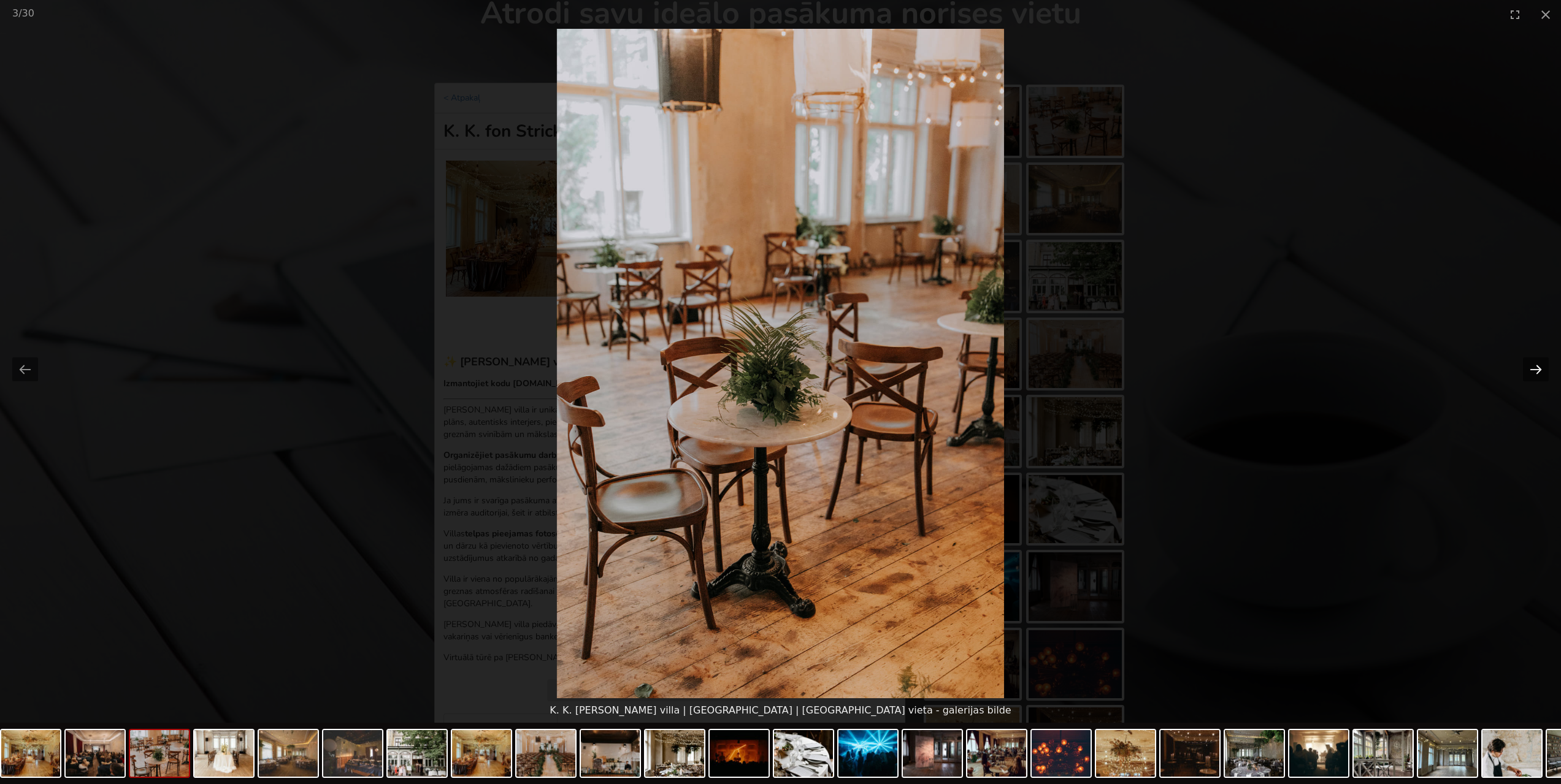
click at [1541, 369] on button "Next slide" at bounding box center [1535, 369] width 26 height 24
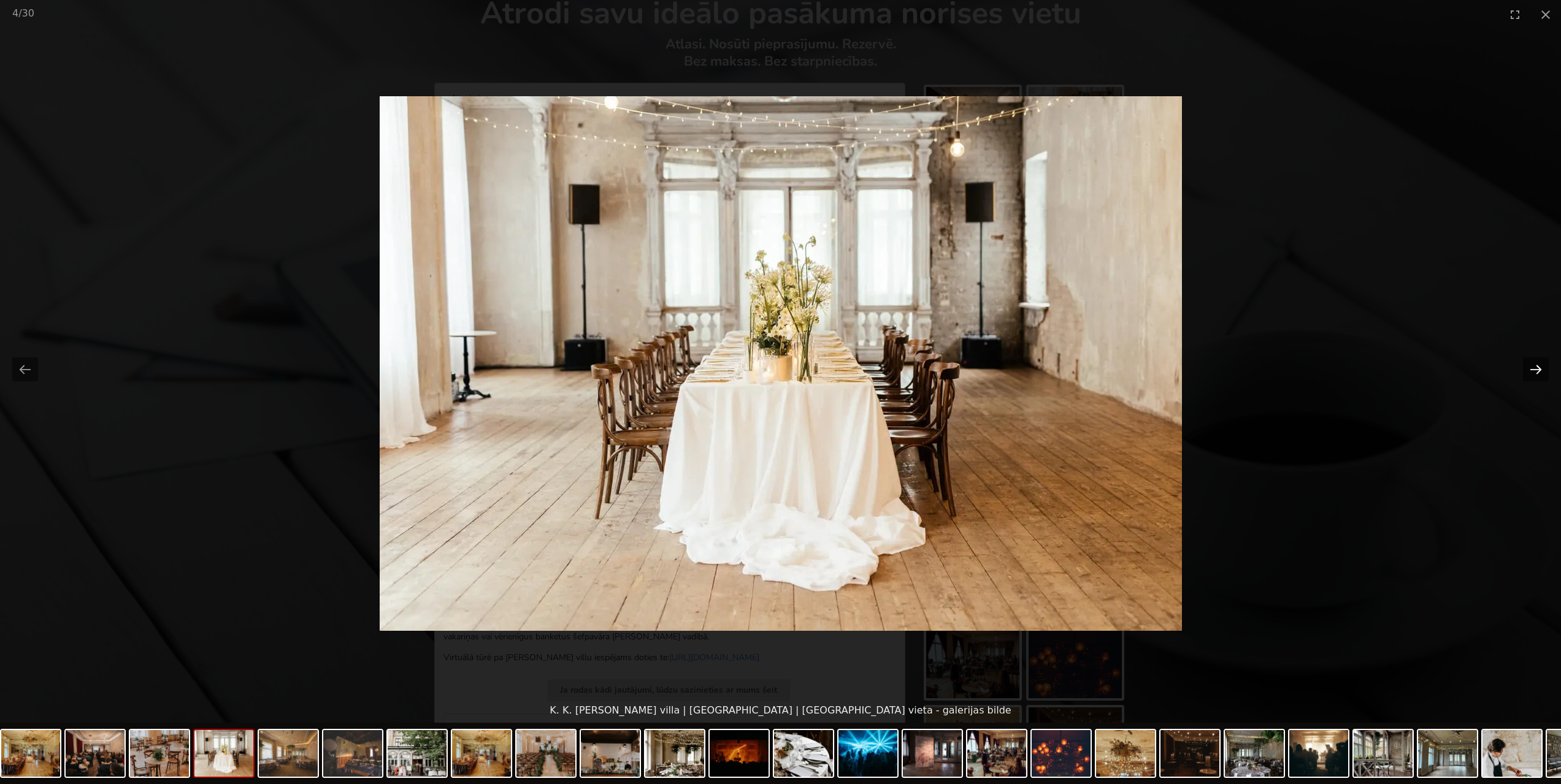
click at [1540, 369] on button "Next slide" at bounding box center [1535, 369] width 26 height 24
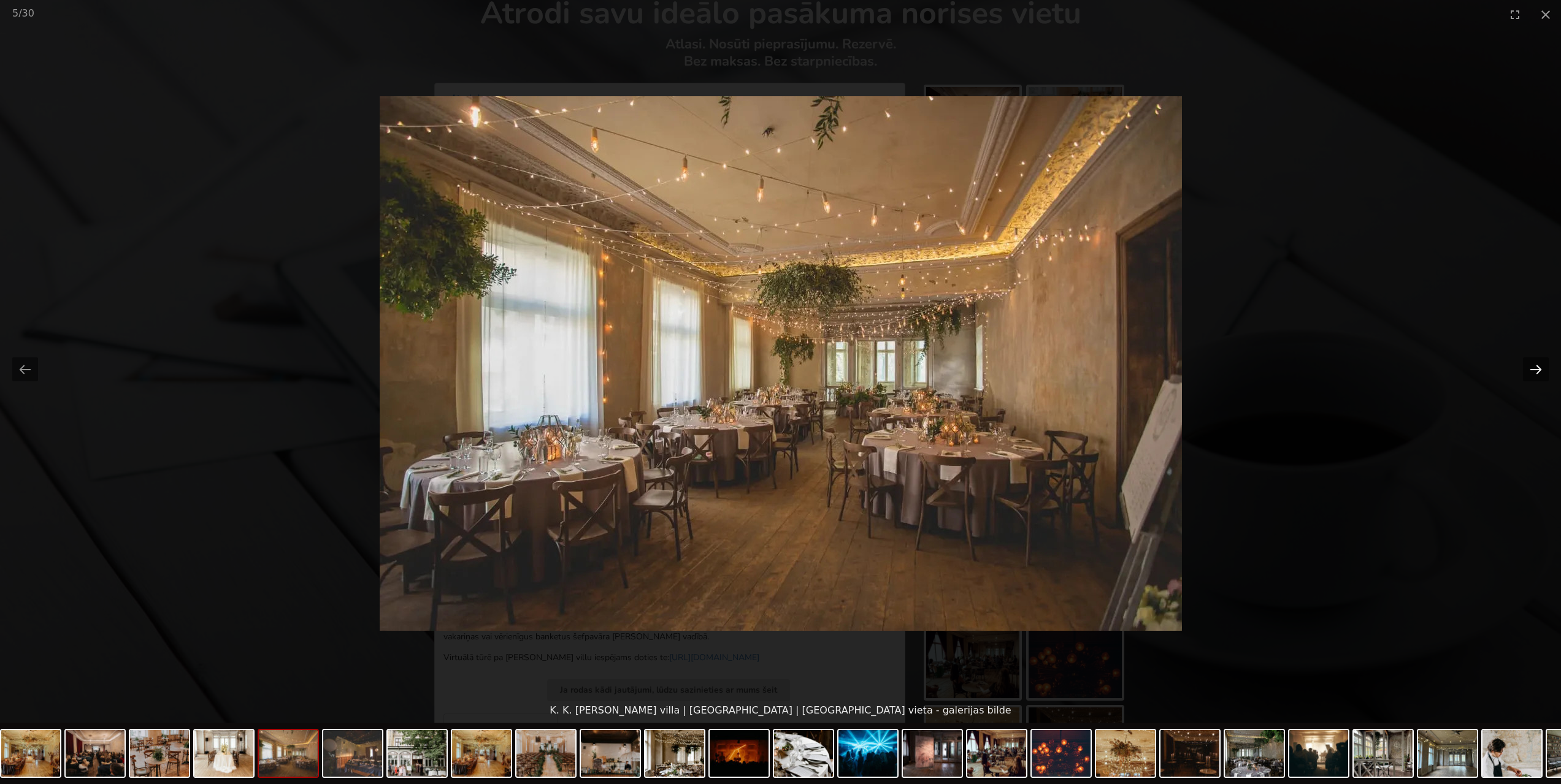
click at [1540, 369] on button "Next slide" at bounding box center [1535, 369] width 26 height 24
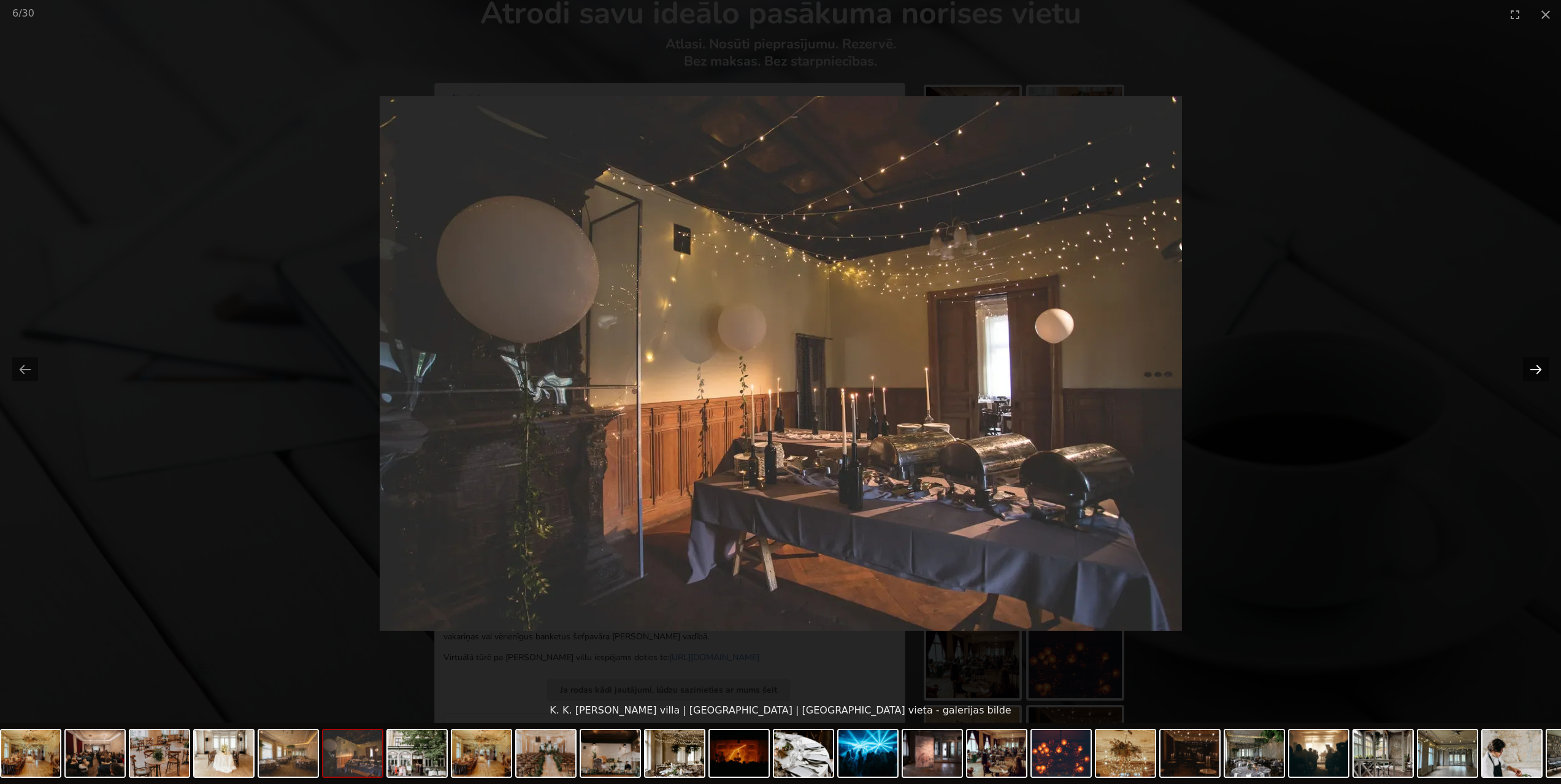
click at [1540, 369] on button "Next slide" at bounding box center [1535, 369] width 26 height 24
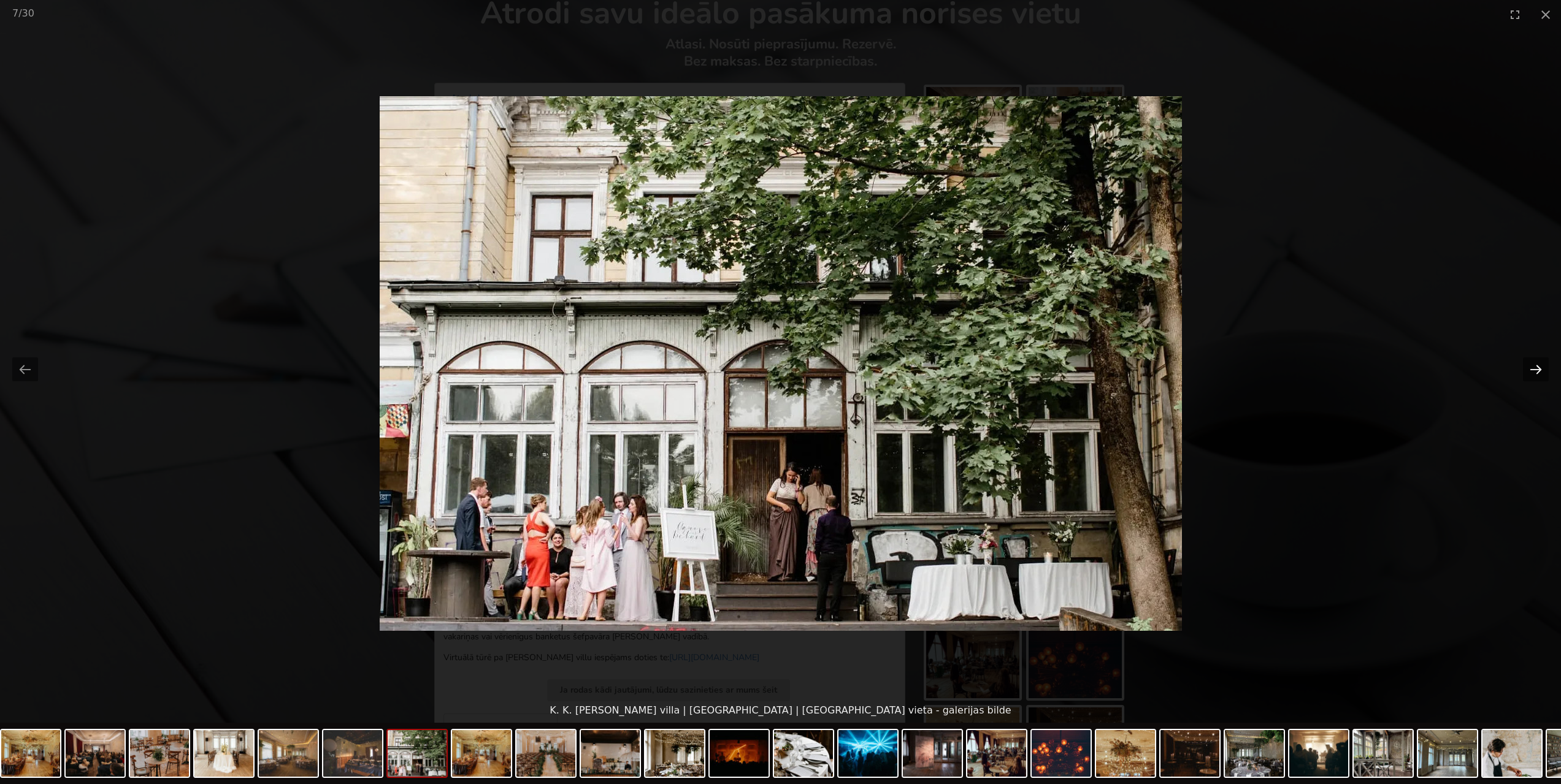
click at [1540, 369] on button "Next slide" at bounding box center [1535, 369] width 26 height 24
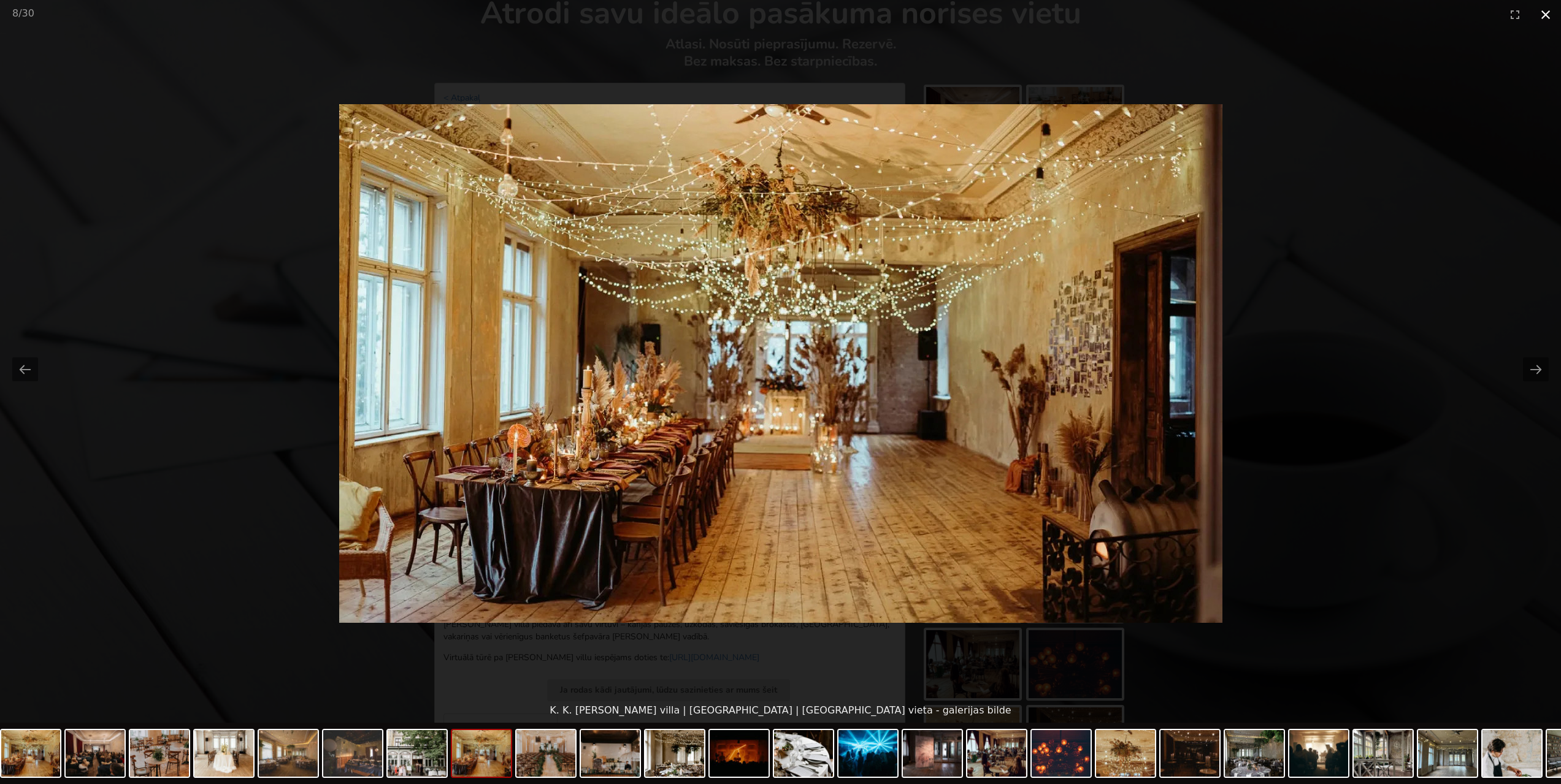
click at [1550, 8] on button "Close gallery" at bounding box center [1546, 14] width 31 height 29
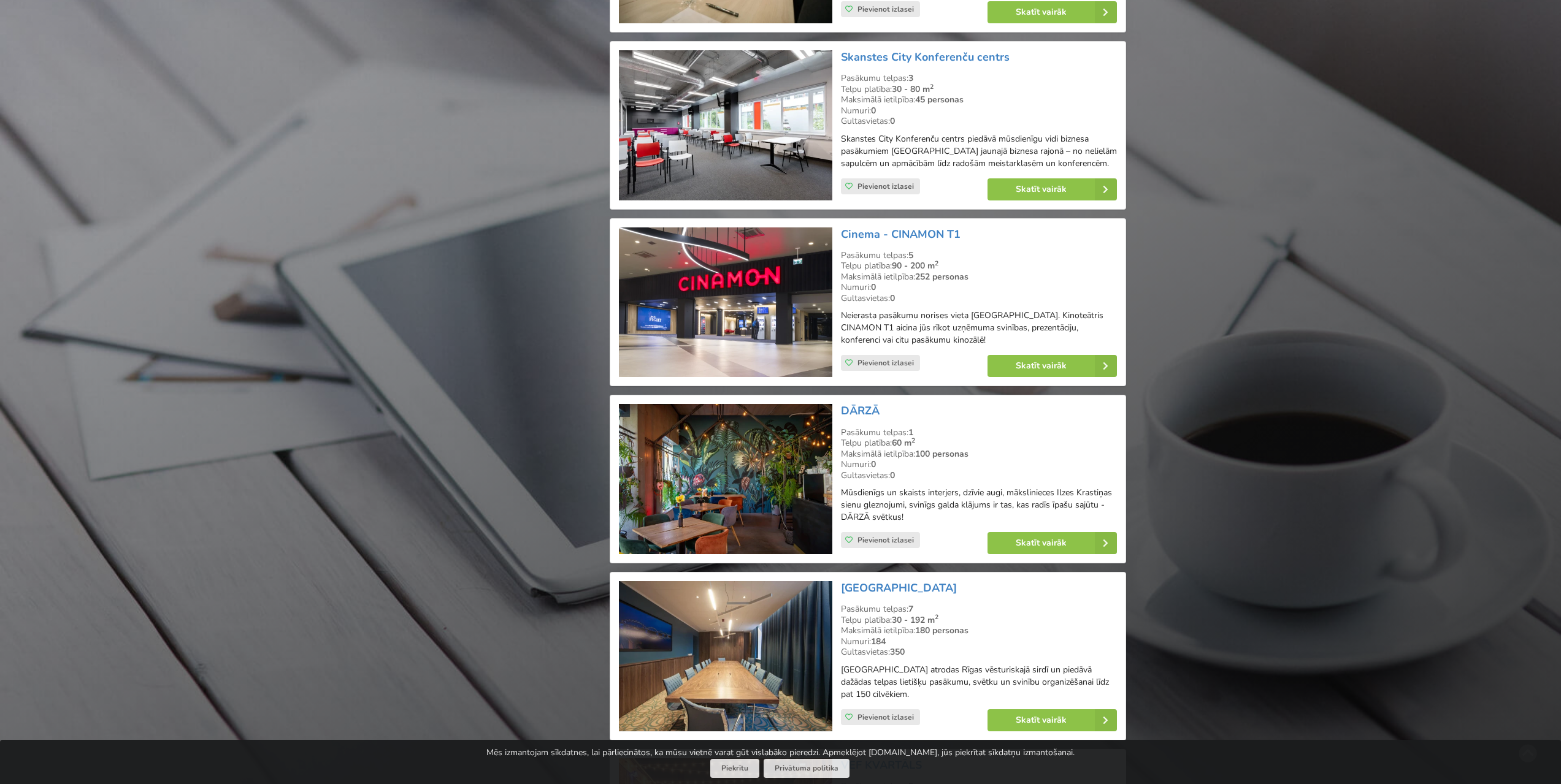
scroll to position [1956, 0]
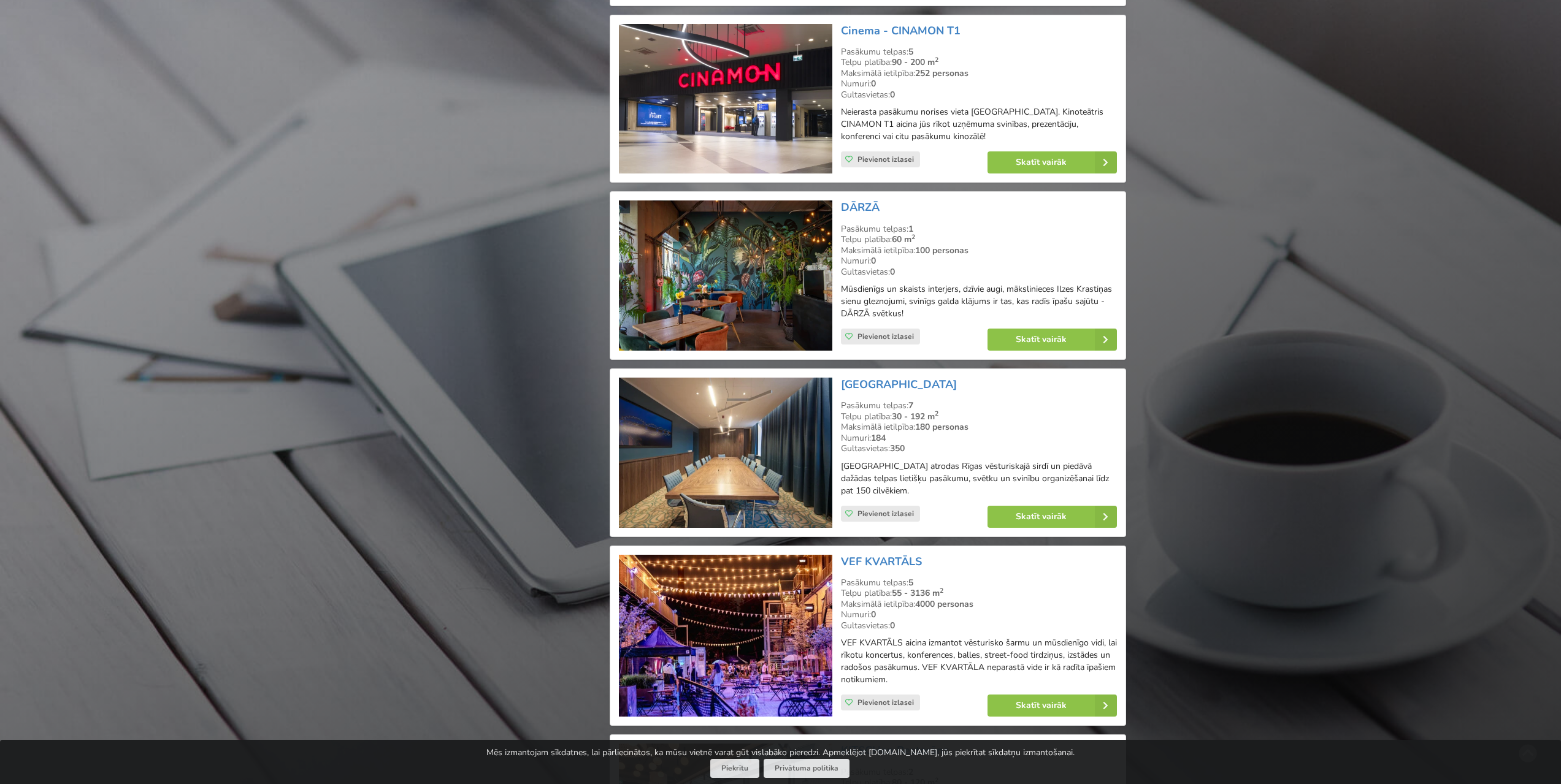
click at [725, 271] on img at bounding box center [725, 275] width 213 height 150
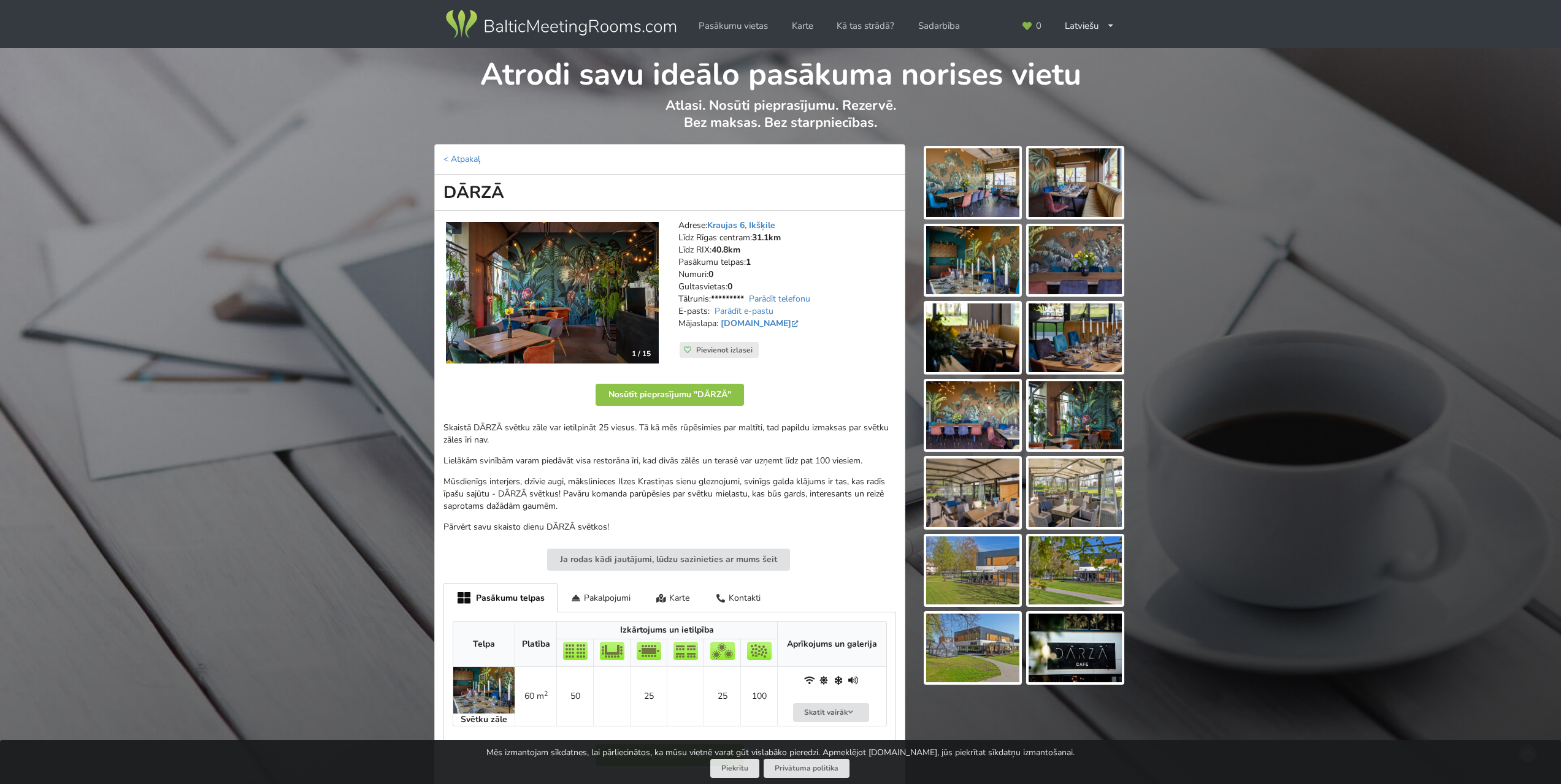
click at [599, 277] on img at bounding box center [552, 293] width 213 height 143
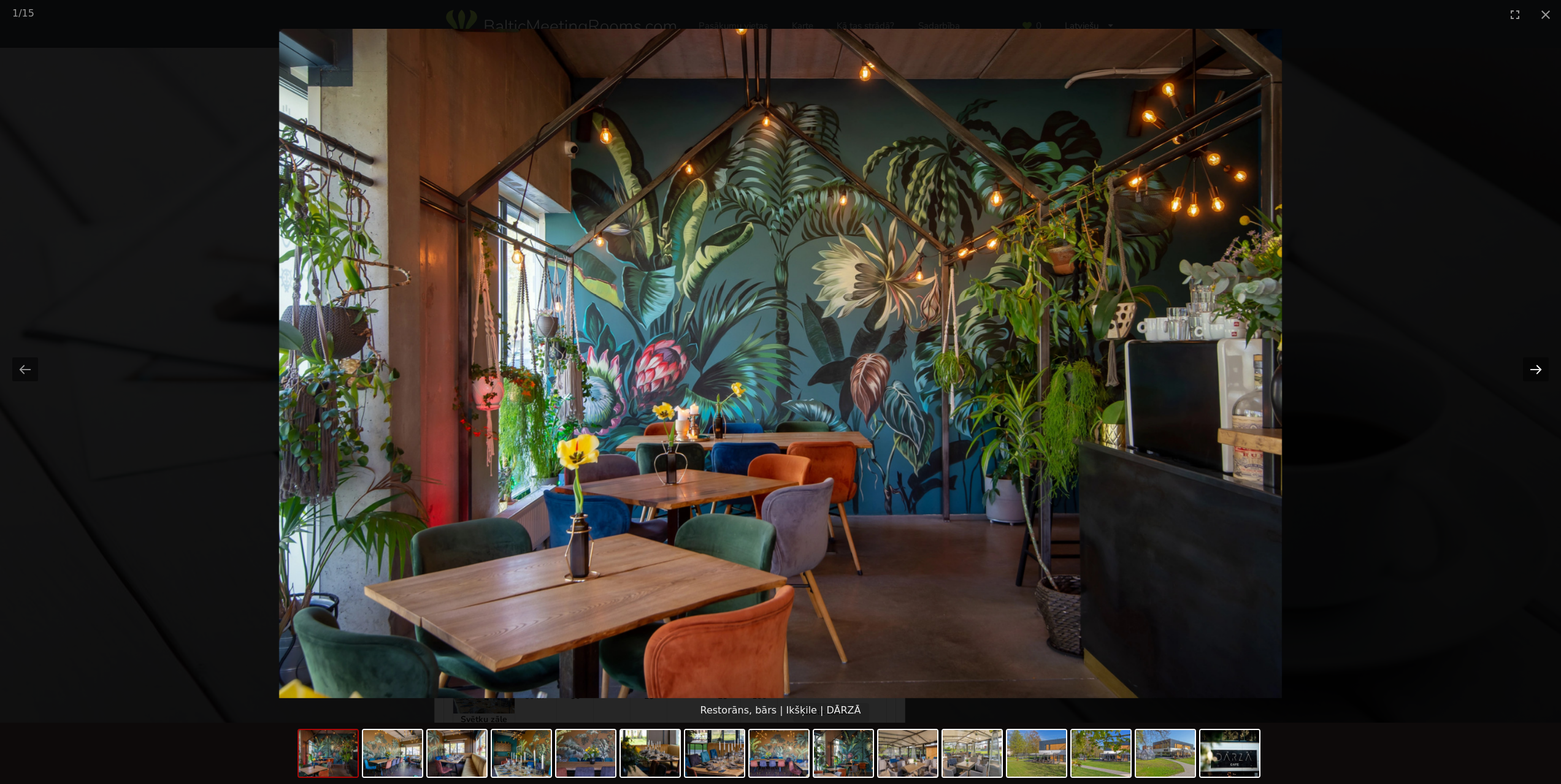
click at [1532, 367] on button "Next slide" at bounding box center [1535, 369] width 26 height 24
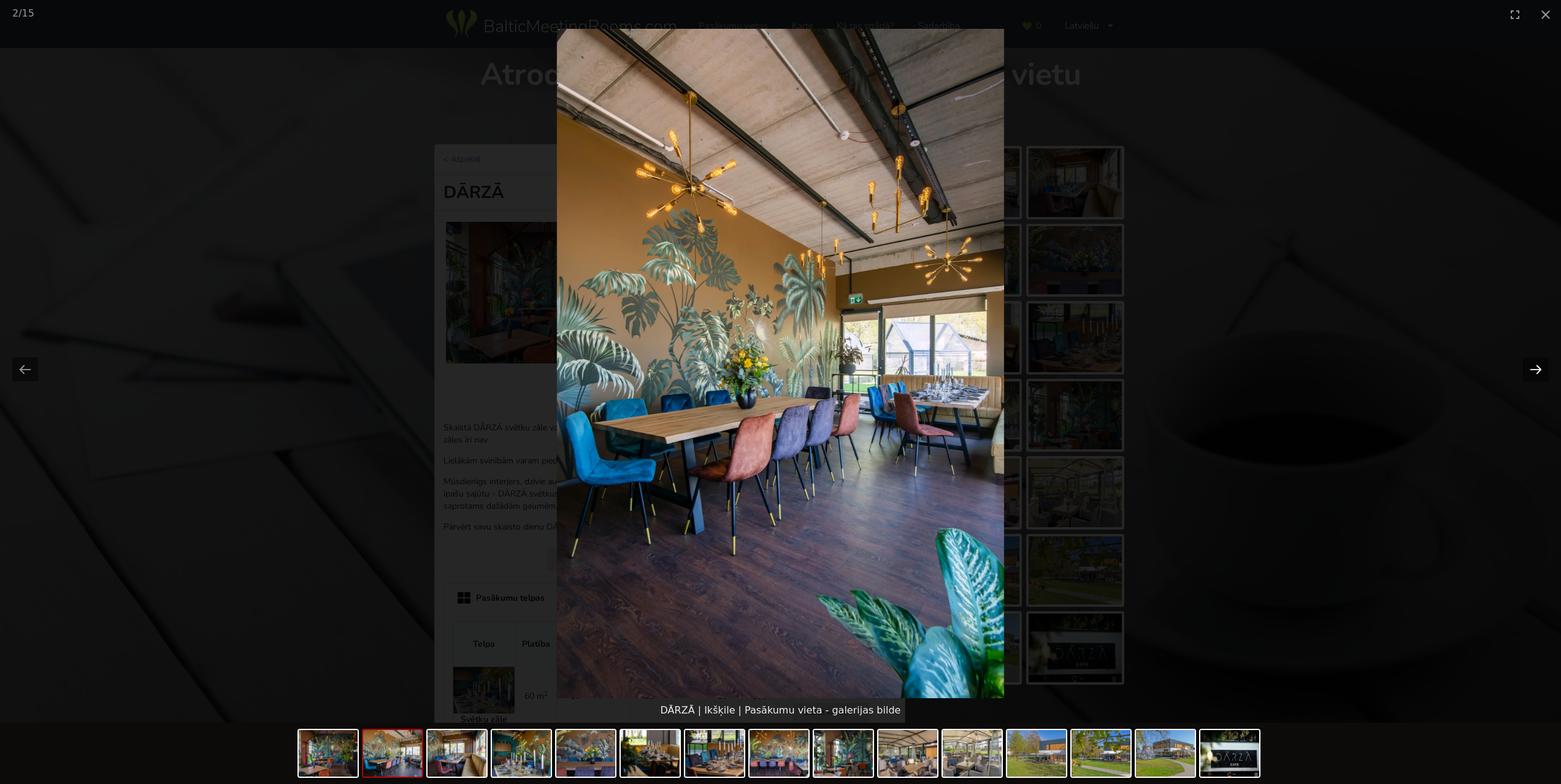
click at [1532, 367] on button "Next slide" at bounding box center [1535, 369] width 26 height 24
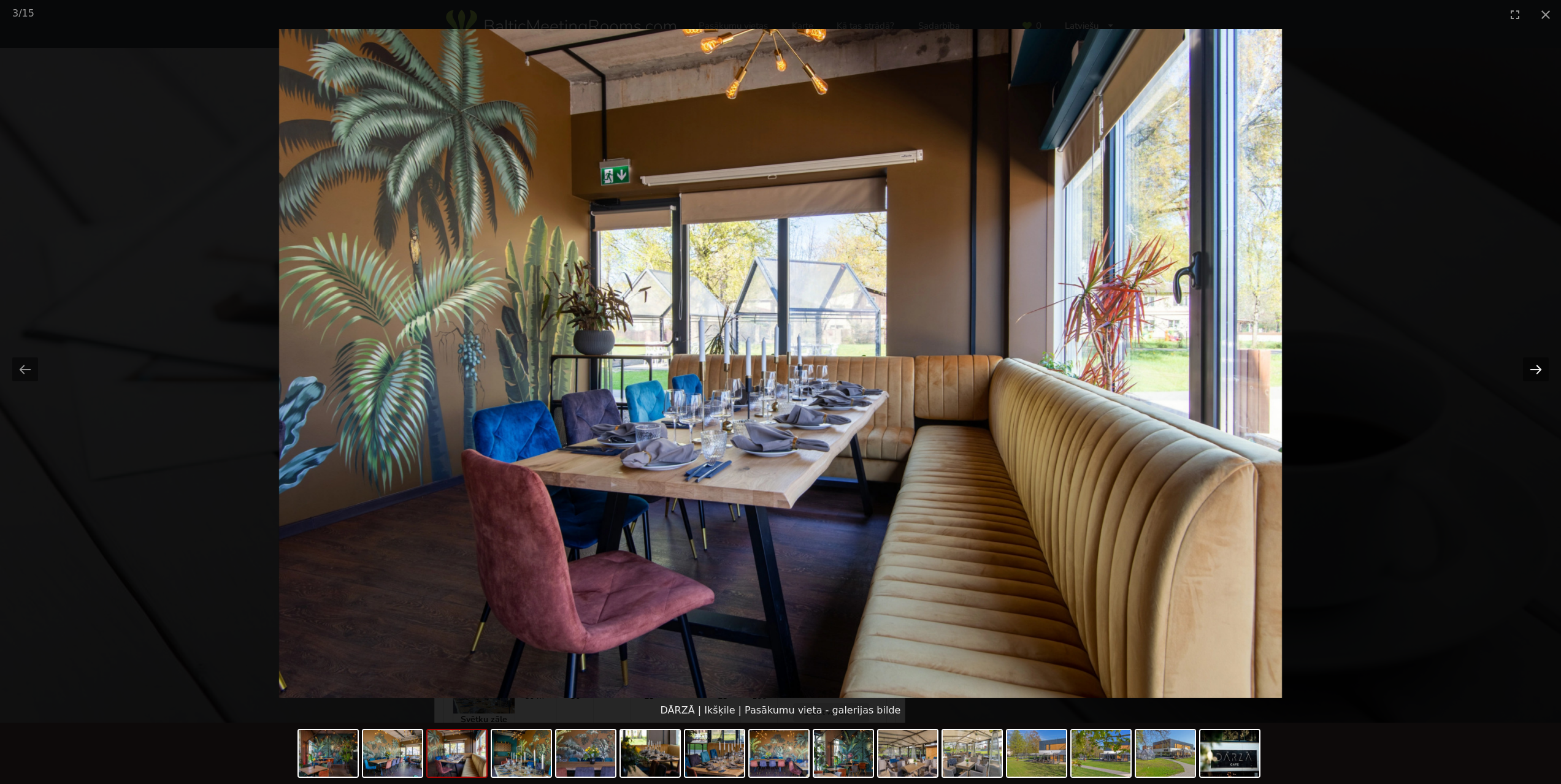
click at [1532, 367] on button "Next slide" at bounding box center [1535, 369] width 26 height 24
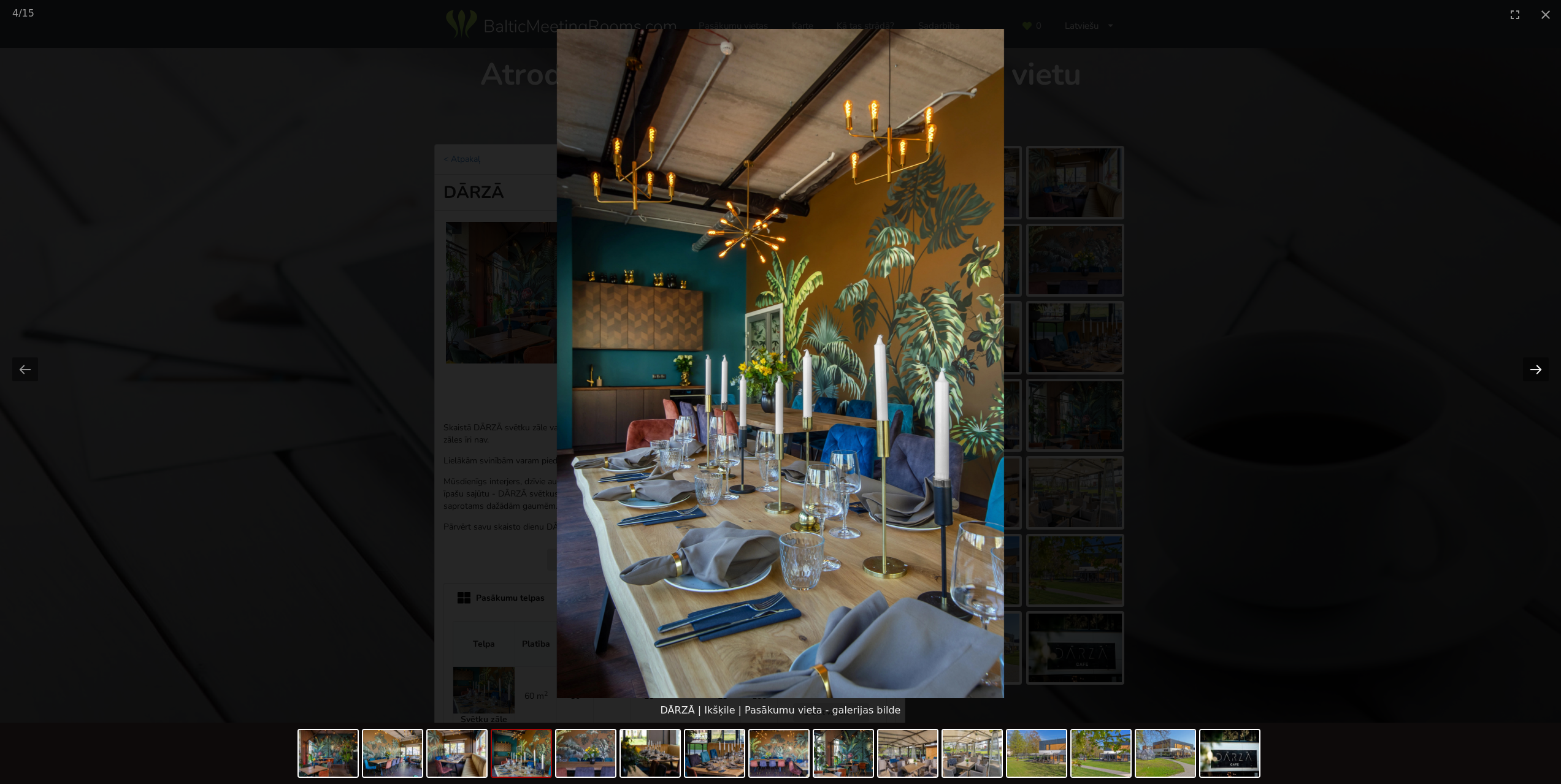
click at [1532, 367] on button "Next slide" at bounding box center [1535, 369] width 26 height 24
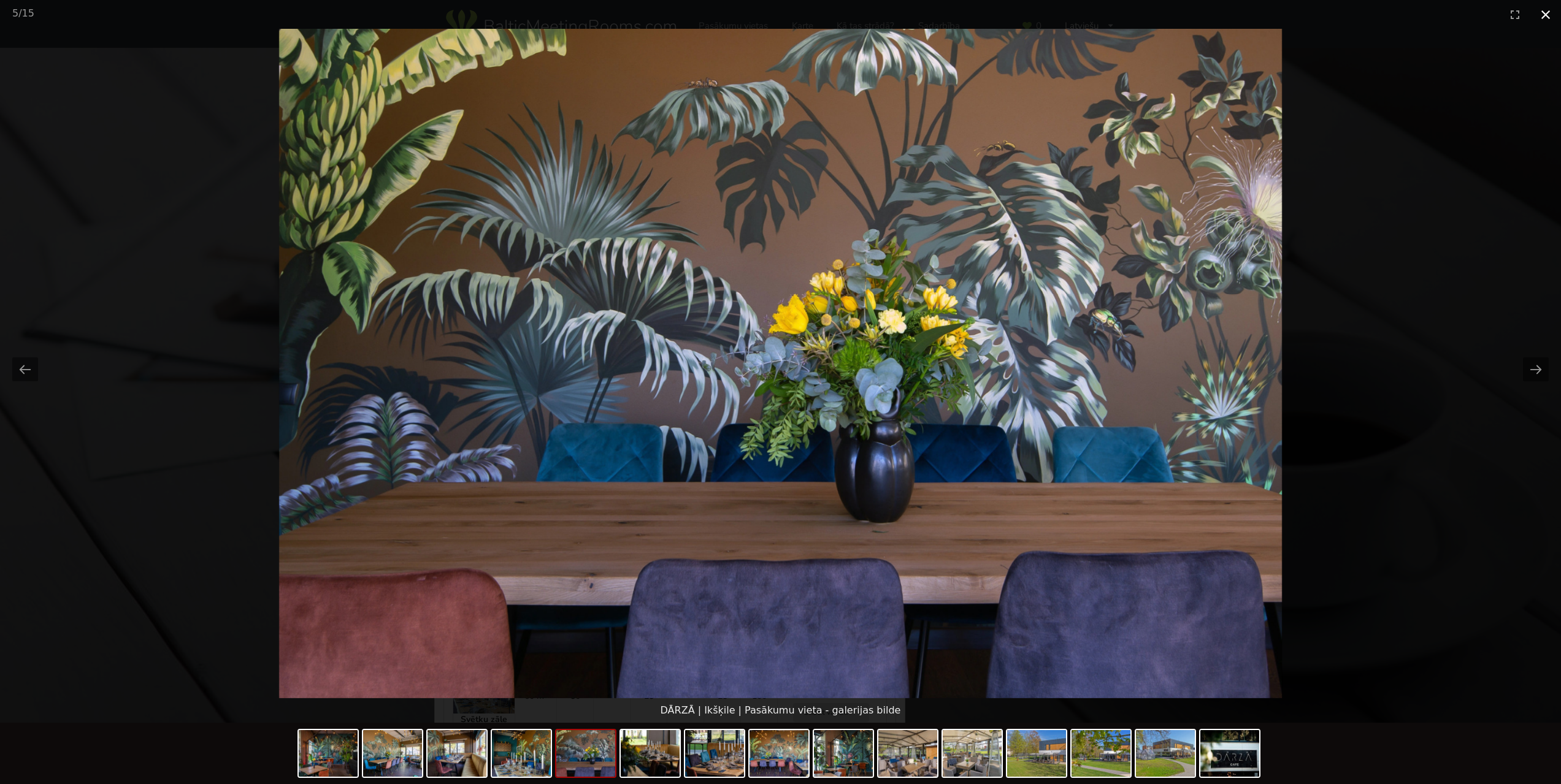
click at [1541, 13] on button "Close gallery" at bounding box center [1546, 14] width 31 height 29
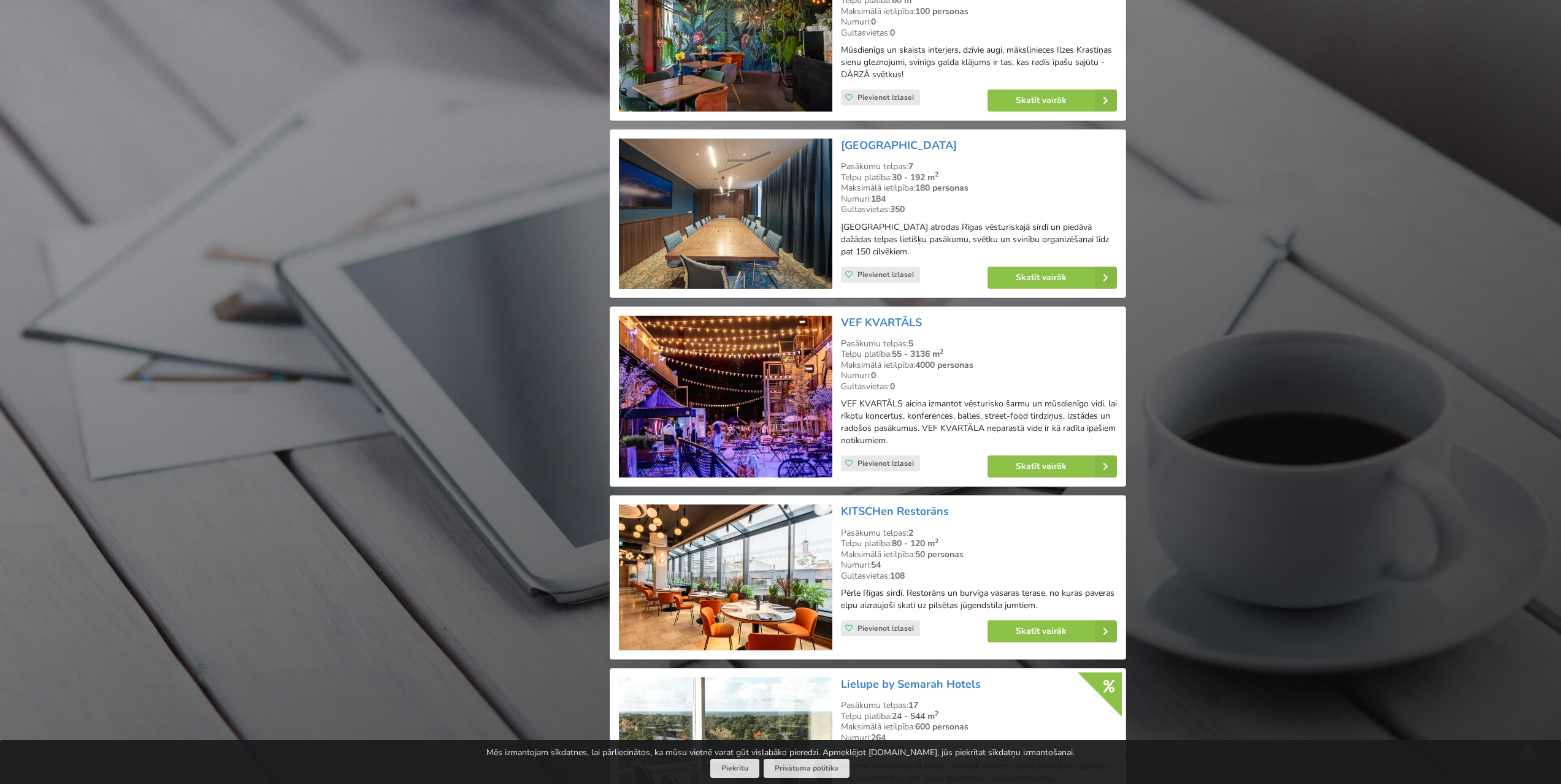
scroll to position [2201, 0]
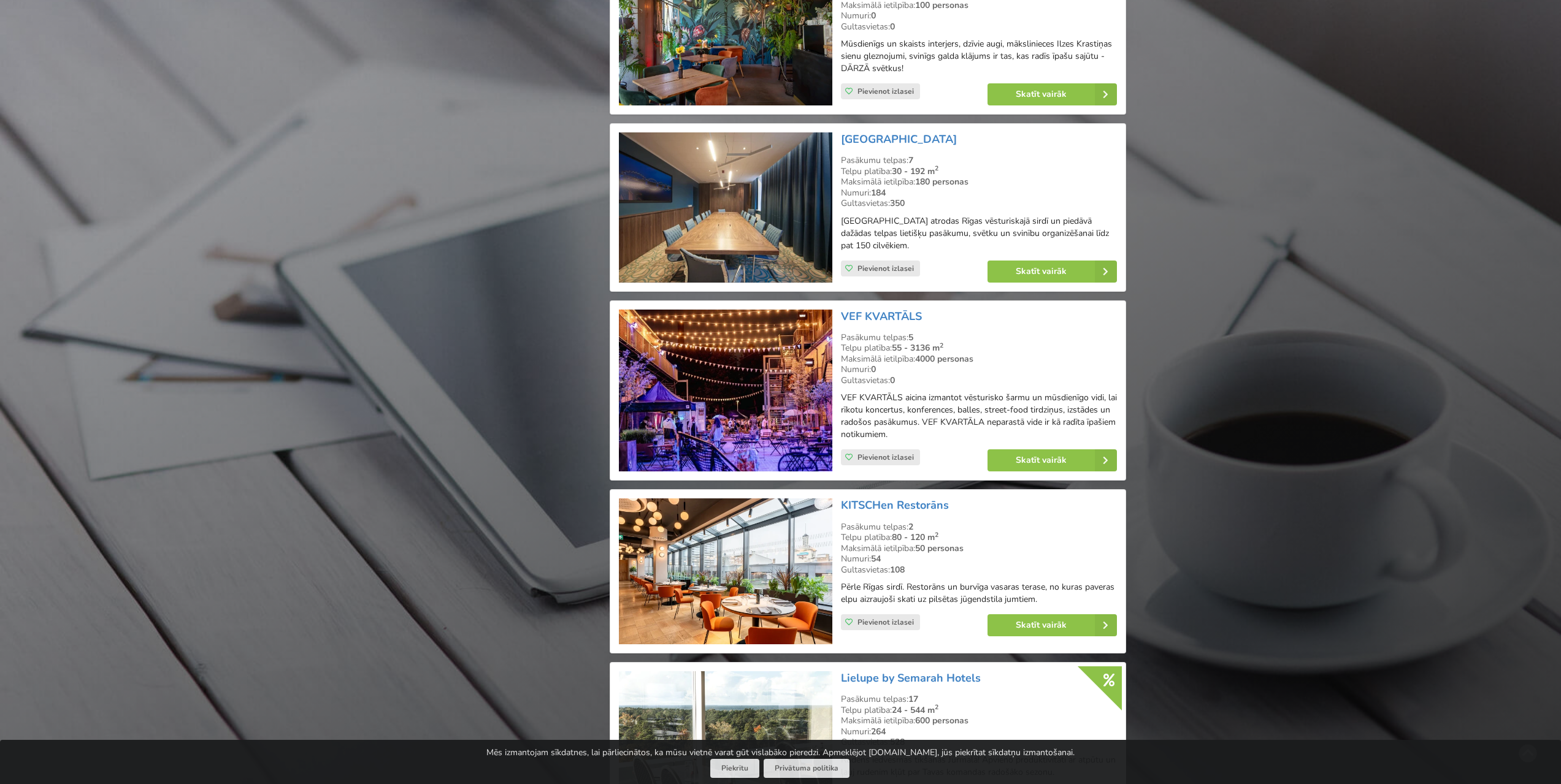
click at [766, 394] on img at bounding box center [725, 391] width 213 height 163
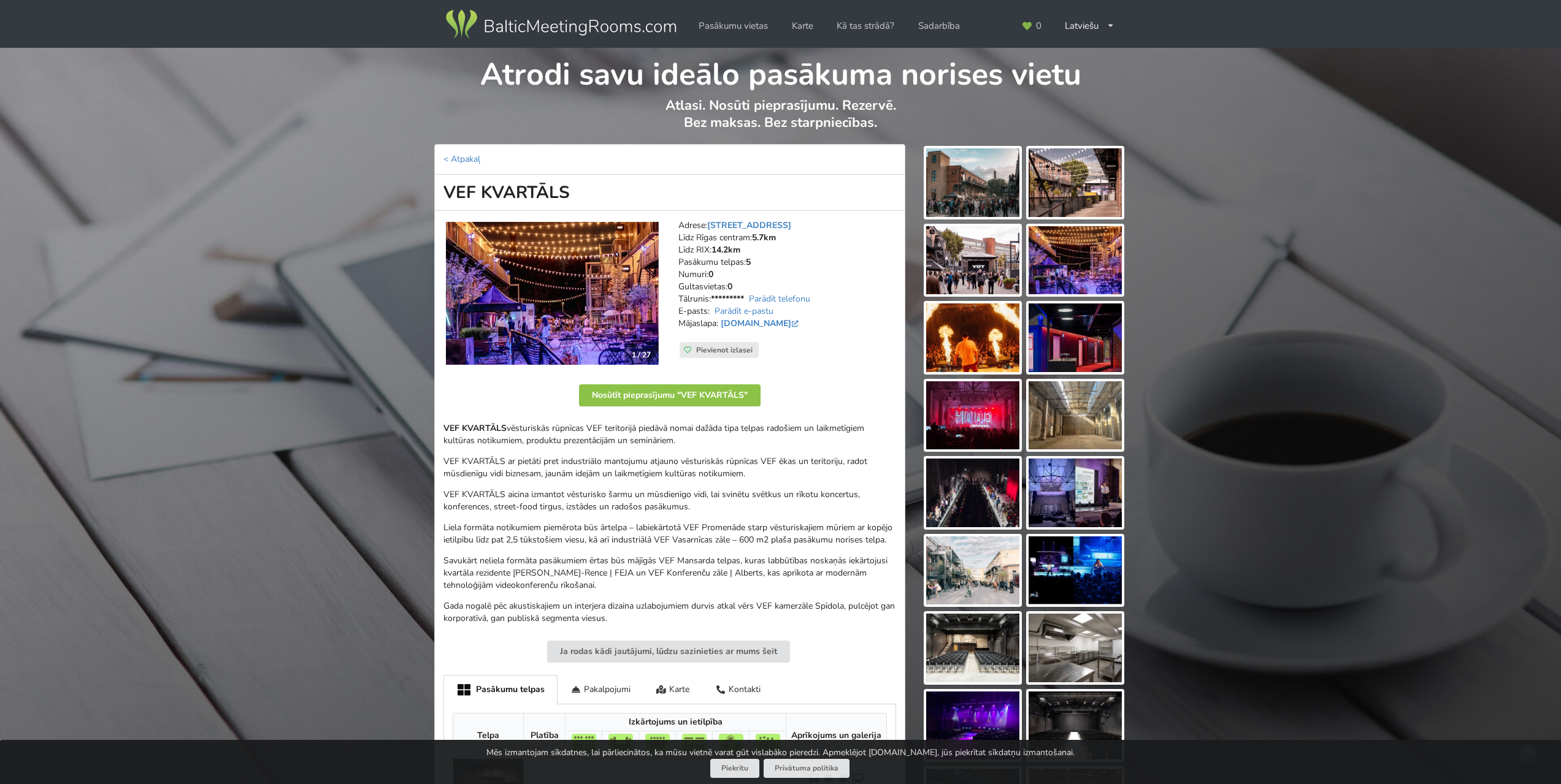
click at [602, 304] on img at bounding box center [552, 293] width 213 height 143
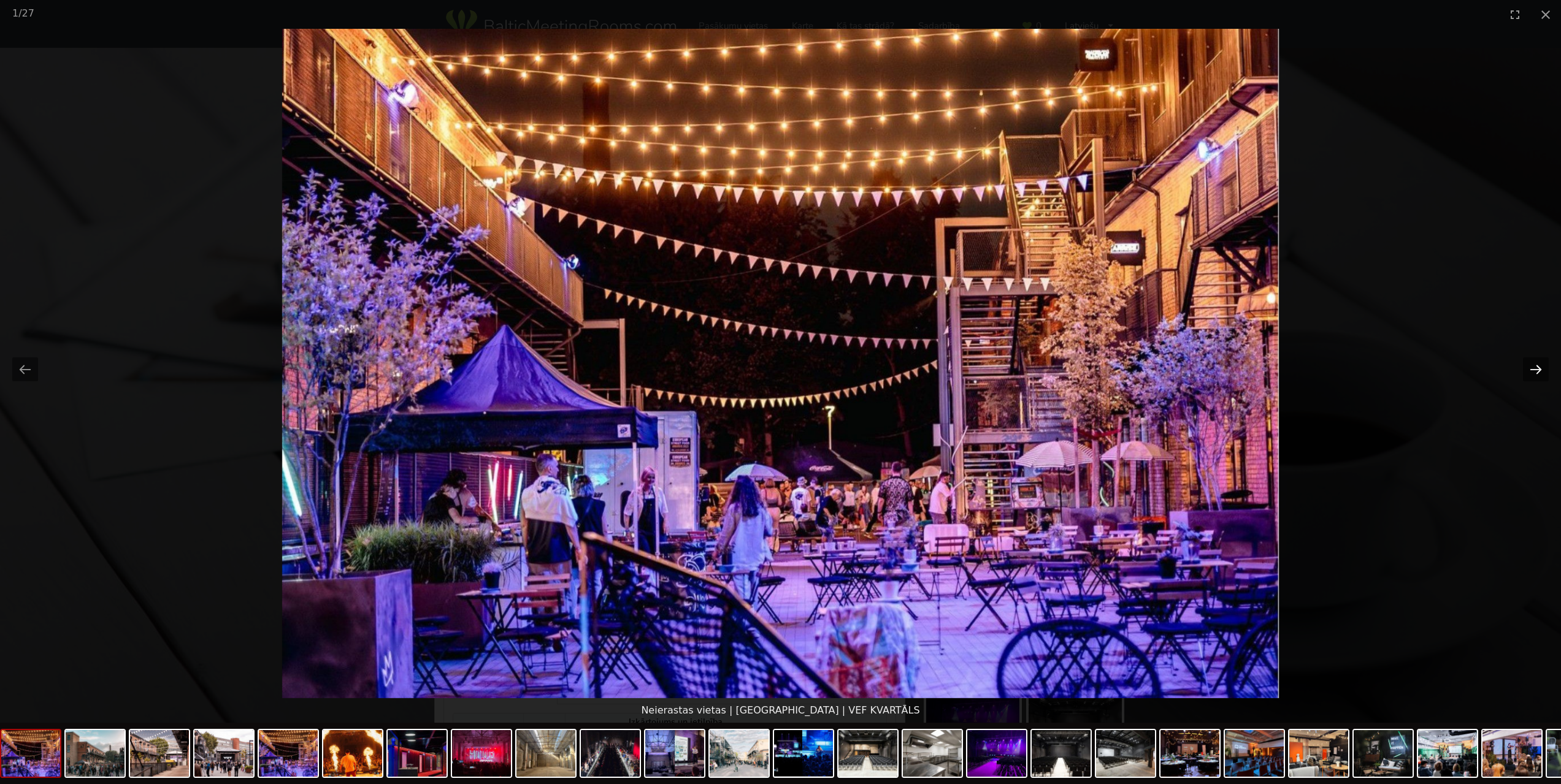
click at [1532, 372] on button "Next slide" at bounding box center [1535, 369] width 26 height 24
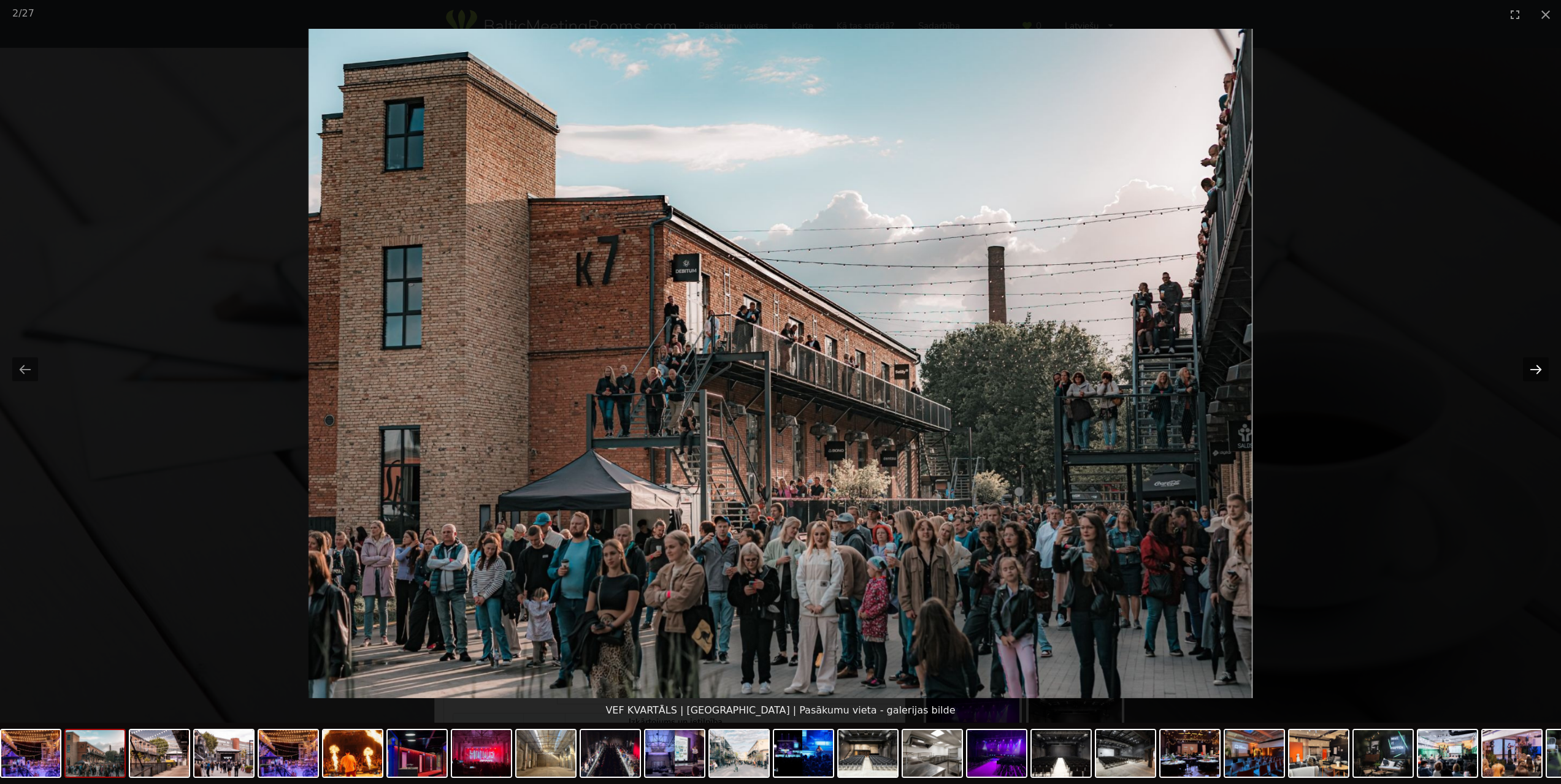
click at [1532, 371] on button "Next slide" at bounding box center [1535, 369] width 26 height 24
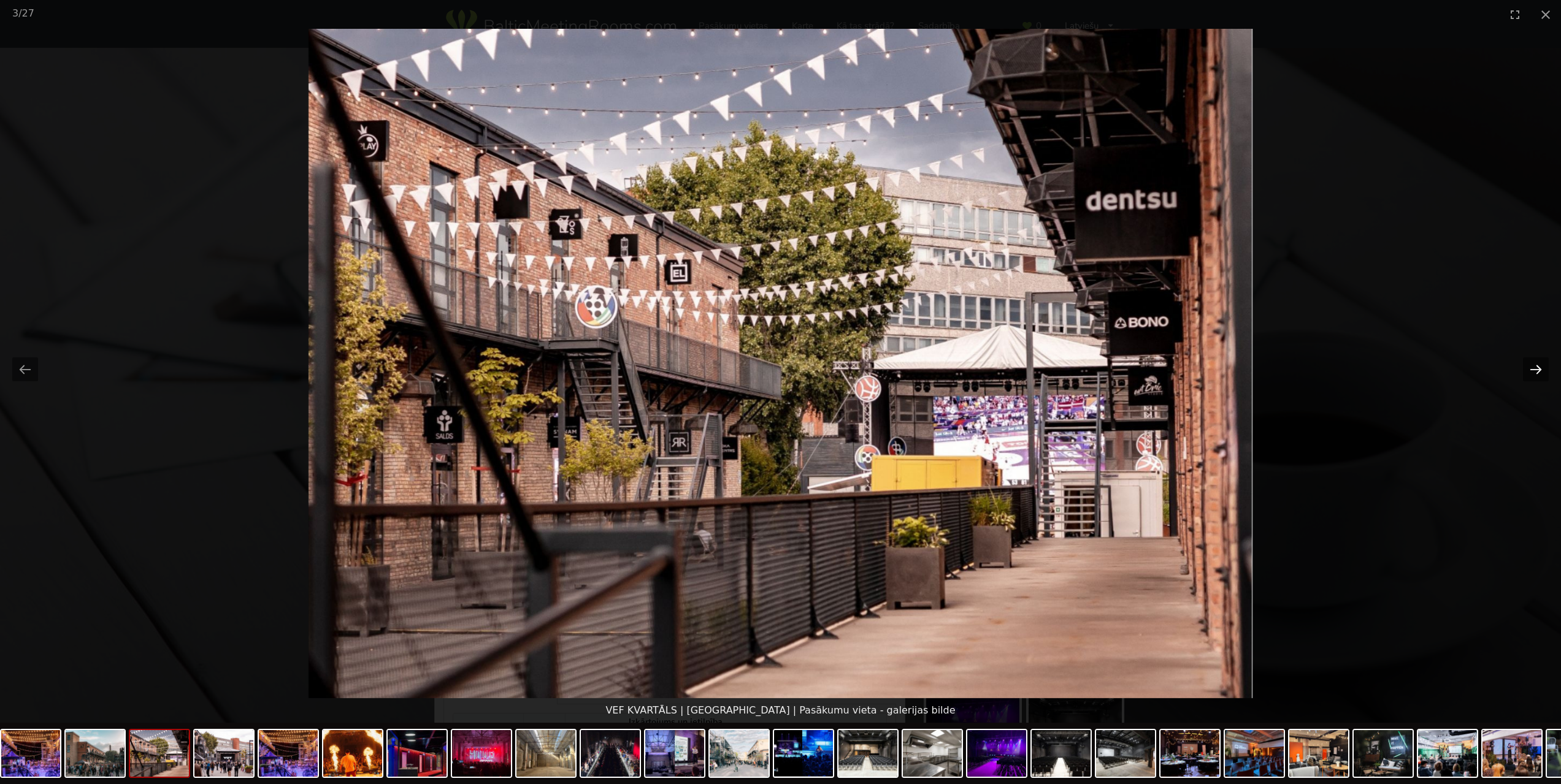
click at [1533, 371] on button "Next slide" at bounding box center [1535, 369] width 26 height 24
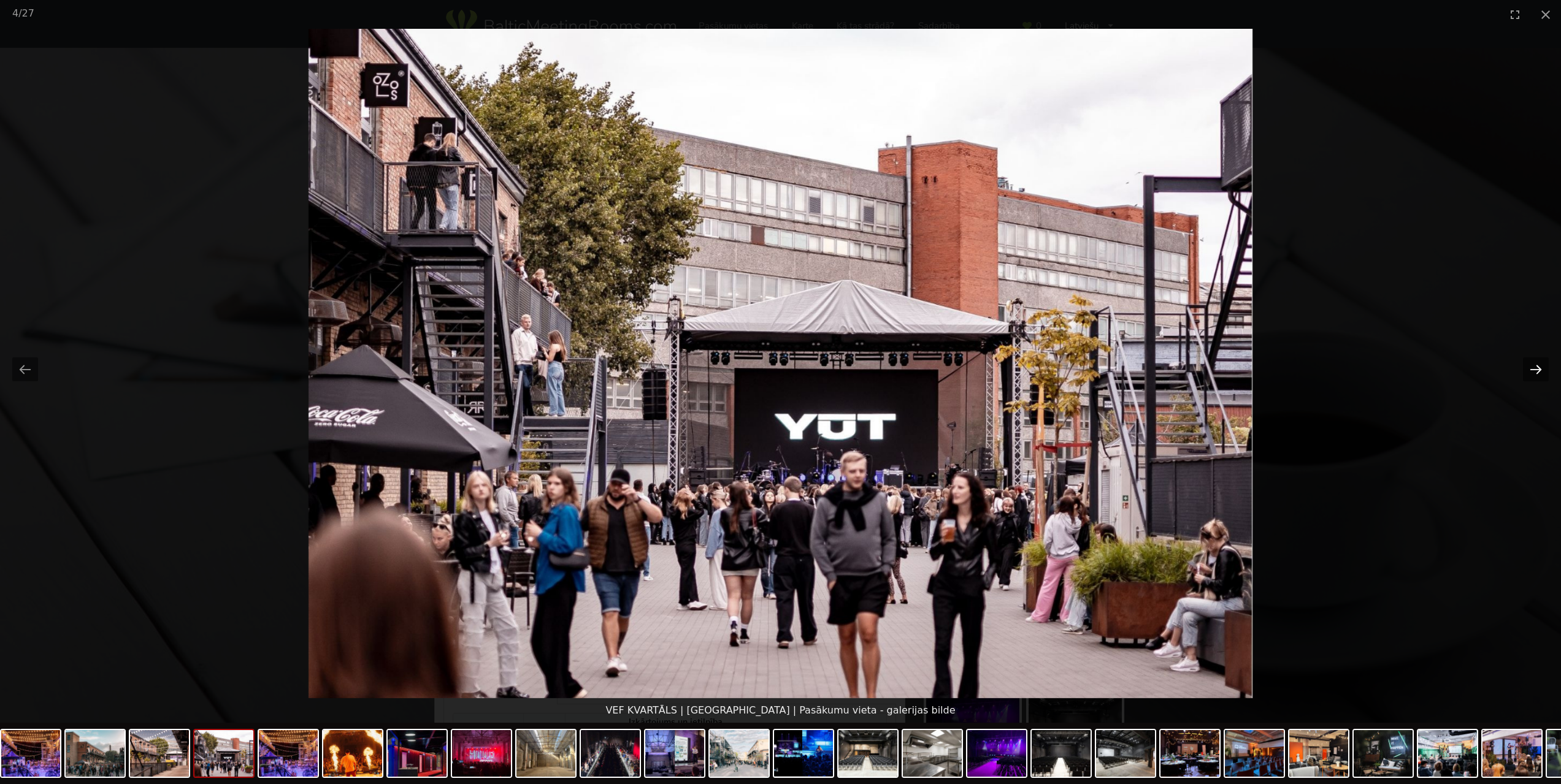
click at [1533, 371] on button "Next slide" at bounding box center [1535, 369] width 26 height 24
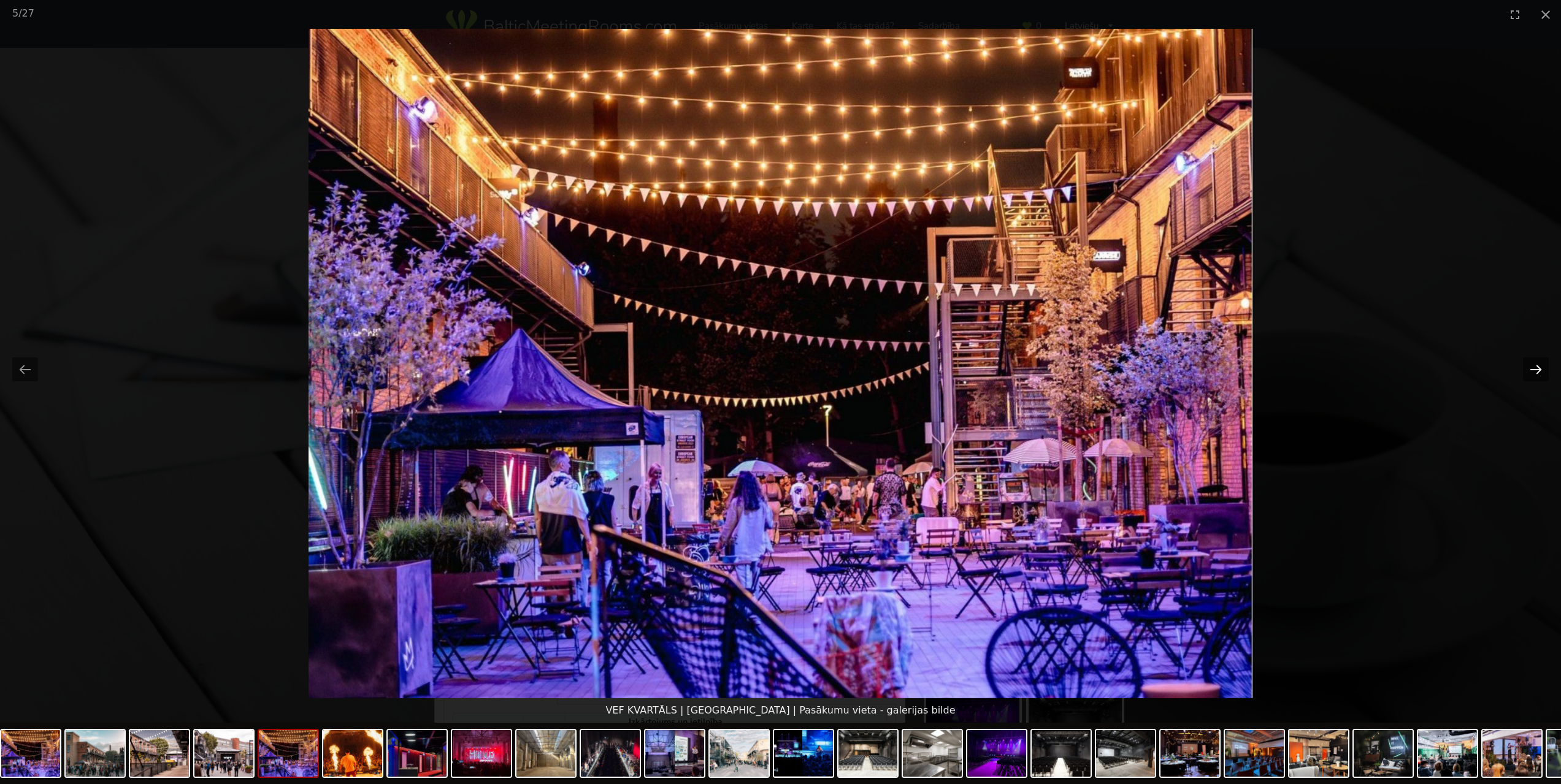
click at [1533, 371] on button "Next slide" at bounding box center [1535, 369] width 26 height 24
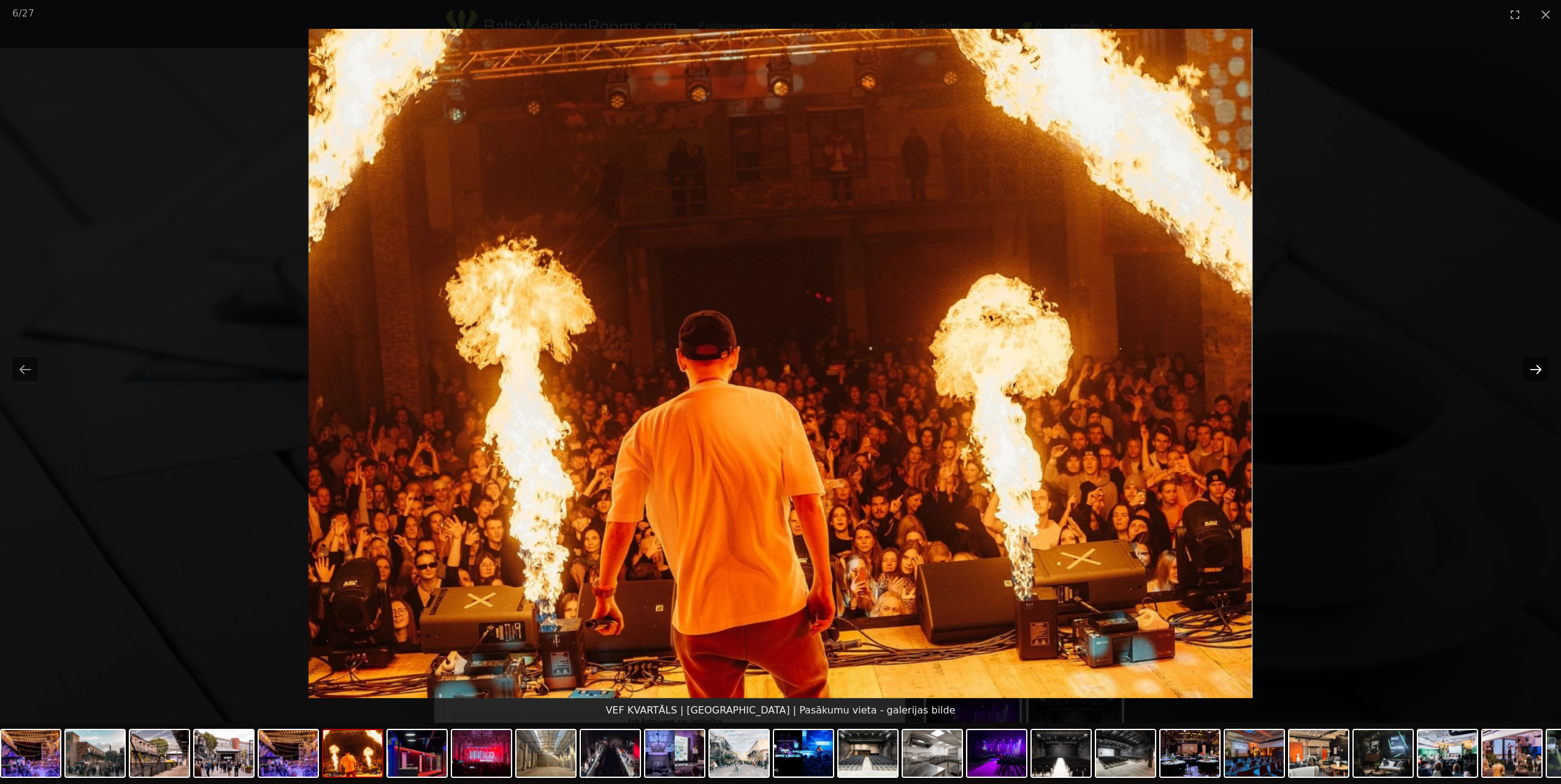
click at [1533, 371] on button "Next slide" at bounding box center [1535, 369] width 26 height 24
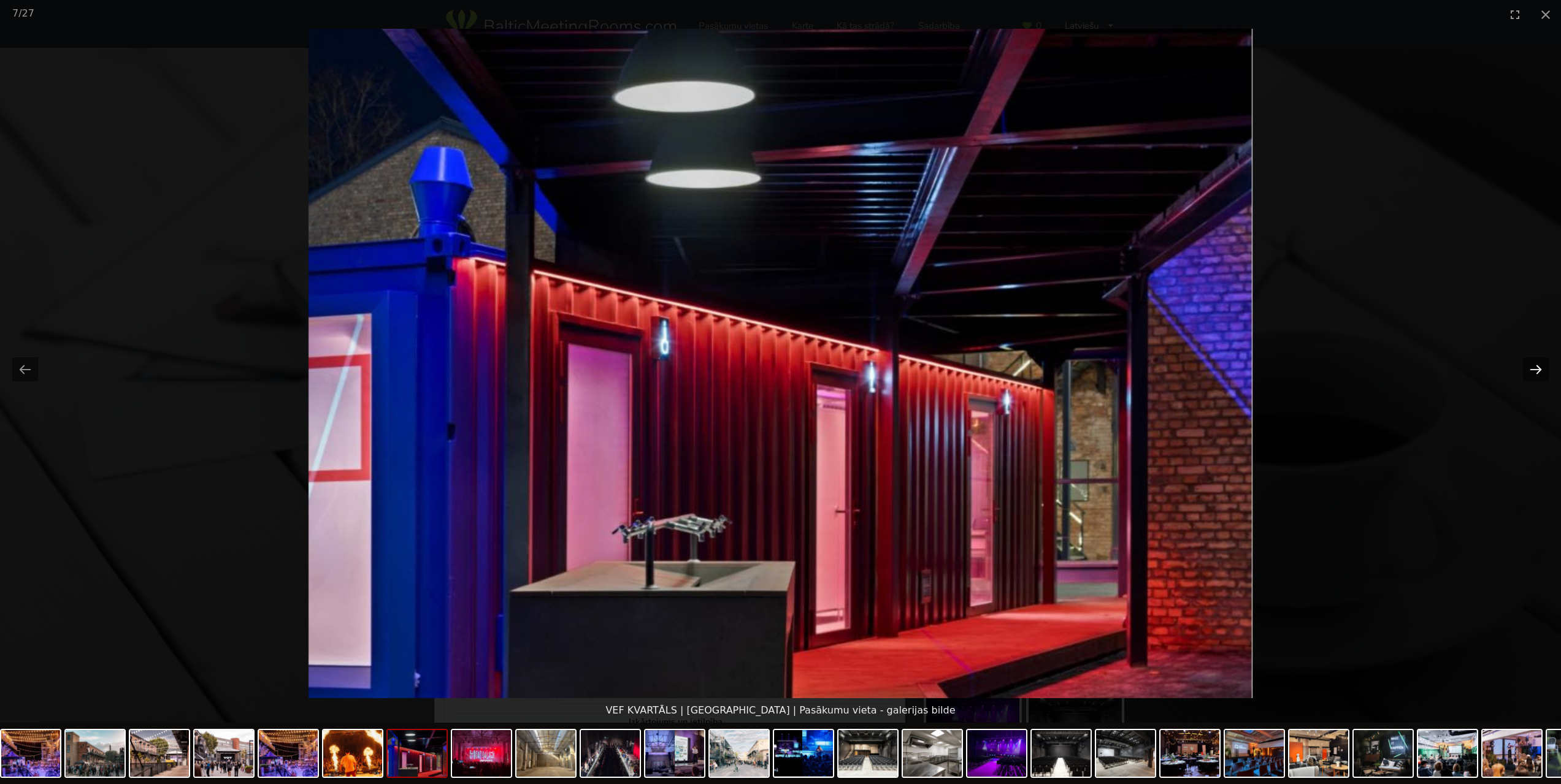
click at [1533, 371] on button "Next slide" at bounding box center [1535, 369] width 26 height 24
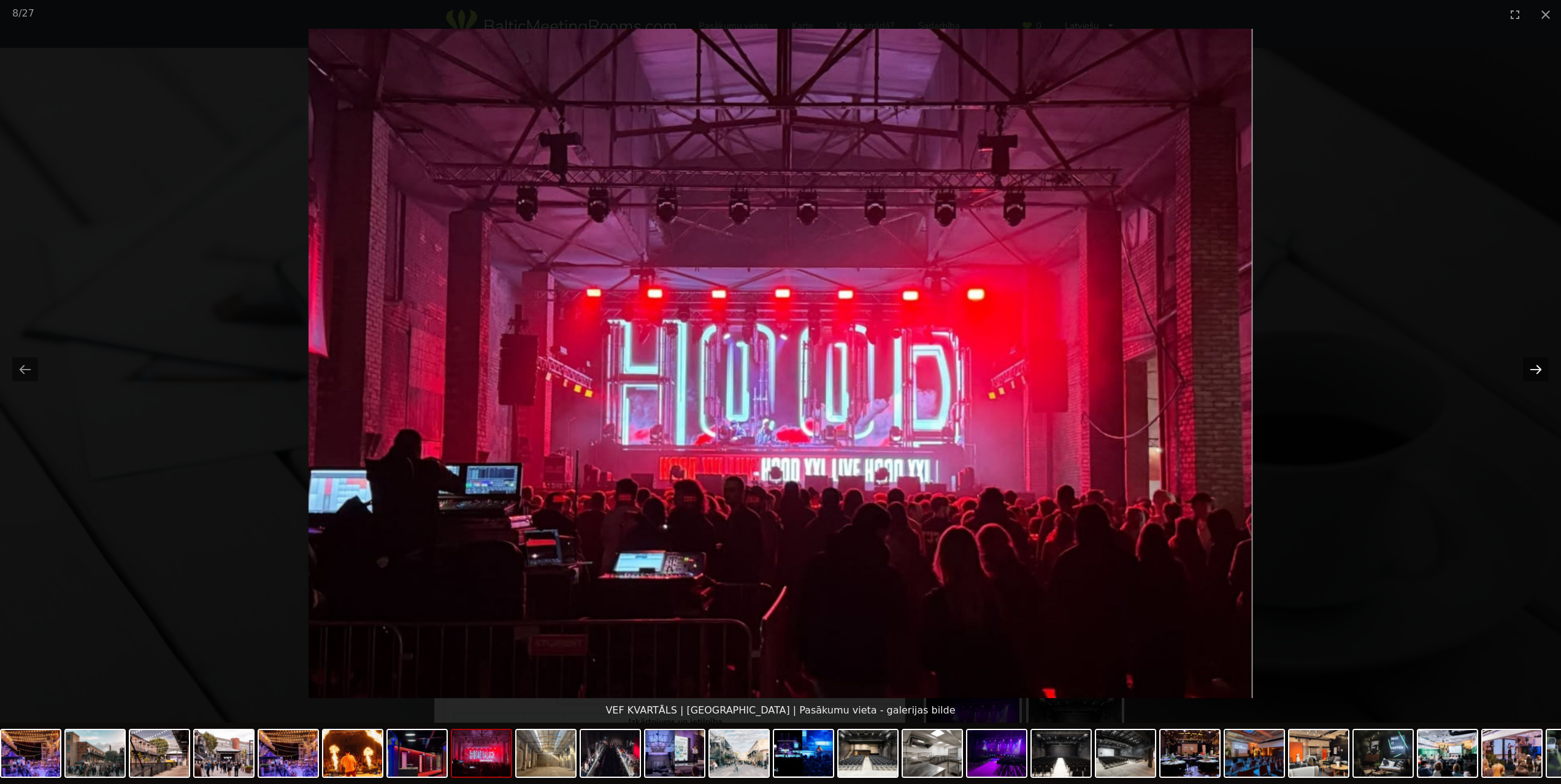
click at [1533, 371] on button "Next slide" at bounding box center [1535, 369] width 26 height 24
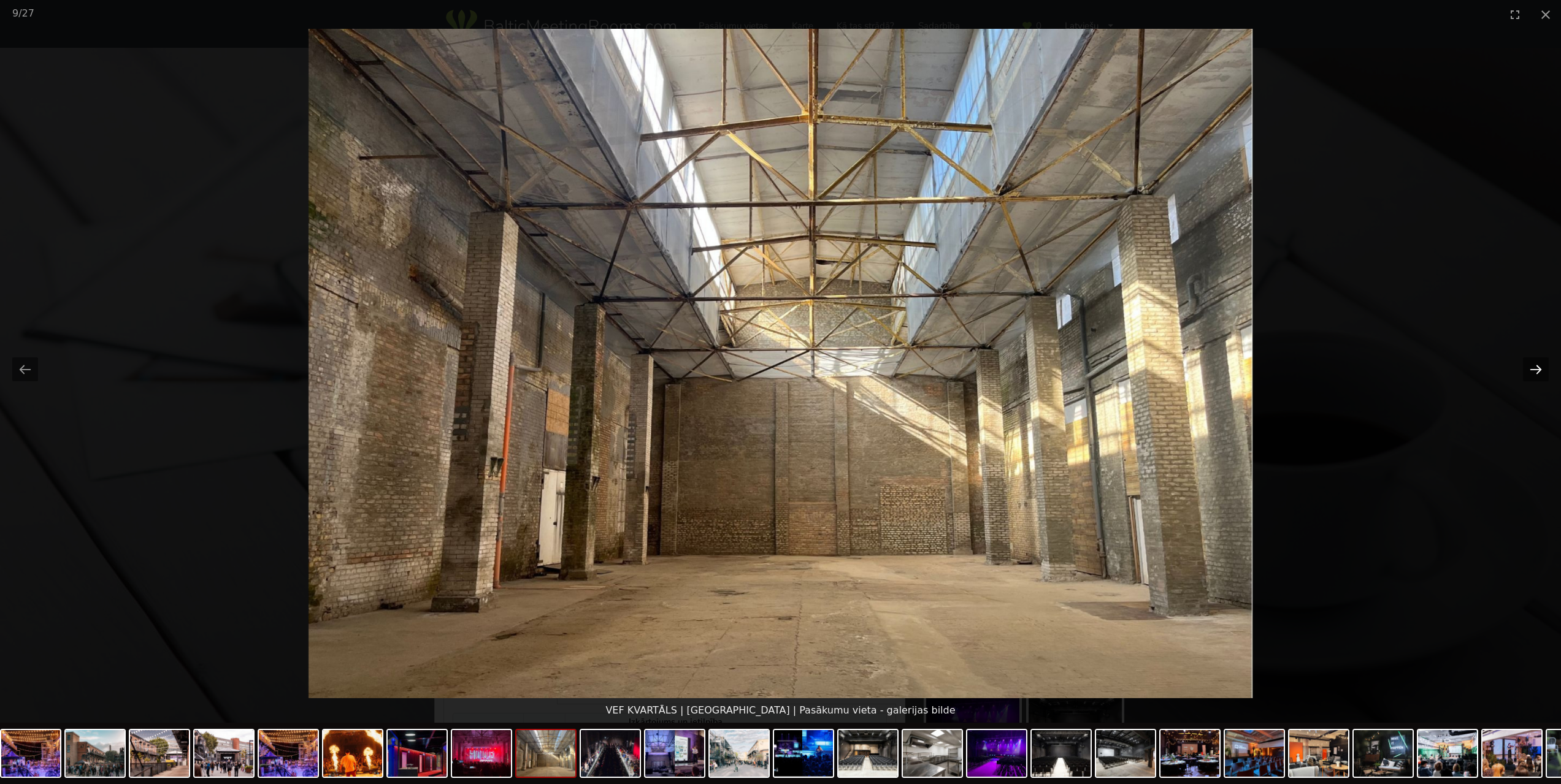
click at [1533, 371] on button "Next slide" at bounding box center [1535, 369] width 26 height 24
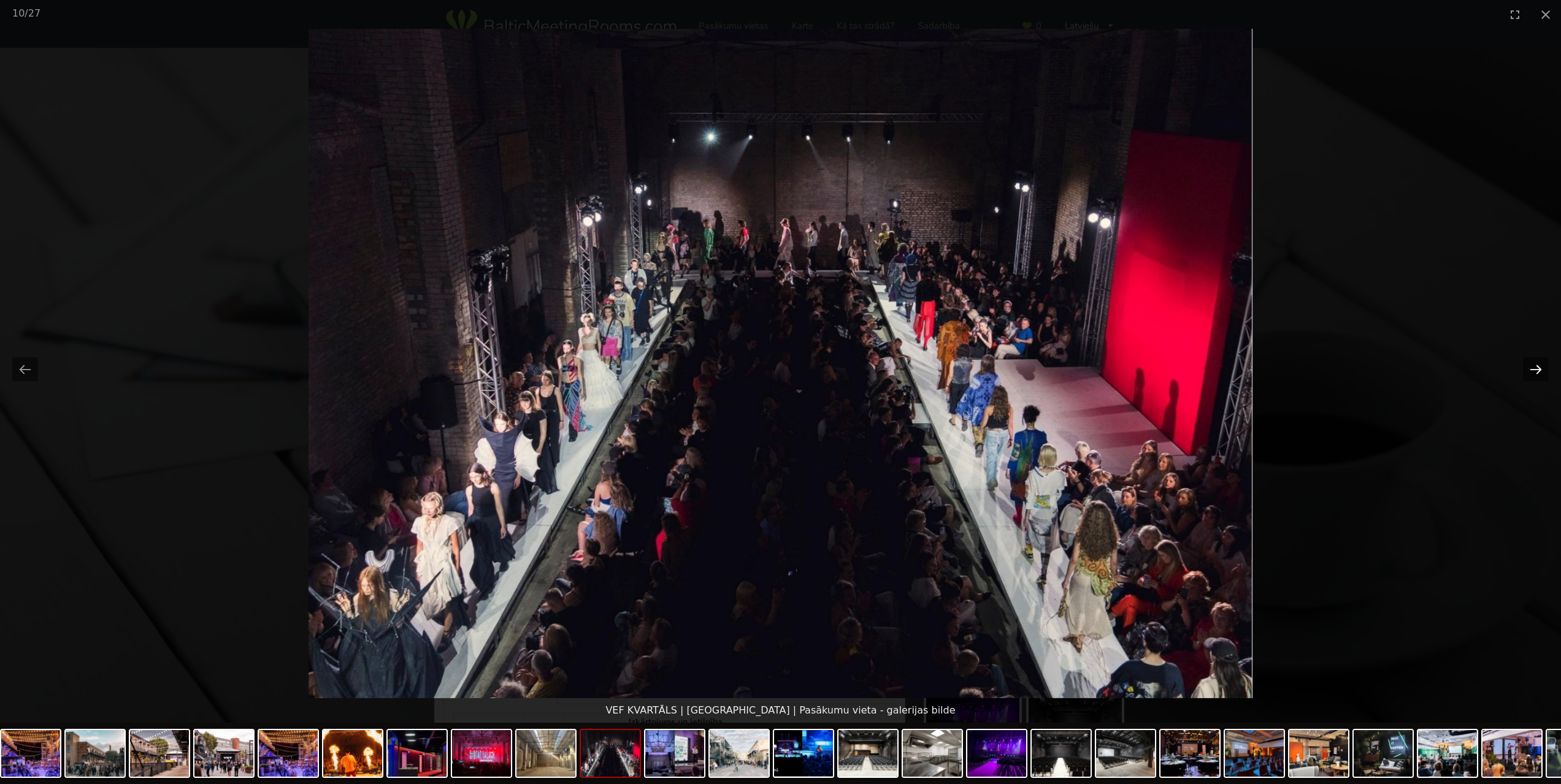
click at [1533, 371] on button "Next slide" at bounding box center [1535, 369] width 26 height 24
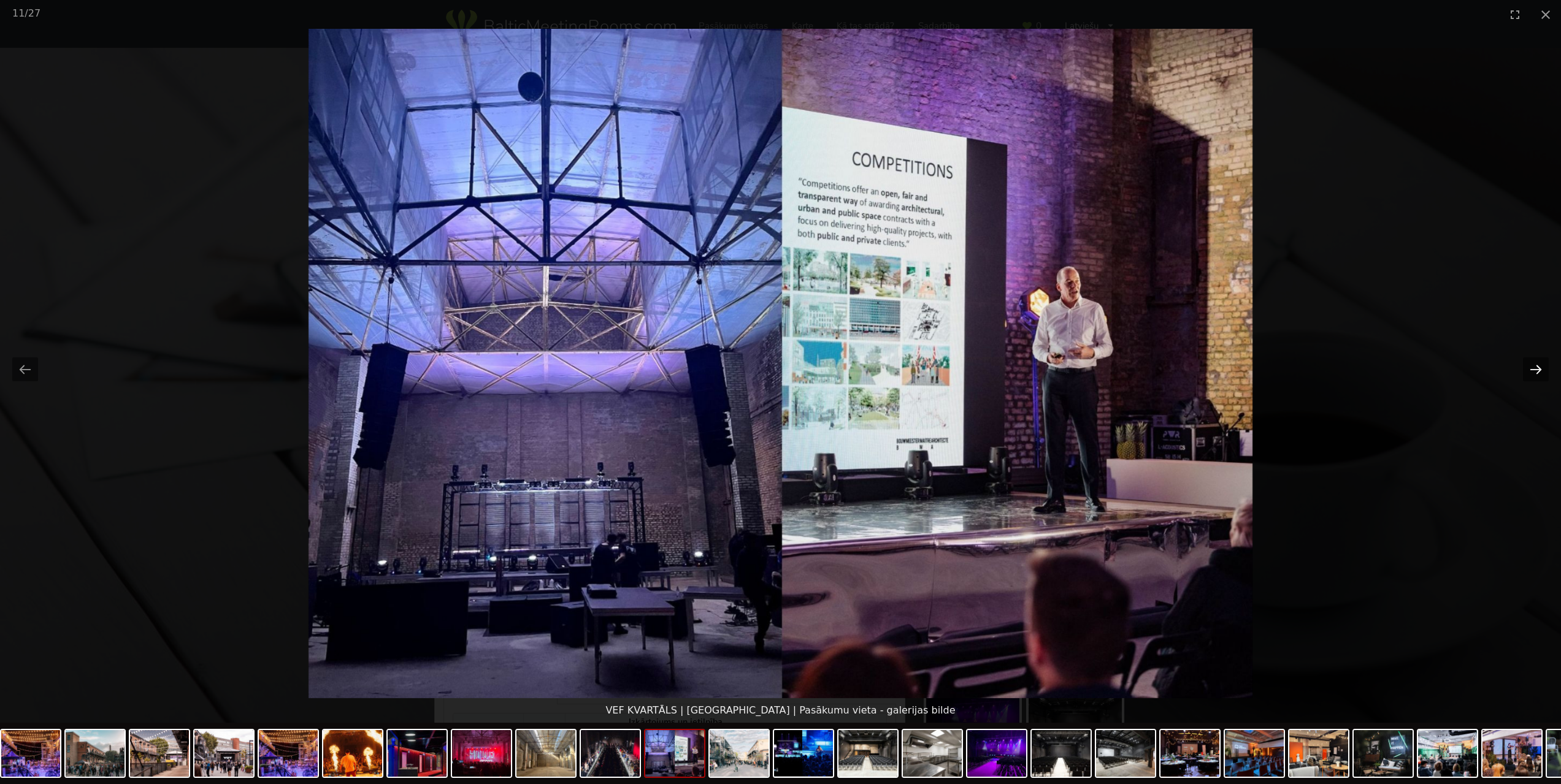
click at [1533, 371] on button "Next slide" at bounding box center [1535, 369] width 26 height 24
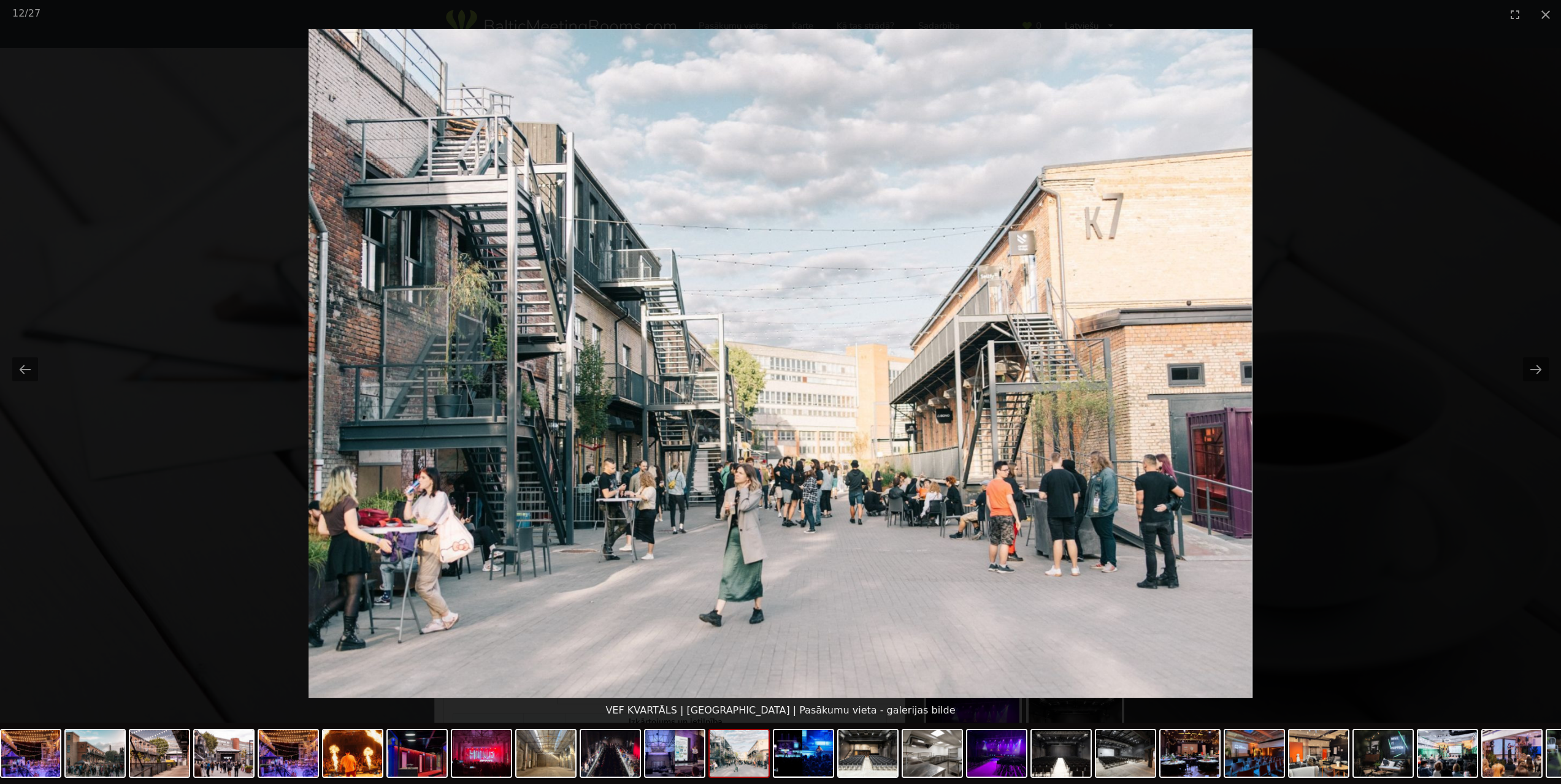
click at [1380, 259] on picture at bounding box center [780, 363] width 1561 height 669
click at [1542, 12] on button "Close gallery" at bounding box center [1546, 14] width 31 height 29
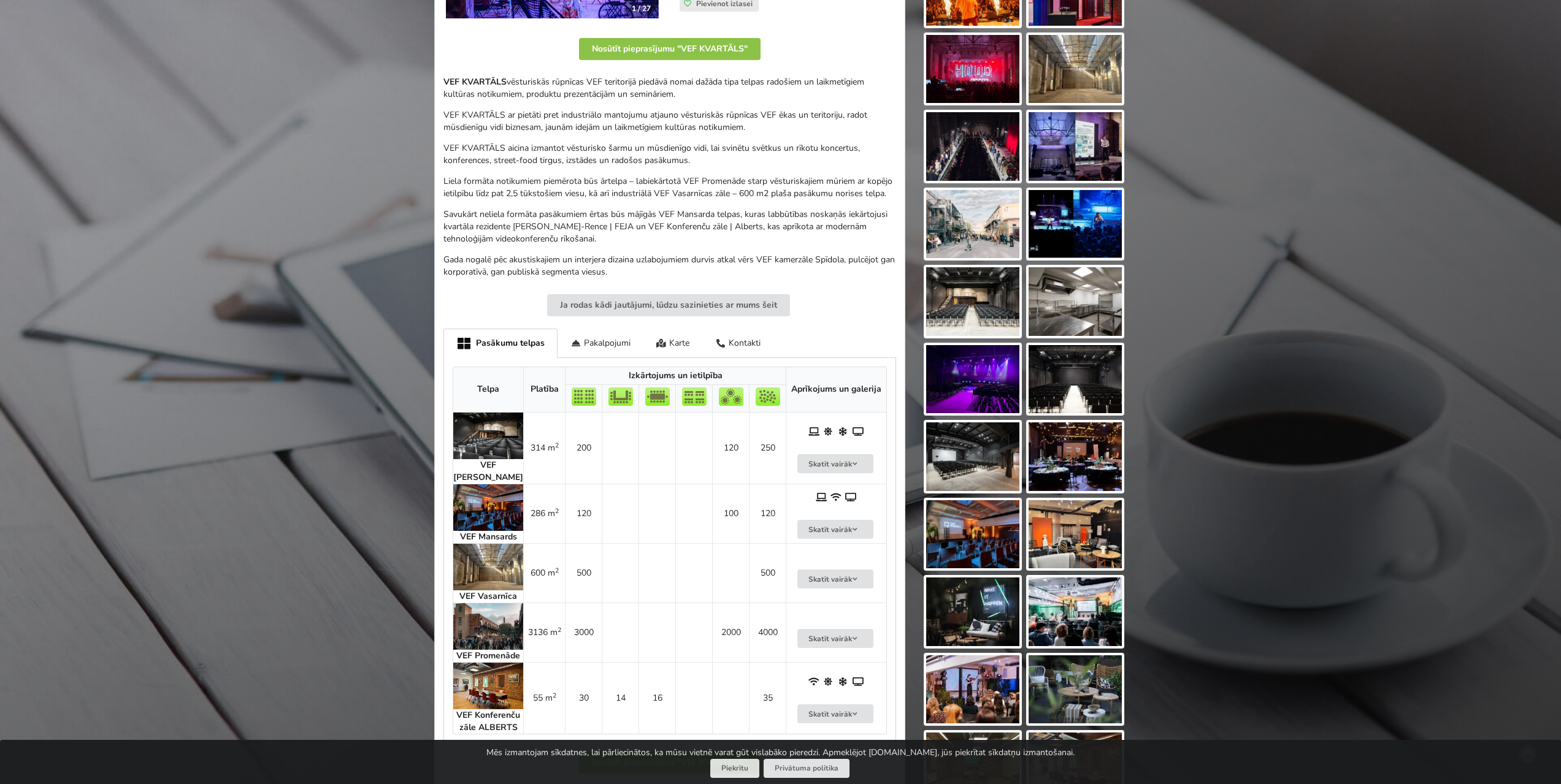
scroll to position [368, 0]
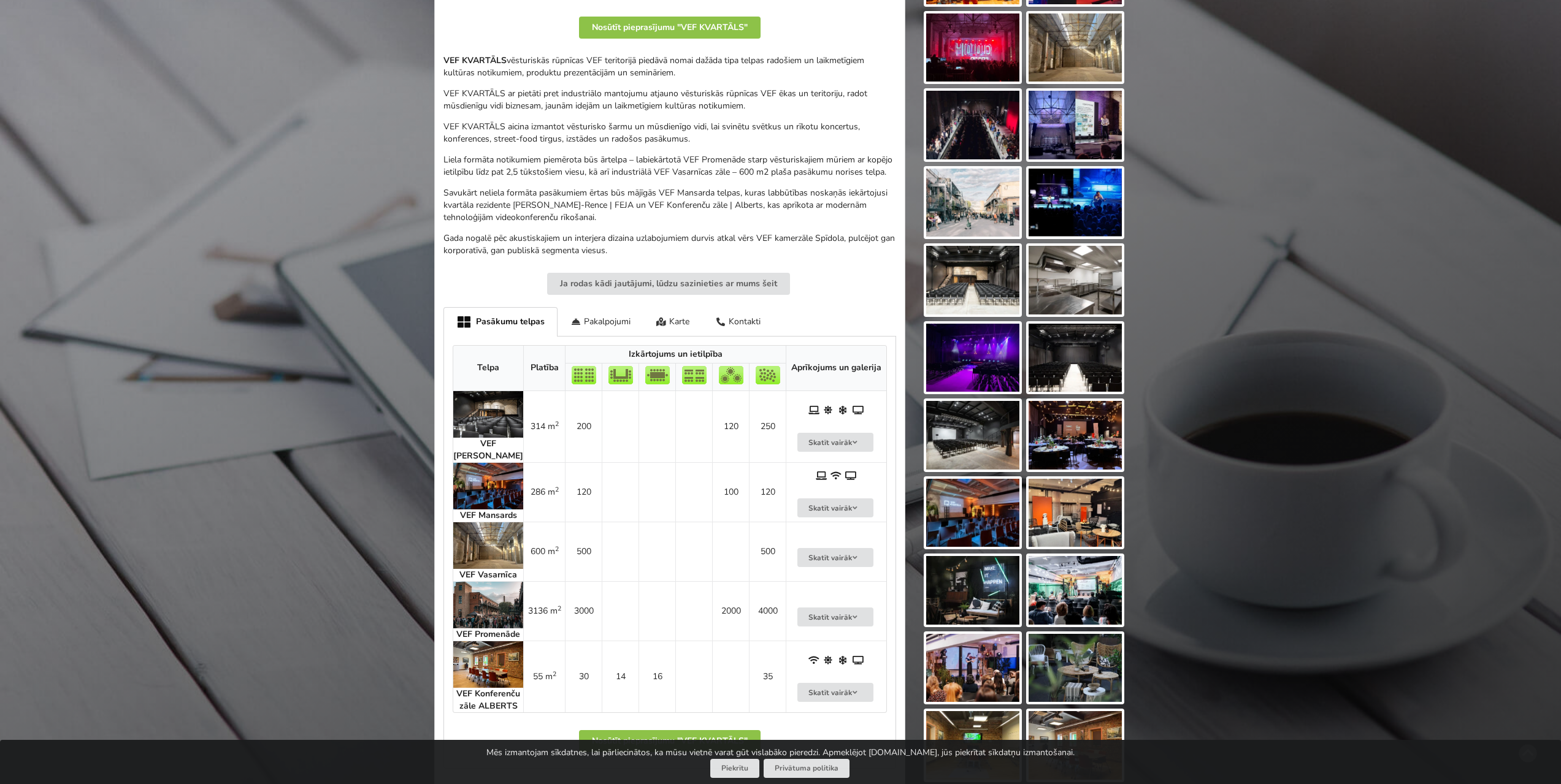
click at [504, 419] on img at bounding box center [487, 414] width 70 height 47
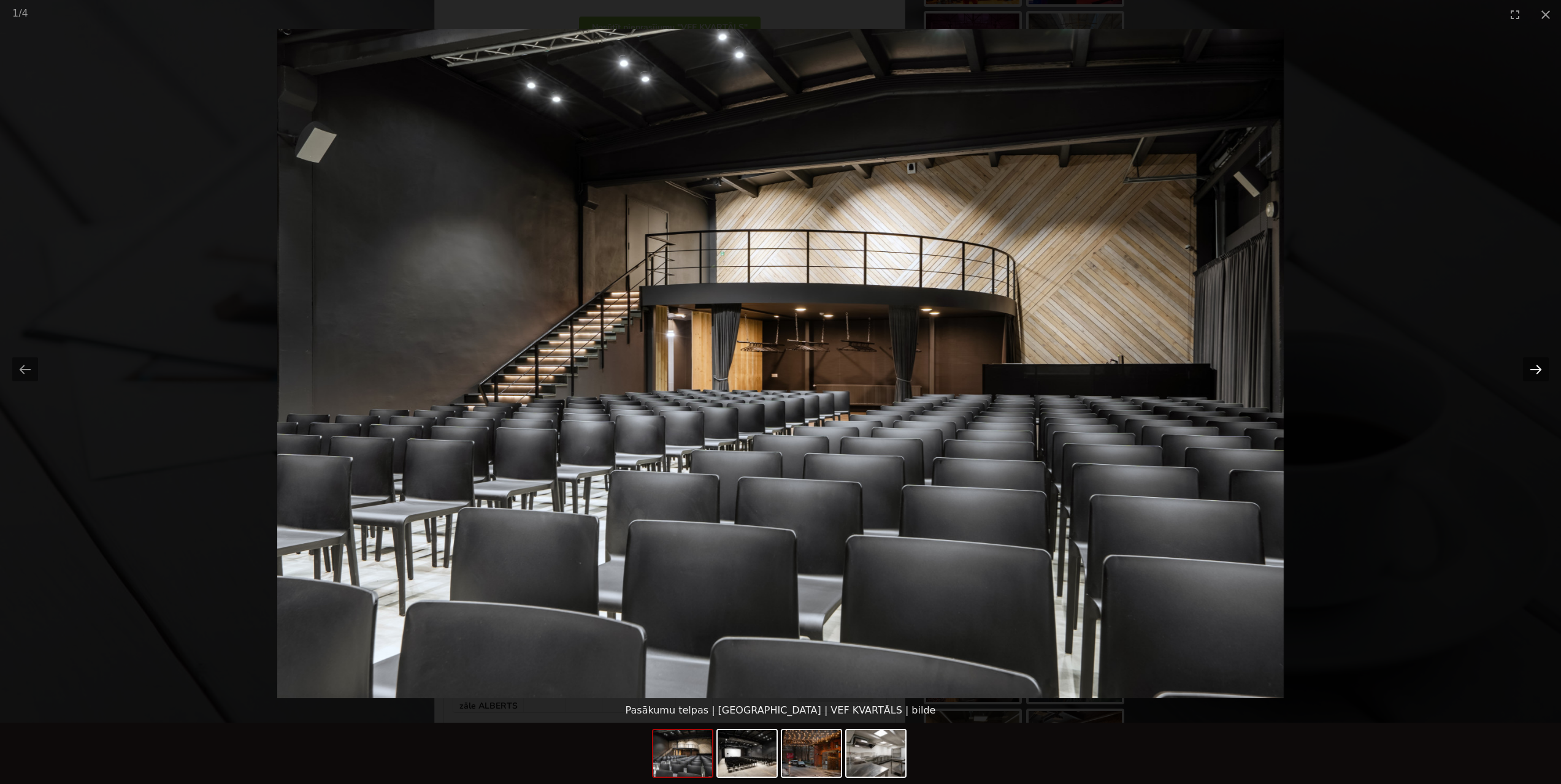
click at [1530, 369] on button "Next slide" at bounding box center [1535, 369] width 26 height 24
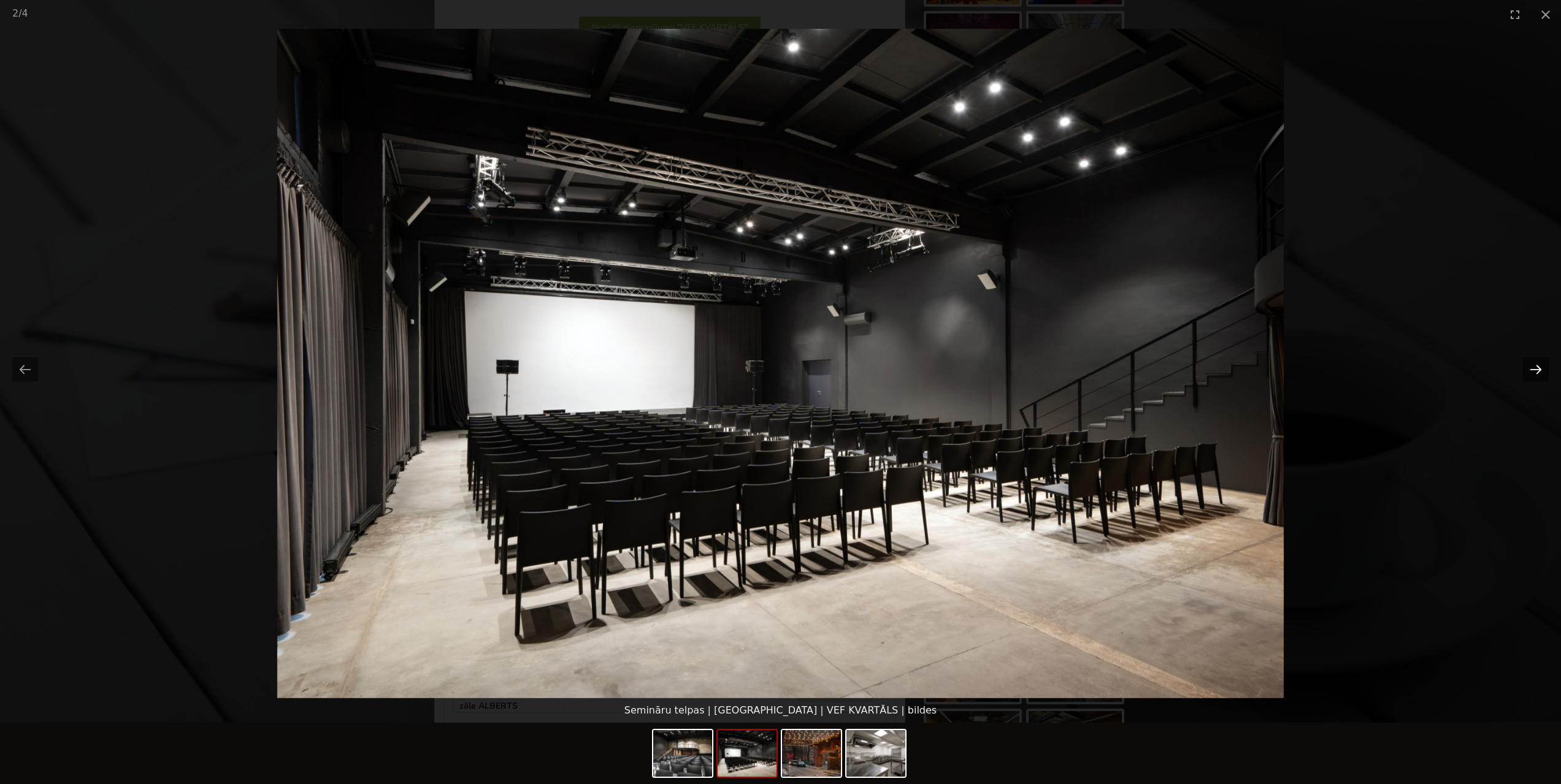
click at [1532, 369] on button "Next slide" at bounding box center [1535, 369] width 26 height 24
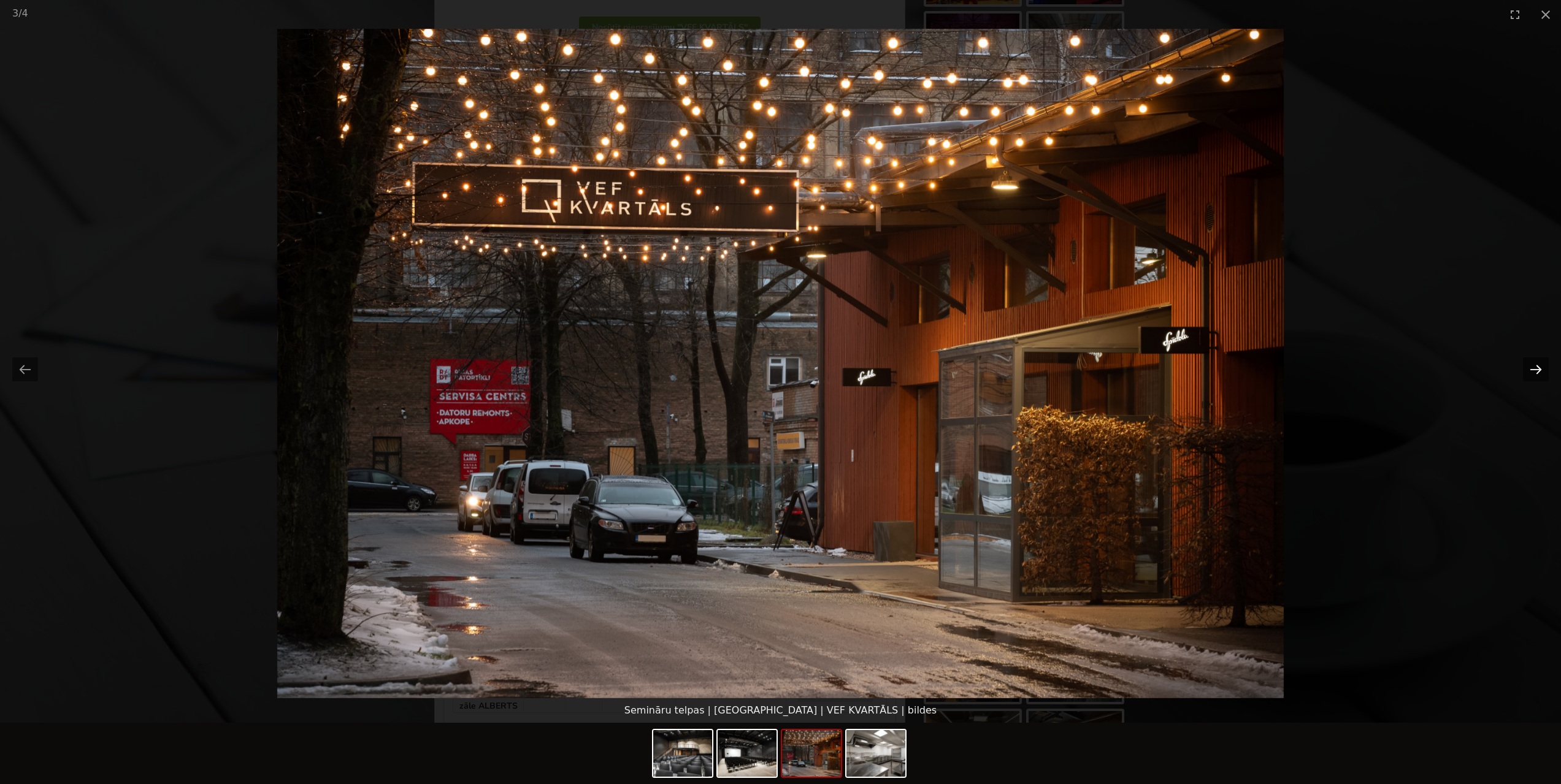
click at [1532, 369] on button "Next slide" at bounding box center [1535, 369] width 26 height 24
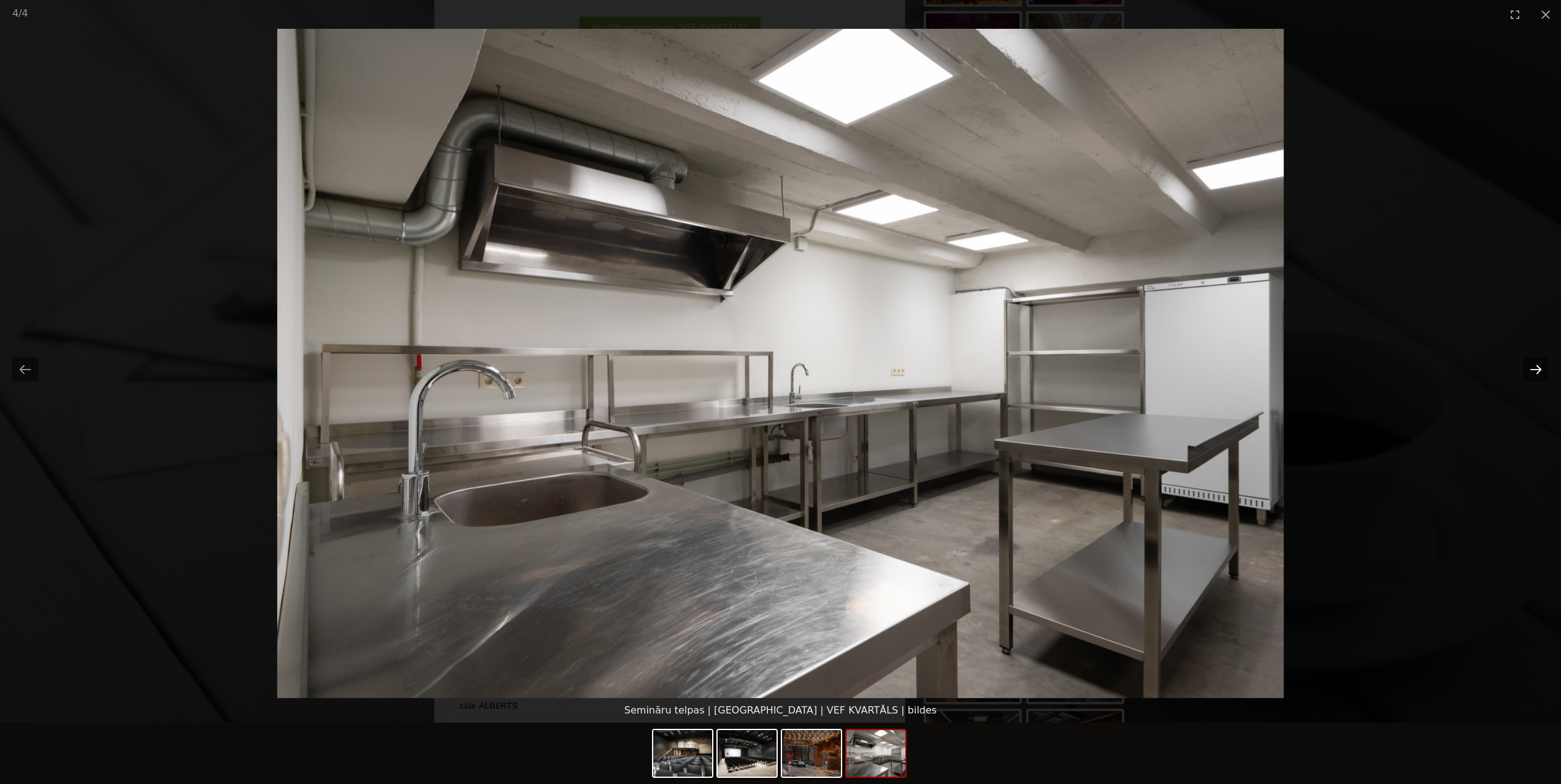
click at [1532, 369] on button "Next slide" at bounding box center [1535, 369] width 26 height 24
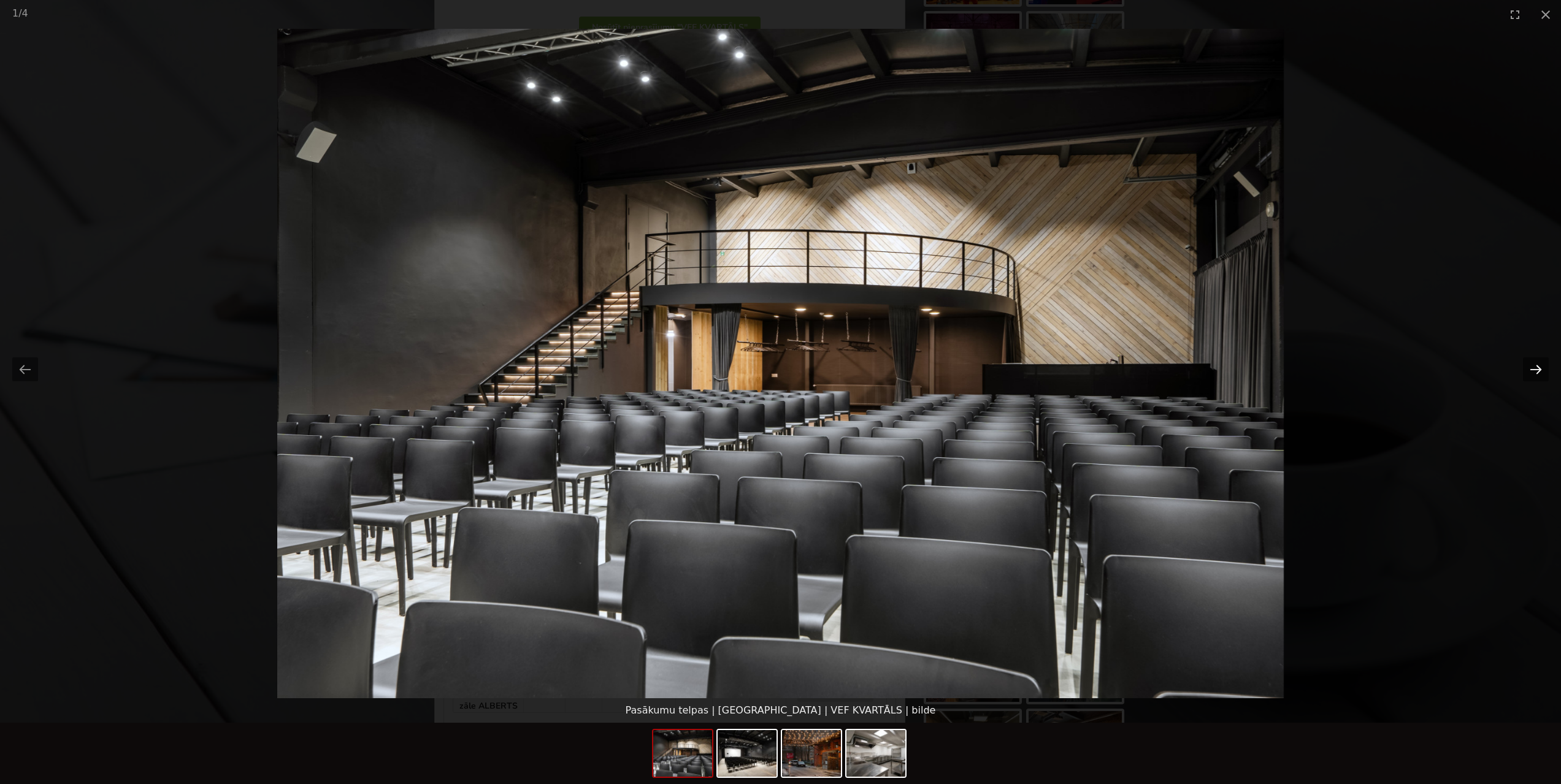
click at [1532, 369] on button "Next slide" at bounding box center [1535, 369] width 26 height 24
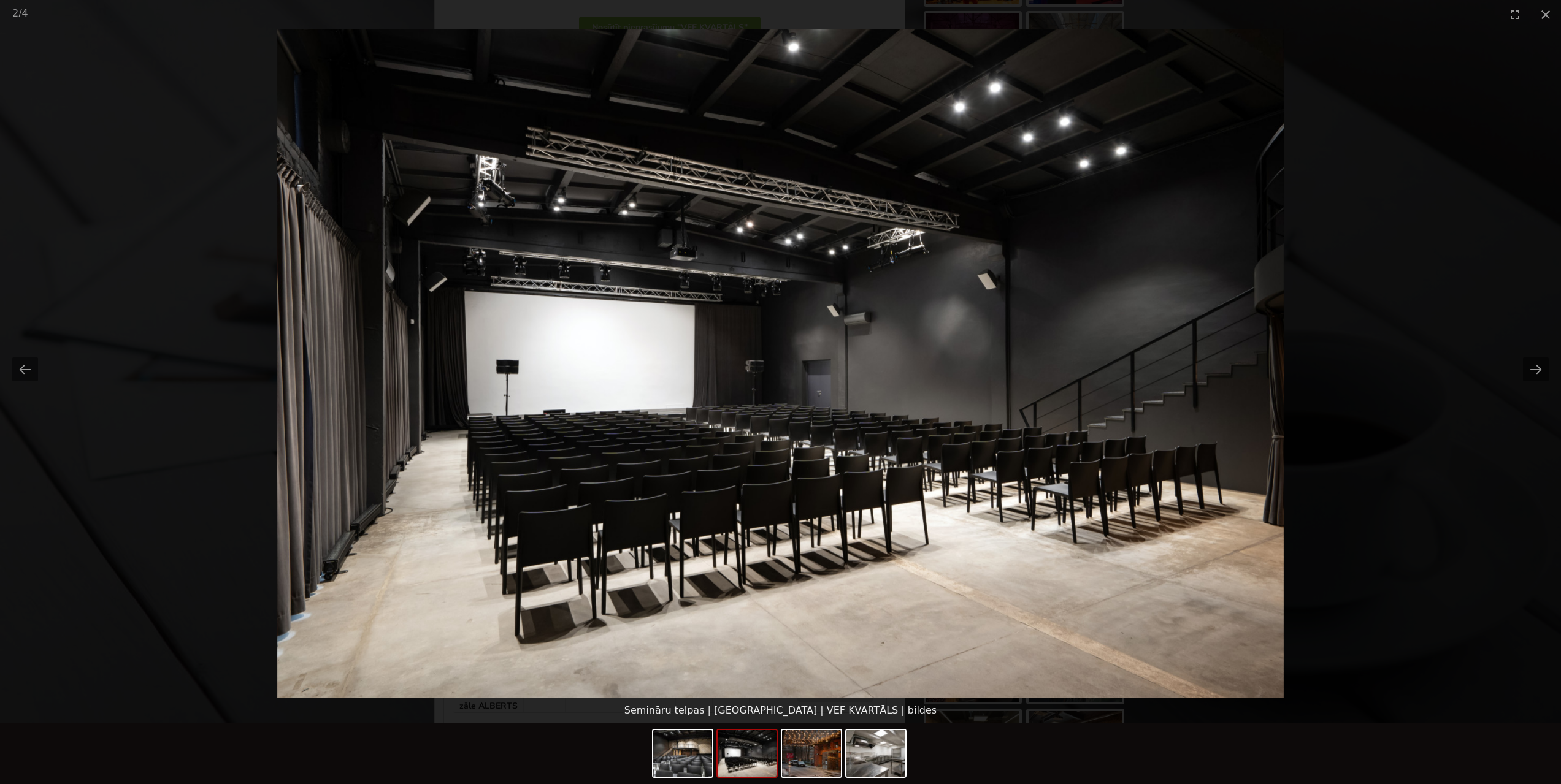
click at [1453, 239] on picture at bounding box center [780, 363] width 1561 height 669
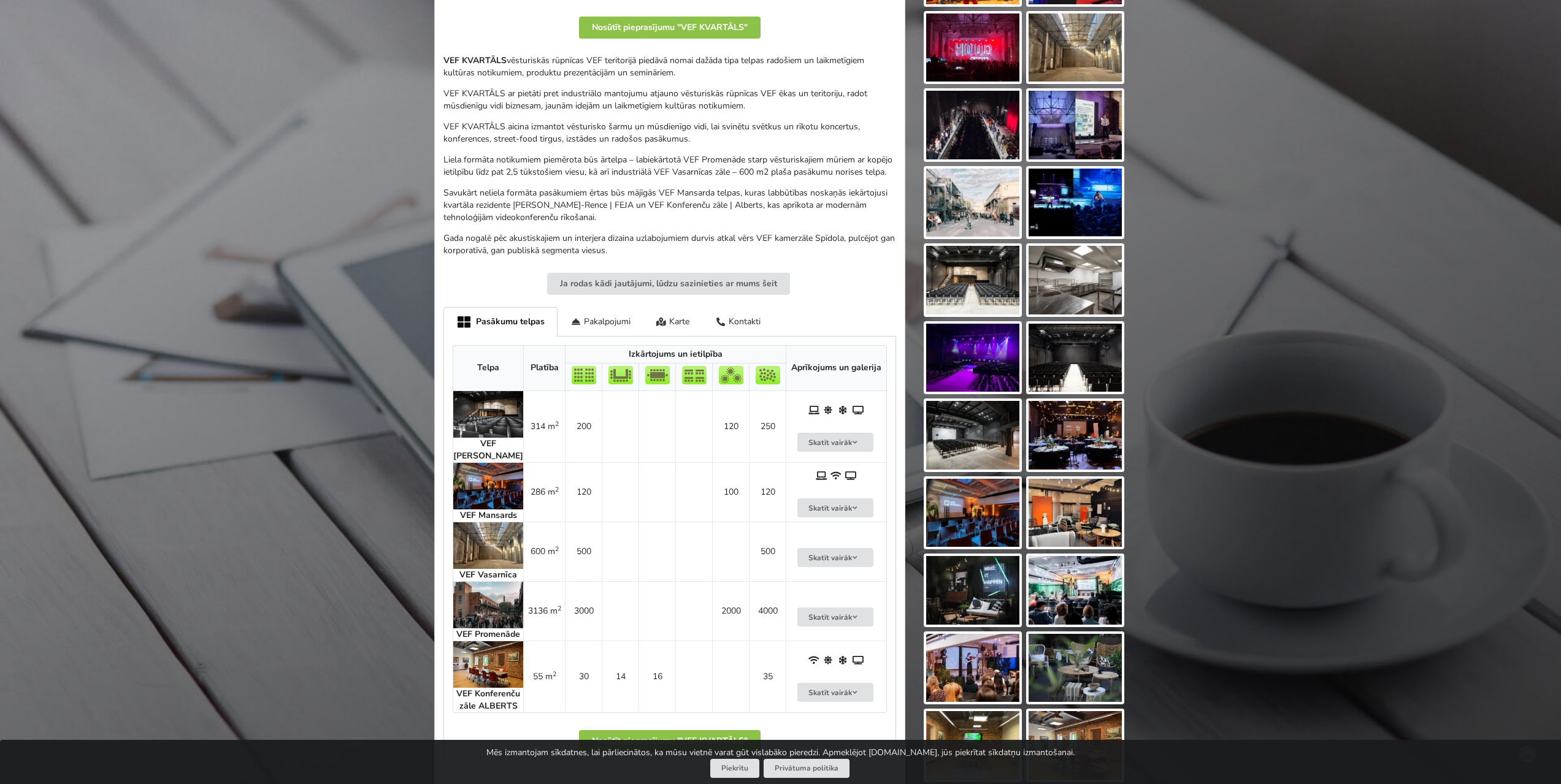
click at [484, 419] on img at bounding box center [487, 414] width 70 height 47
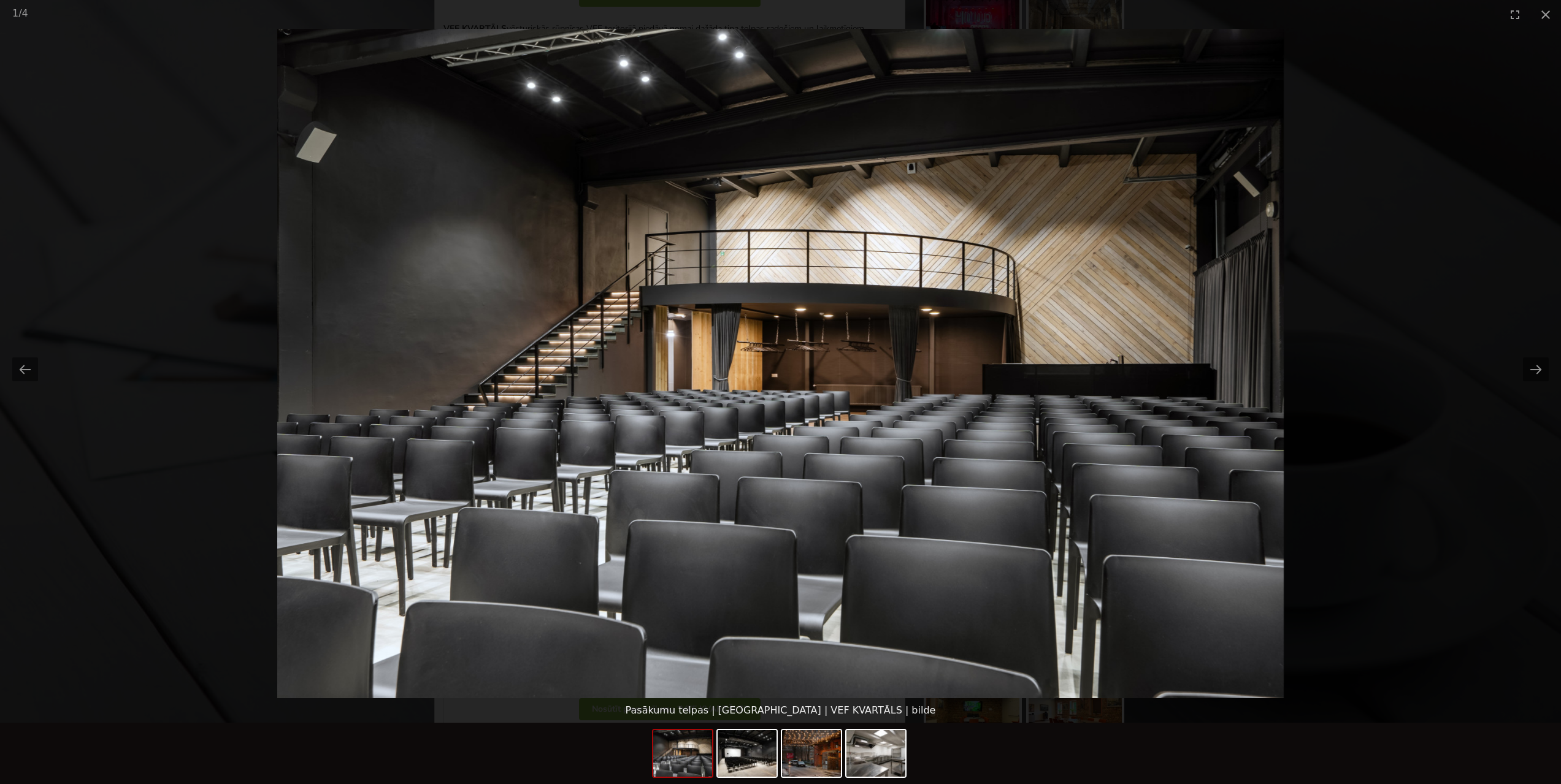
scroll to position [429, 0]
click at [1528, 370] on button "Next slide" at bounding box center [1535, 369] width 26 height 24
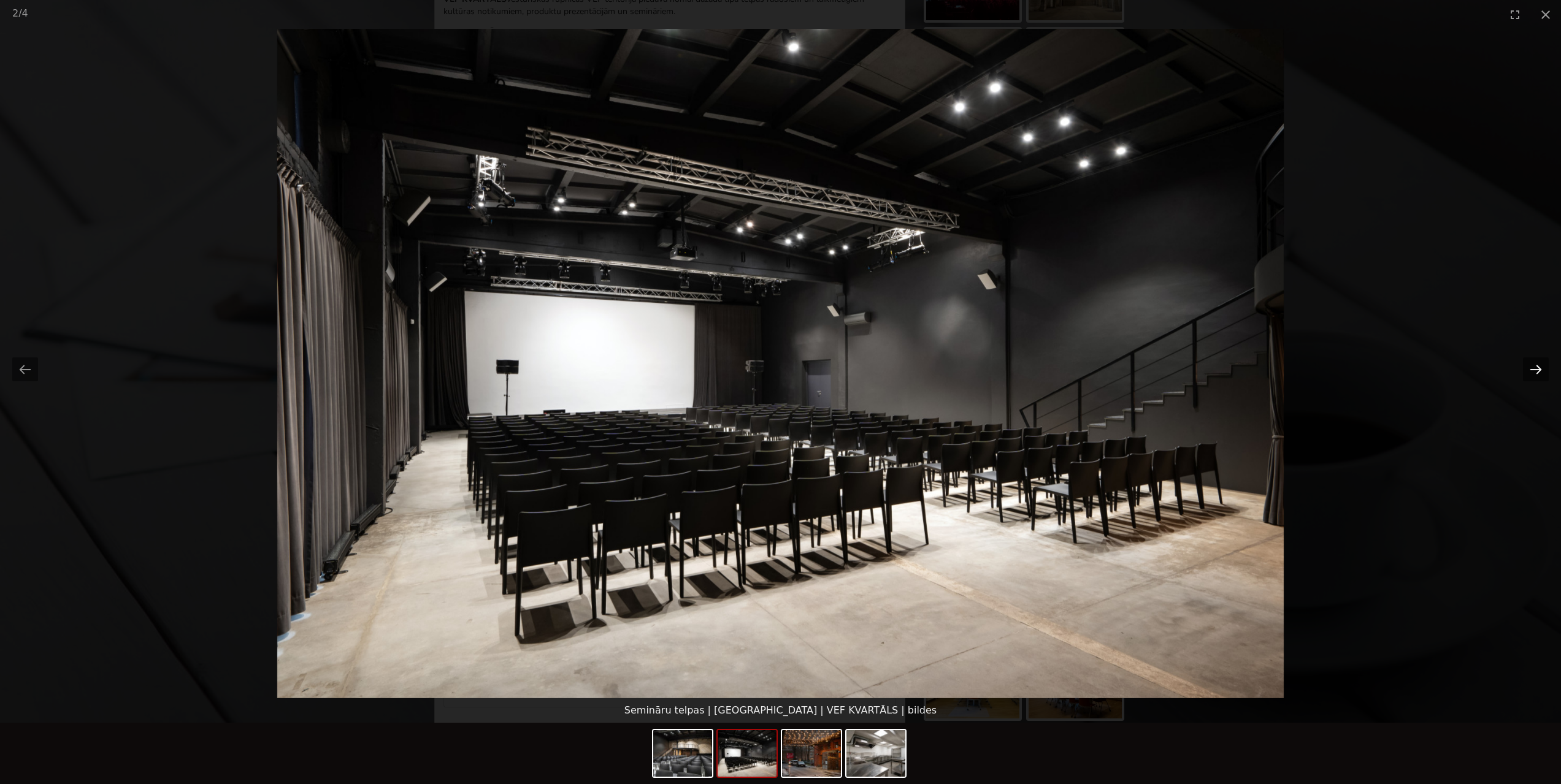
click at [1528, 370] on button "Next slide" at bounding box center [1535, 369] width 26 height 24
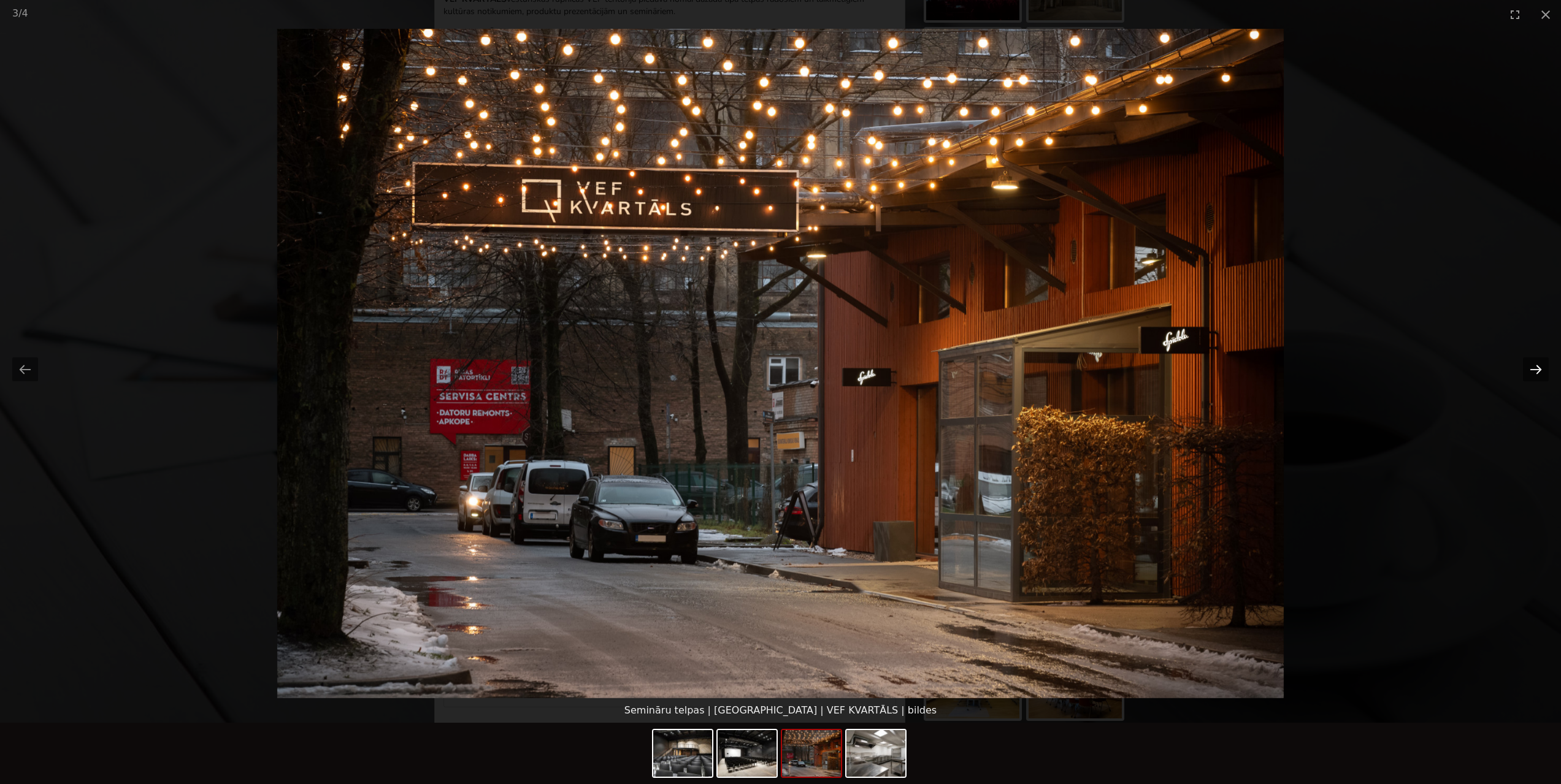
click at [1528, 370] on button "Next slide" at bounding box center [1535, 369] width 26 height 24
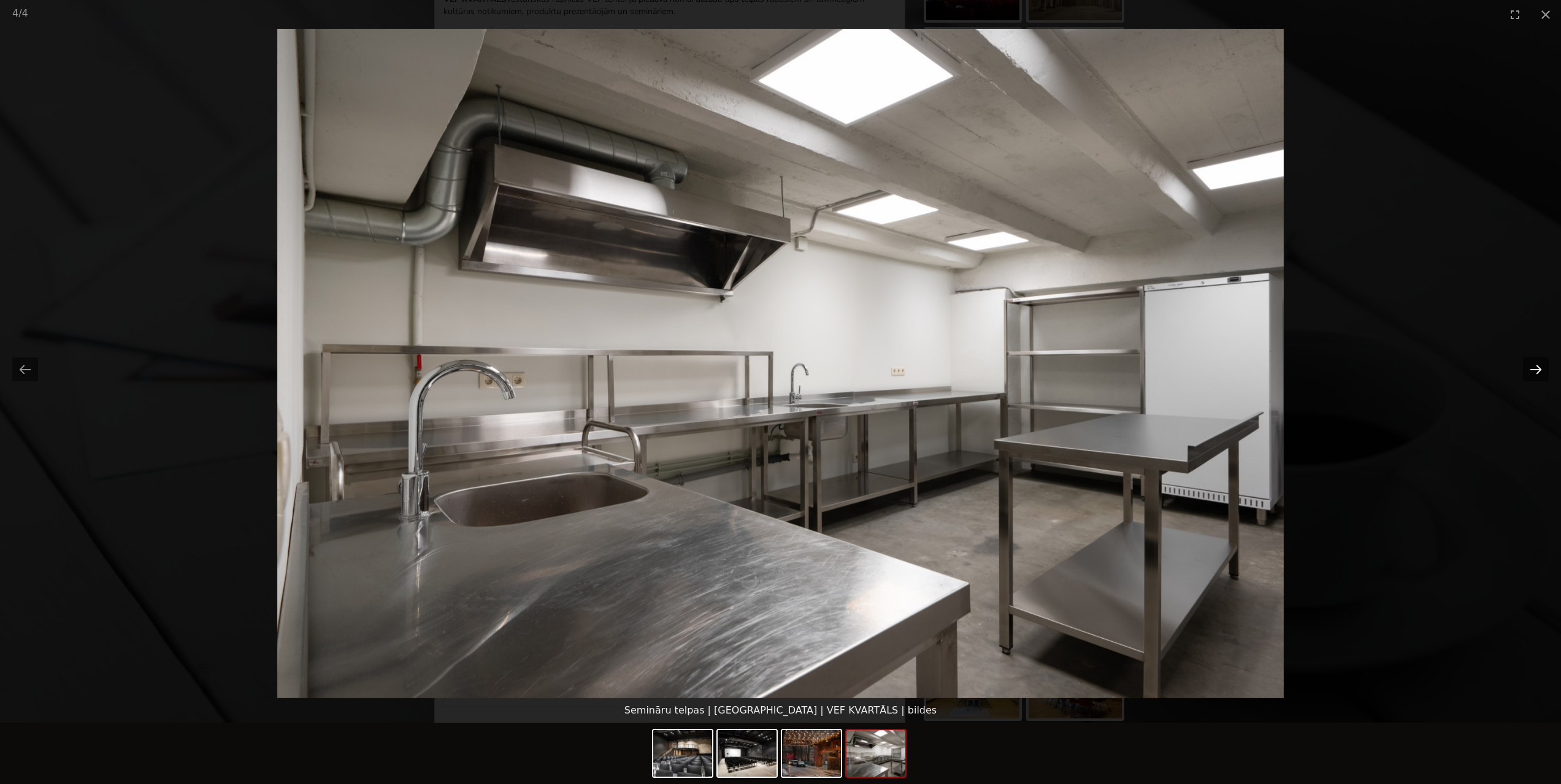
click at [1528, 370] on button "Next slide" at bounding box center [1535, 369] width 26 height 24
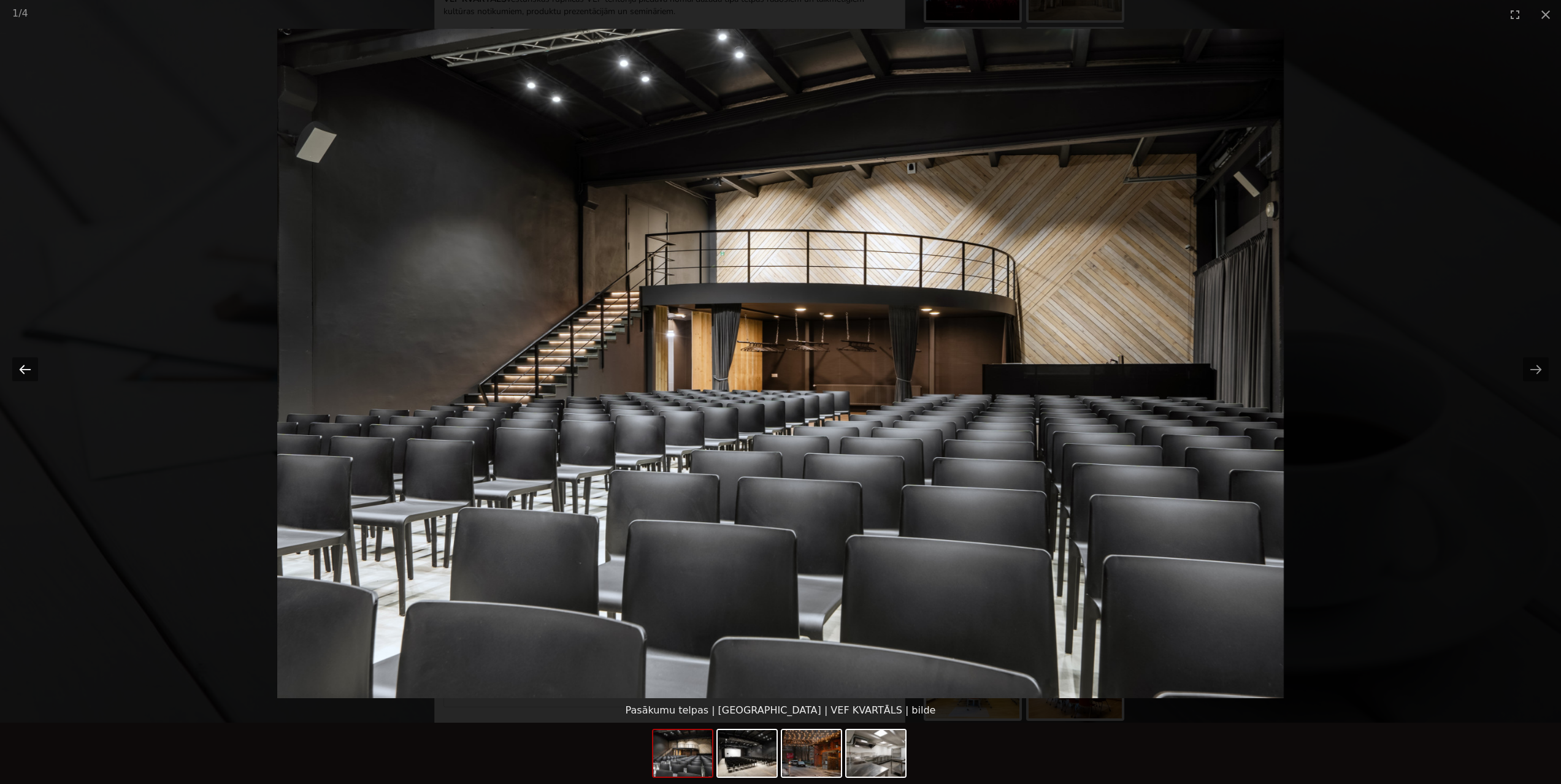
drag, startPoint x: 27, startPoint y: 374, endPoint x: 292, endPoint y: 359, distance: 265.4
click at [28, 374] on button "Previous slide" at bounding box center [25, 369] width 26 height 24
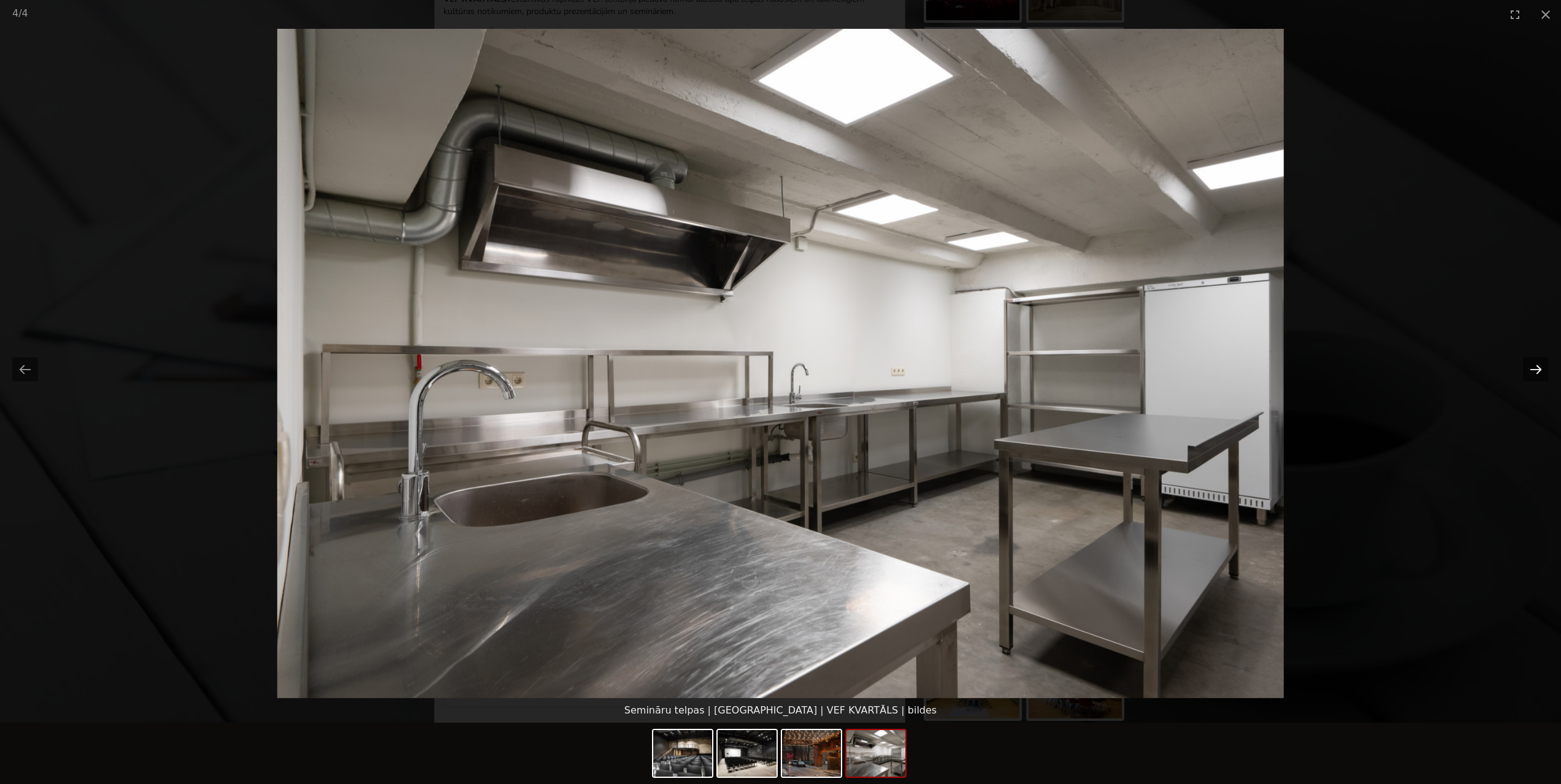
click at [1543, 362] on button "Next slide" at bounding box center [1535, 369] width 26 height 24
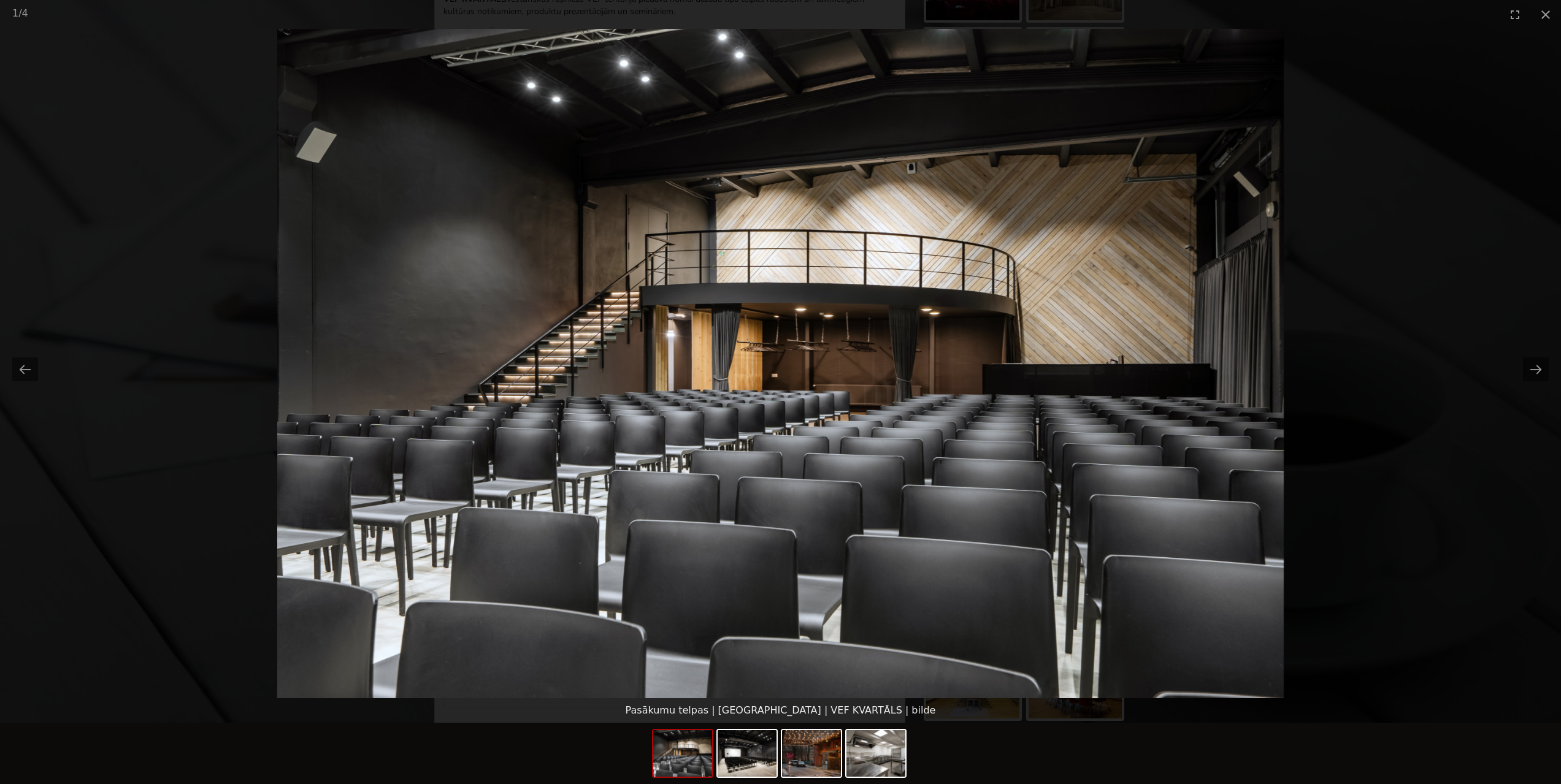
drag, startPoint x: 1405, startPoint y: 296, endPoint x: 1412, endPoint y: 282, distance: 15.7
click at [1406, 296] on picture at bounding box center [780, 363] width 1561 height 669
drag, startPoint x: 1425, startPoint y: 329, endPoint x: 1408, endPoint y: 338, distance: 19.2
click at [1422, 335] on picture at bounding box center [780, 363] width 1561 height 669
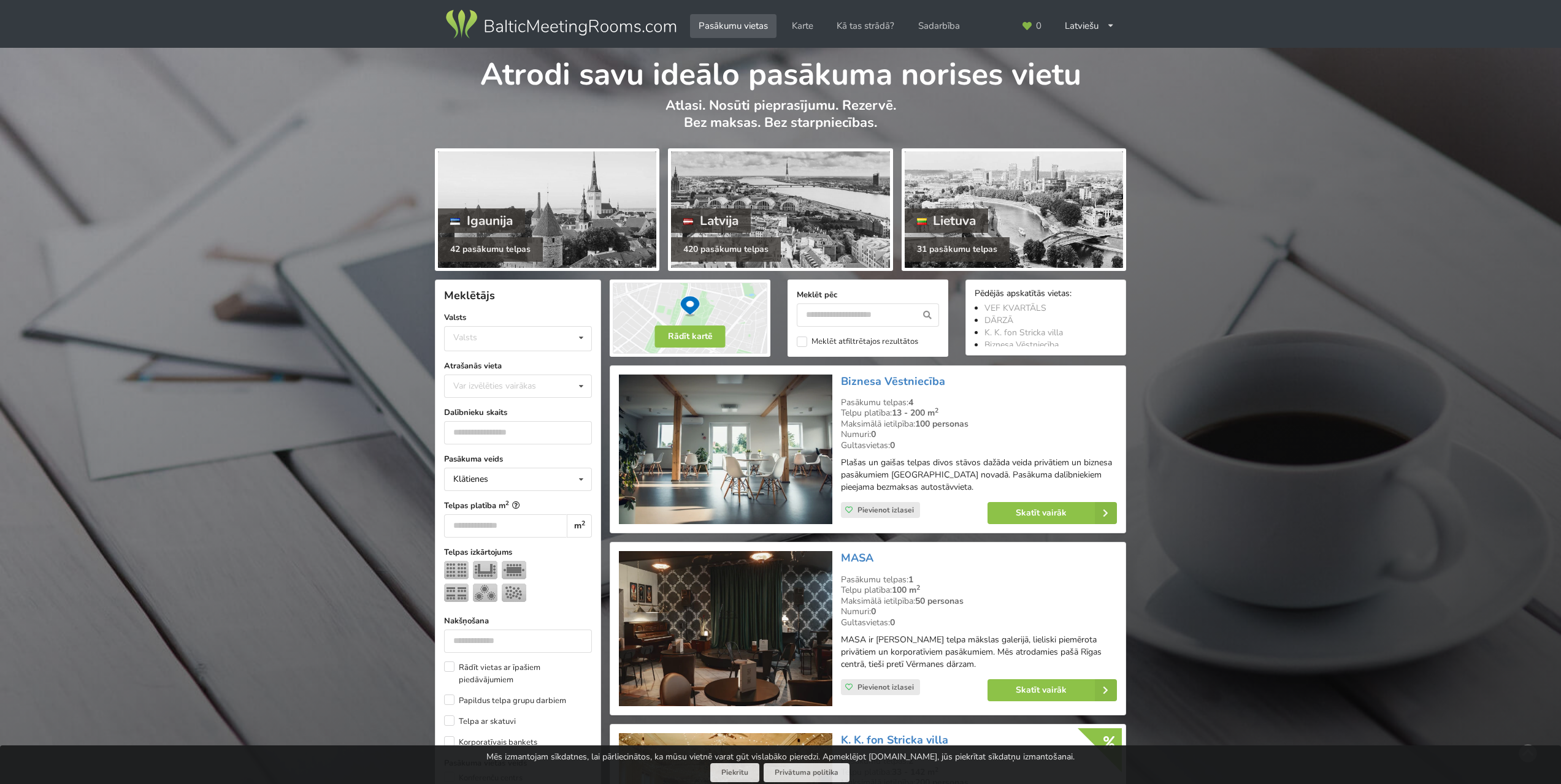
scroll to position [2201, 0]
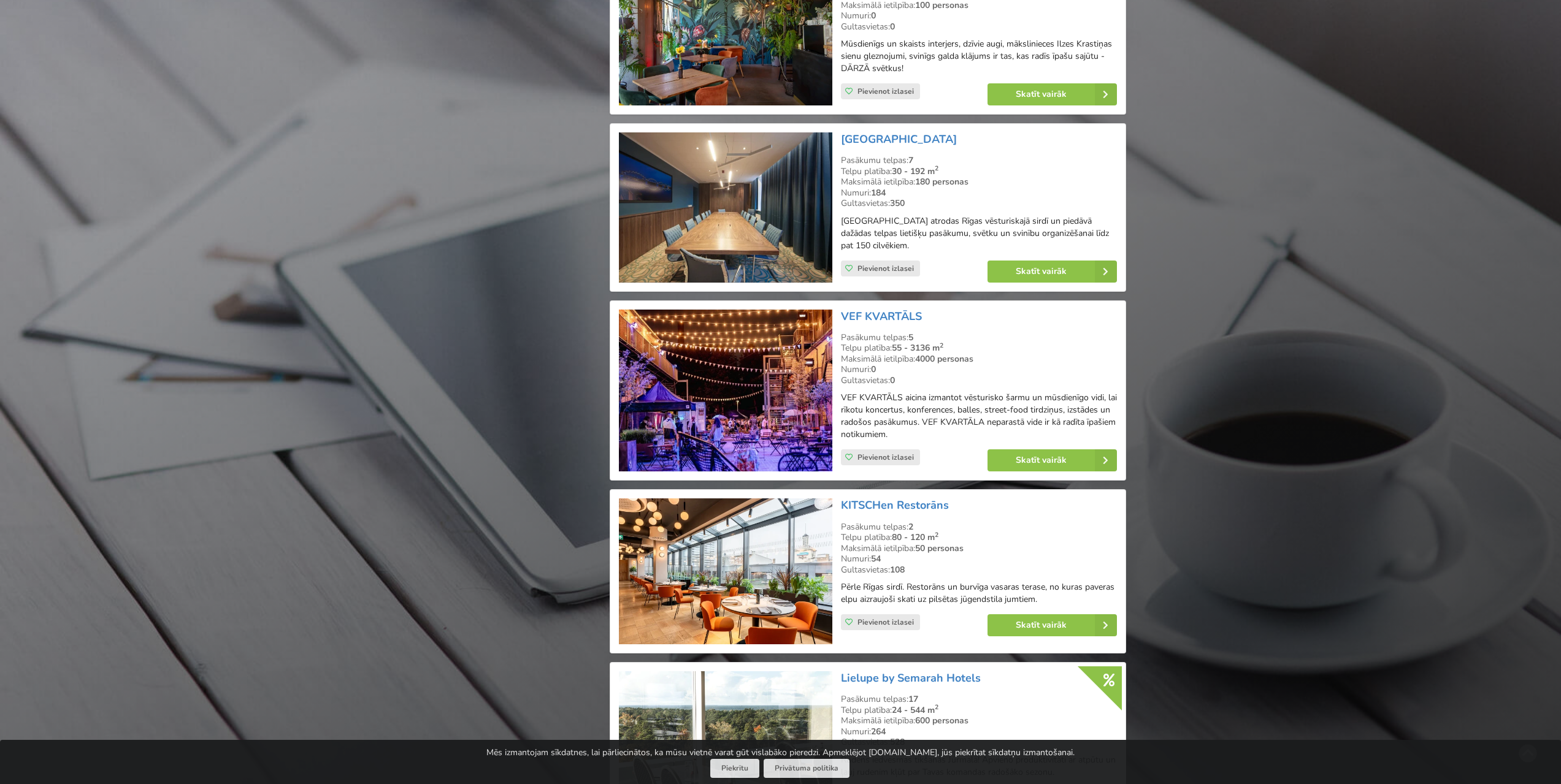
click at [718, 392] on img at bounding box center [725, 391] width 213 height 163
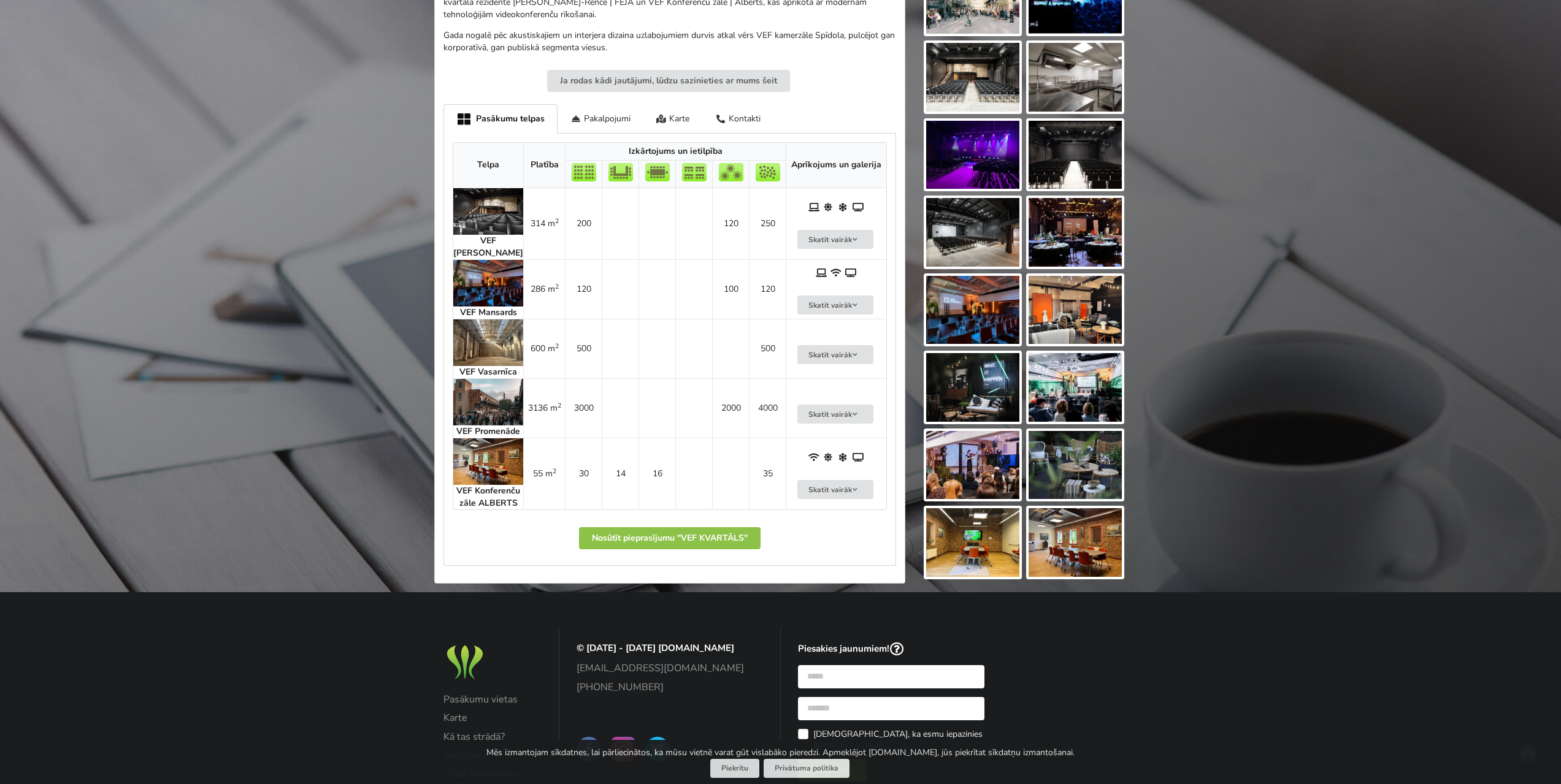
scroll to position [490, 0]
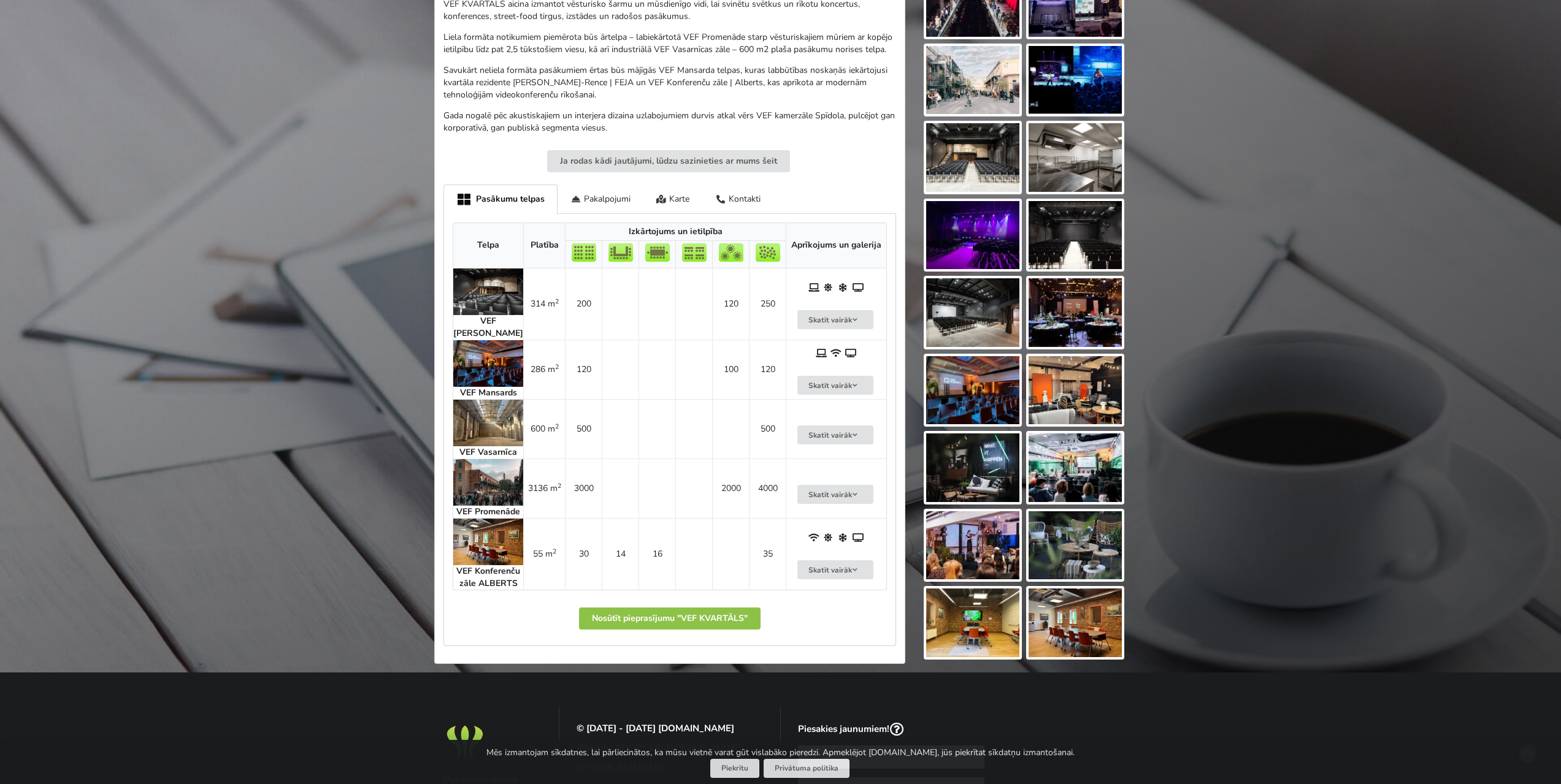
click at [486, 362] on img at bounding box center [487, 363] width 70 height 47
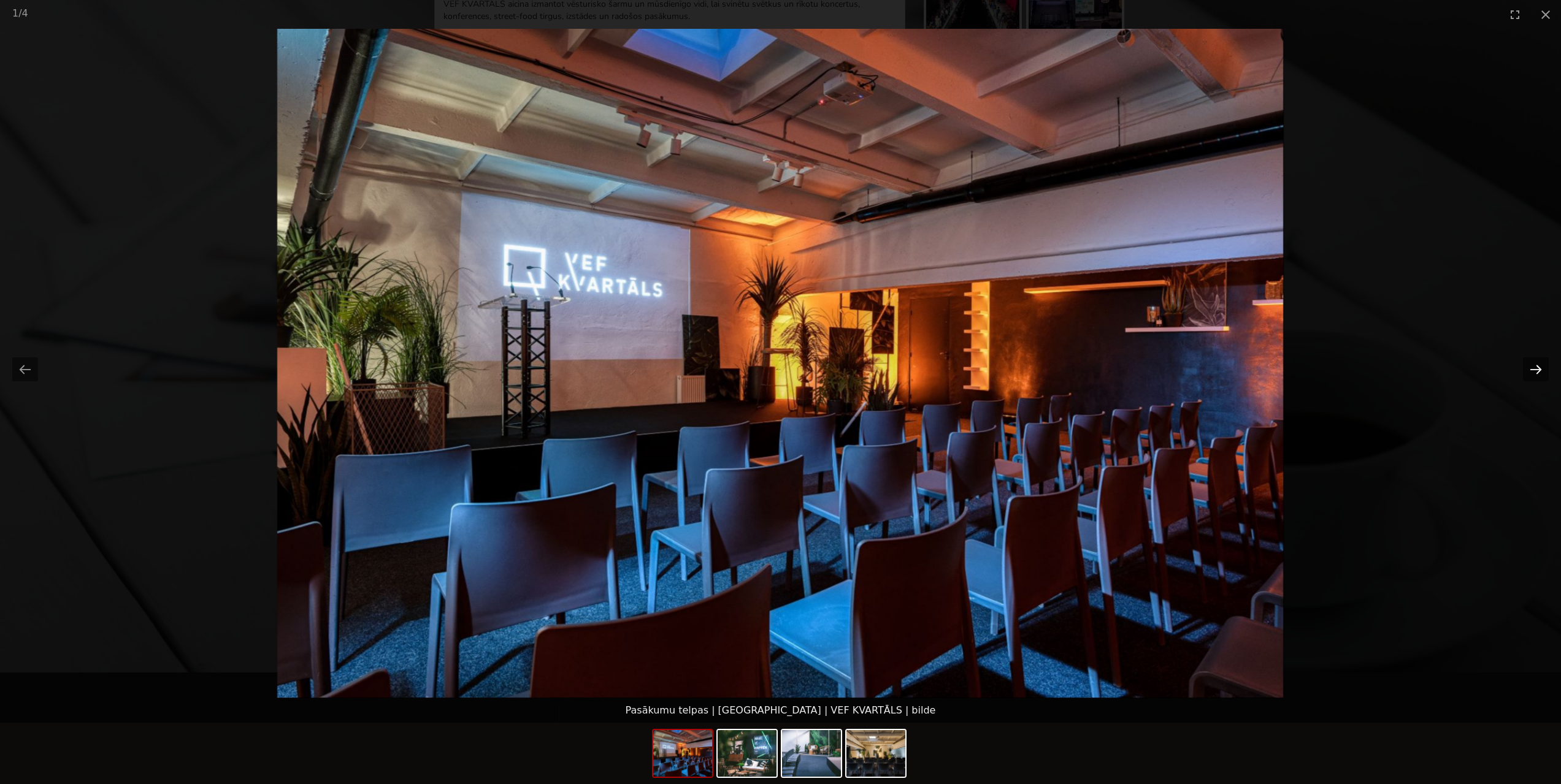
click at [1532, 364] on button "Next slide" at bounding box center [1535, 369] width 26 height 24
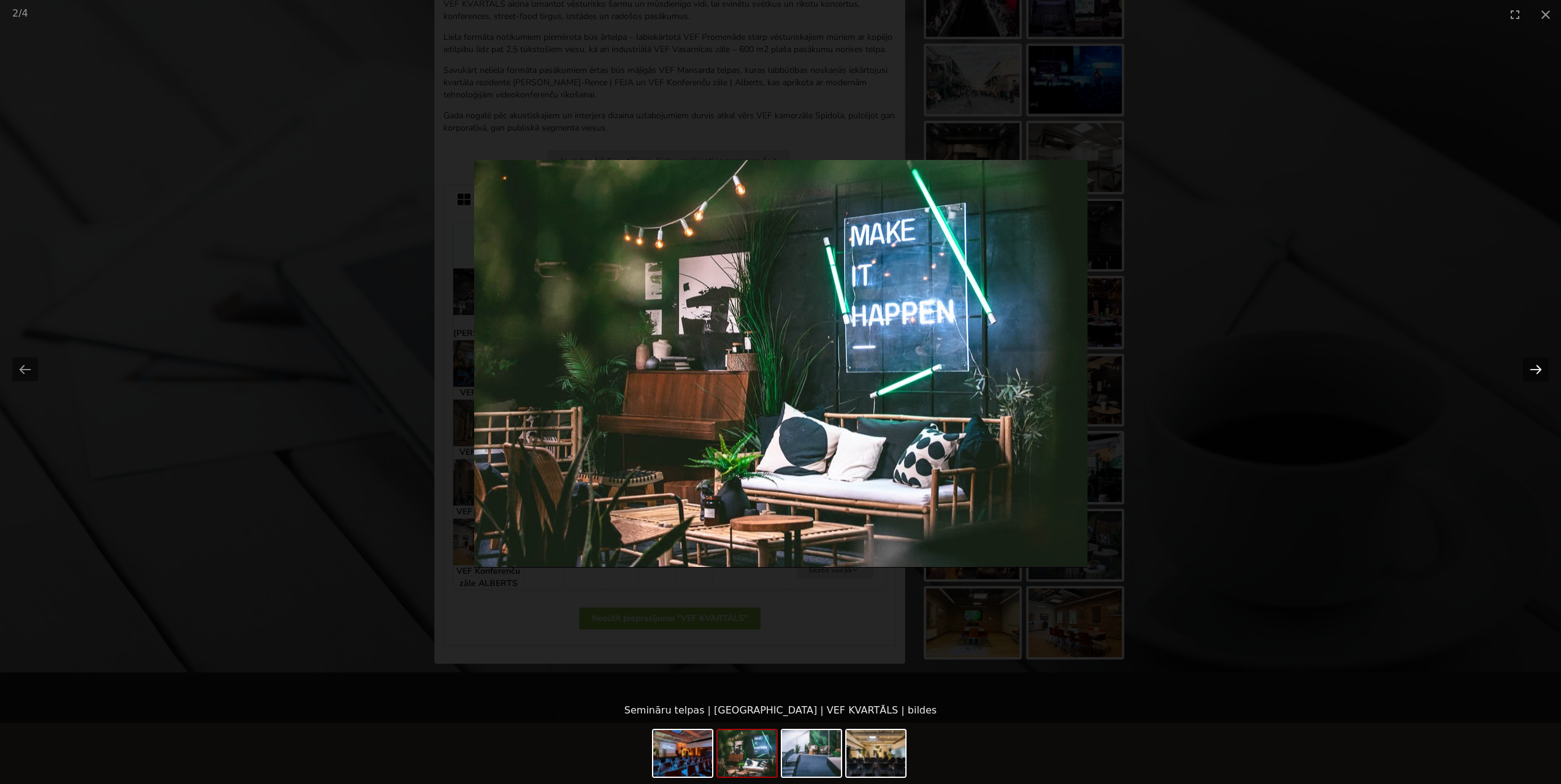
click at [1538, 370] on button "Next slide" at bounding box center [1535, 369] width 26 height 24
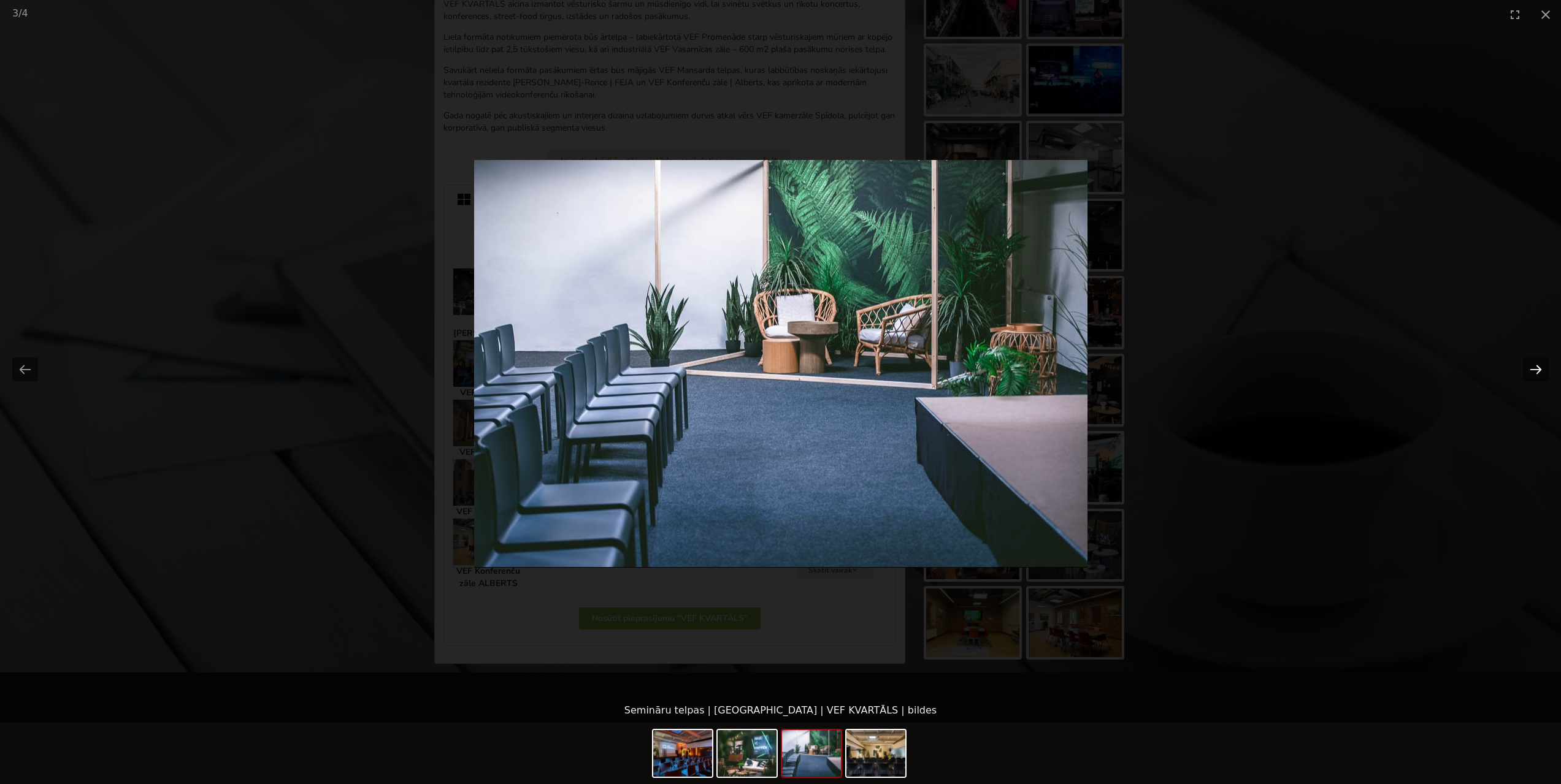
click at [1538, 370] on button "Next slide" at bounding box center [1535, 369] width 26 height 24
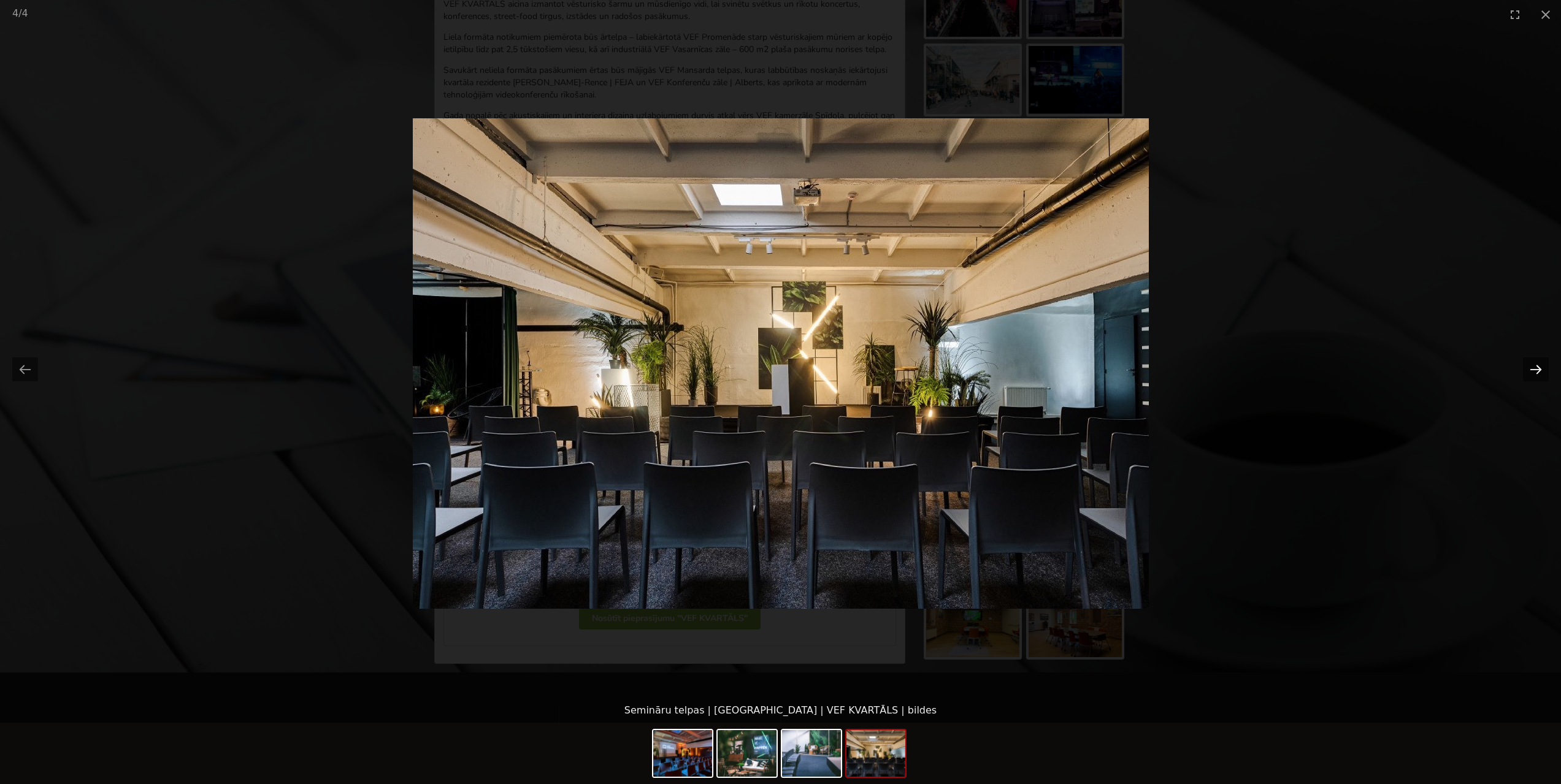
click at [1538, 370] on button "Next slide" at bounding box center [1535, 369] width 26 height 24
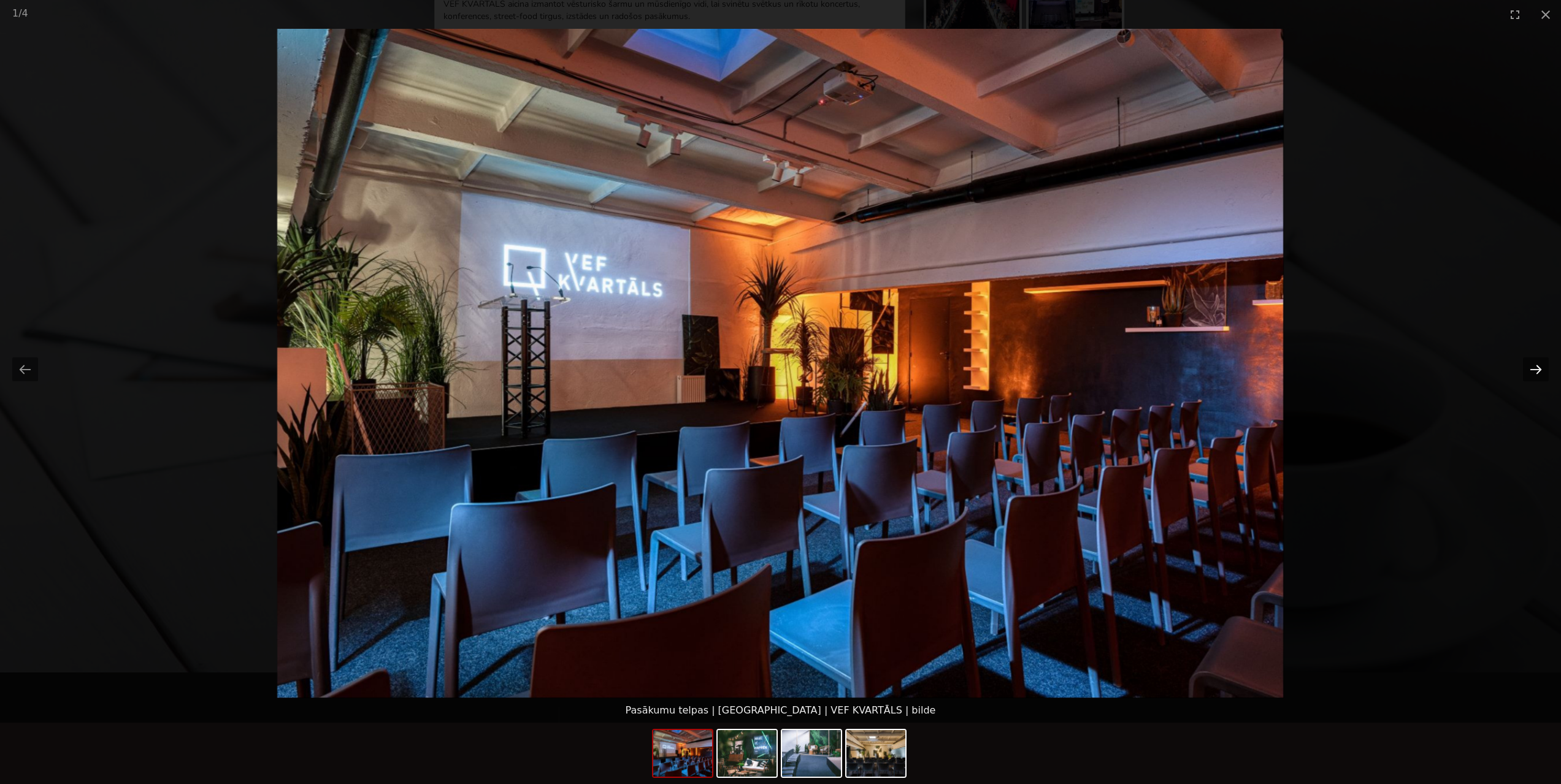
click at [1538, 372] on button "Next slide" at bounding box center [1535, 369] width 26 height 24
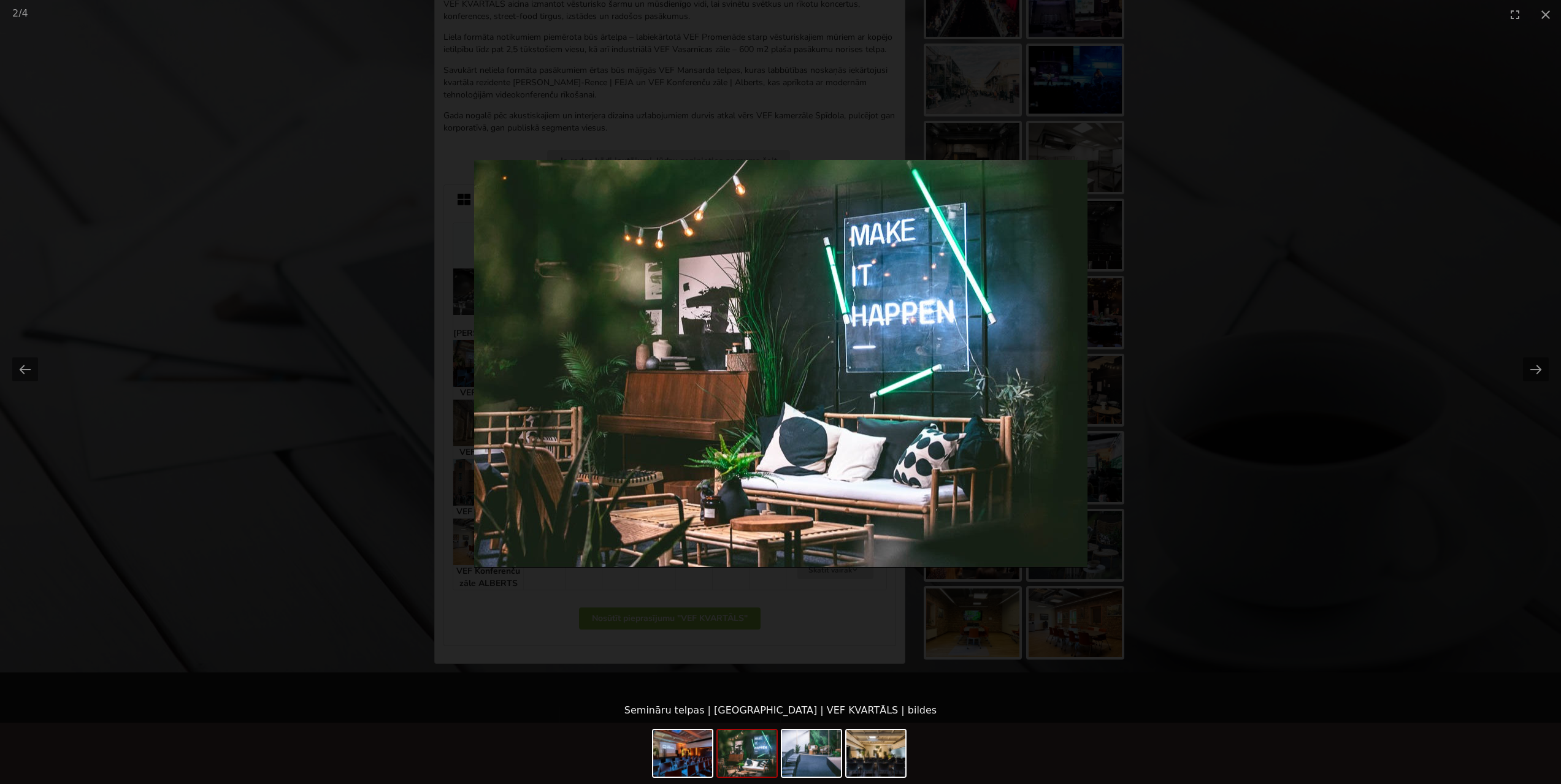
click at [1232, 202] on picture at bounding box center [780, 363] width 1561 height 669
click at [277, 205] on picture at bounding box center [780, 363] width 1561 height 669
click at [1540, 360] on button "Next slide" at bounding box center [1535, 369] width 26 height 24
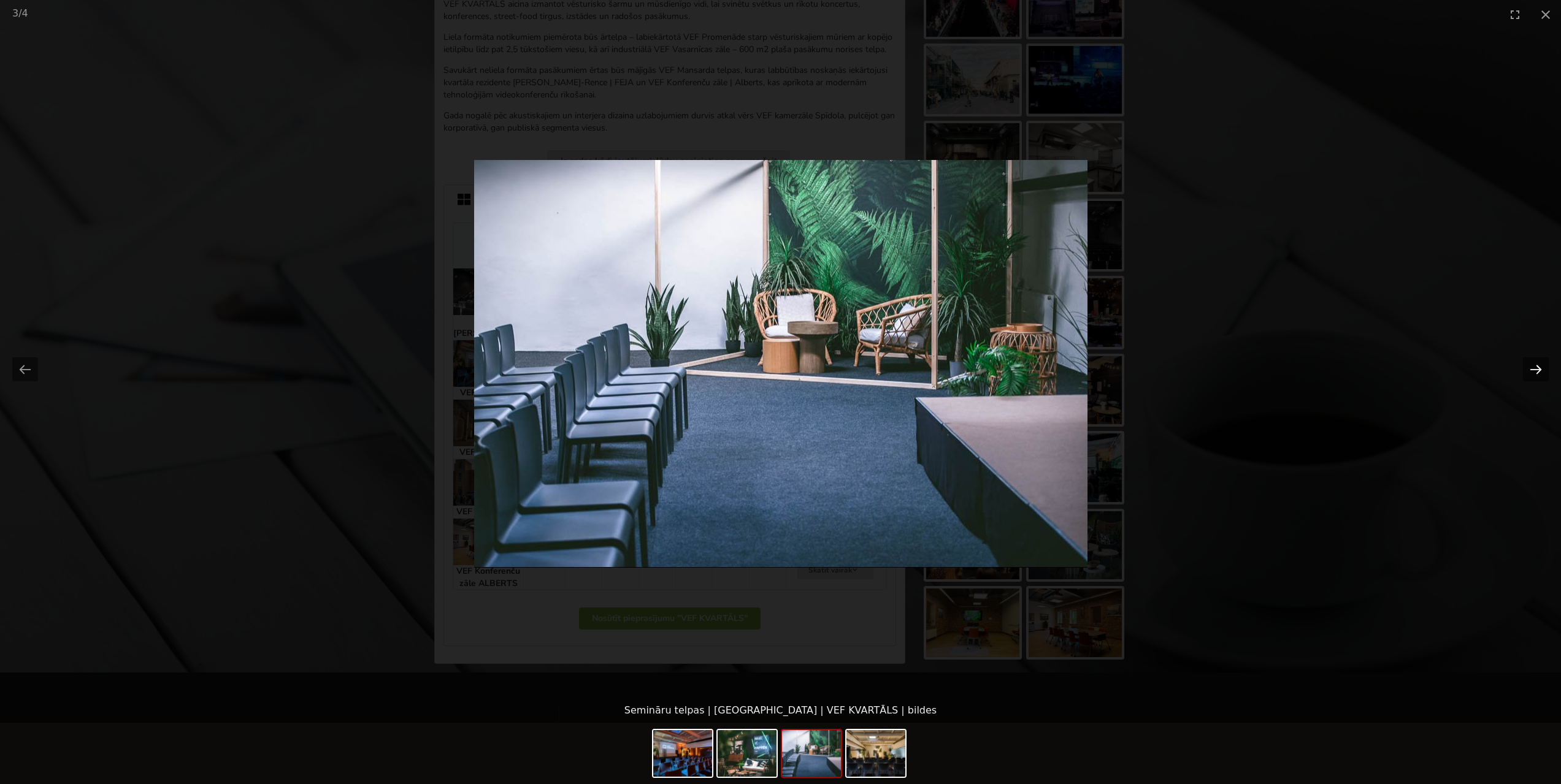
click at [1540, 360] on button "Next slide" at bounding box center [1535, 369] width 26 height 24
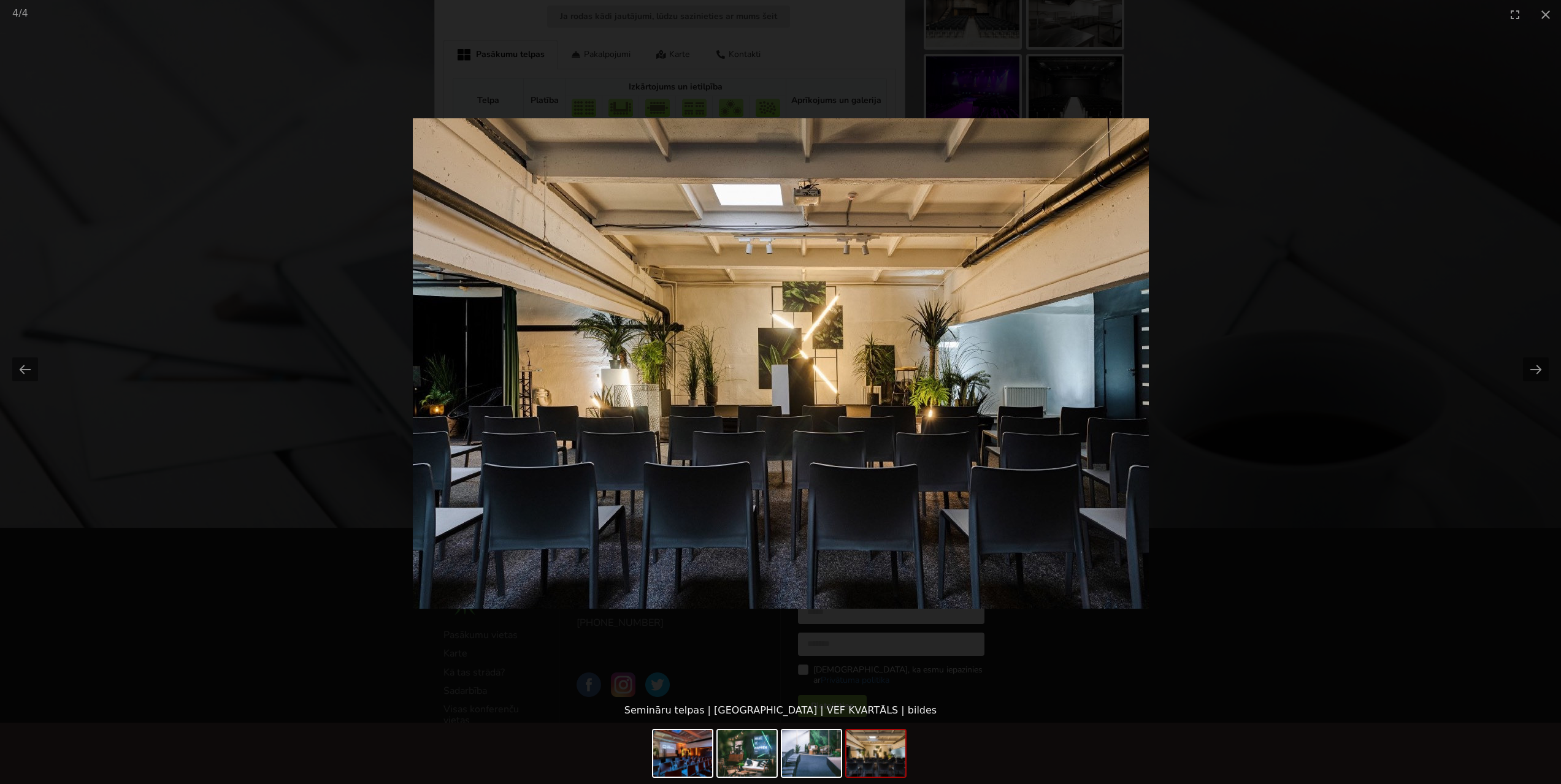
scroll to position [695, 0]
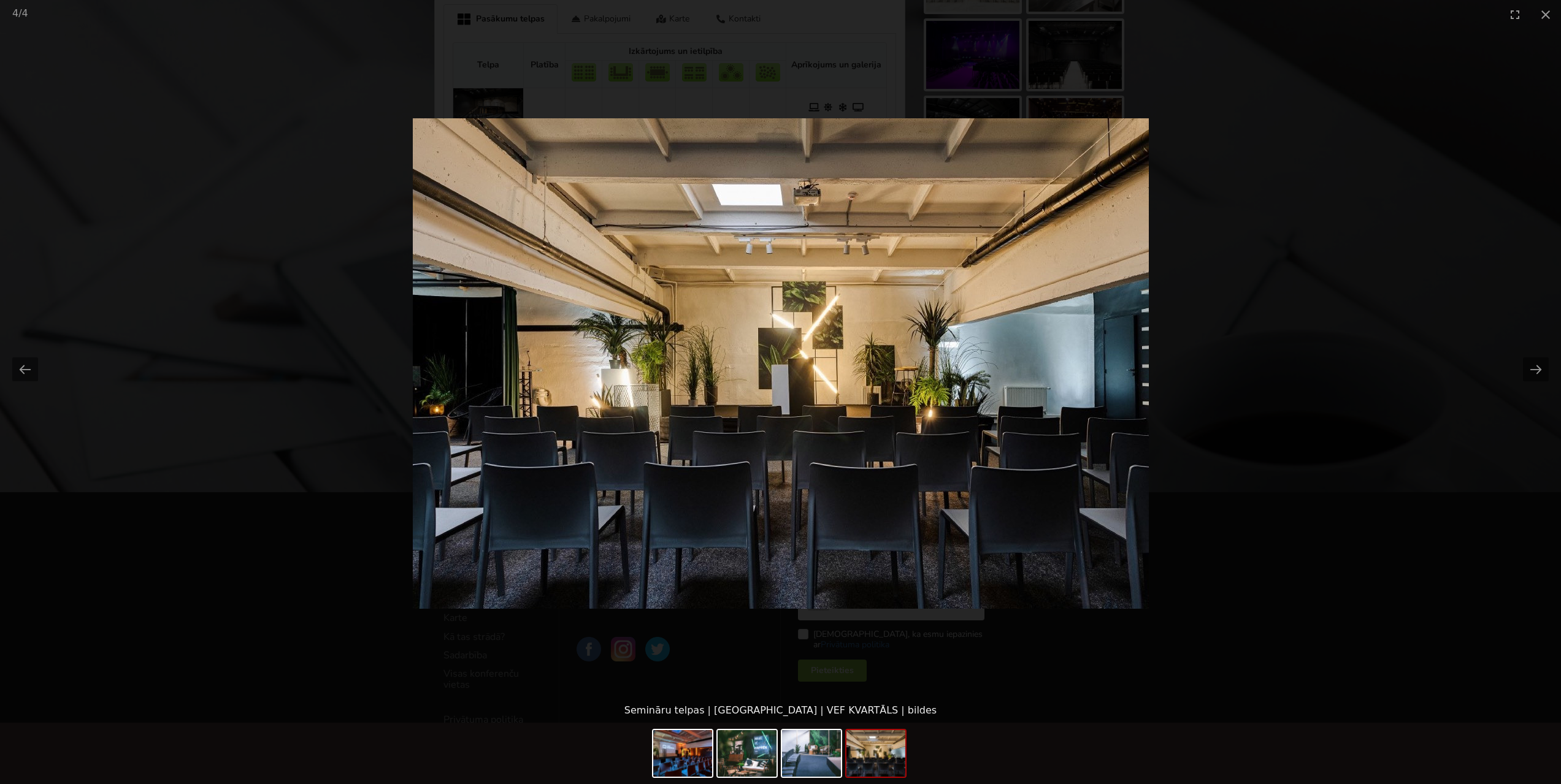
drag, startPoint x: 1404, startPoint y: 392, endPoint x: 1267, endPoint y: 395, distance: 137.0
click at [1403, 392] on picture at bounding box center [780, 363] width 1561 height 669
click at [132, 307] on picture at bounding box center [780, 363] width 1561 height 669
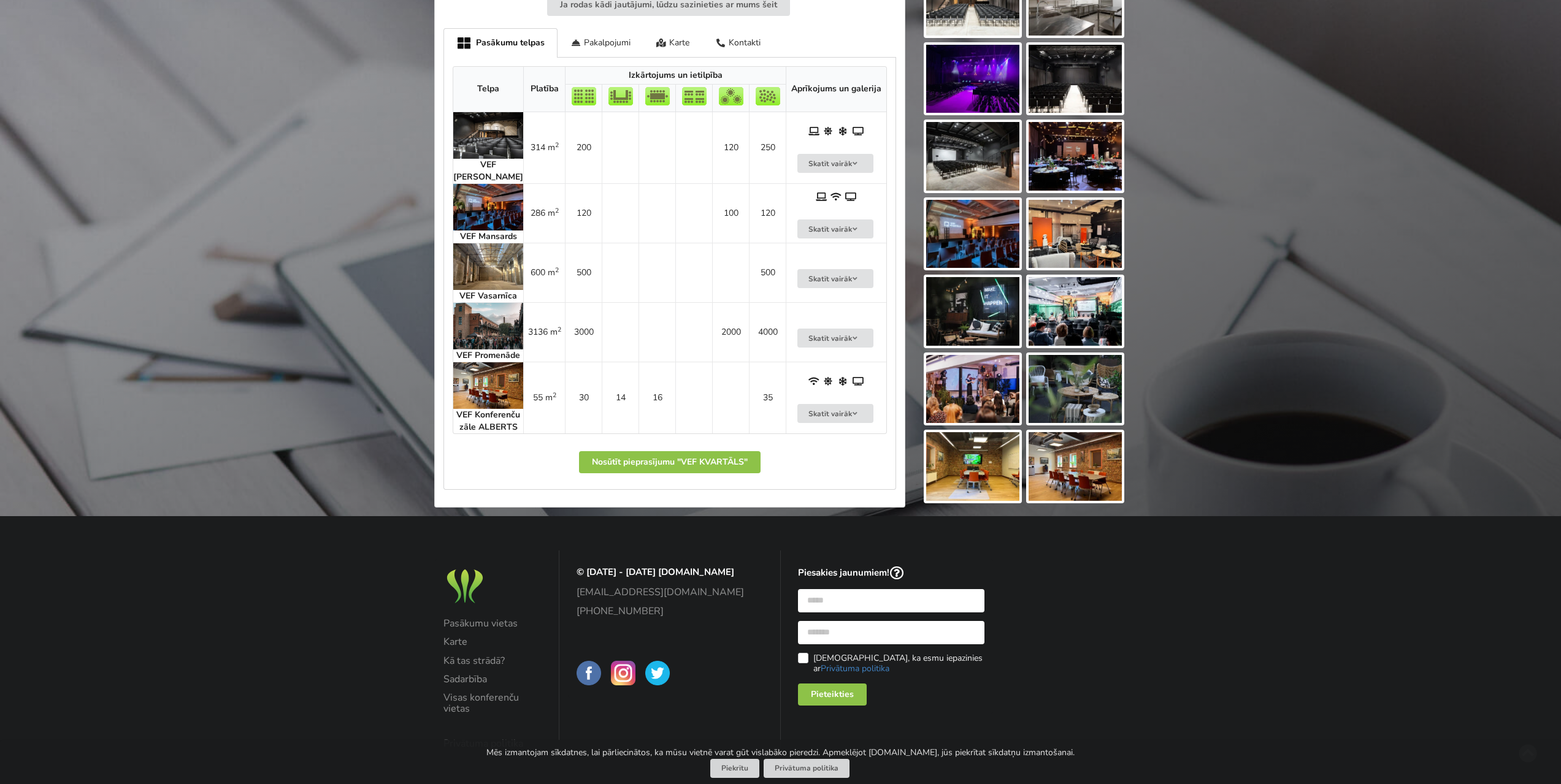
scroll to position [572, 0]
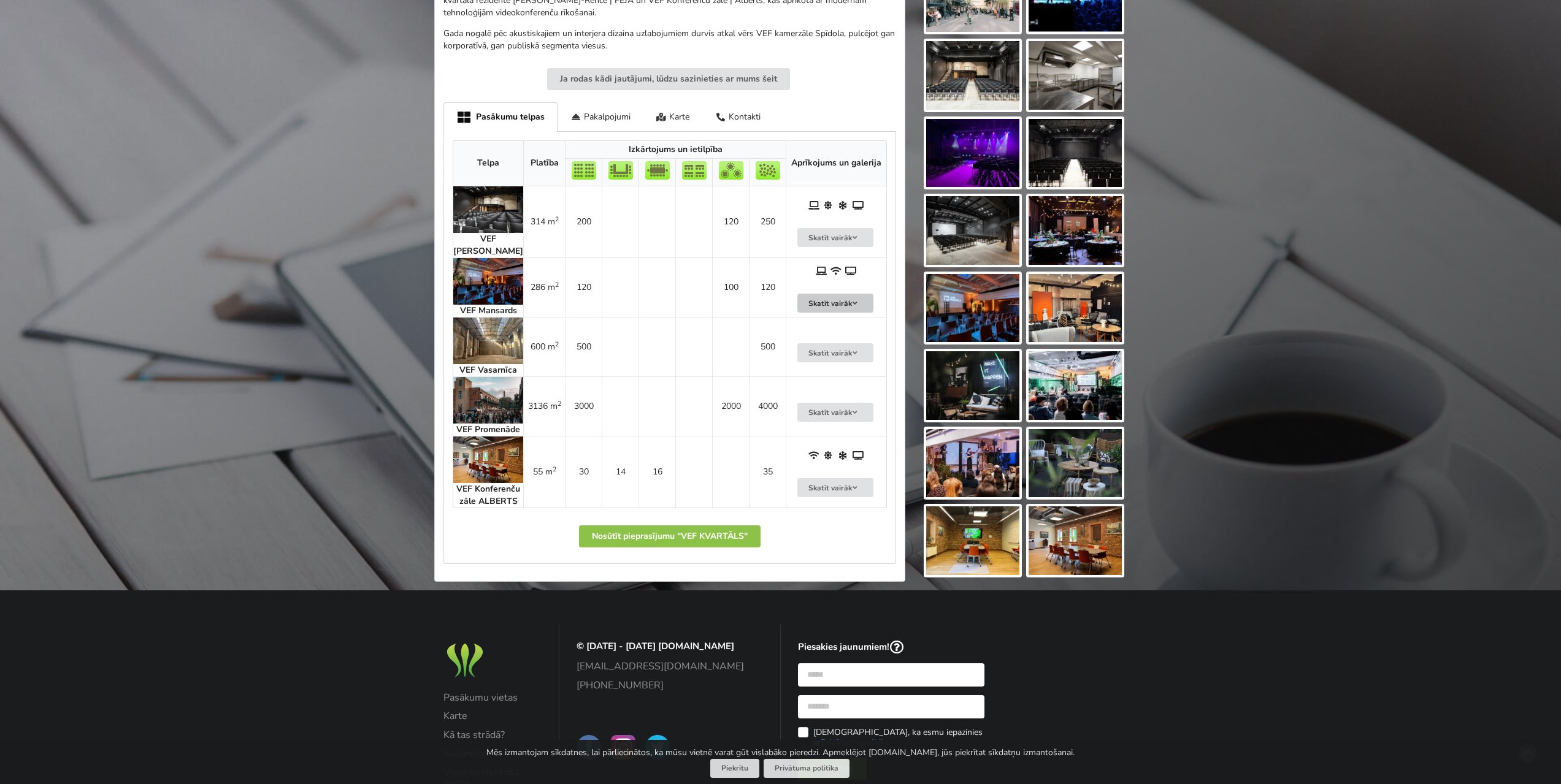
click at [821, 301] on button "Skatīt vairāk" at bounding box center [834, 303] width 76 height 19
